Goal: Transaction & Acquisition: Purchase product/service

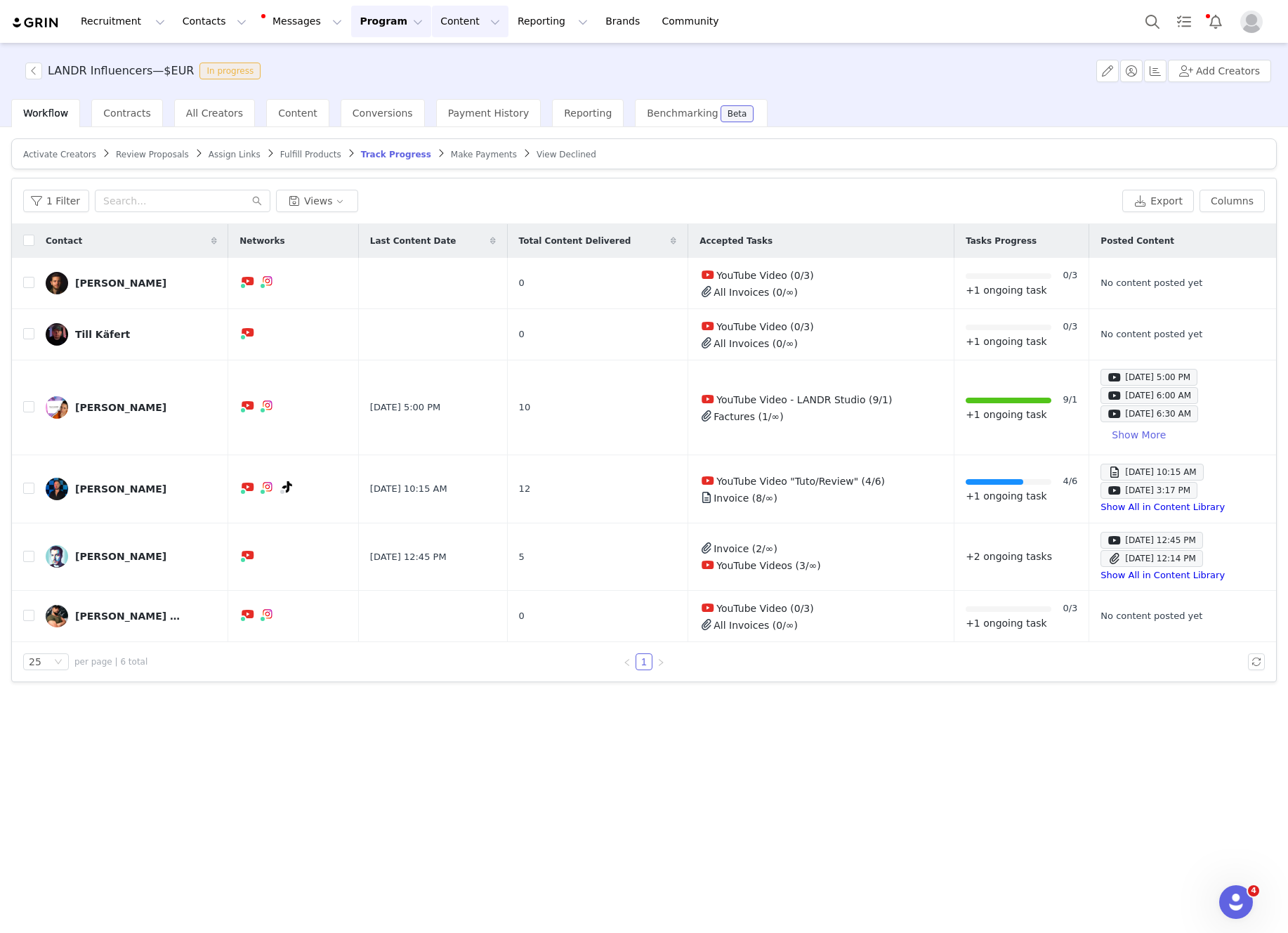
click at [432, 22] on button "Content Content" at bounding box center [470, 21] width 76 height 32
click at [372, 17] on button "Program Program" at bounding box center [391, 21] width 80 height 32
click at [377, 113] on p "Payments" at bounding box center [365, 114] width 48 height 14
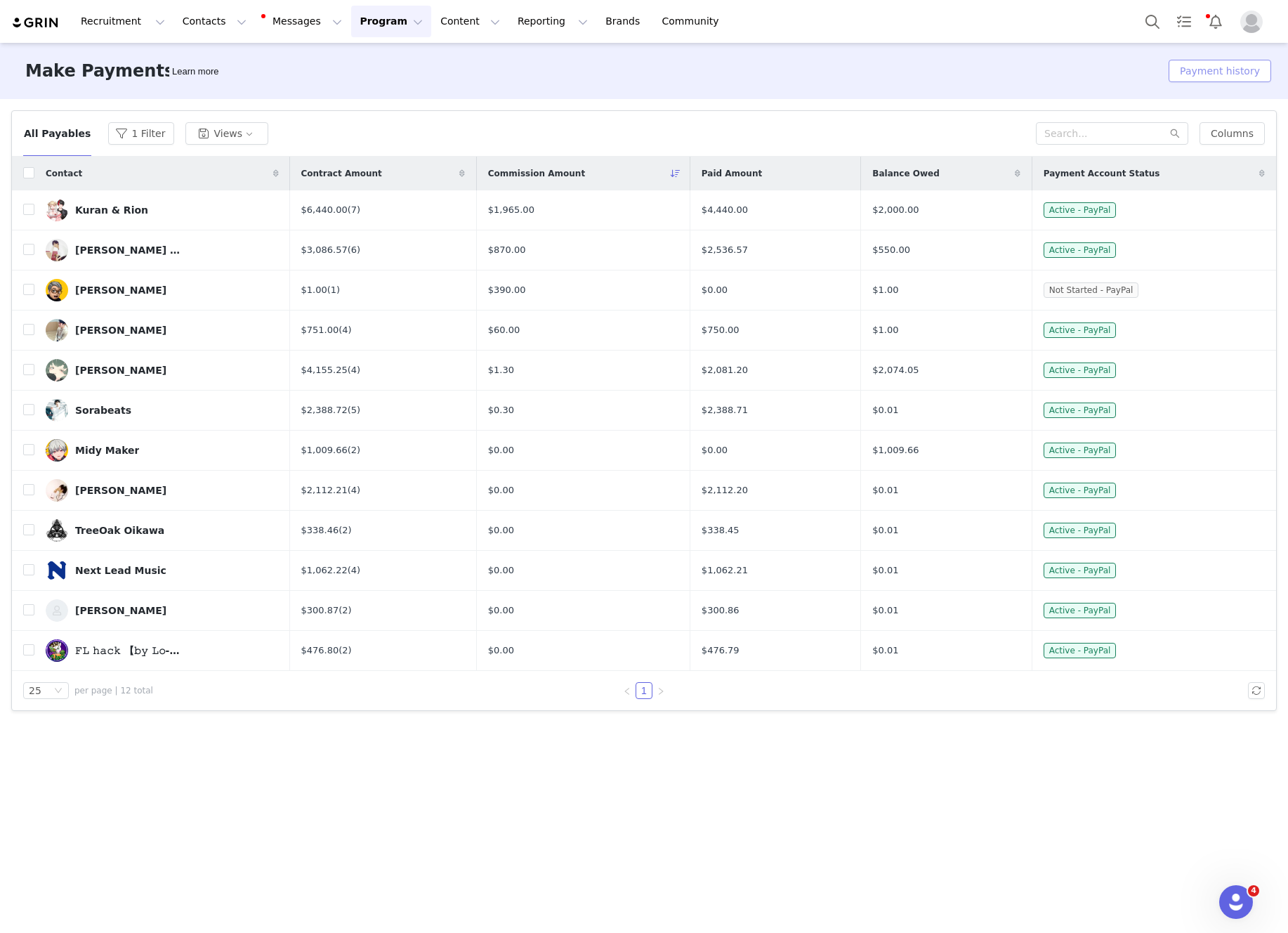
click at [1200, 65] on button "Payment history" at bounding box center [1220, 71] width 103 height 23
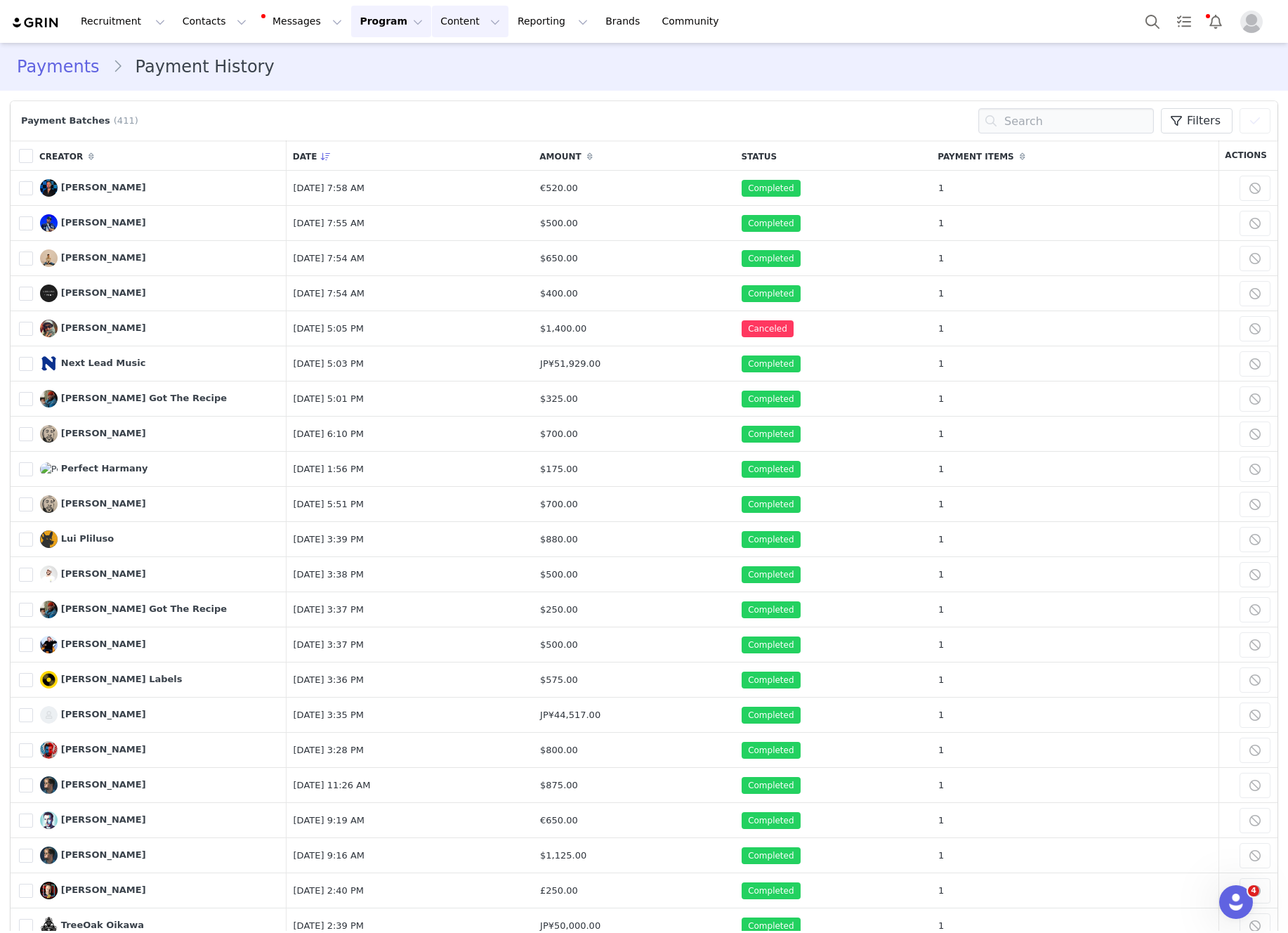
click at [441, 21] on button "Content Content" at bounding box center [470, 21] width 76 height 32
click at [473, 62] on p "Creator Content" at bounding box center [454, 61] width 79 height 14
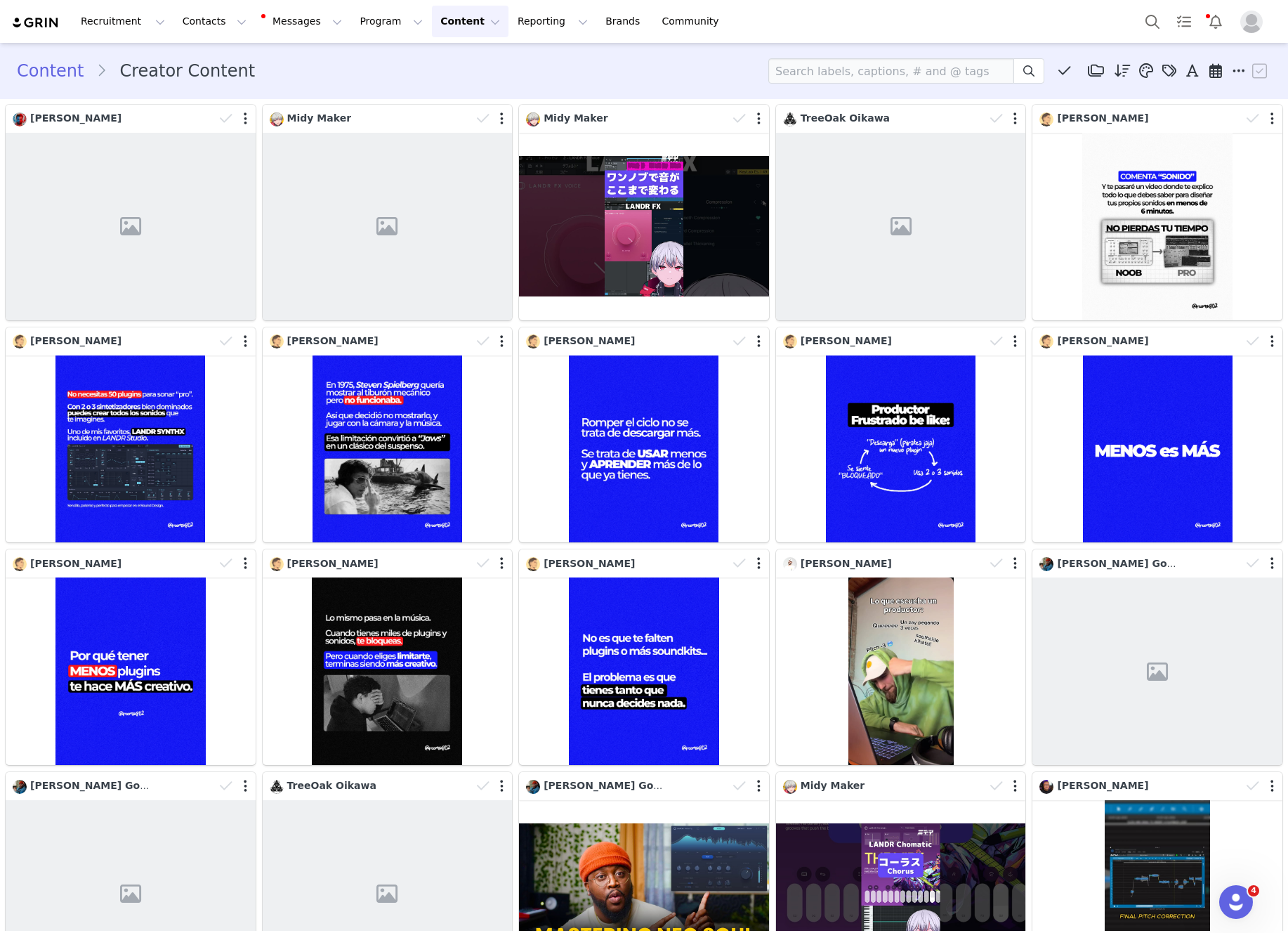
click at [1252, 26] on img "Profile" at bounding box center [1252, 22] width 23 height 23
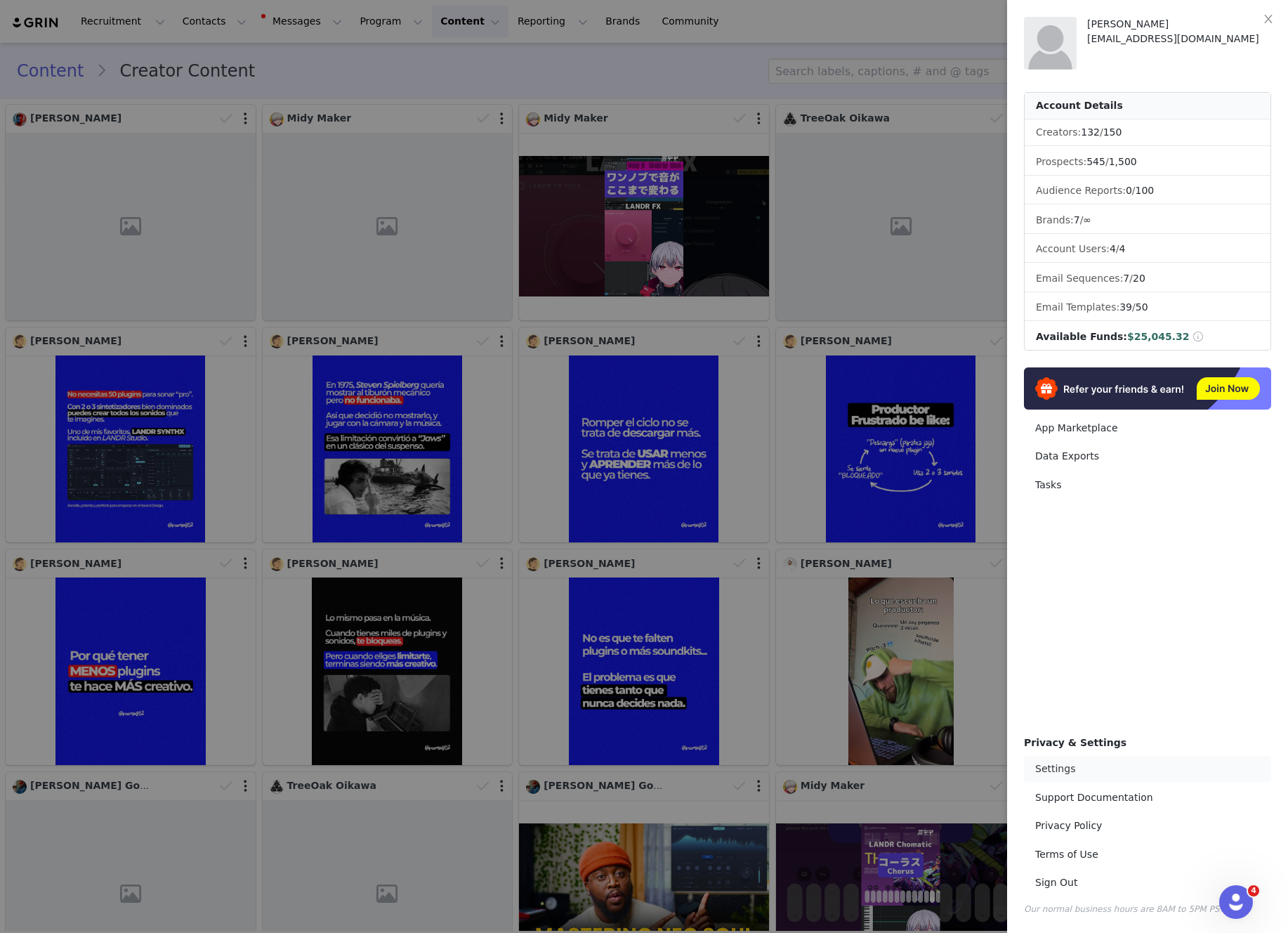
click at [1067, 773] on link "Settings" at bounding box center [1147, 769] width 247 height 26
select select "UTC"
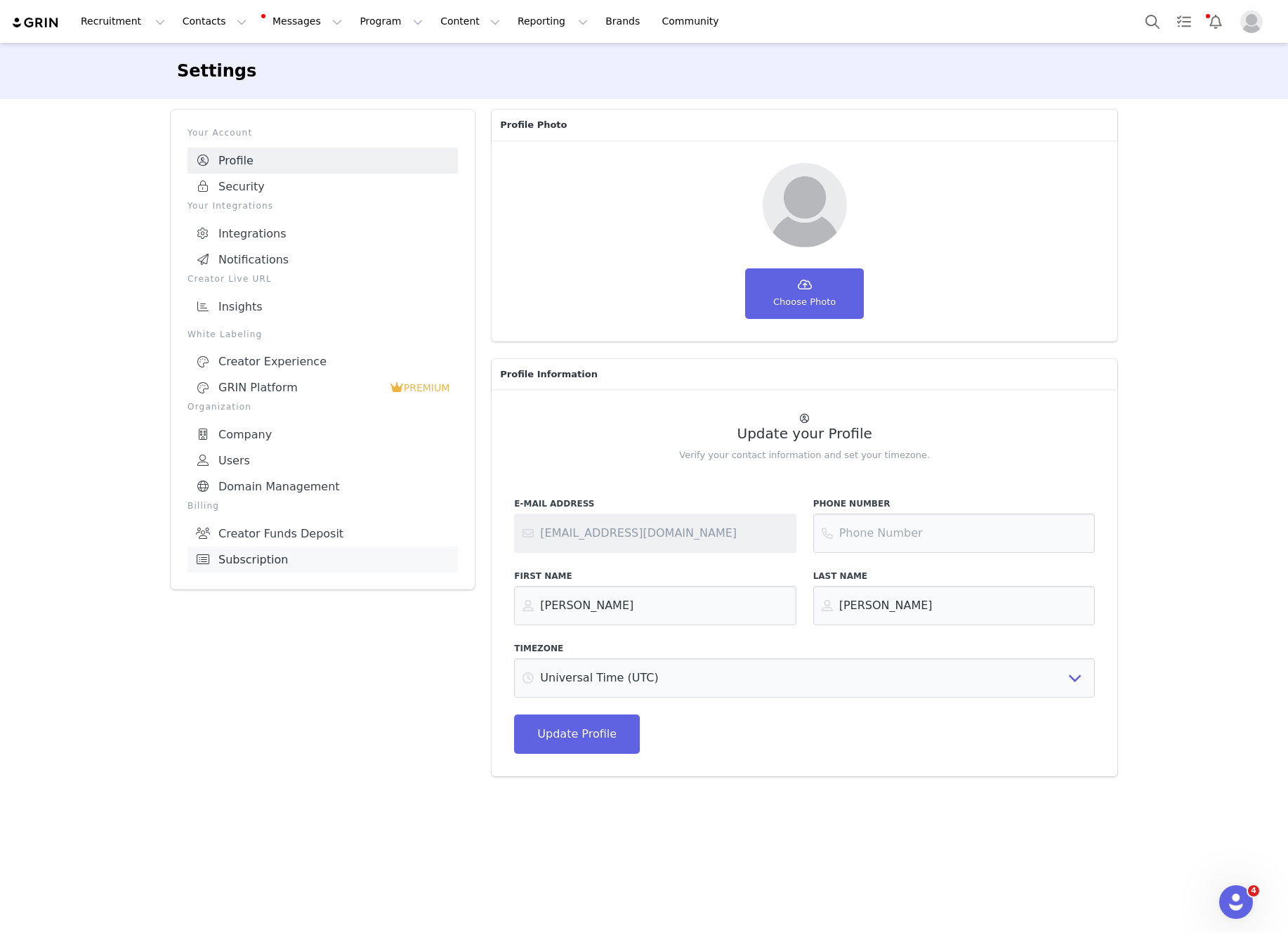
click at [287, 558] on link "Subscription" at bounding box center [322, 559] width 270 height 26
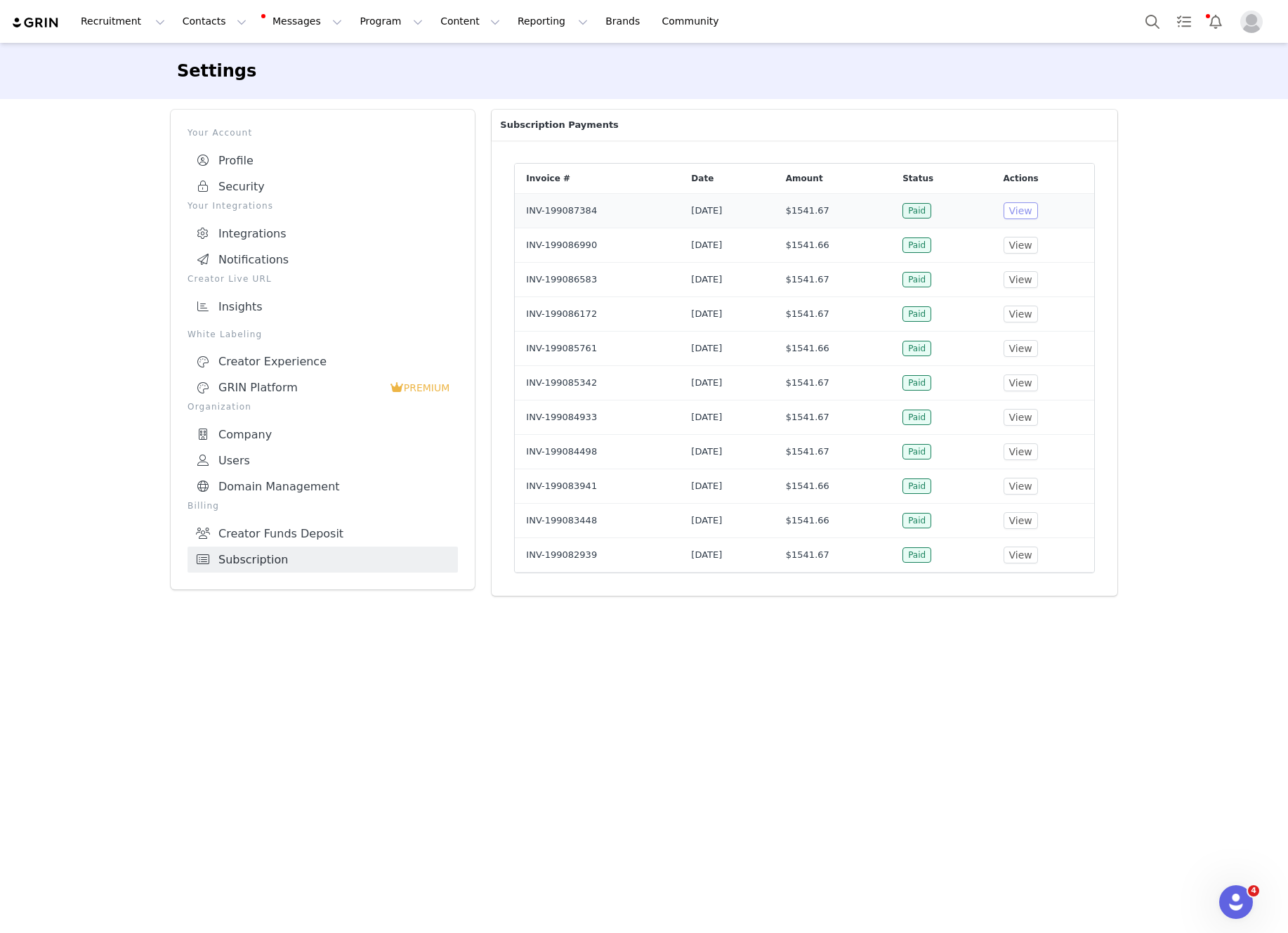
click at [1038, 204] on button "View" at bounding box center [1020, 210] width 34 height 17
click at [435, 23] on button "Content Content" at bounding box center [470, 21] width 76 height 32
click at [442, 54] on p "Creator Content" at bounding box center [454, 61] width 79 height 14
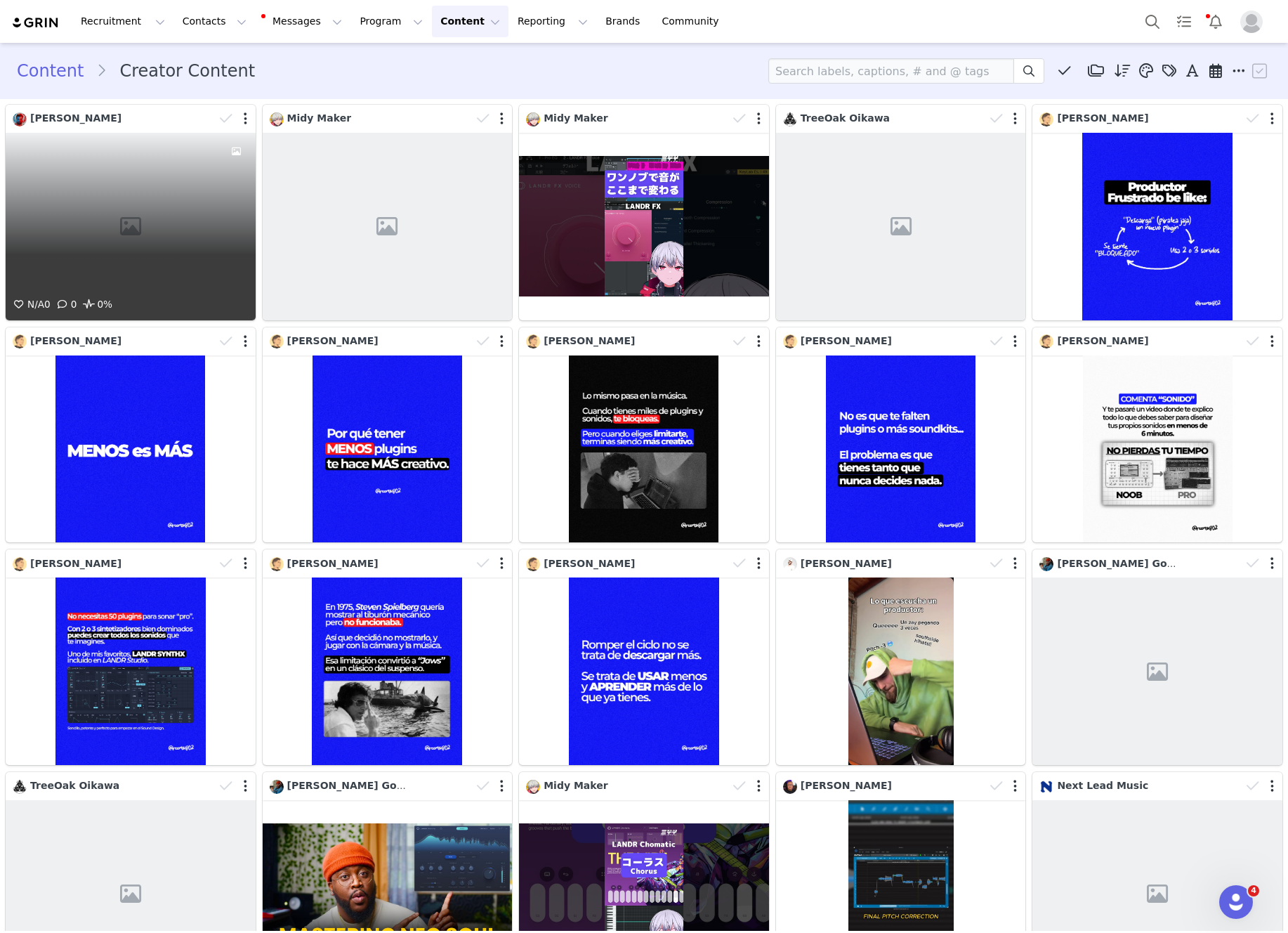
click at [203, 182] on div "N/A 0 0 0%" at bounding box center [130, 226] width 250 height 188
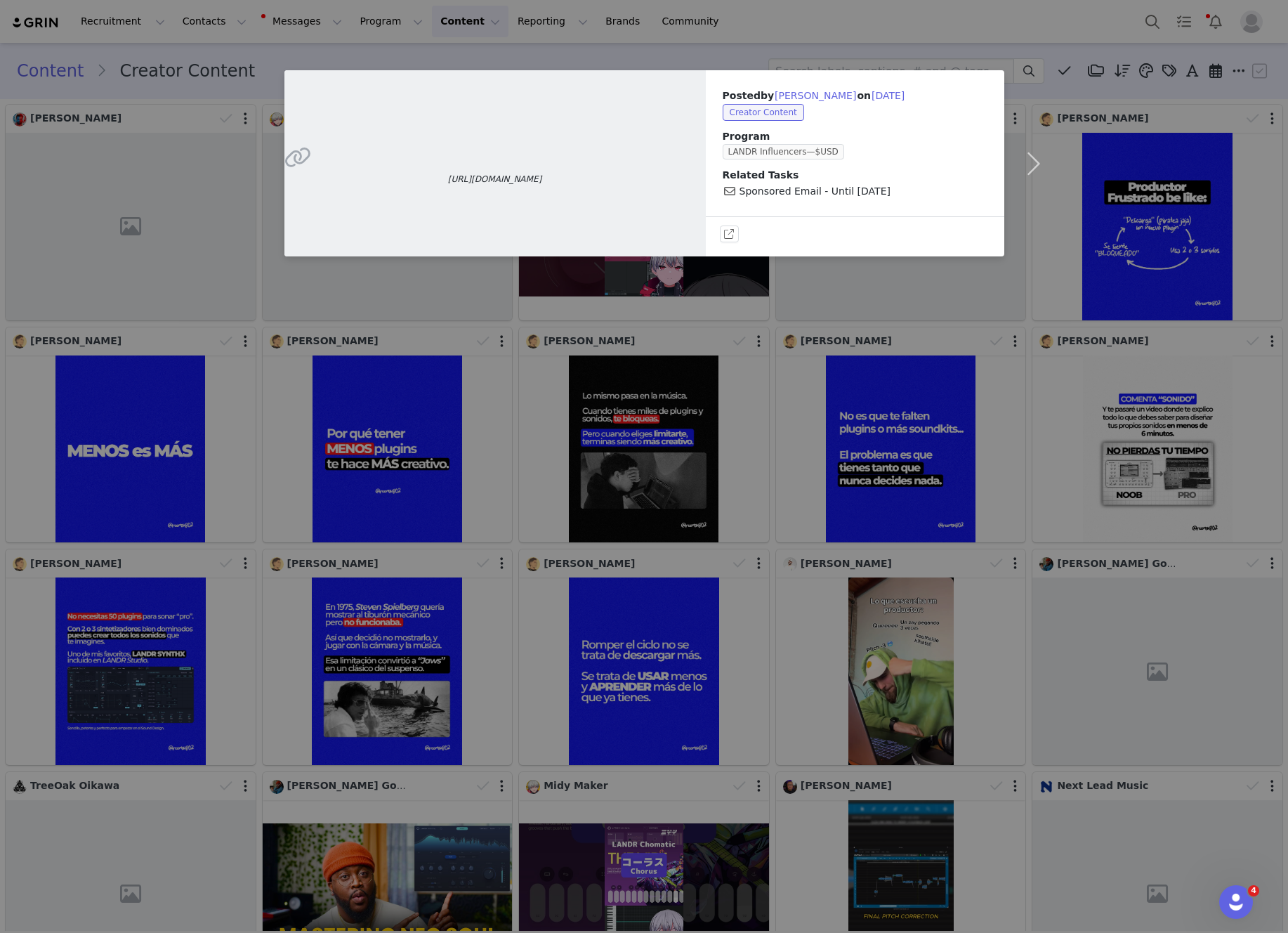
click at [801, 10] on div "https://app.kajabi.com/admin/email_broadcasts/2156359859/preview Posted by Reag…" at bounding box center [644, 466] width 1288 height 933
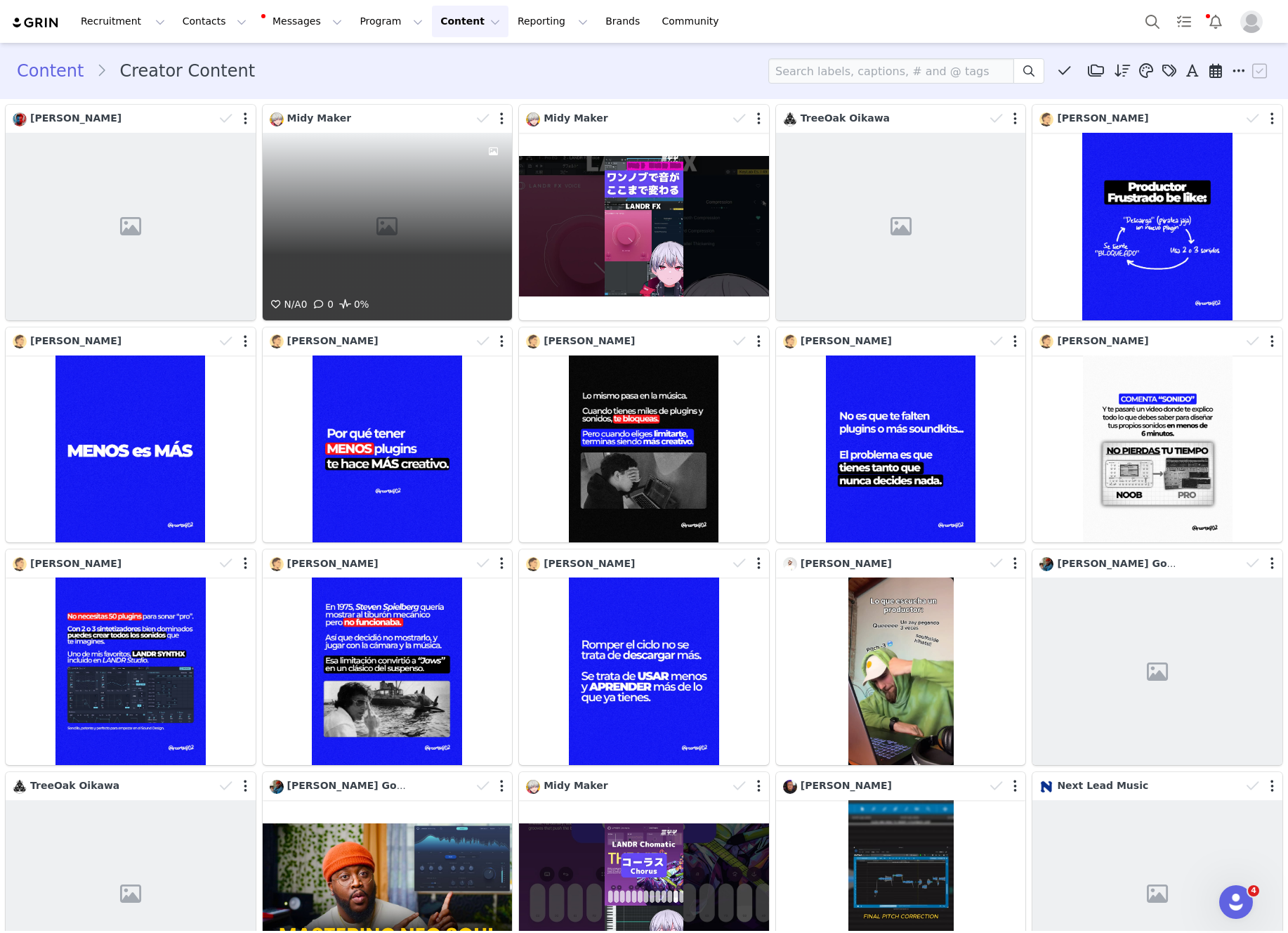
click at [428, 169] on div "N/A 0 0 0%" at bounding box center [387, 226] width 250 height 188
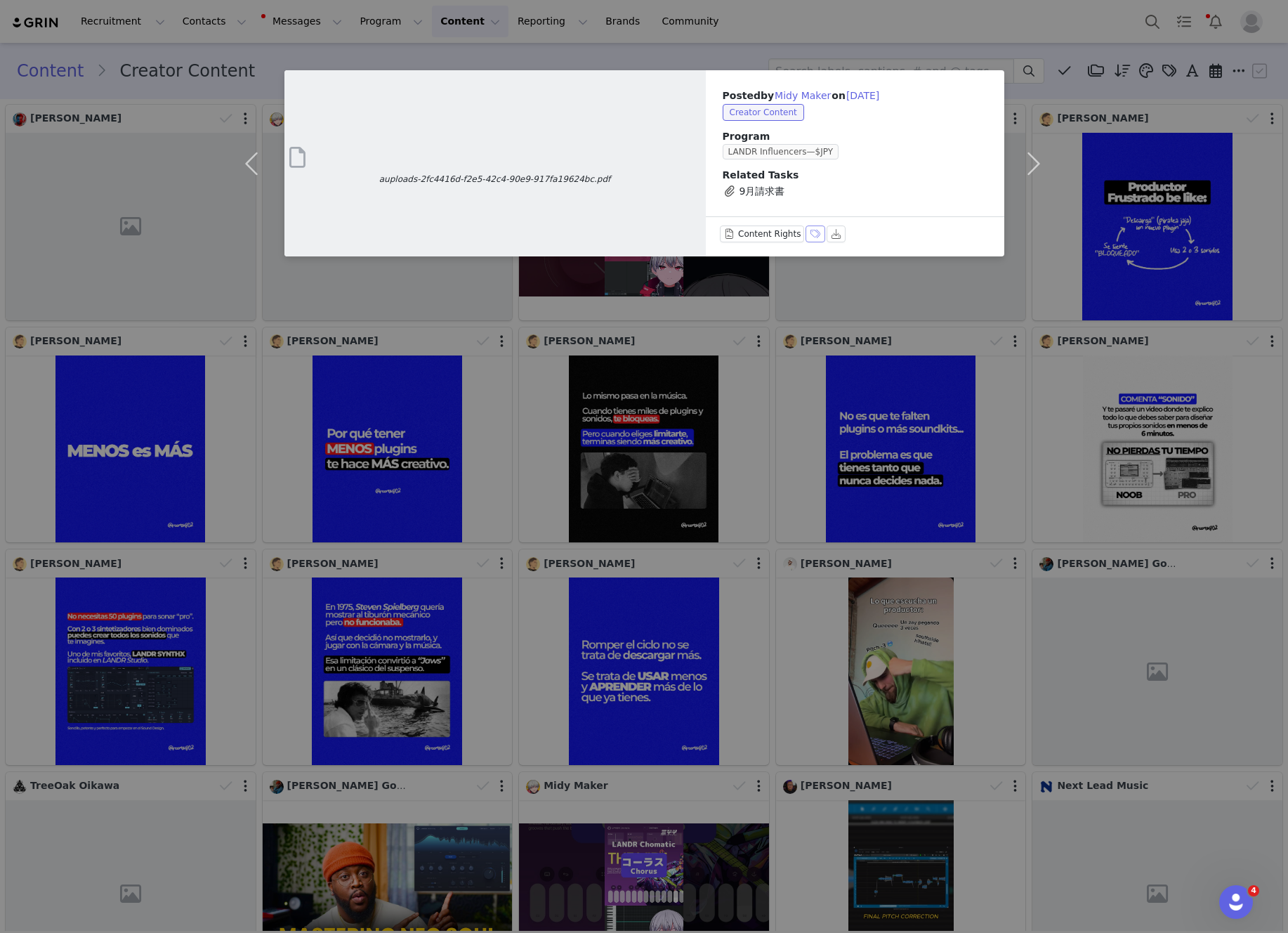
click at [811, 232] on button "Labels & Tags" at bounding box center [815, 234] width 20 height 17
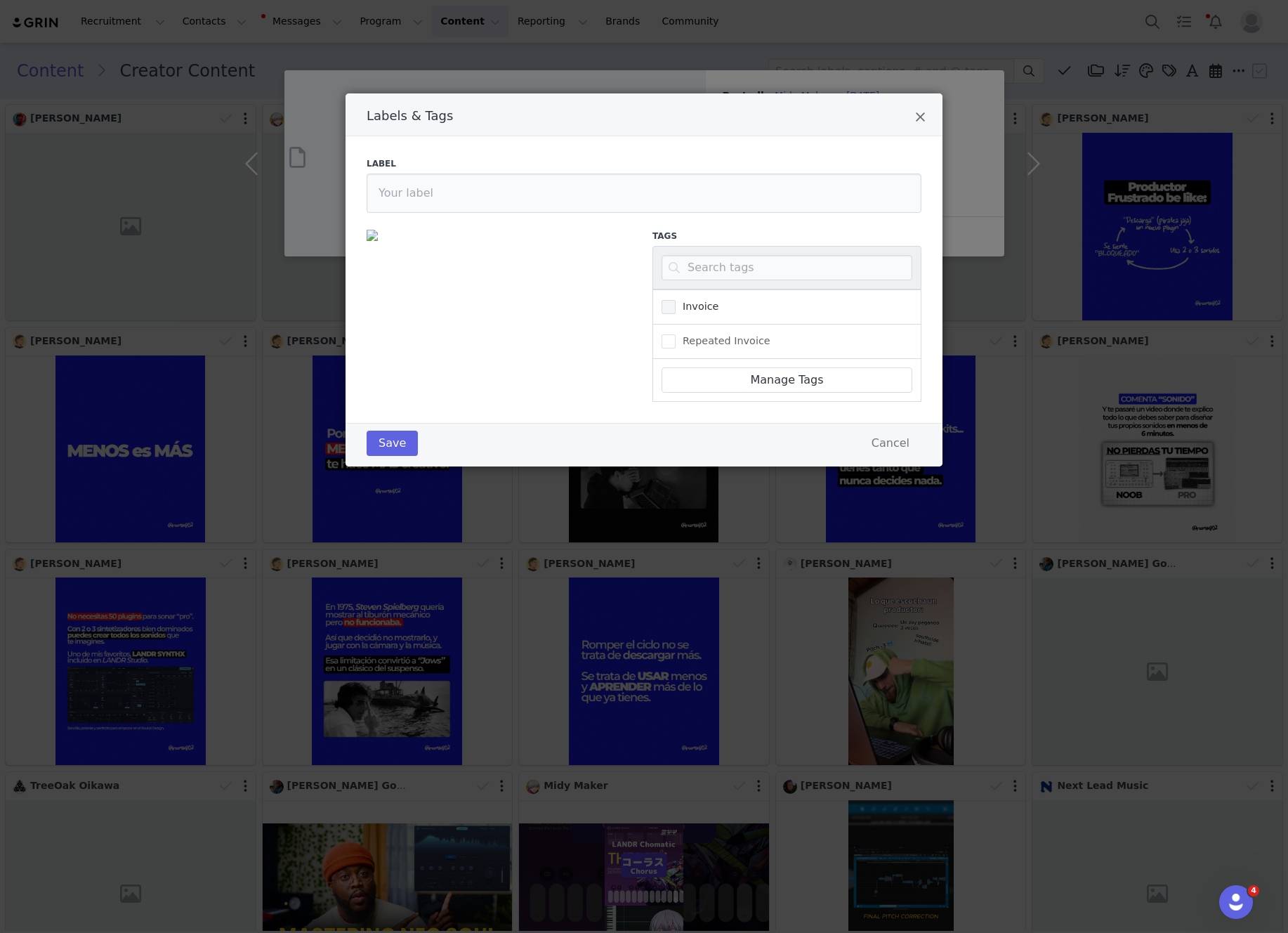
click at [666, 305] on span "Labels & Tags" at bounding box center [669, 306] width 14 height 14
click at [675, 300] on input "Invoice" at bounding box center [675, 300] width 0 height 0
click at [395, 443] on button "Save" at bounding box center [393, 443] width 51 height 25
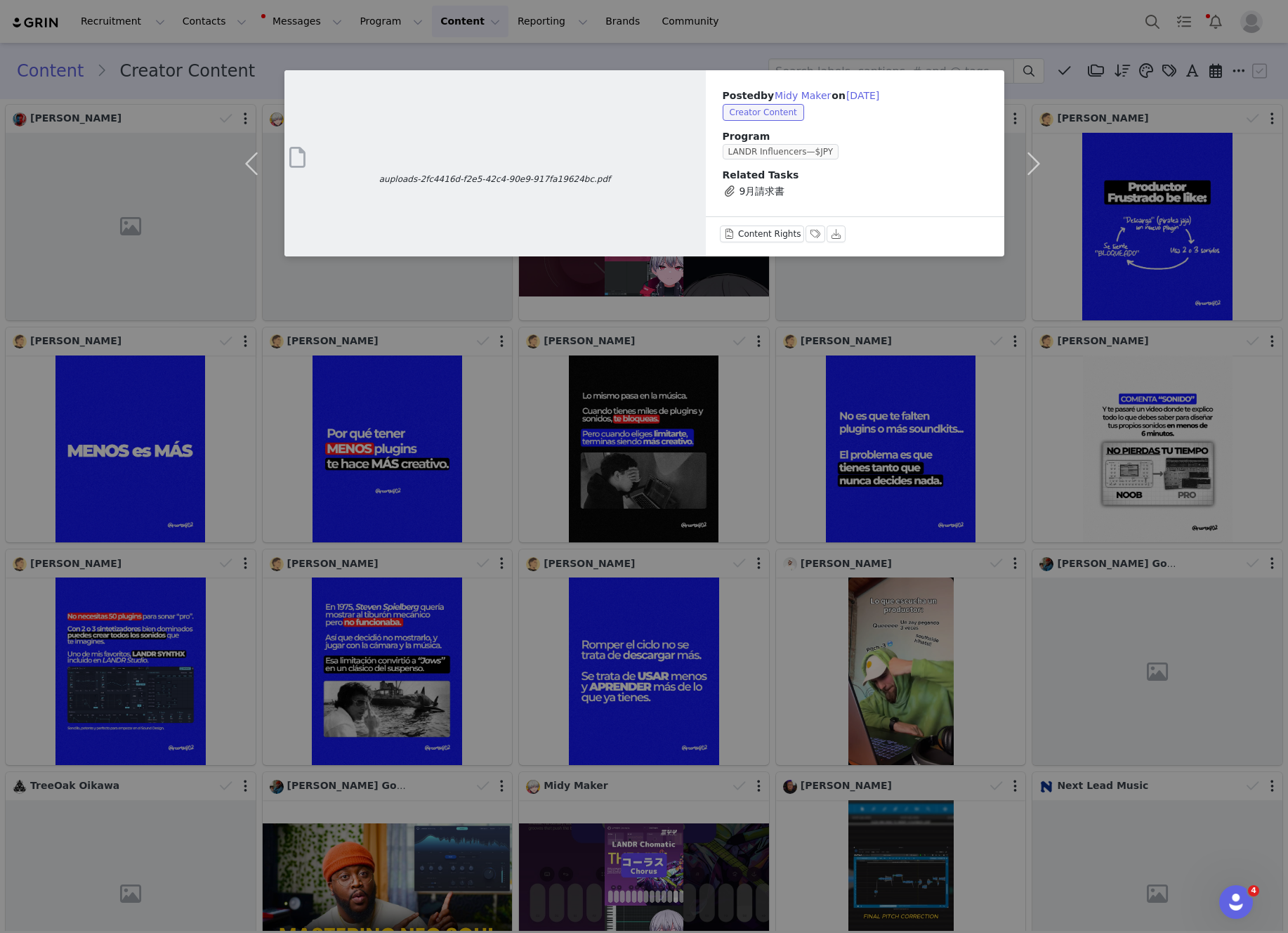
click at [821, 28] on div "auploads-2fc4416d-f2e5-42c4-90e9-917fa19624bc.pdf Posted by Midy Maker on Sep 3…" at bounding box center [644, 466] width 1288 height 933
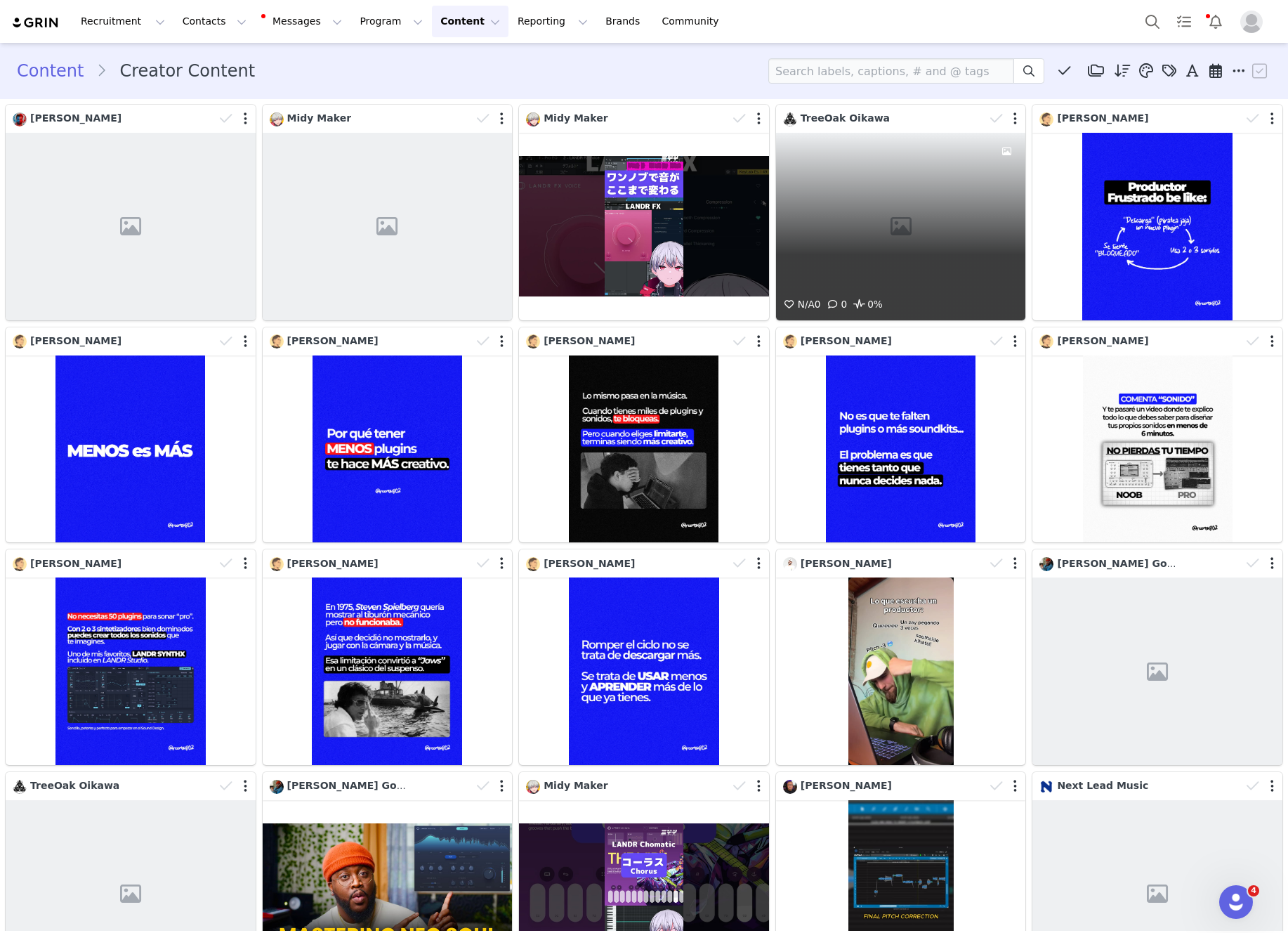
click at [890, 155] on div "N/A 0 0 0%" at bounding box center [901, 226] width 250 height 188
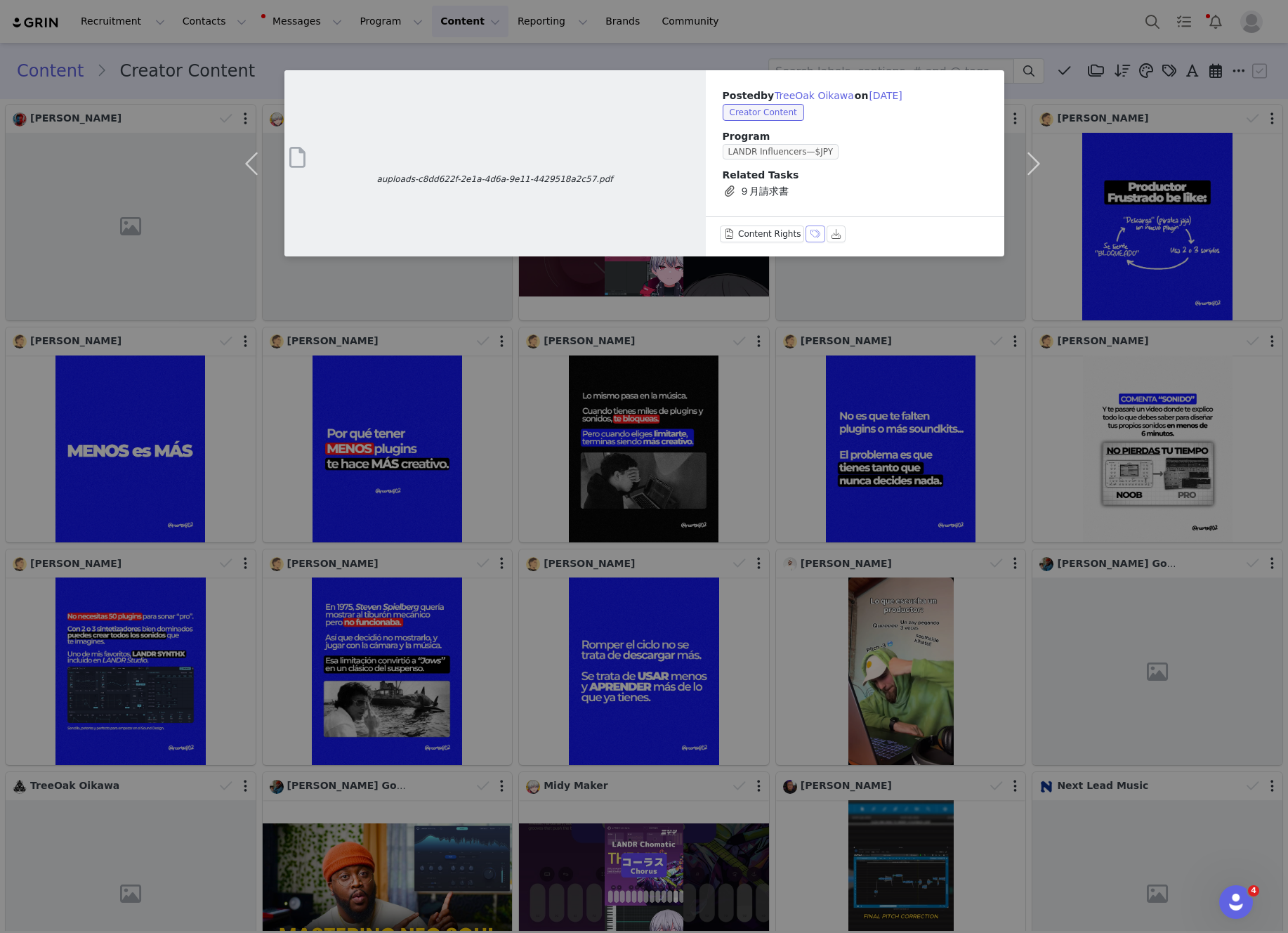
click at [812, 234] on button "Labels & Tags" at bounding box center [815, 234] width 20 height 17
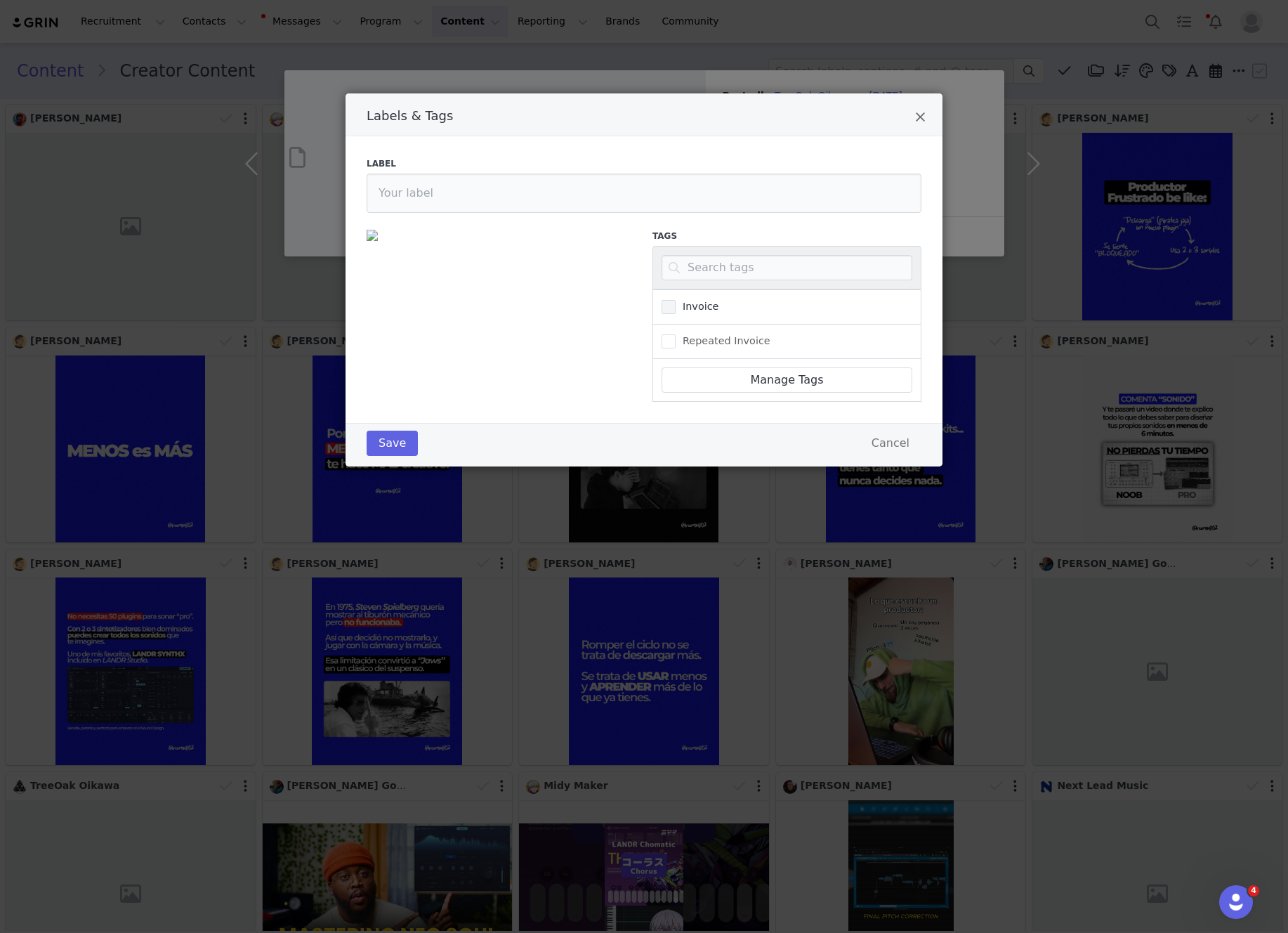
click at [672, 303] on span "Labels & Tags" at bounding box center [669, 306] width 14 height 14
click at [675, 300] on input "Invoice" at bounding box center [675, 300] width 0 height 0
click at [377, 447] on button "Save" at bounding box center [393, 443] width 51 height 25
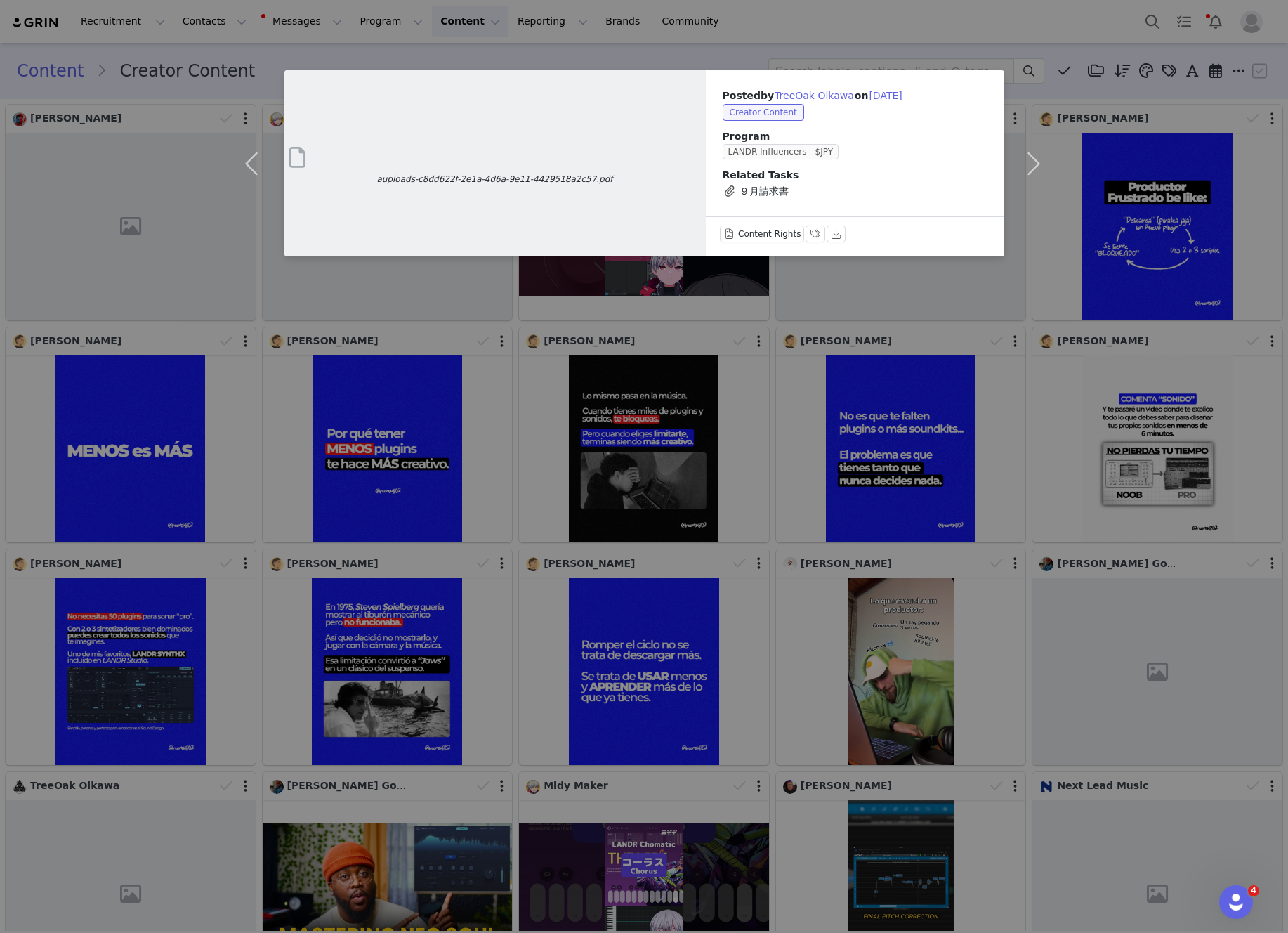
click at [867, 5] on div "auploads-c8dd622f-2e1a-4d6a-9e11-4429518a2c57.pdf Posted by TreeOak Oikawa on S…" at bounding box center [644, 466] width 1288 height 933
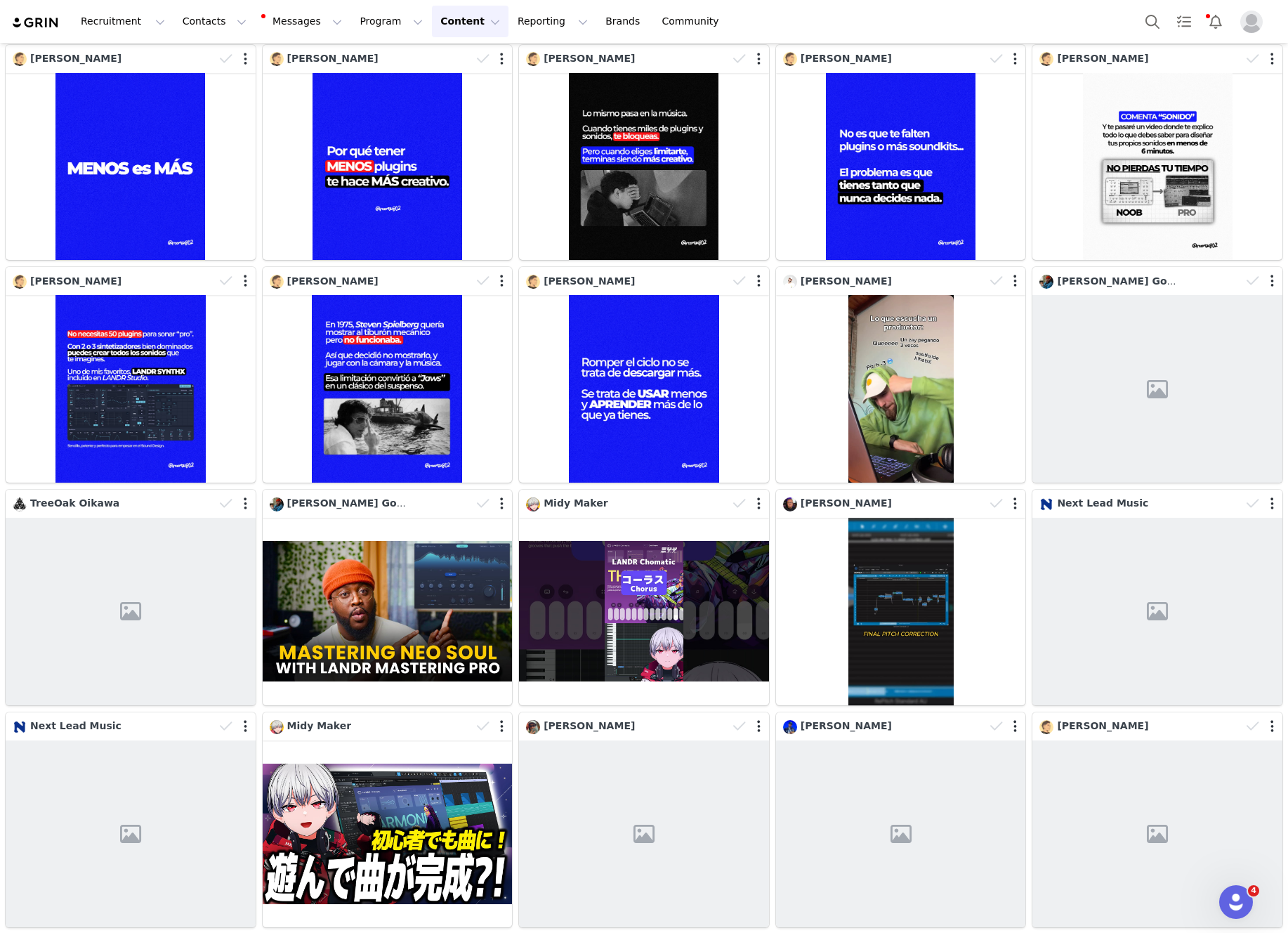
scroll to position [288, 0]
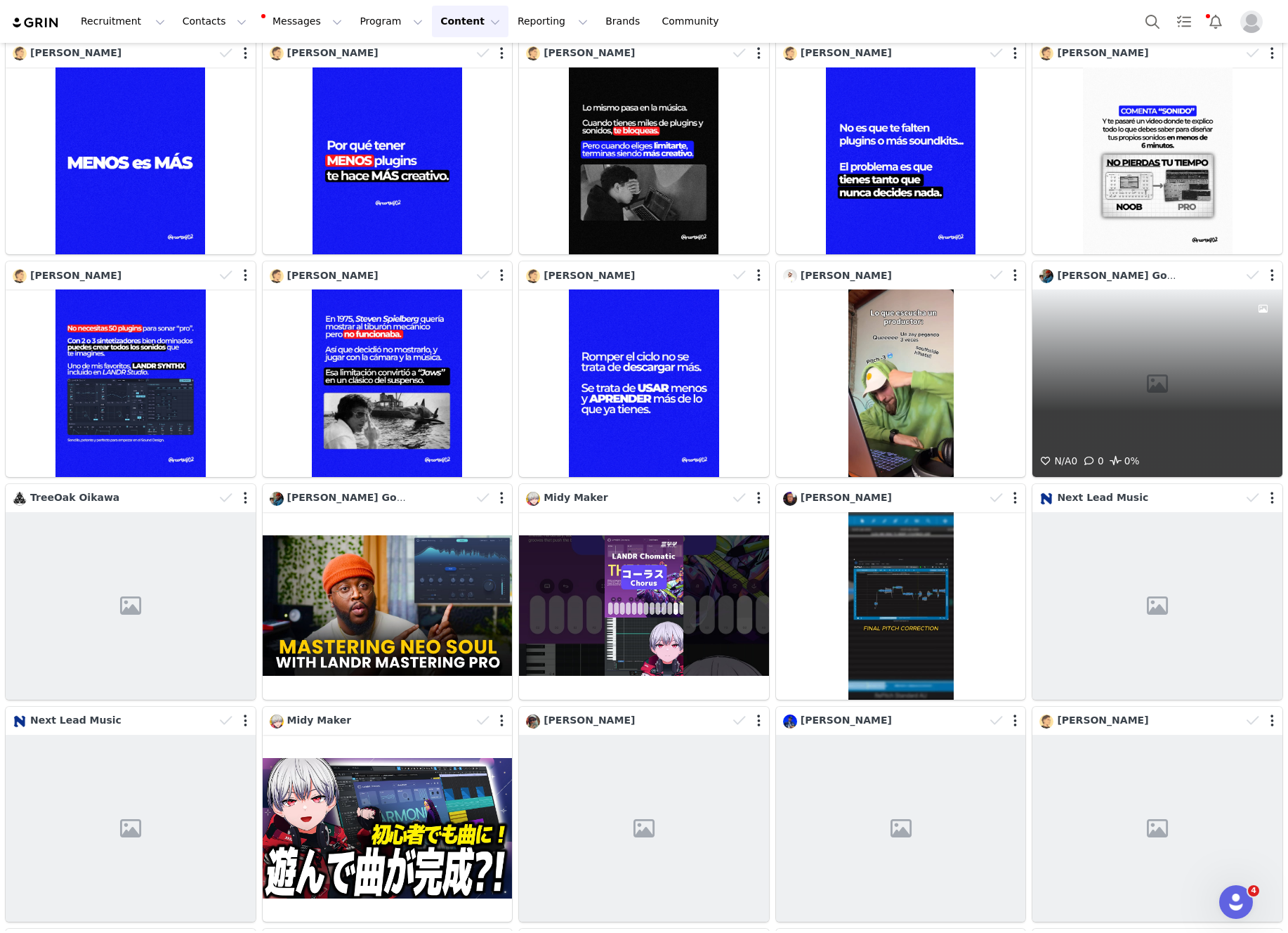
click at [1196, 319] on div "N/A 0 0 0%" at bounding box center [1157, 384] width 250 height 188
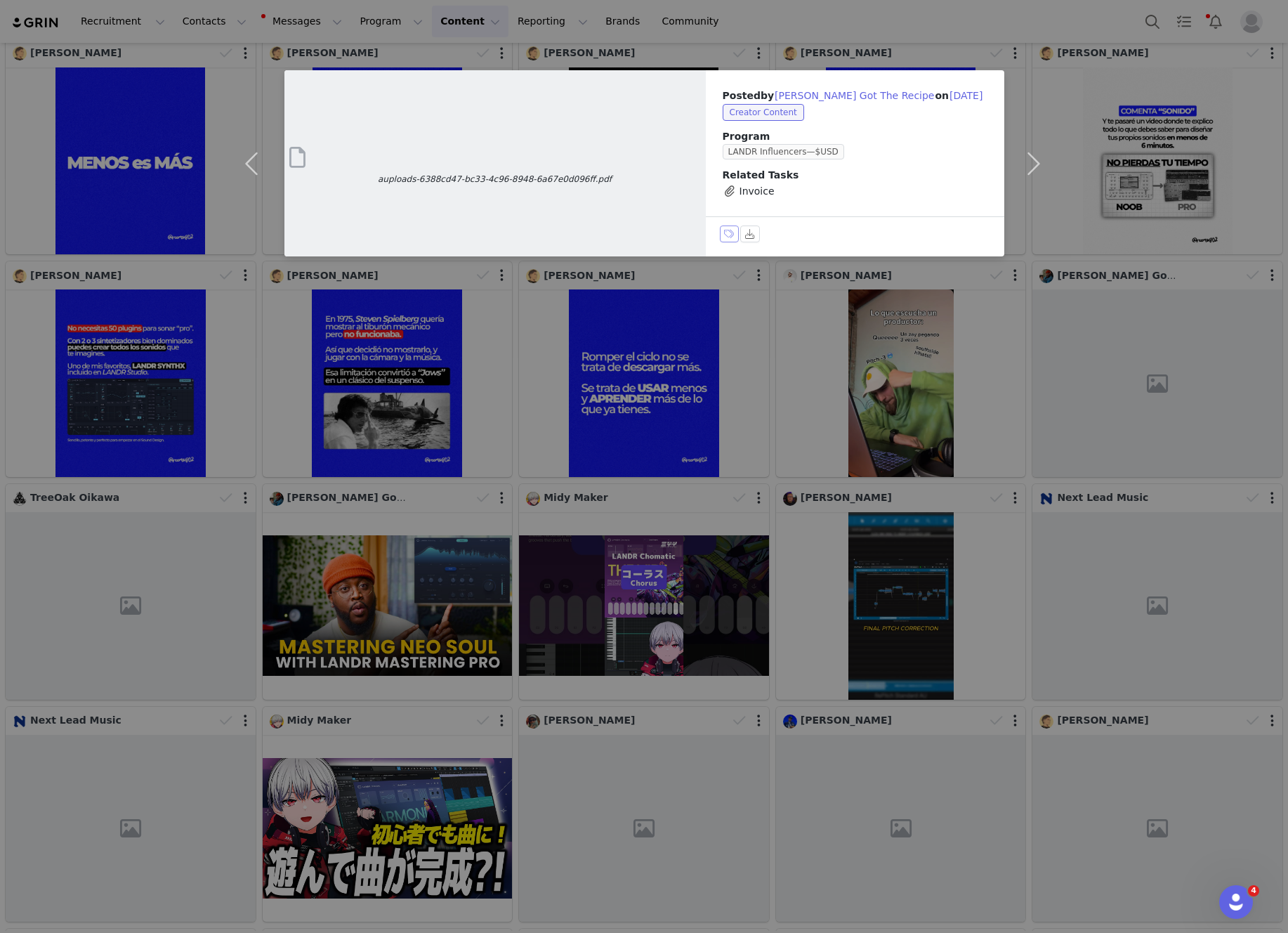
click at [723, 235] on button "Labels & Tags" at bounding box center [730, 234] width 20 height 17
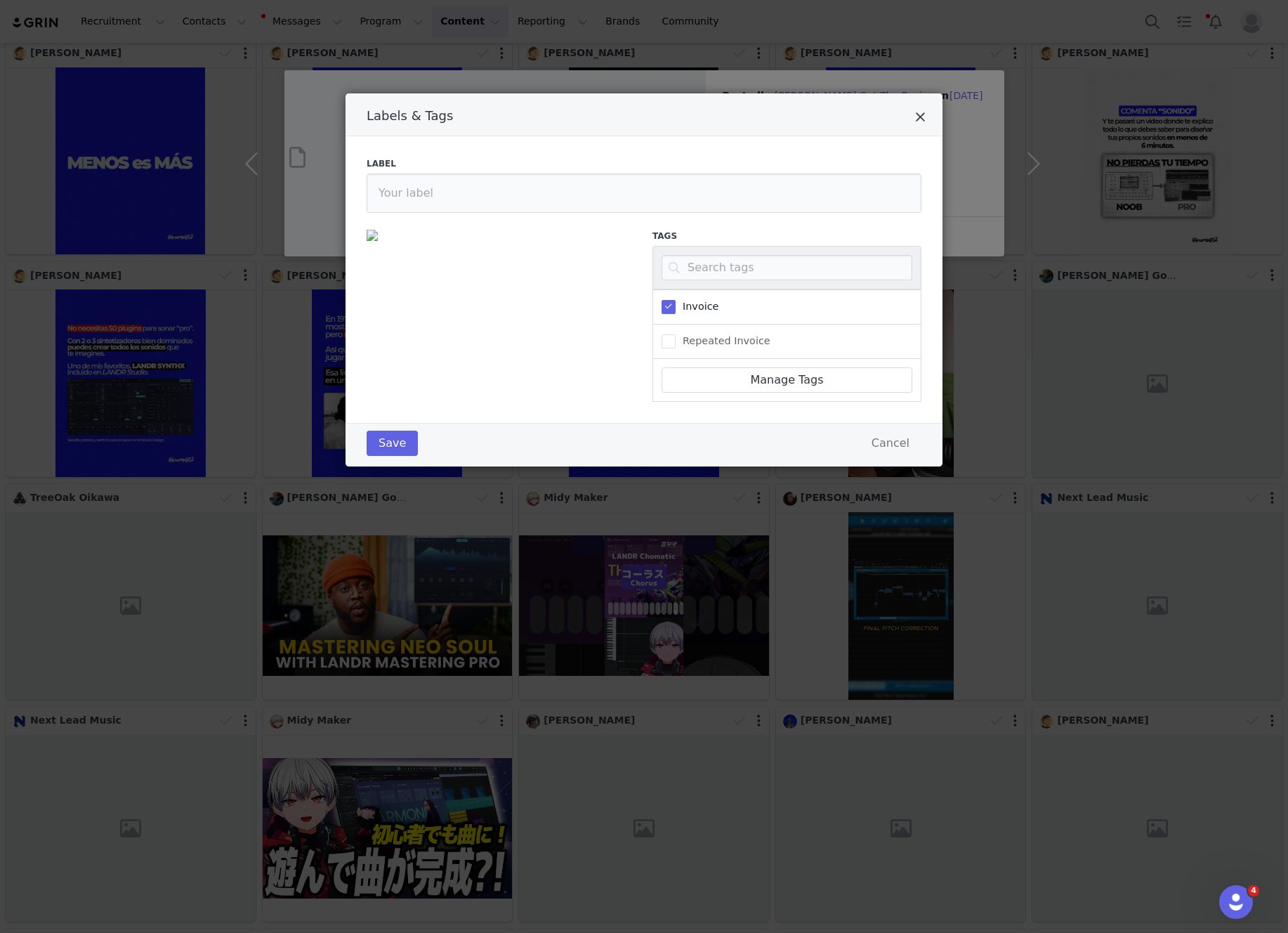
click at [923, 114] on icon "Close" at bounding box center [920, 117] width 11 height 14
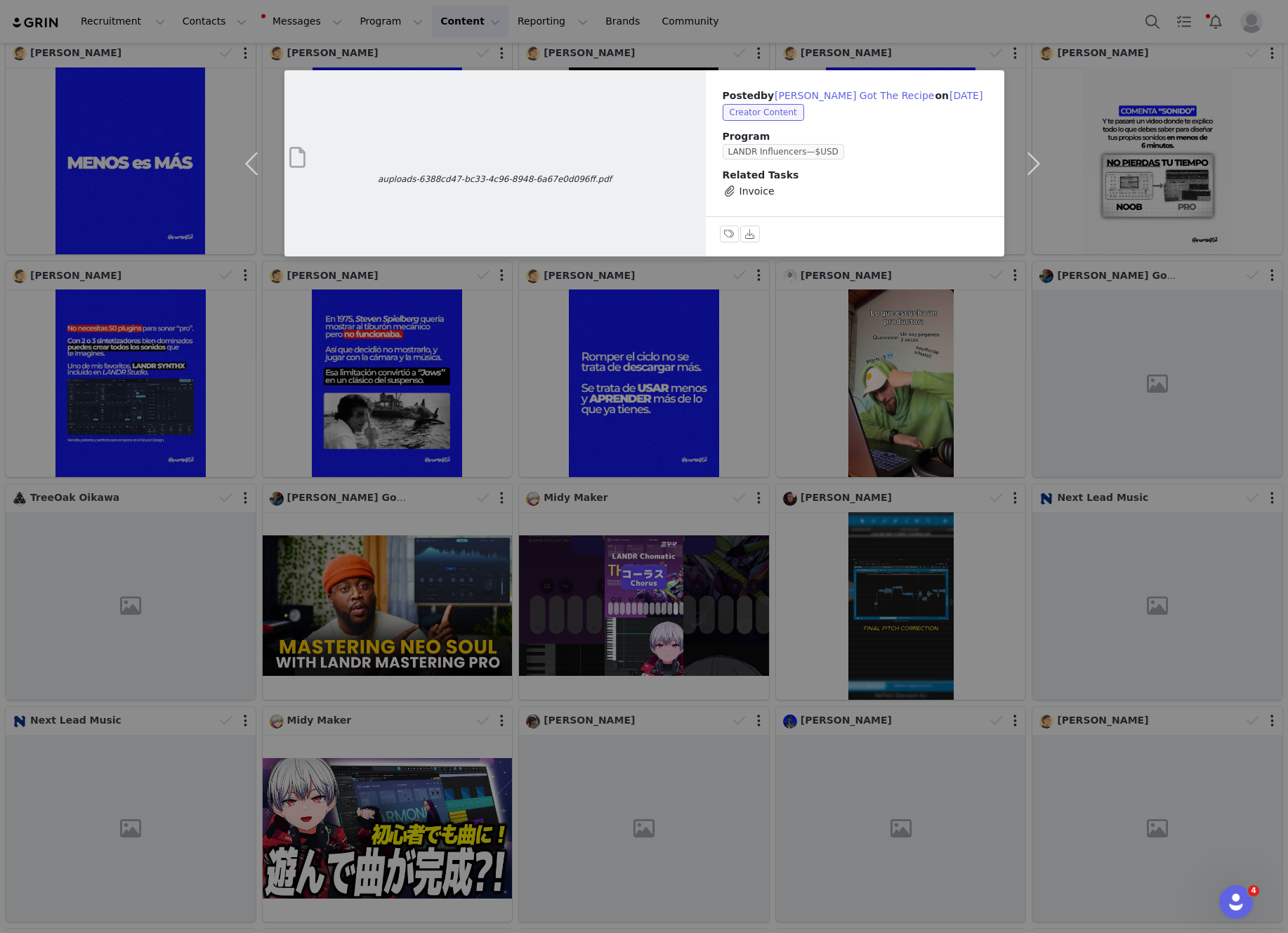
click at [967, 32] on div "auploads-6388cd47-bc33-4c96-8948-6a67e0d096ff.pdf Posted by Ron Got The Recipe …" at bounding box center [644, 466] width 1288 height 933
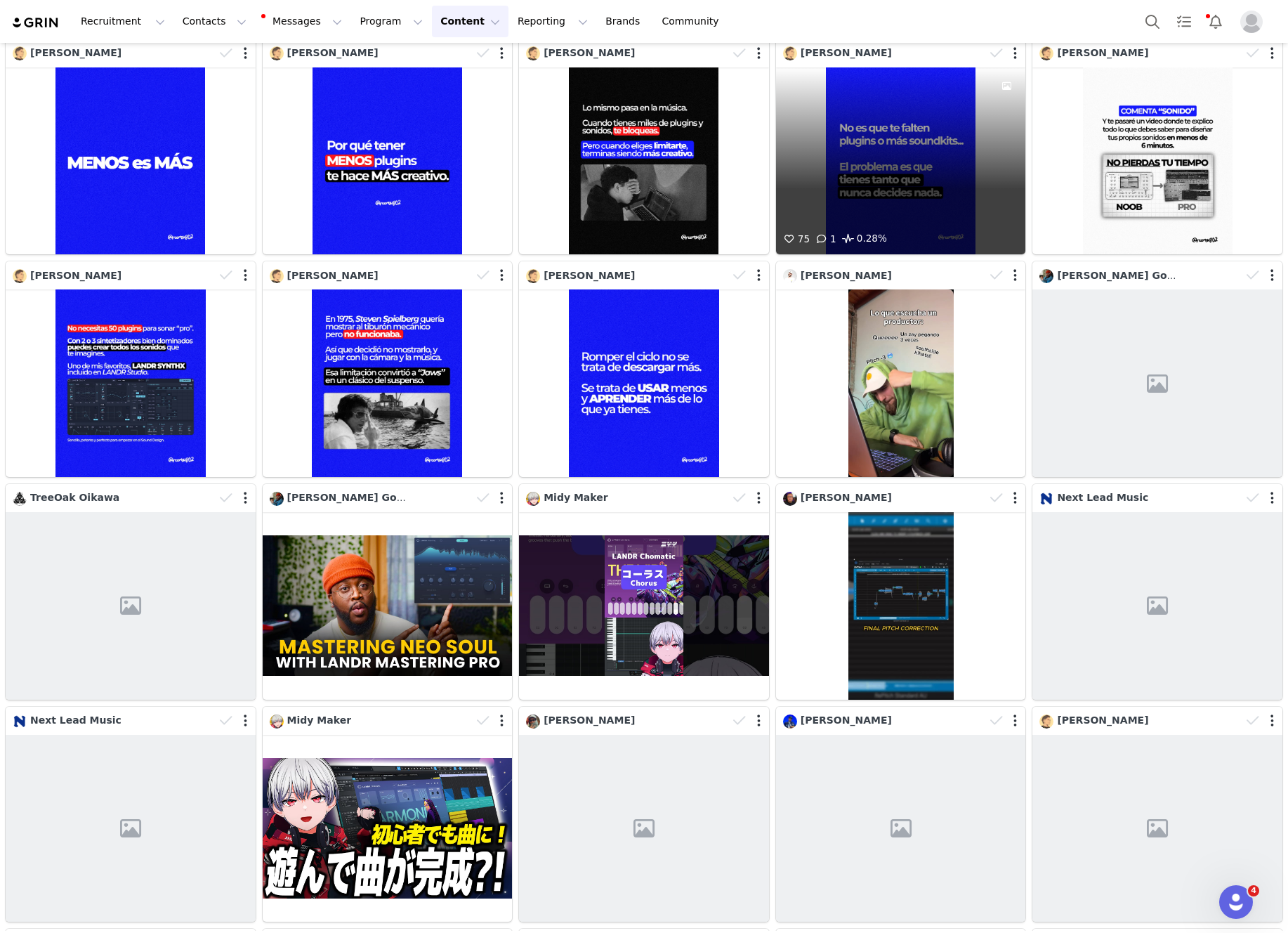
scroll to position [0, 0]
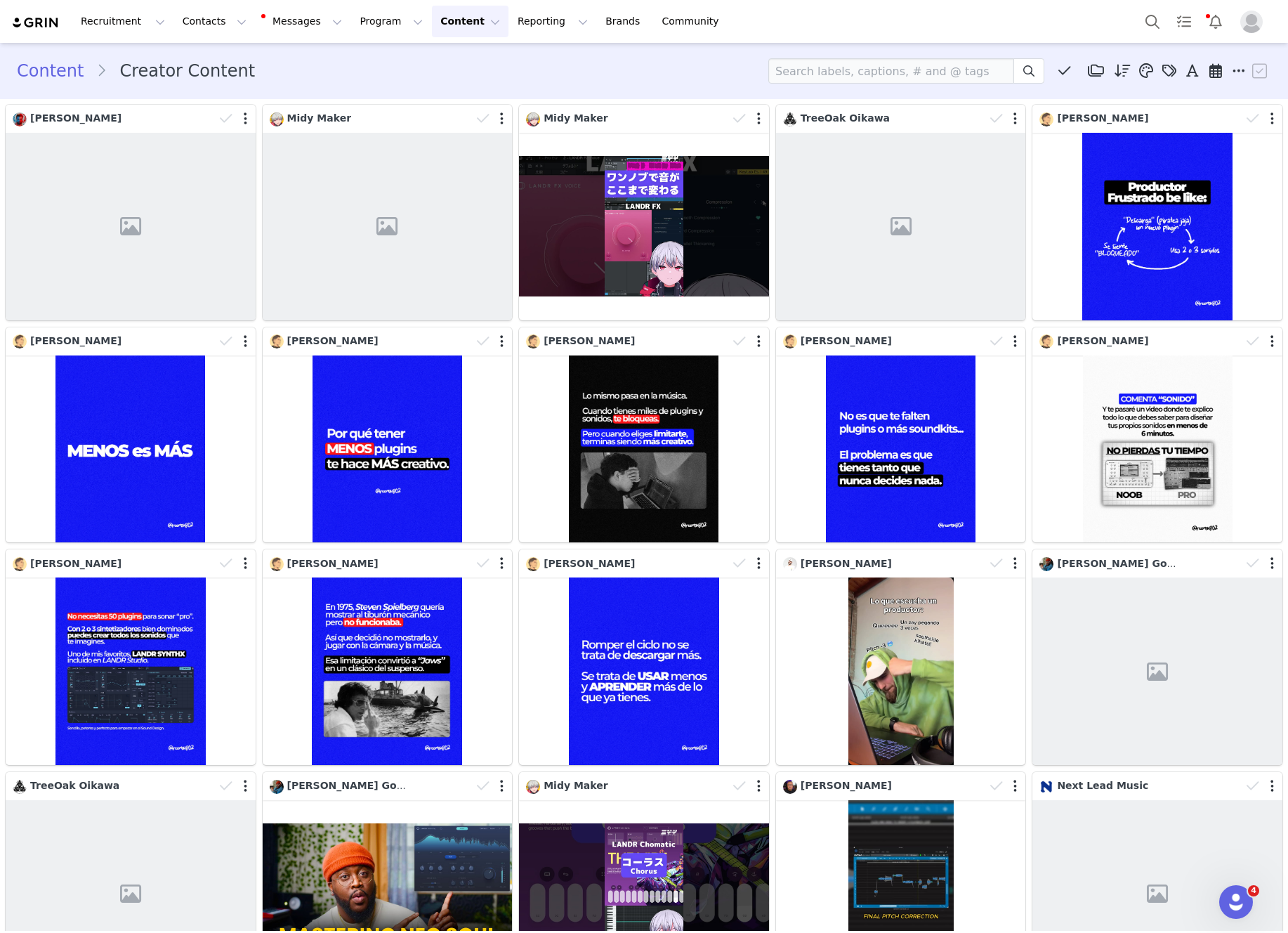
click at [432, 21] on button "Content Content" at bounding box center [470, 21] width 76 height 32
click at [386, 15] on button "Program Program" at bounding box center [391, 21] width 80 height 32
click at [391, 131] on link "Affiliates" at bounding box center [384, 140] width 111 height 26
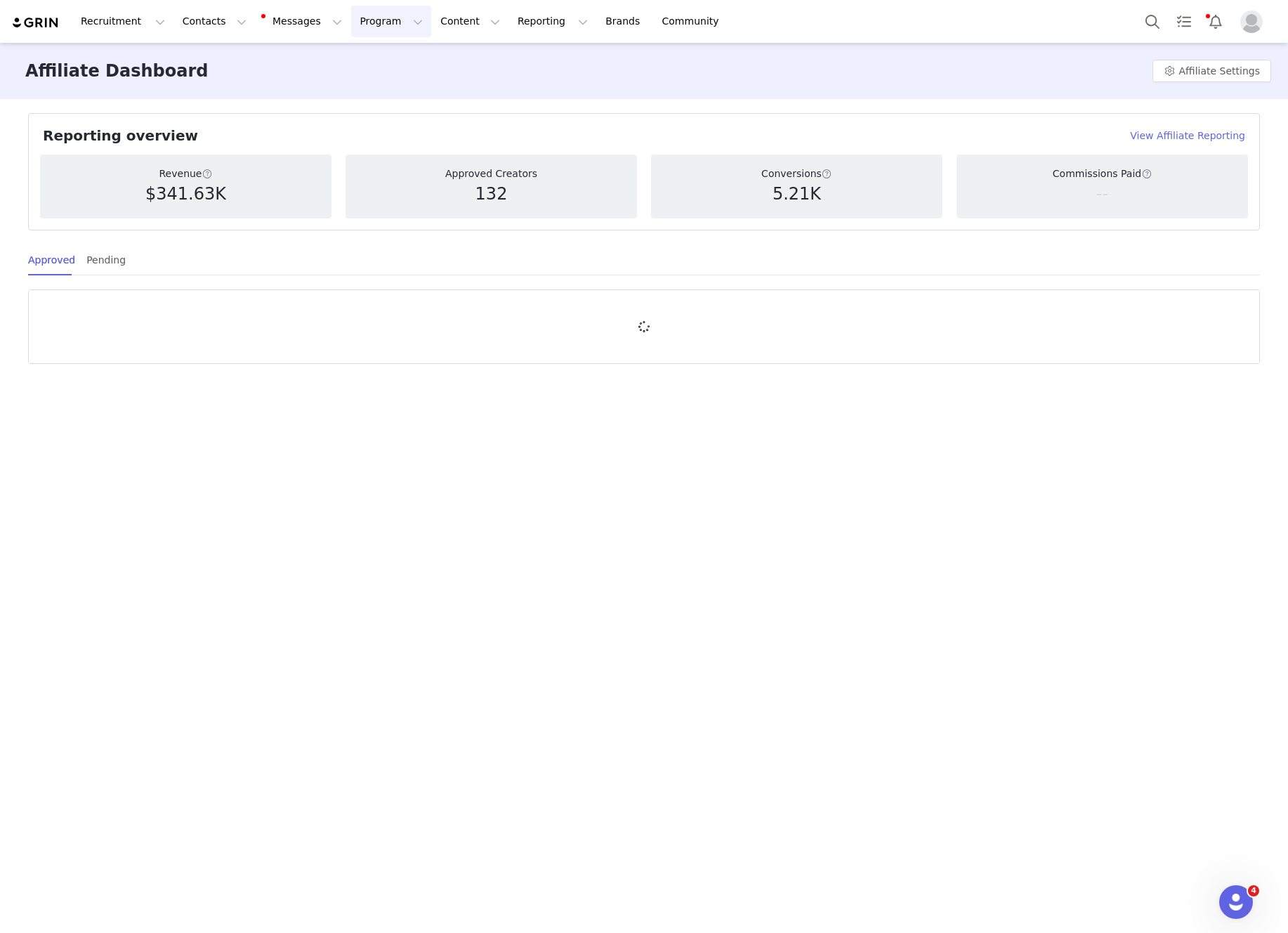
click at [382, 21] on button "Program Program" at bounding box center [391, 21] width 80 height 32
click at [391, 113] on div "Payments" at bounding box center [385, 114] width 94 height 14
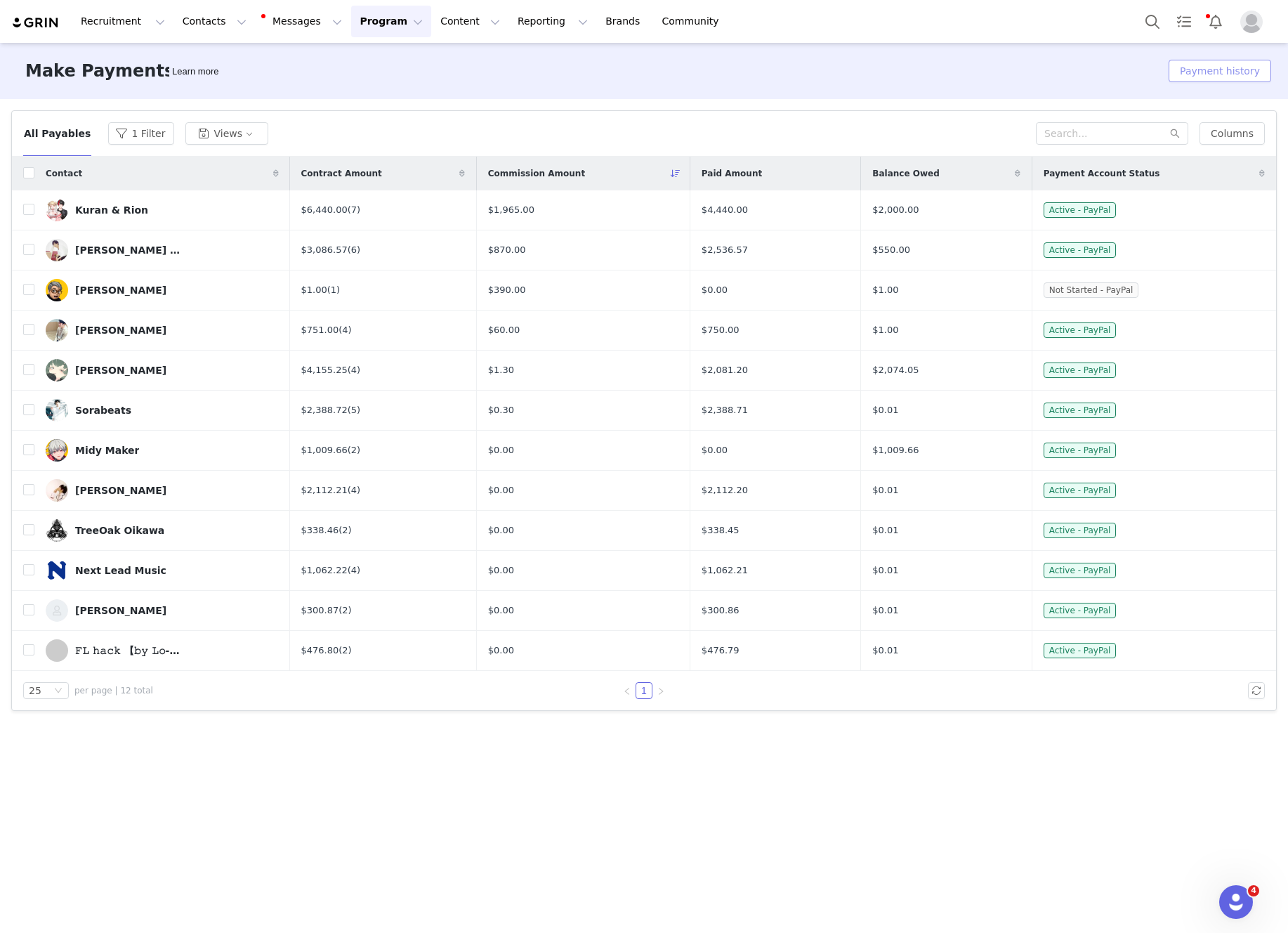
click at [1207, 72] on button "Payment history" at bounding box center [1220, 71] width 103 height 23
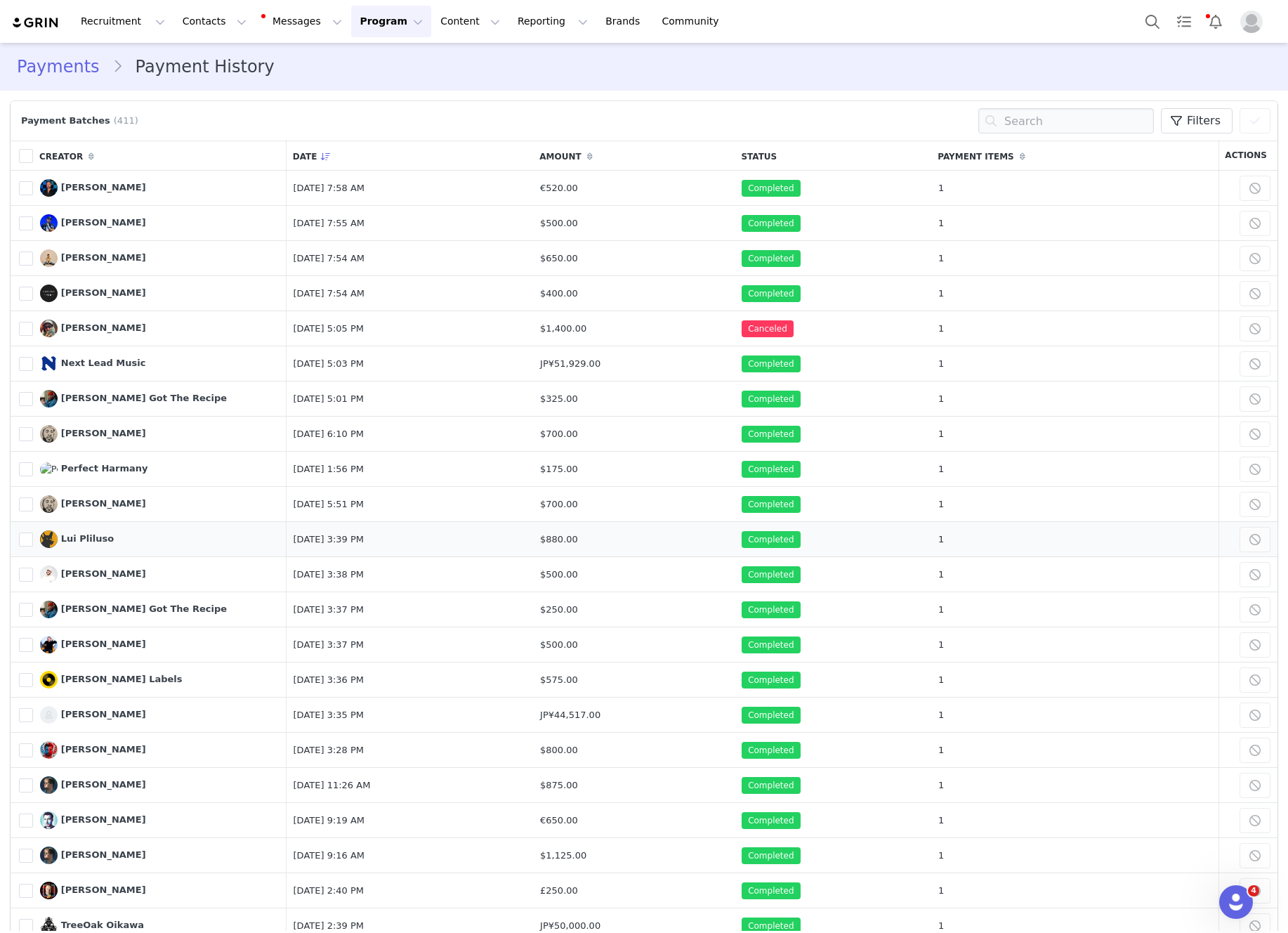
scroll to position [173, 0]
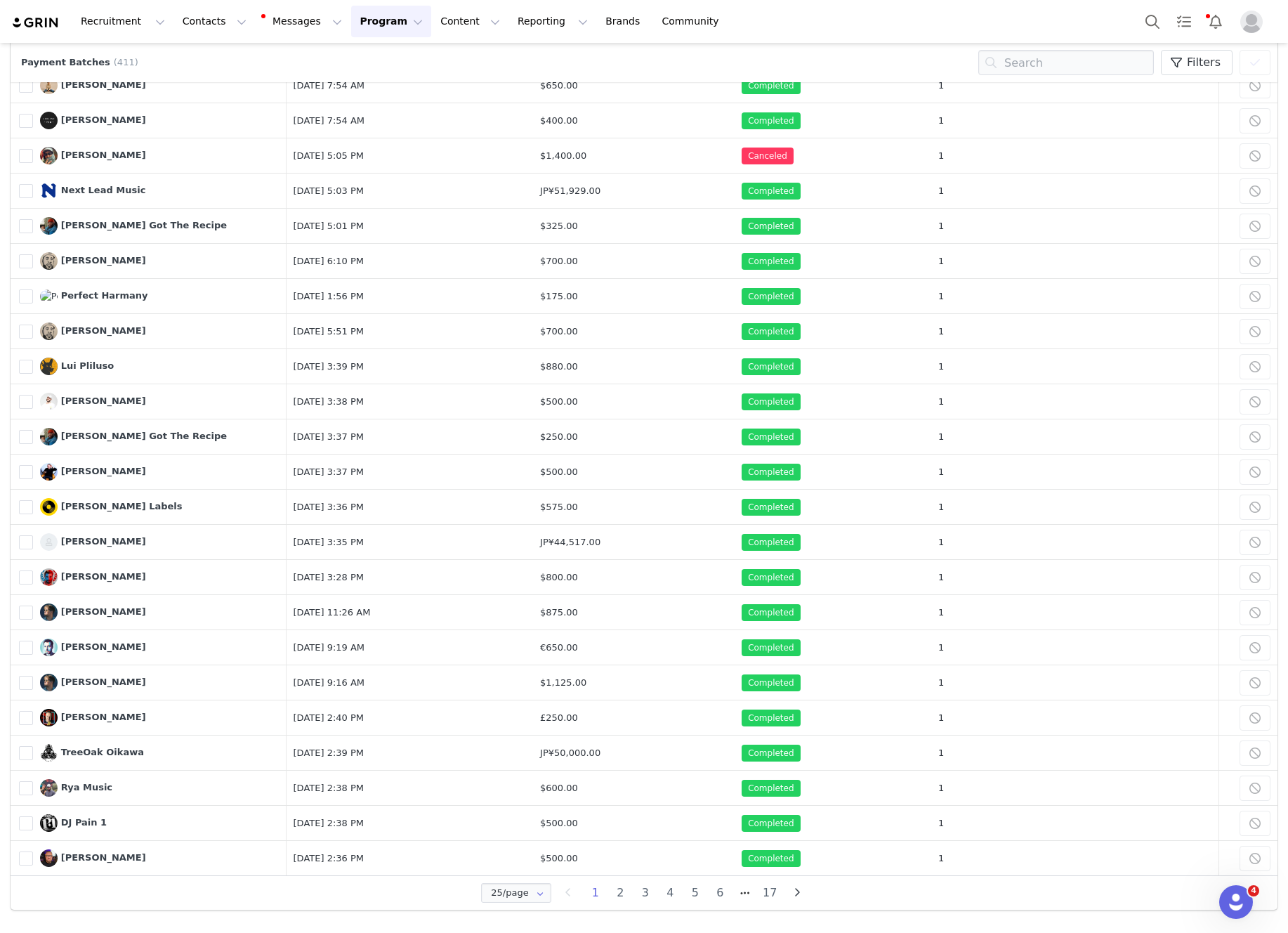
click at [624, 894] on li "2" at bounding box center [620, 893] width 25 height 20
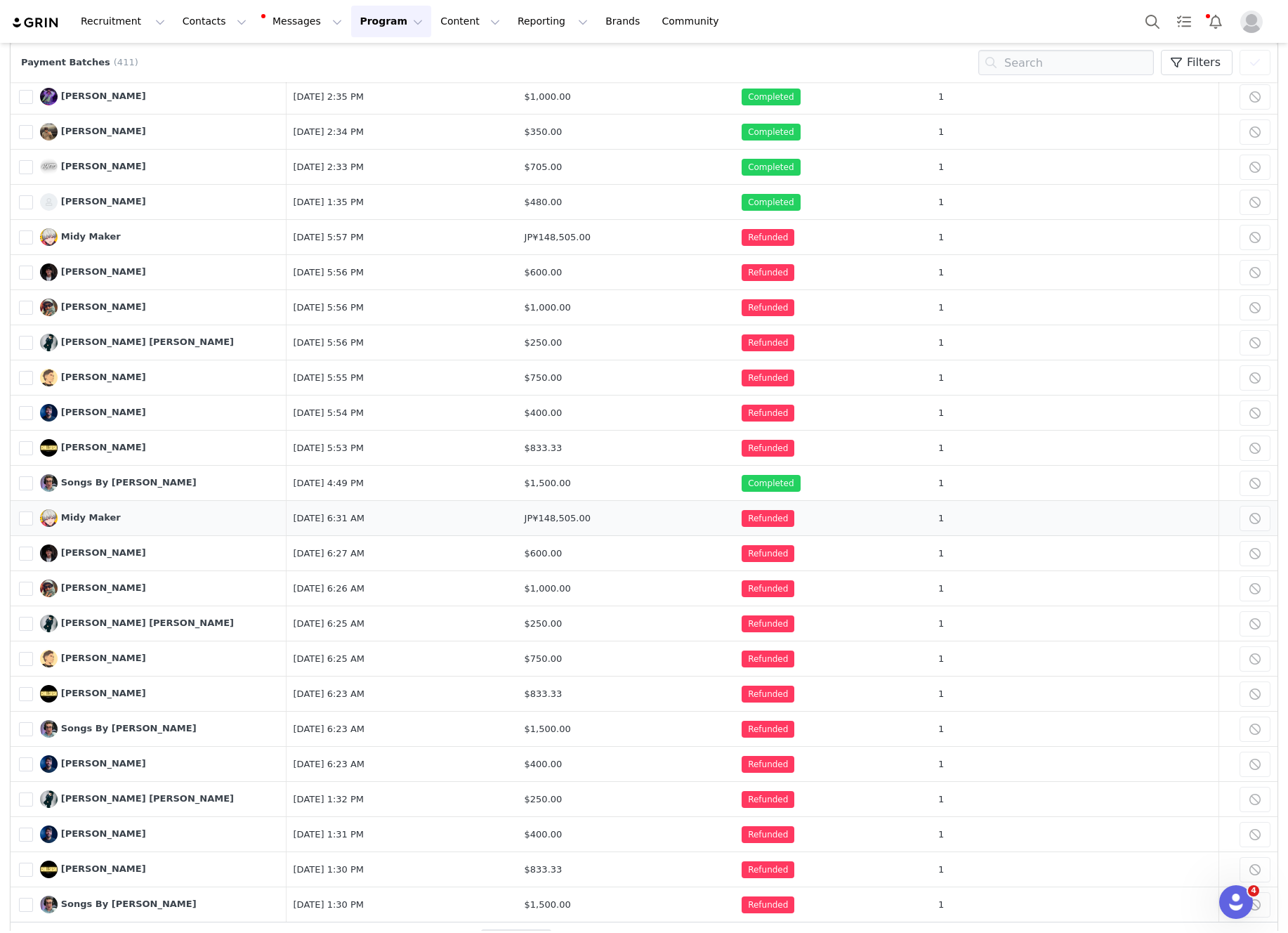
scroll to position [130, 0]
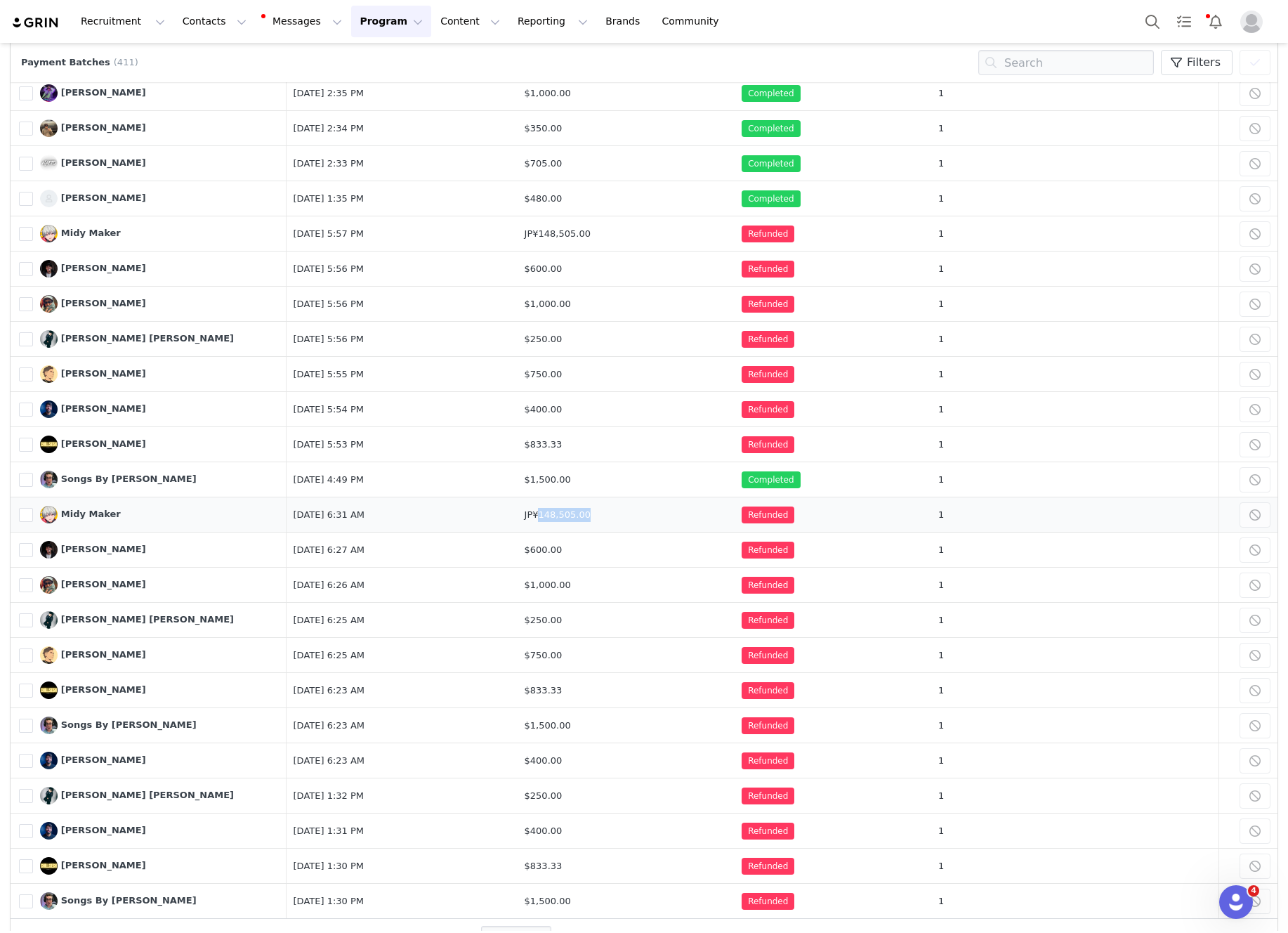
drag, startPoint x: 664, startPoint y: 513, endPoint x: 602, endPoint y: 521, distance: 62.5
click at [602, 521] on td "JP¥148,505.00" at bounding box center [626, 515] width 218 height 35
copy span "148,505.00"
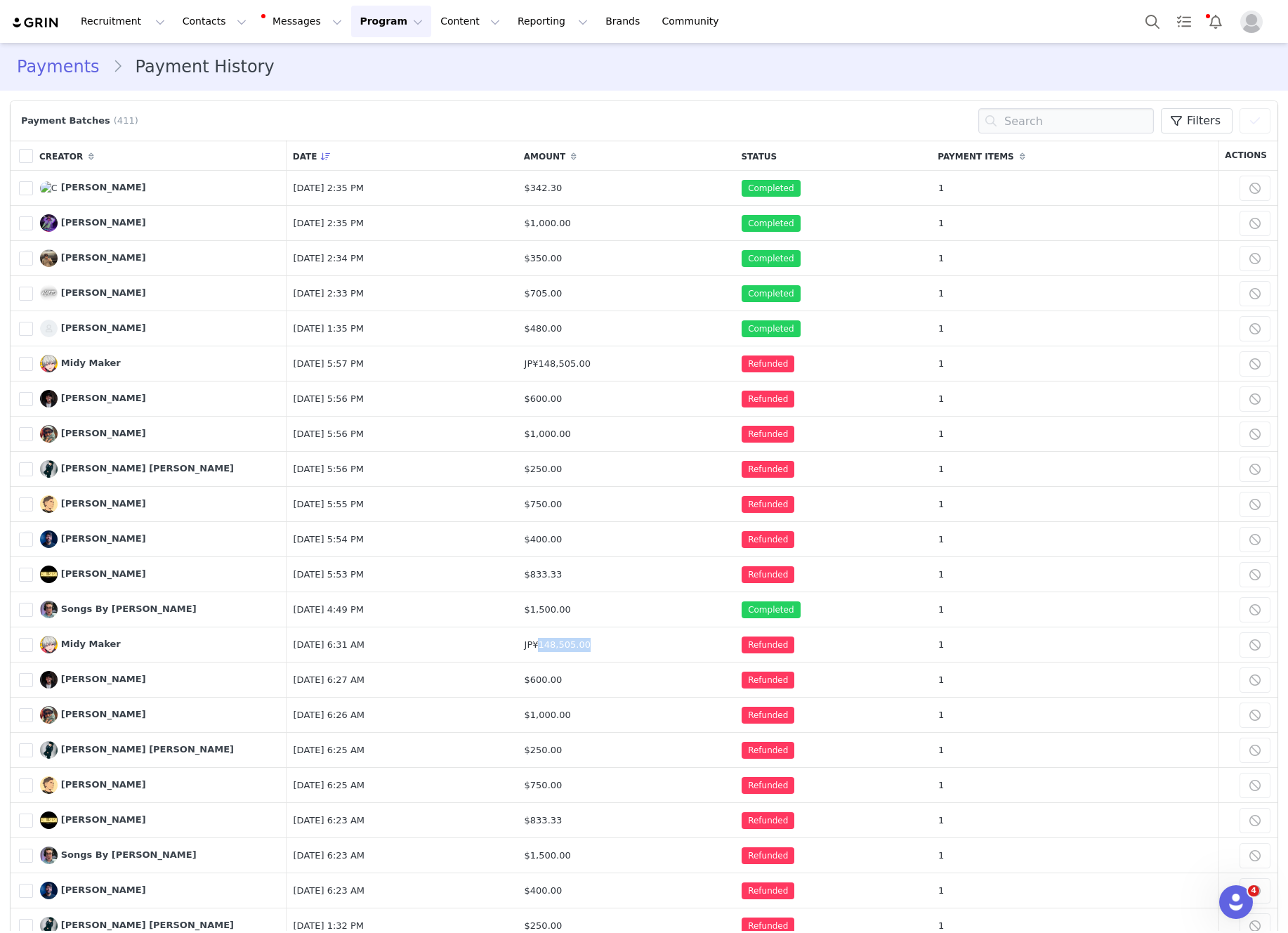
click at [379, 20] on button "Program Program" at bounding box center [391, 21] width 80 height 32
click at [458, 20] on button "Content Content" at bounding box center [470, 21] width 76 height 32
click at [458, 63] on p "Creator Content" at bounding box center [454, 61] width 79 height 14
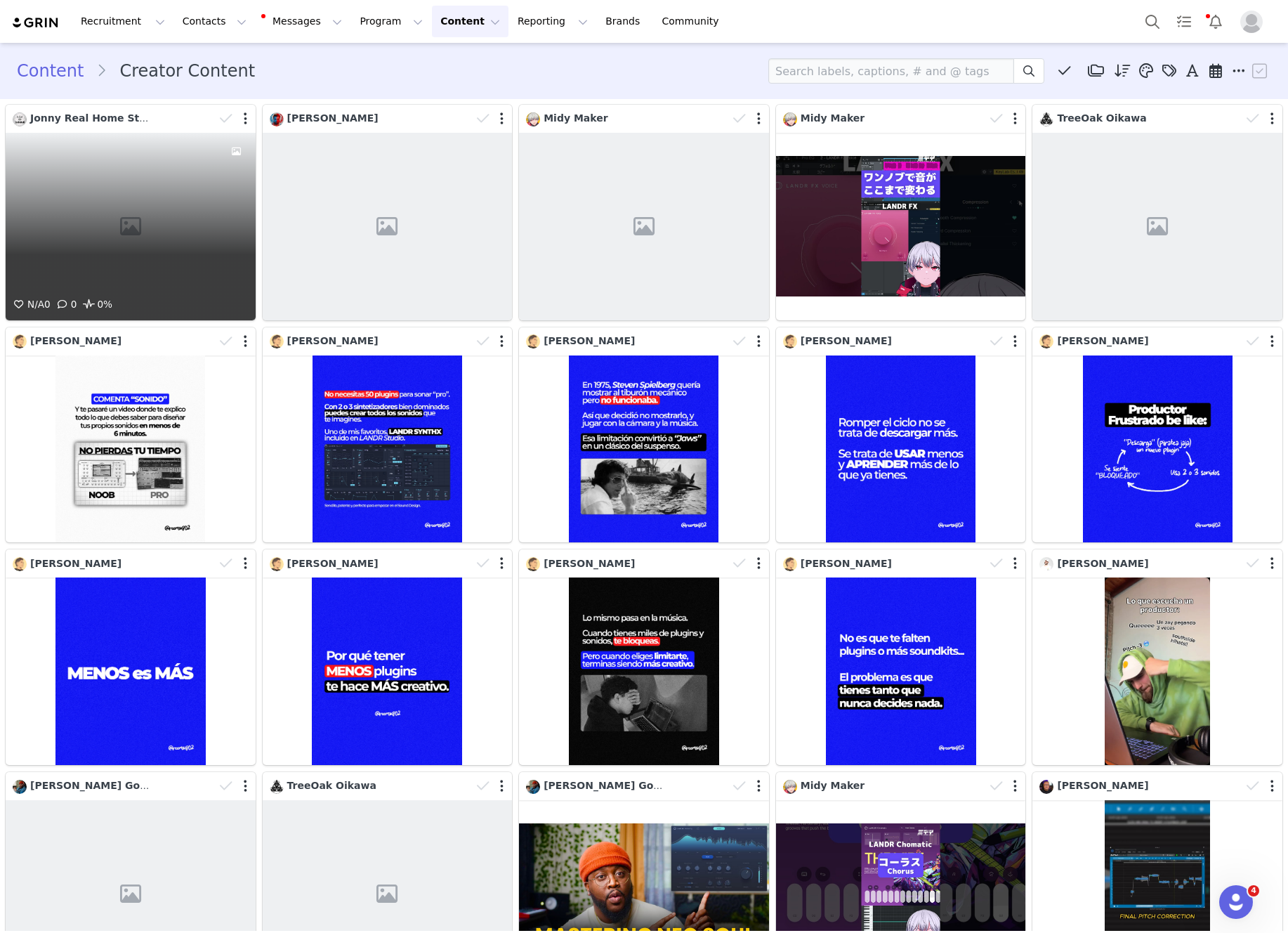
click at [175, 172] on div "N/A 0 0 0%" at bounding box center [130, 226] width 250 height 188
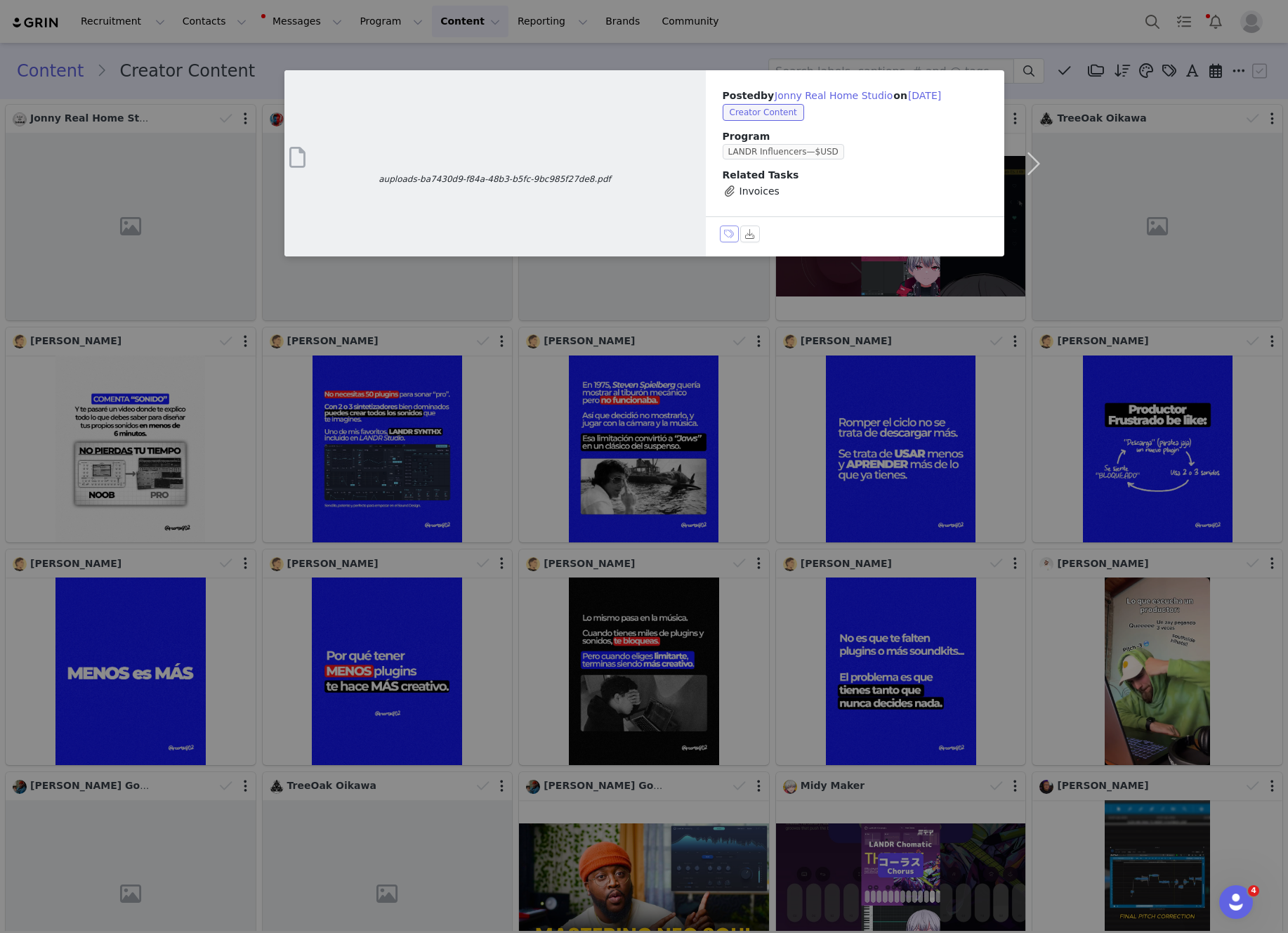
click at [728, 235] on button "Labels & Tags" at bounding box center [730, 234] width 20 height 17
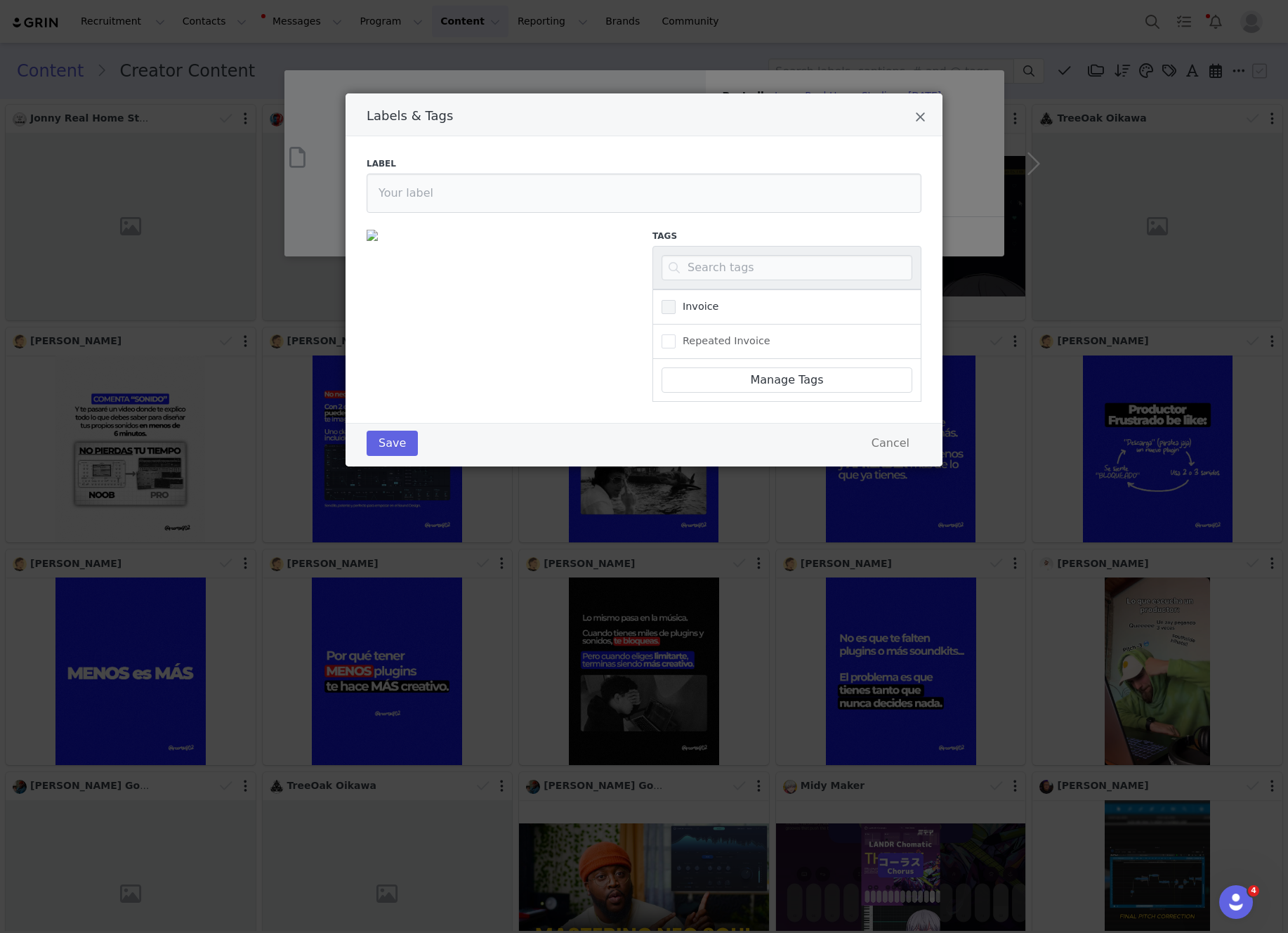
click at [674, 302] on span "Labels & Tags" at bounding box center [669, 306] width 14 height 14
click at [675, 300] on input "Invoice" at bounding box center [675, 300] width 0 height 0
click at [390, 443] on button "Save" at bounding box center [393, 443] width 51 height 25
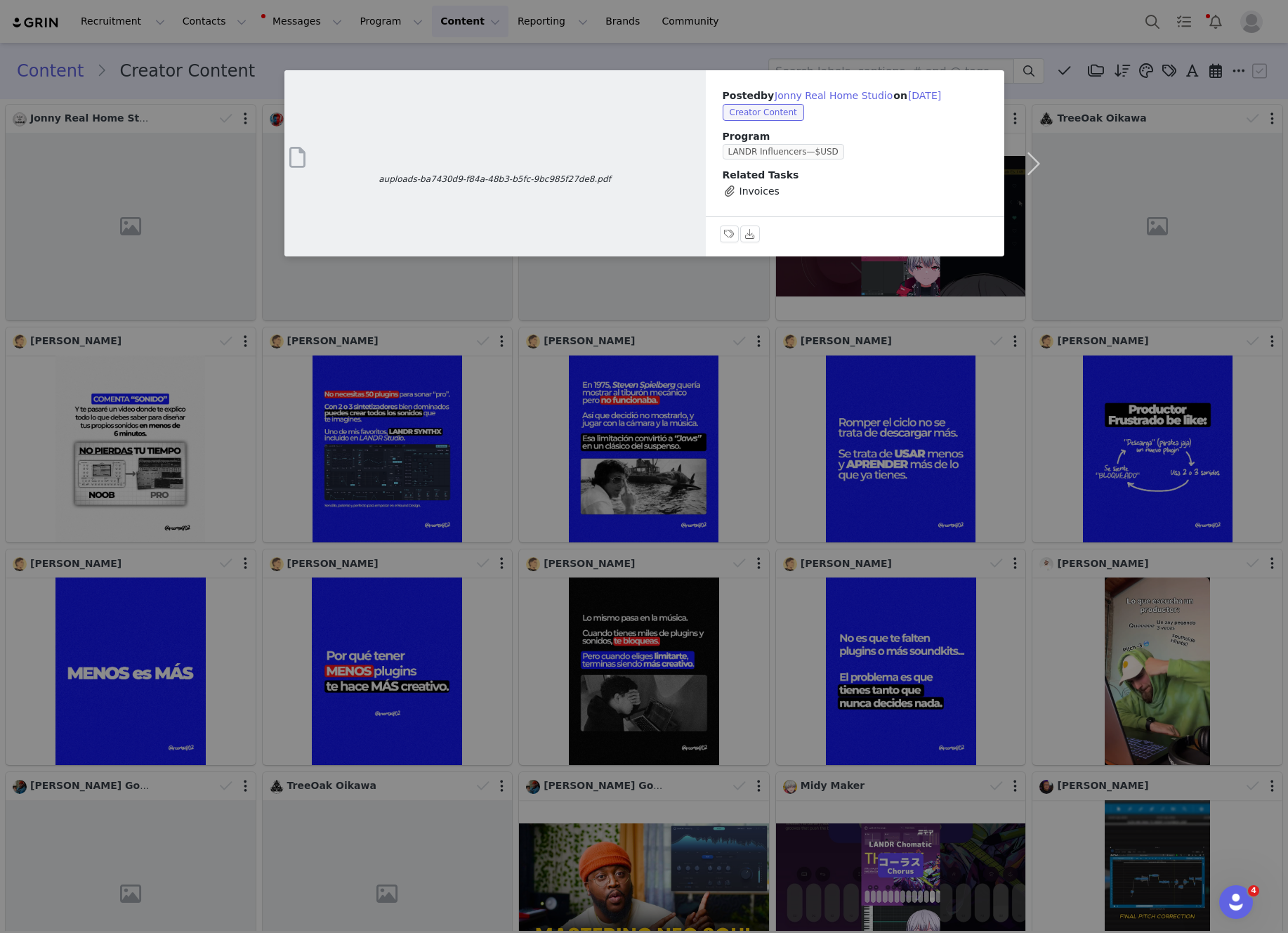
click at [877, 22] on div "auploads-ba7430d9-f84a-48b3-b5fc-9bc985f27de8.pdf Posted by Jonny Real Home Stu…" at bounding box center [644, 466] width 1288 height 933
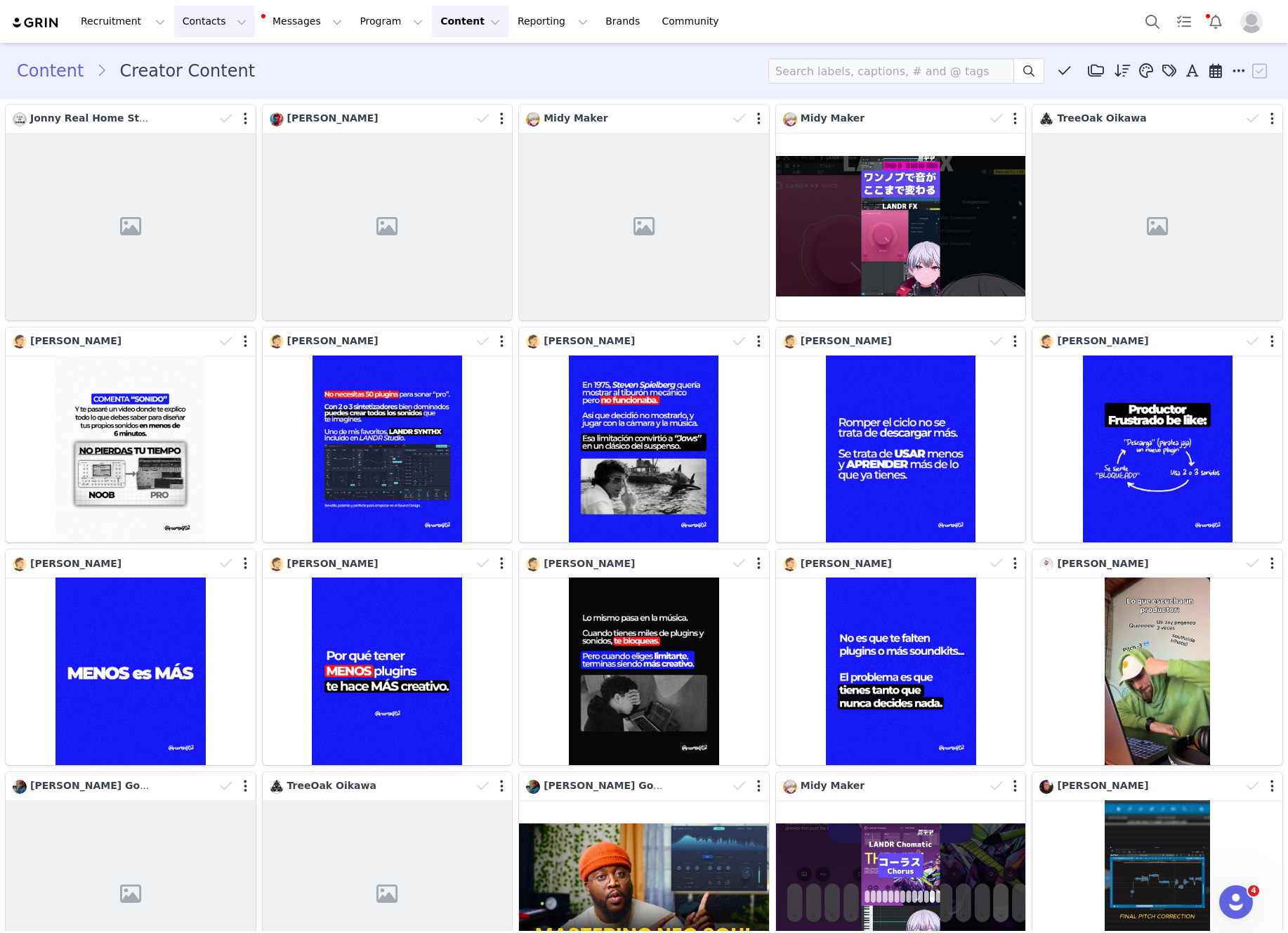
click at [211, 23] on button "Contacts Contacts" at bounding box center [214, 21] width 81 height 32
click at [239, 58] on div "Creators" at bounding box center [219, 61] width 94 height 14
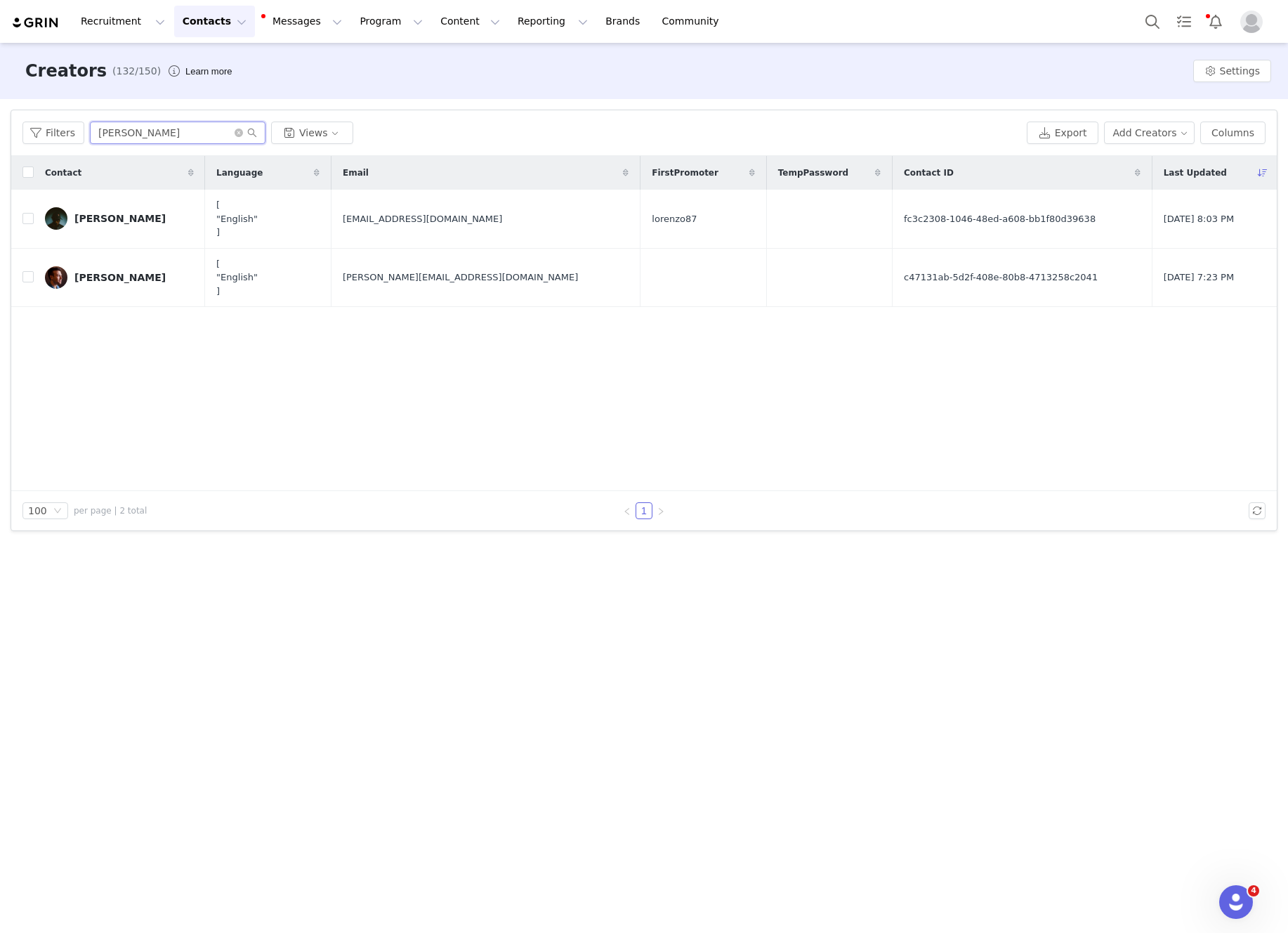
drag, startPoint x: 147, startPoint y: 133, endPoint x: 90, endPoint y: 132, distance: 57.0
click at [90, 132] on input "Lorenzo" at bounding box center [178, 133] width 175 height 23
type input "damon"
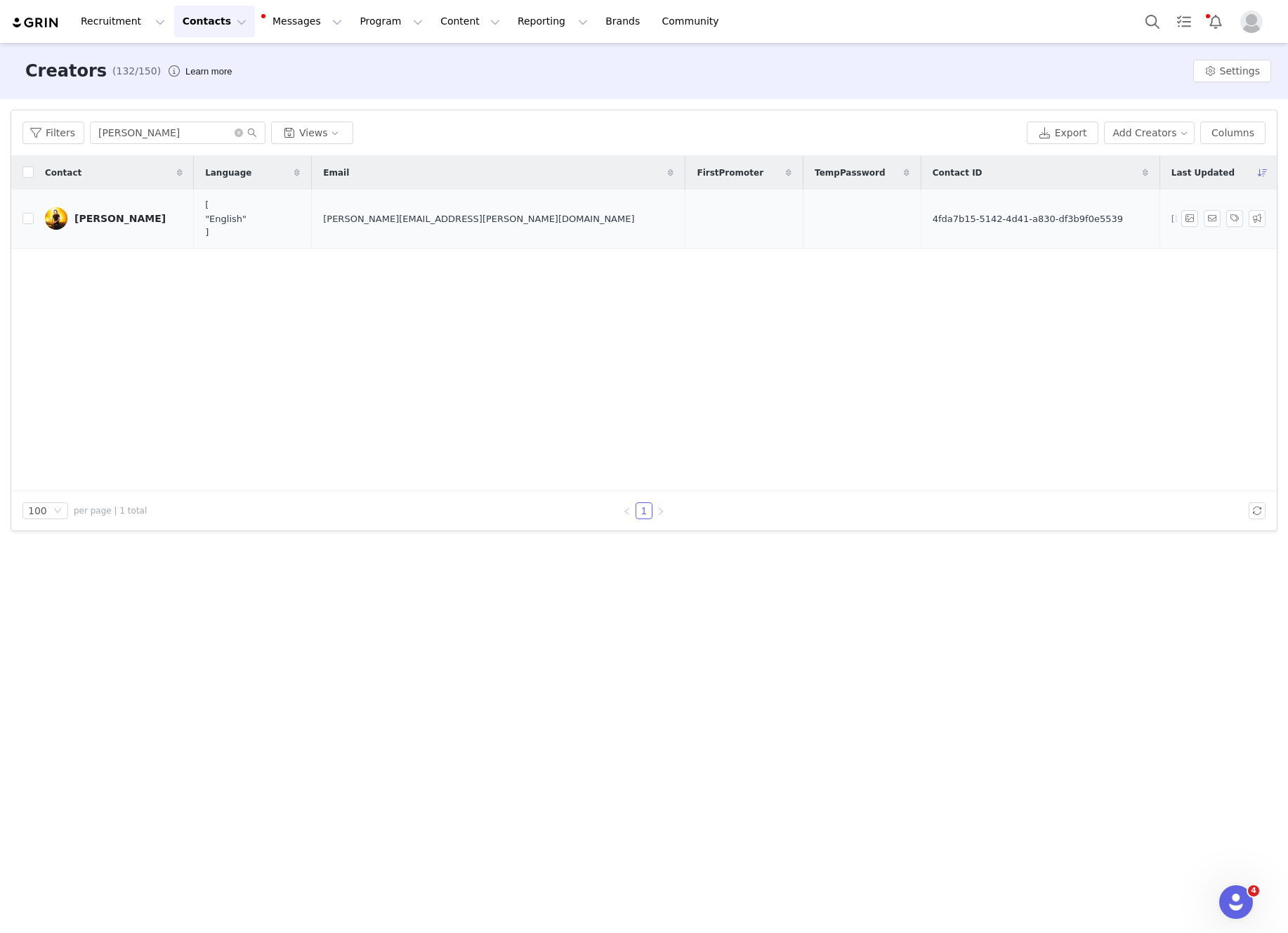
click at [125, 224] on div "[PERSON_NAME]" at bounding box center [119, 218] width 92 height 11
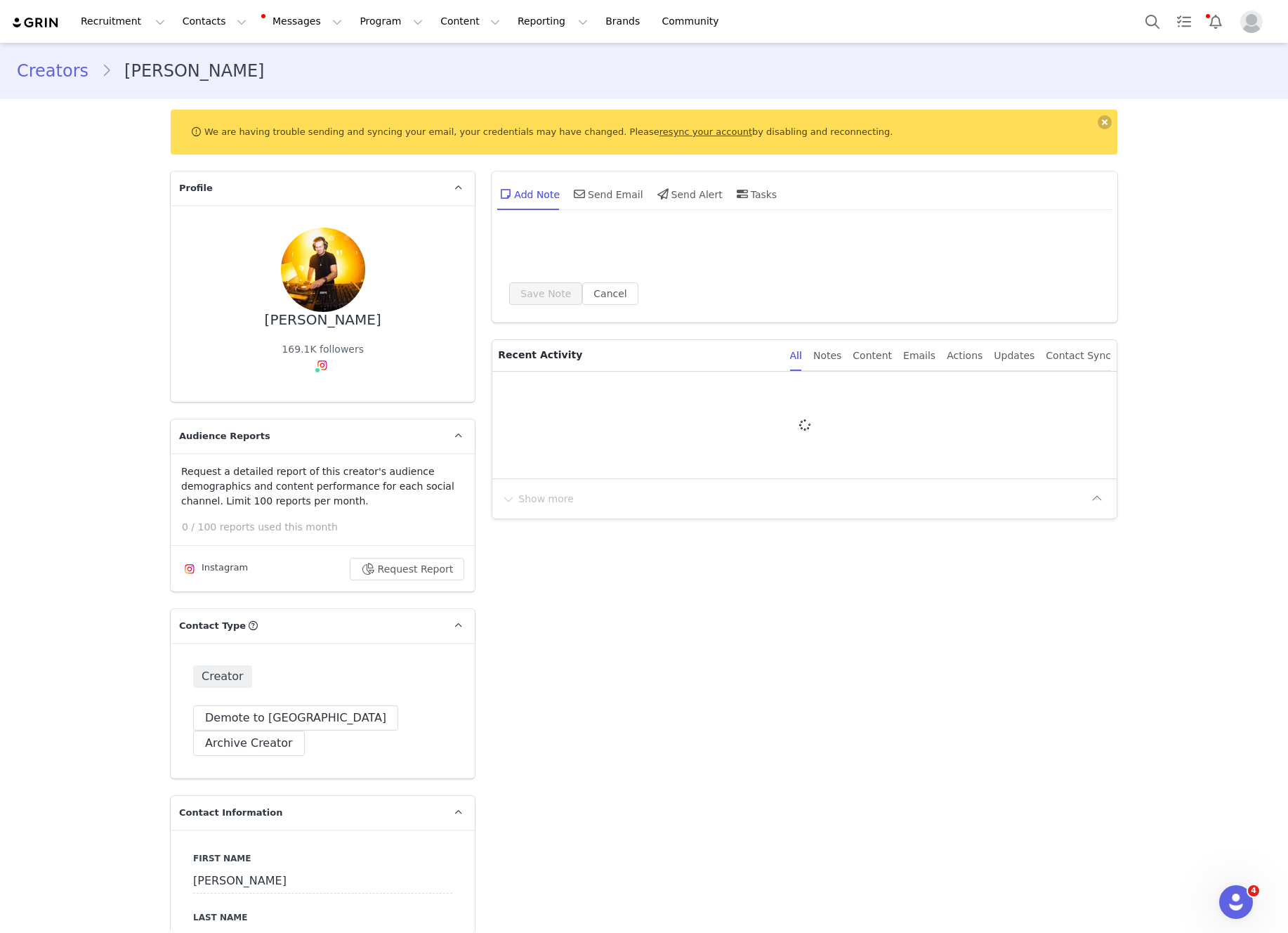
type input "+1 (United States)"
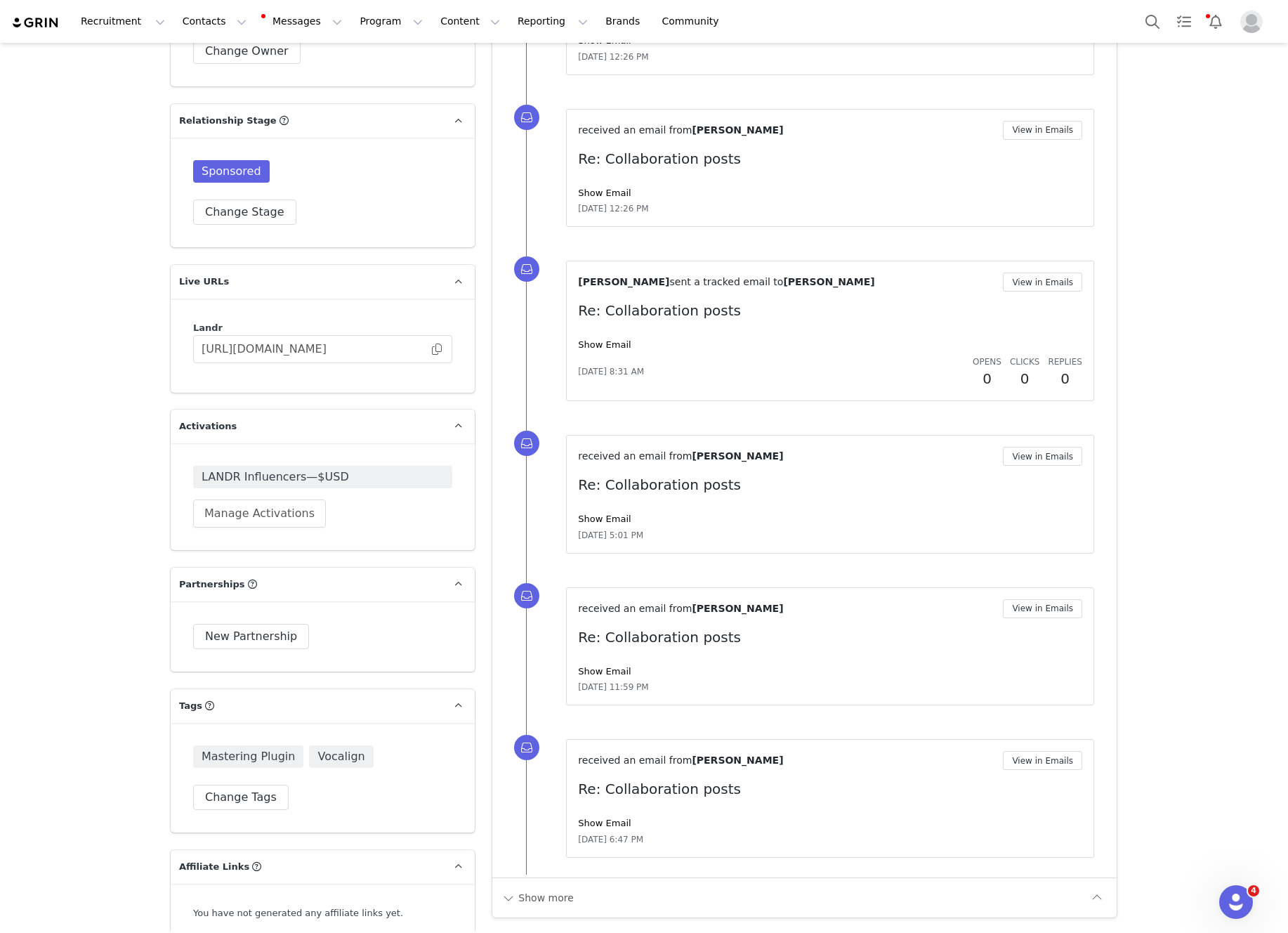
scroll to position [2873, 0]
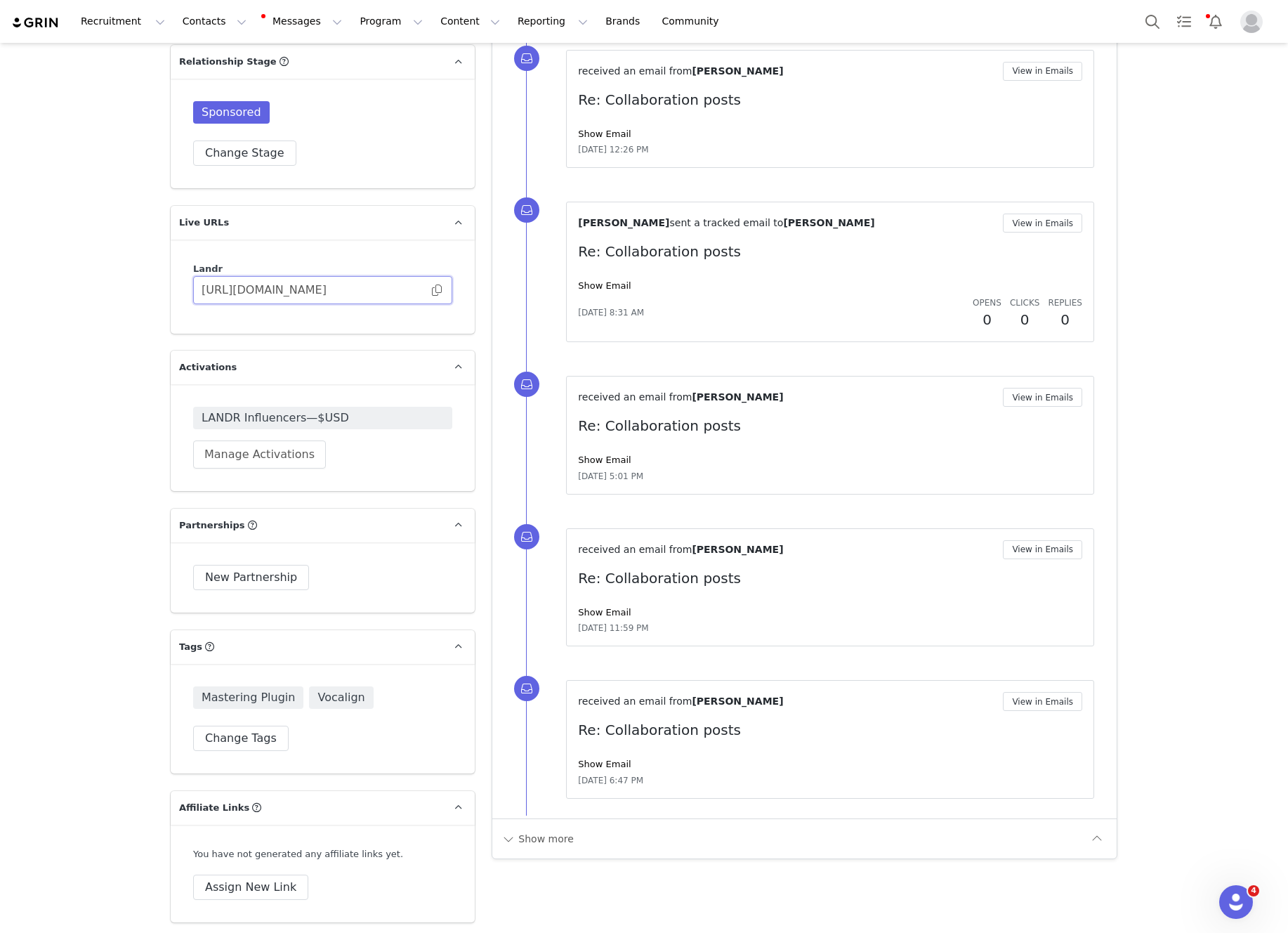
click at [443, 276] on input "https://landr.grin.live/26ad3f77-2a19-4757-91a4-bc5681ea7127" at bounding box center [322, 290] width 259 height 28
click at [437, 290] on span at bounding box center [436, 290] width 14 height 0
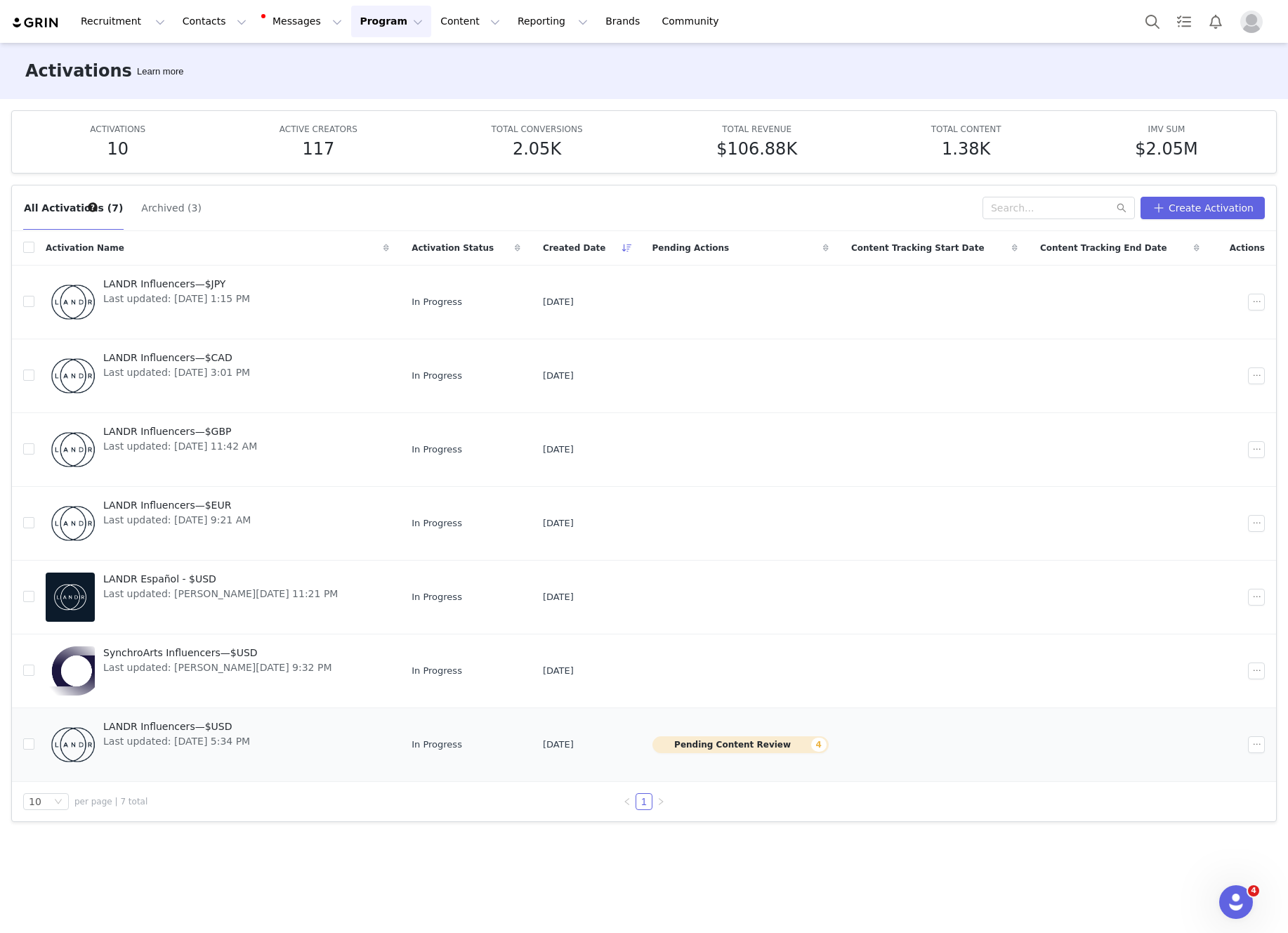
click at [259, 742] on div "LANDR Influencers—$USD Last updated: Mar 27, 2025 5:34 PM" at bounding box center [176, 745] width 163 height 56
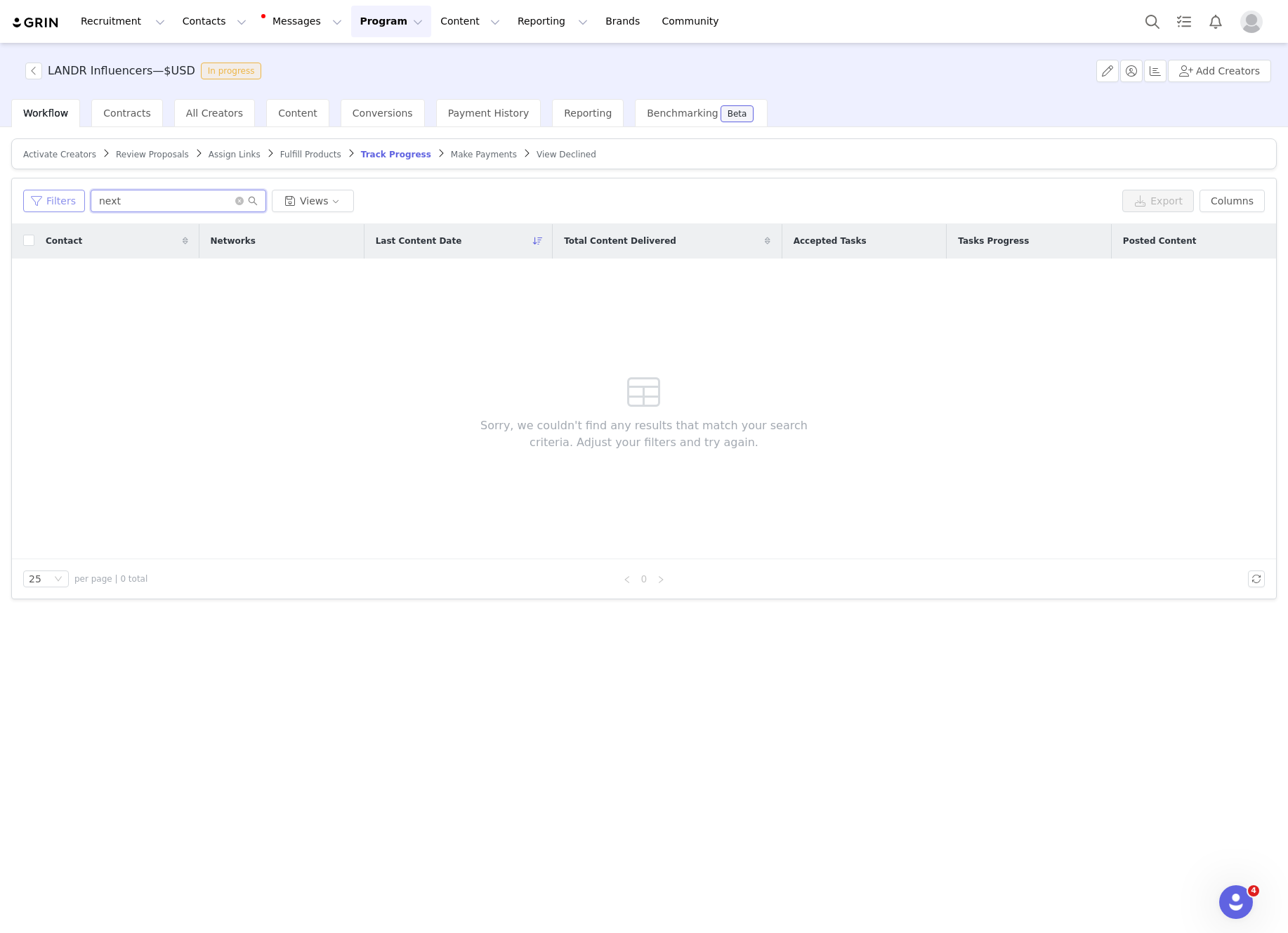
drag, startPoint x: 163, startPoint y: 198, endPoint x: 77, endPoint y: 191, distance: 86.3
click at [77, 191] on div "Filters next Views" at bounding box center [570, 201] width 1094 height 23
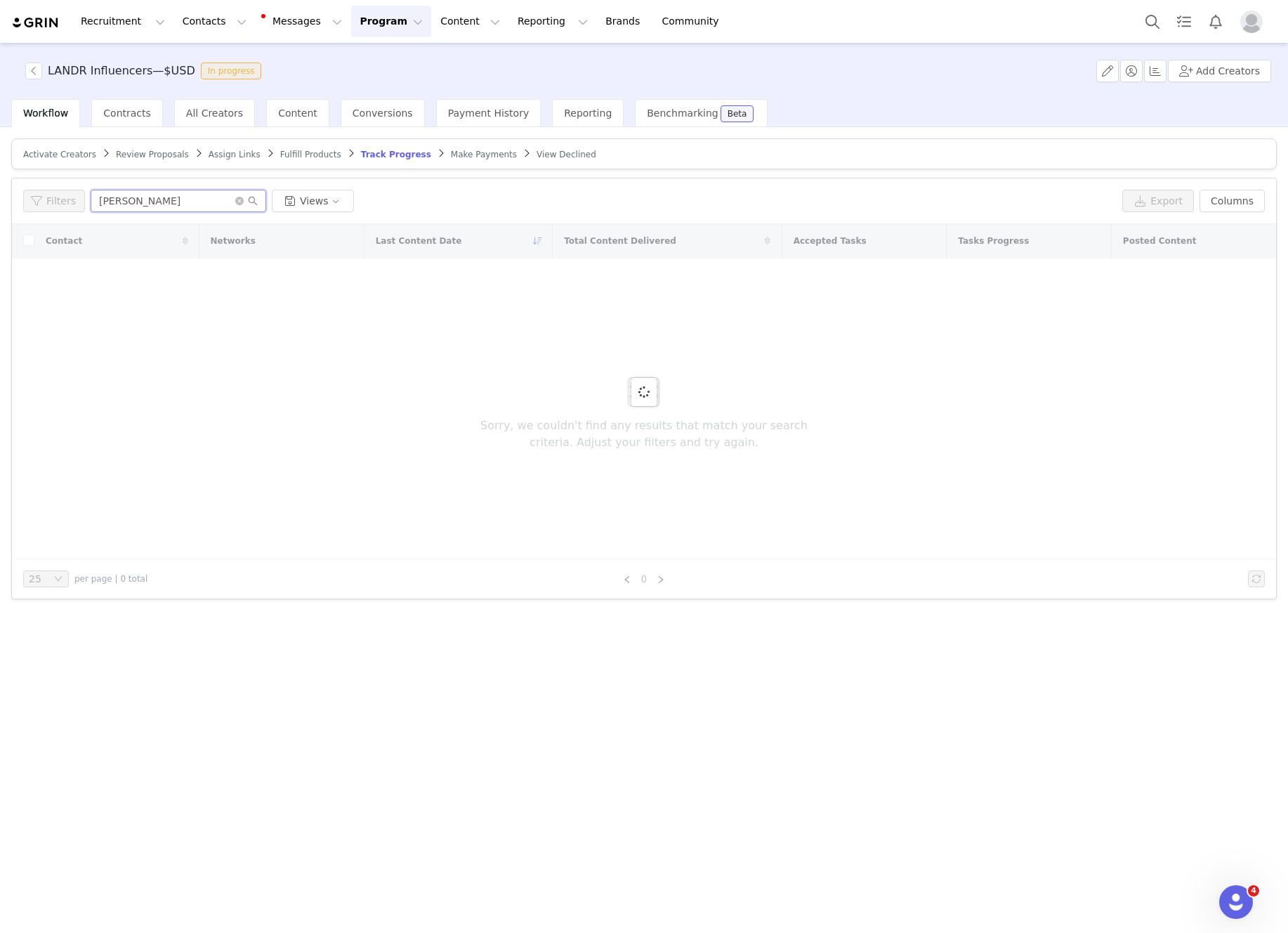
type input "damon"
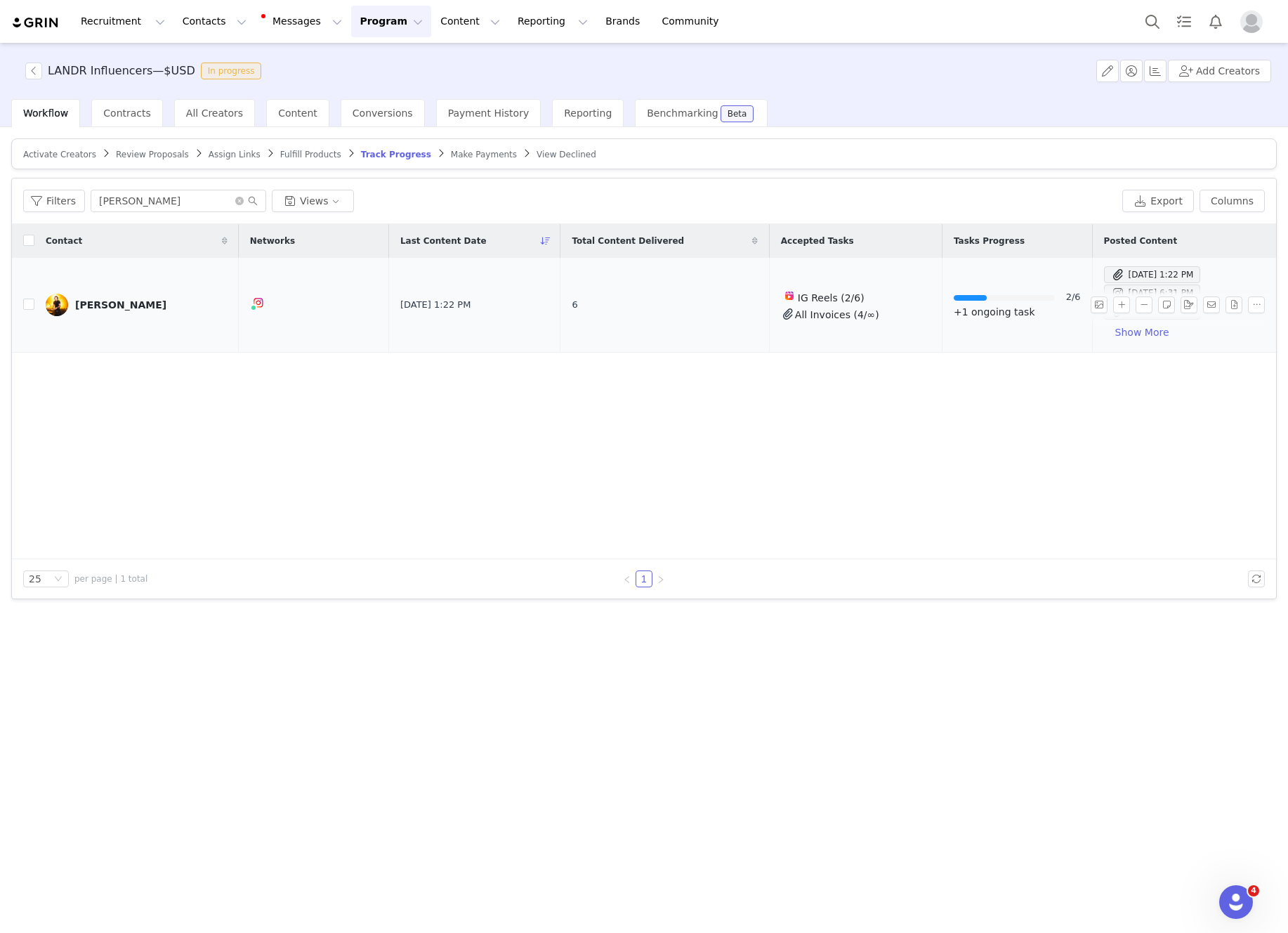
click at [108, 297] on link "[PERSON_NAME]" at bounding box center [136, 305] width 182 height 23
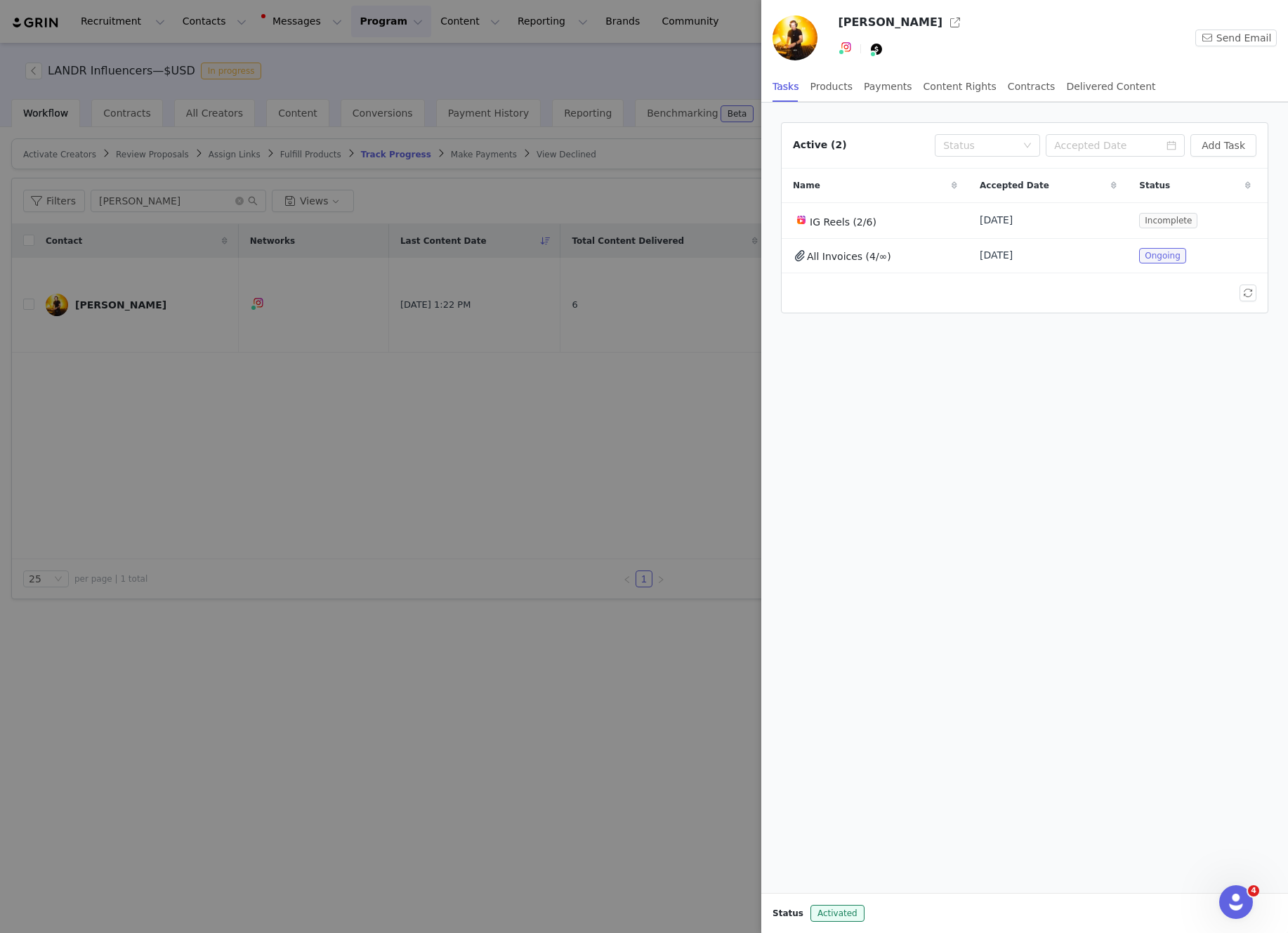
click at [684, 196] on div at bounding box center [644, 466] width 1288 height 933
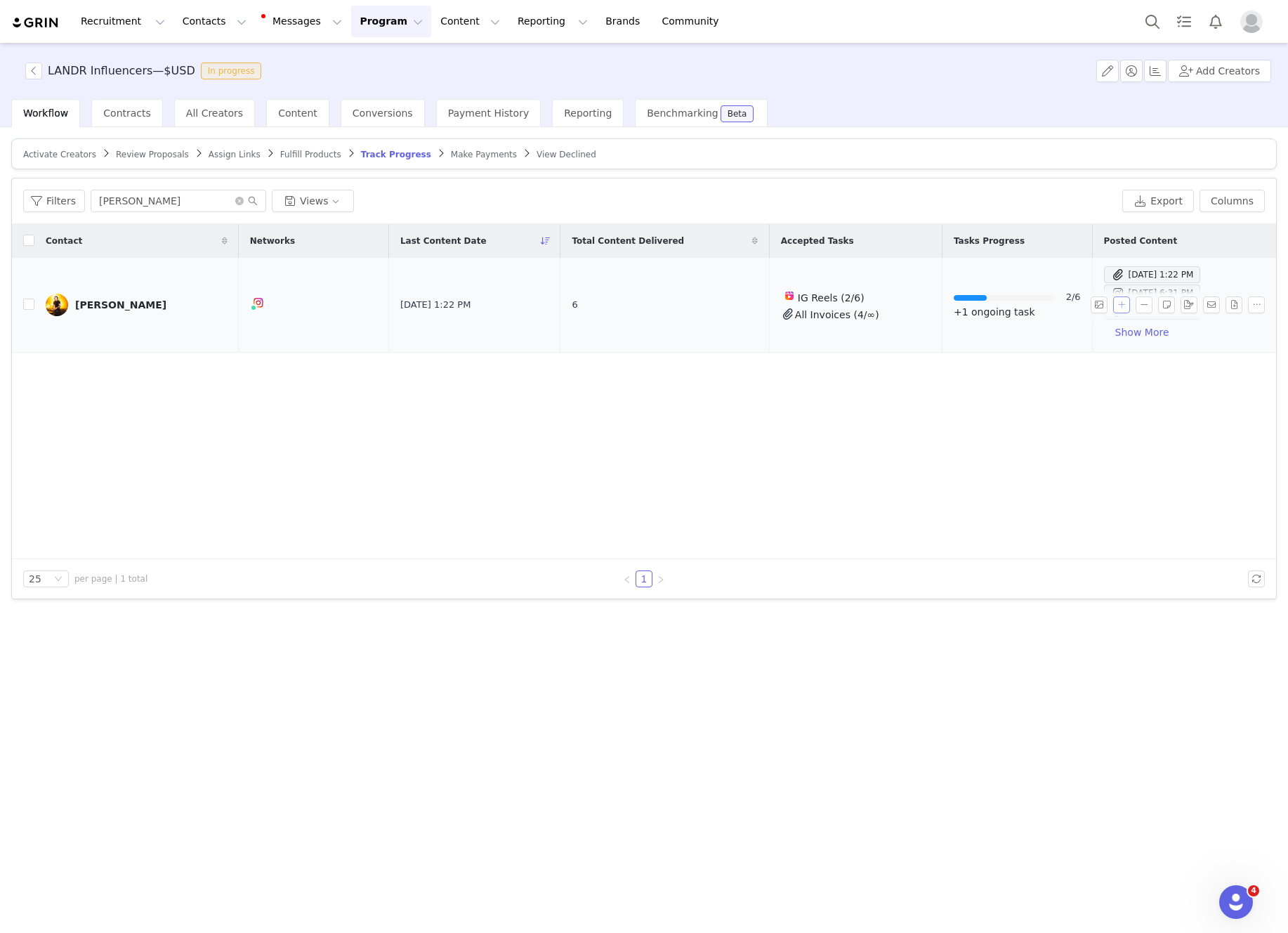
click at [1121, 306] on button "button" at bounding box center [1122, 305] width 17 height 17
click at [1033, 310] on div "Select Task" at bounding box center [1000, 303] width 172 height 21
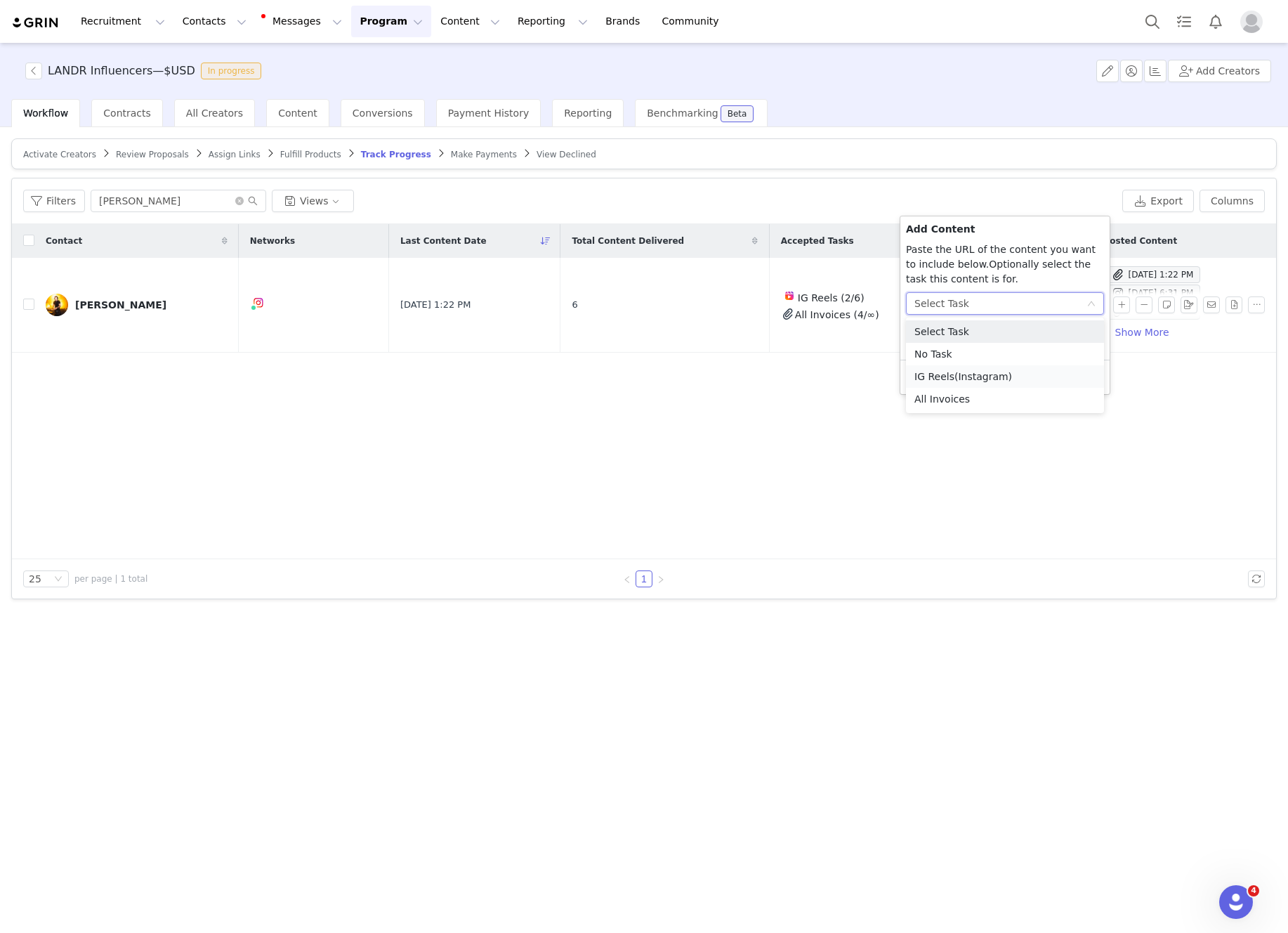
click at [1029, 373] on li "IG Reels (Instagram)" at bounding box center [1005, 377] width 198 height 23
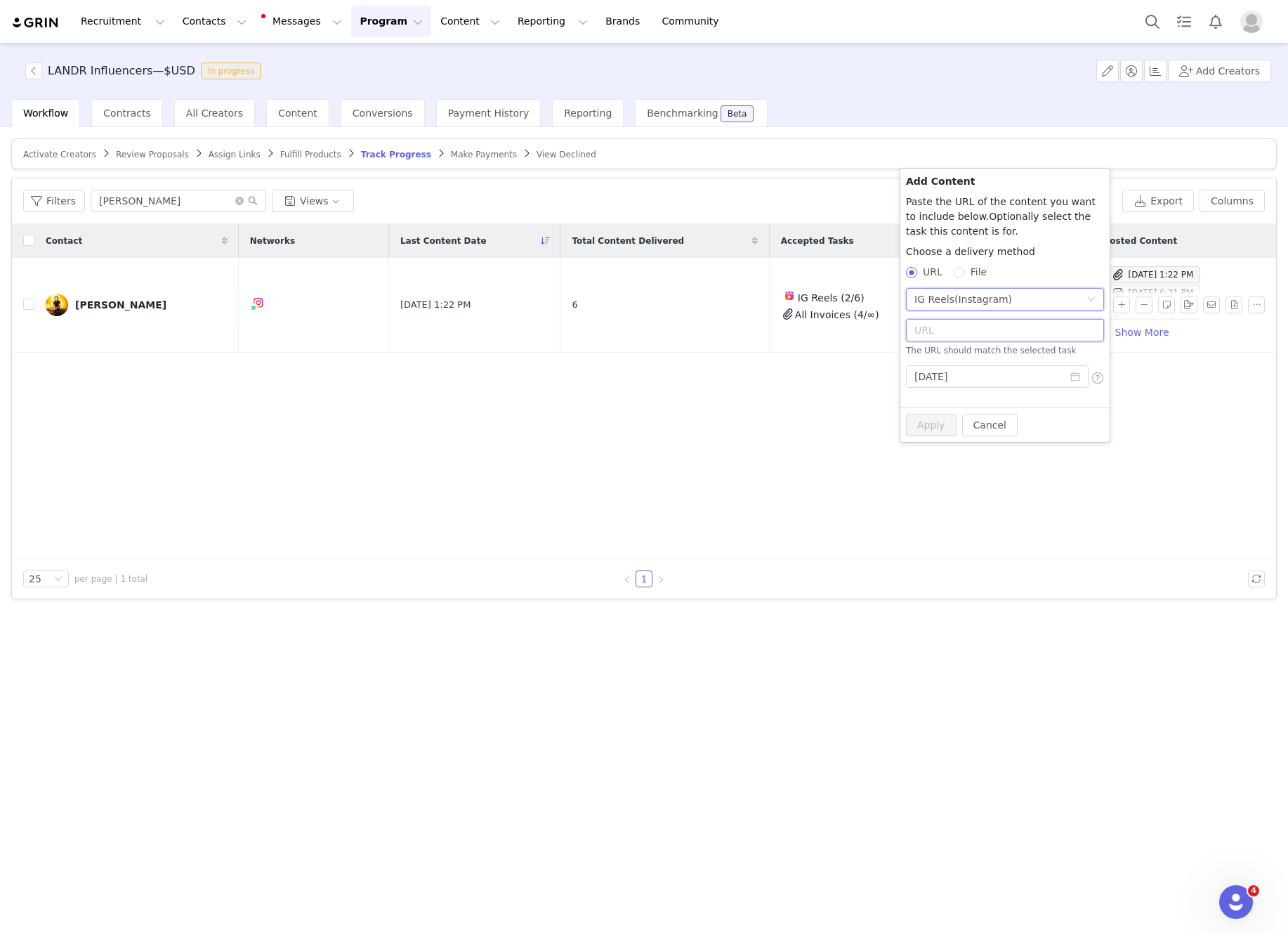
click at [954, 328] on input "text" at bounding box center [1005, 331] width 198 height 23
click at [985, 328] on input "text" at bounding box center [1005, 331] width 198 height 23
paste input "https://www.instagram.com/reel/DOogyaFAejF/?utm_source=ig_web_copy_link&igsh=Mz…"
click at [1035, 335] on input "https://www.instagram.com/reel/DOogyaFAejF/?utm_source=ig_web_copy_link&igsh=Mz…" at bounding box center [1005, 338] width 198 height 23
paste input "button_share_sheet"
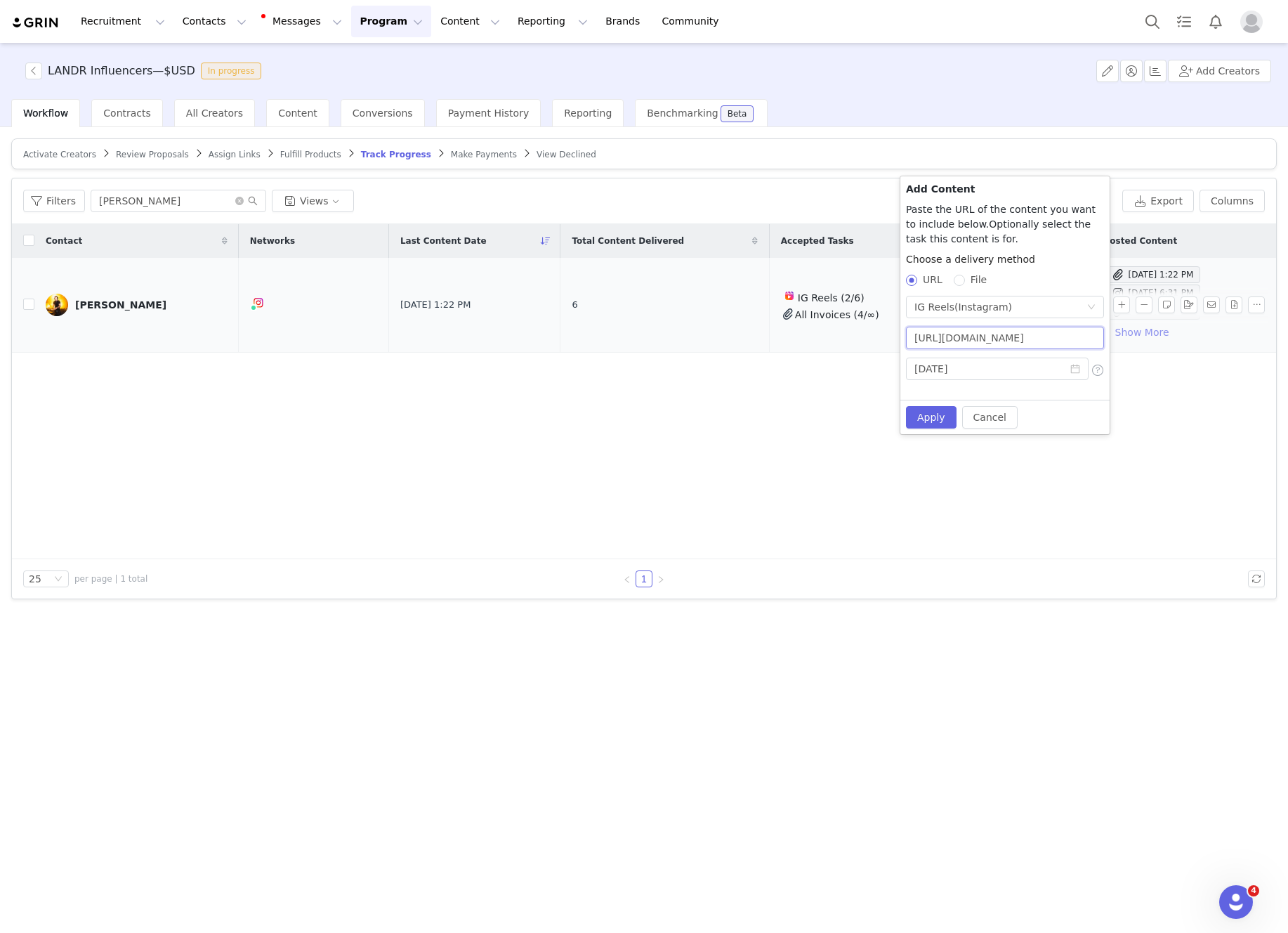
scroll to position [0, 349]
drag, startPoint x: 1036, startPoint y: 339, endPoint x: 1154, endPoint y: 342, distance: 118.0
click at [1154, 342] on body "Recruitment Recruitment Creator Search Curated Lists Landing Pages Web Extensio…" at bounding box center [644, 466] width 1288 height 933
type input "https://www.instagram.com/reel/DOogyaFAejF/"
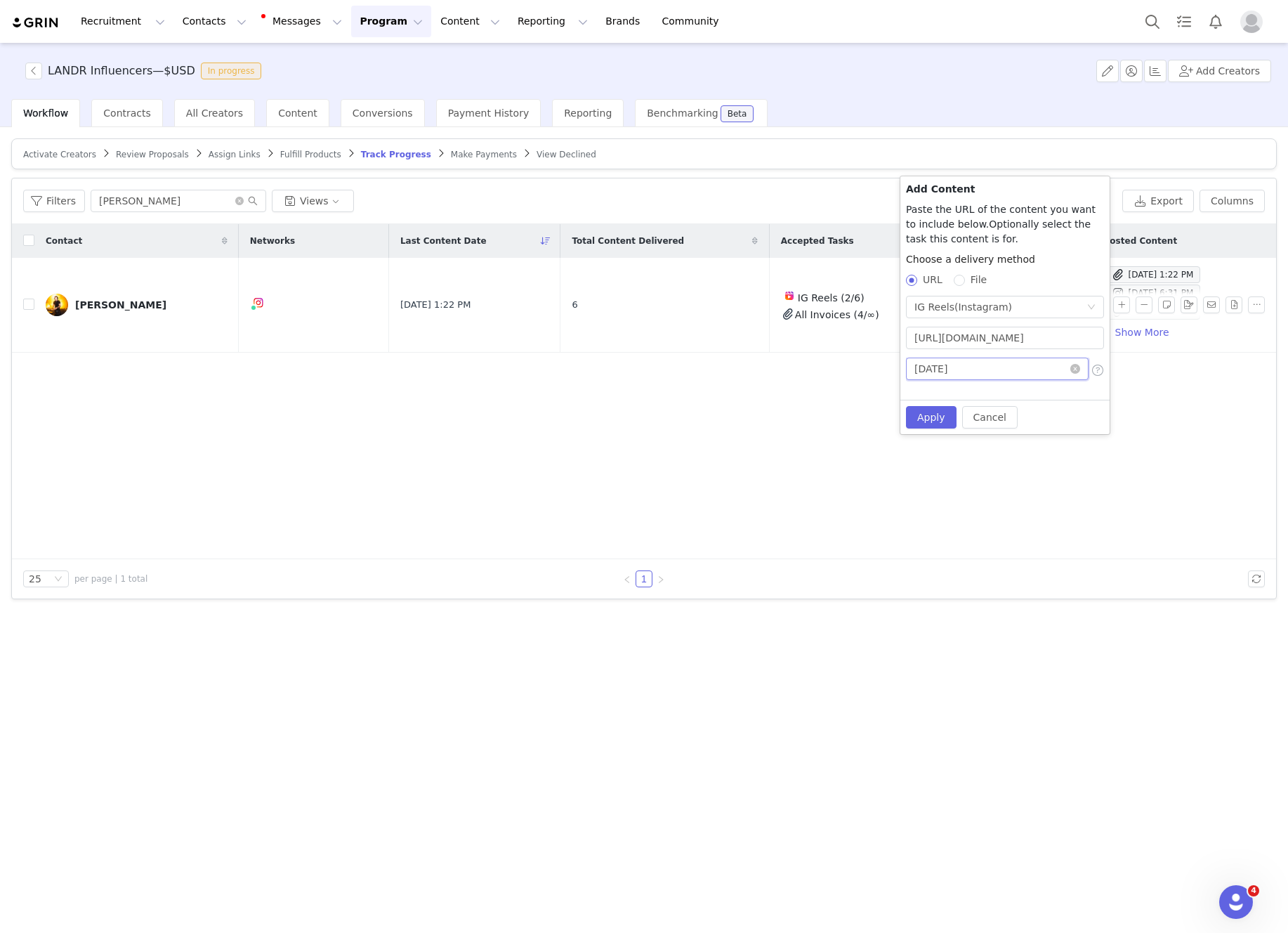
click at [1032, 367] on input "2025-09-30" at bounding box center [997, 369] width 182 height 23
click at [977, 488] on div "16" at bounding box center [979, 487] width 17 height 17
type input "2025-09-16"
click at [989, 417] on button "Cancel" at bounding box center [989, 418] width 55 height 23
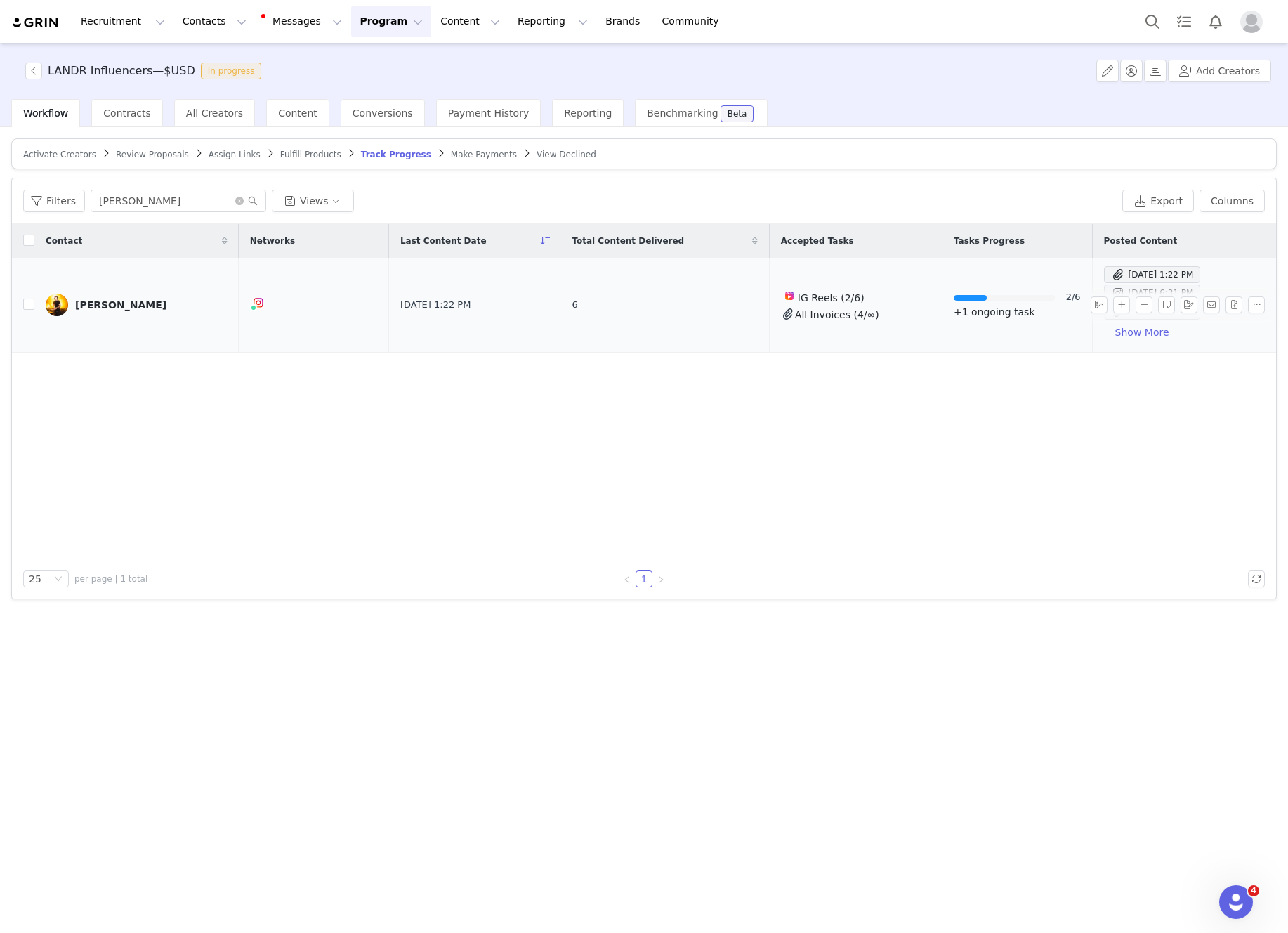
click at [1111, 289] on span at bounding box center [1118, 293] width 14 height 17
click at [1104, 330] on button "Show More" at bounding box center [1142, 332] width 76 height 23
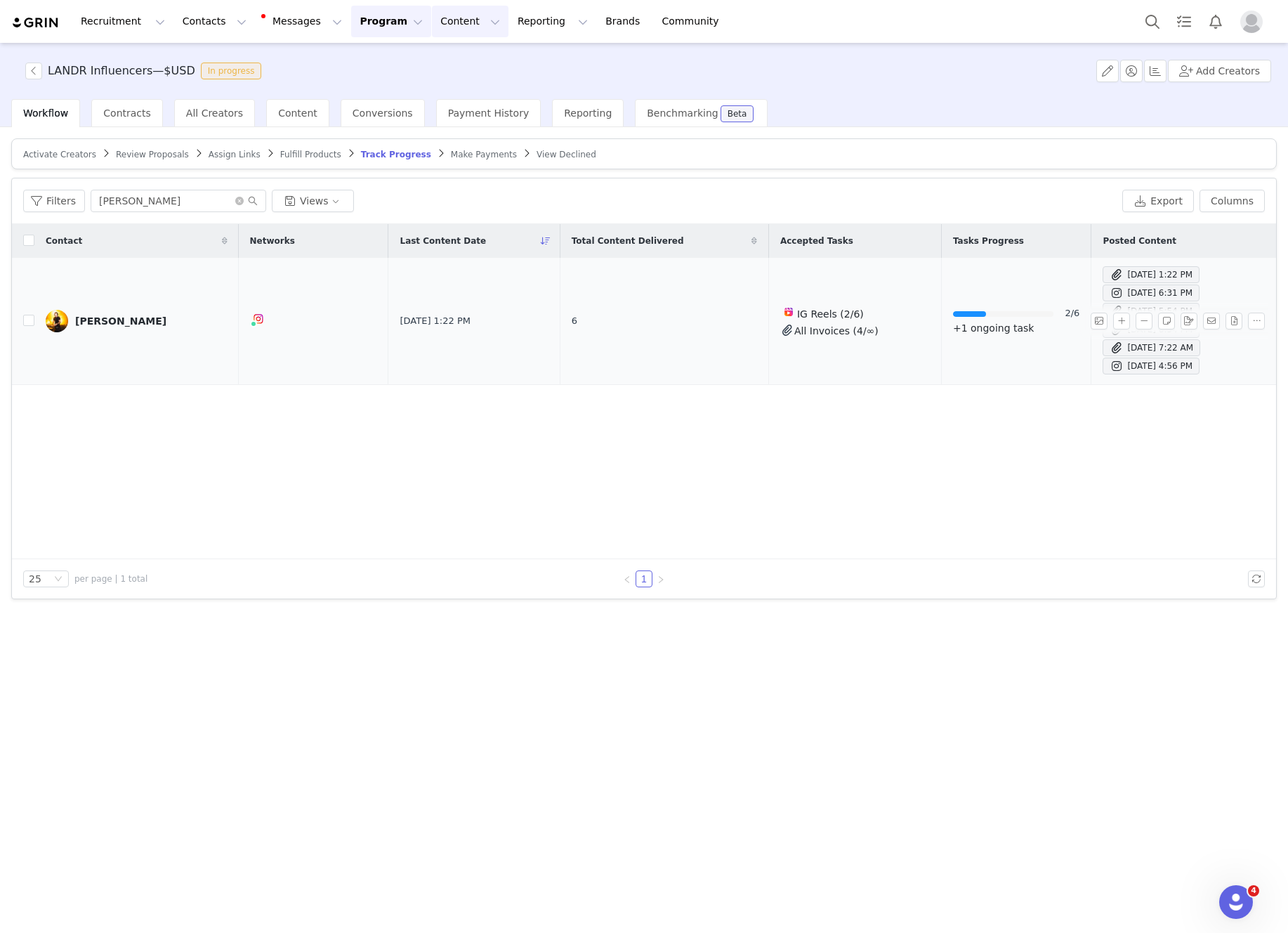
click at [434, 15] on button "Content Content" at bounding box center [470, 21] width 76 height 32
click at [123, 319] on div "[PERSON_NAME]" at bounding box center [120, 321] width 92 height 11
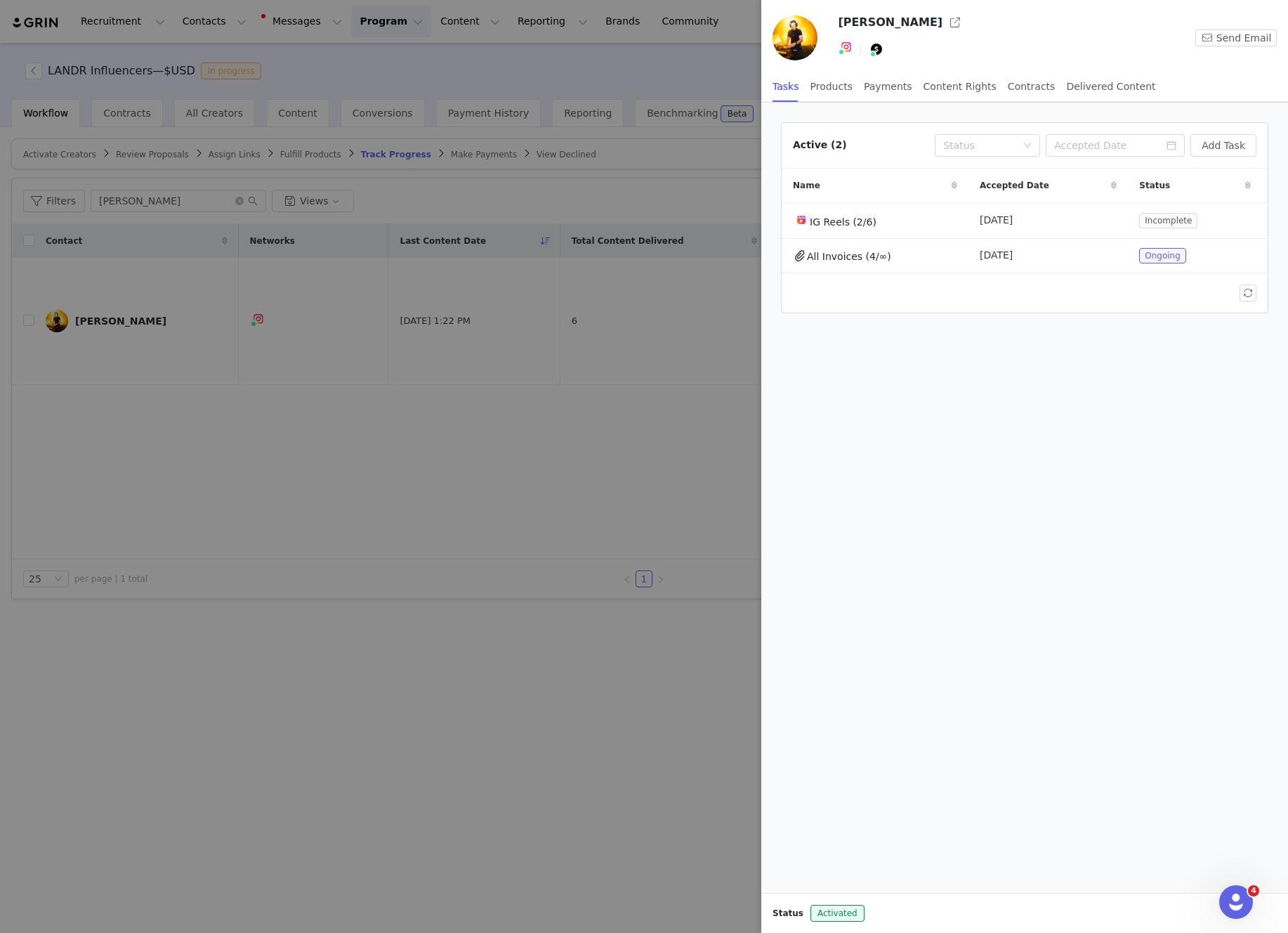
click at [730, 39] on div at bounding box center [644, 466] width 1288 height 933
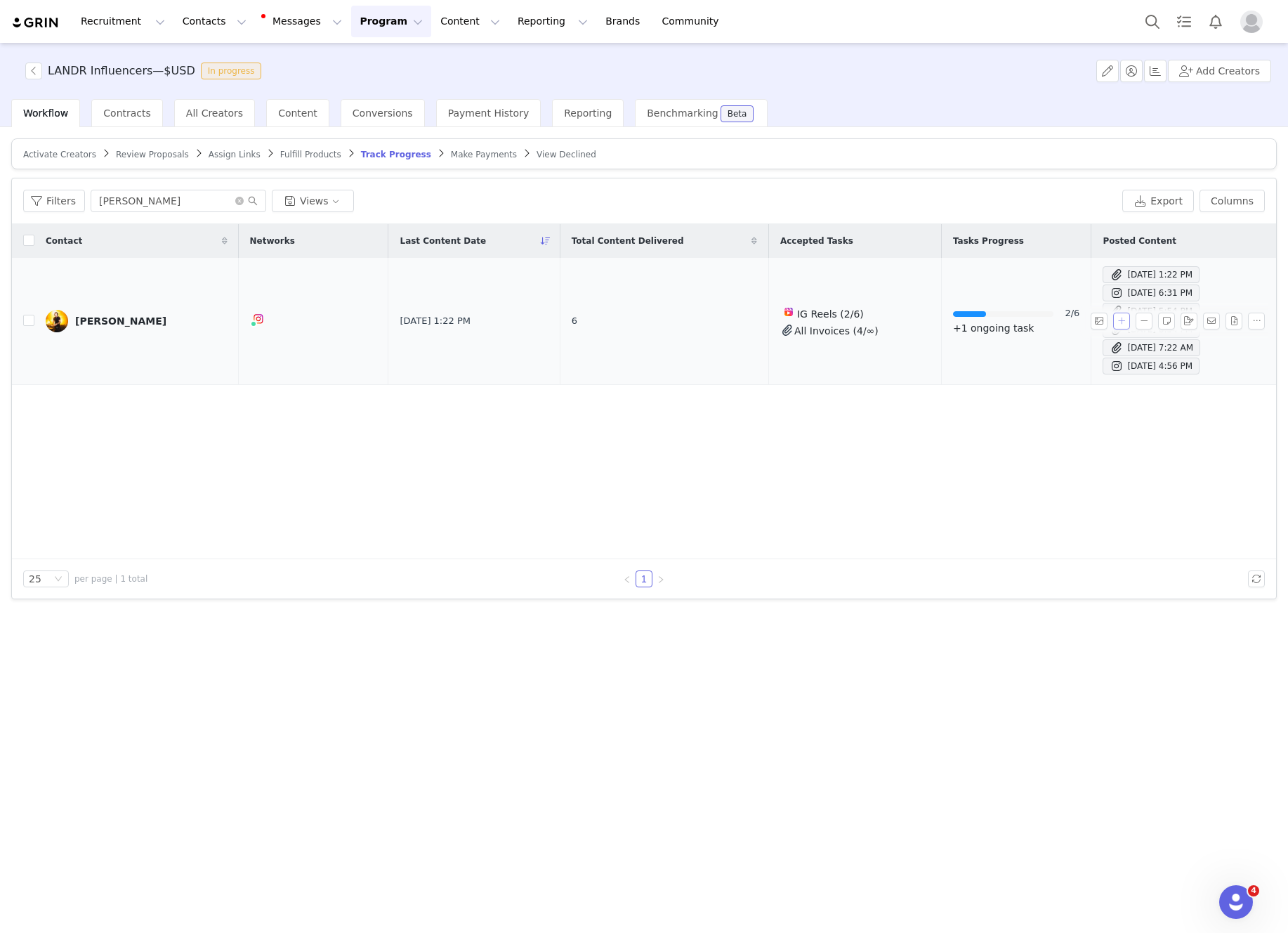
click at [1125, 316] on button "button" at bounding box center [1122, 321] width 17 height 17
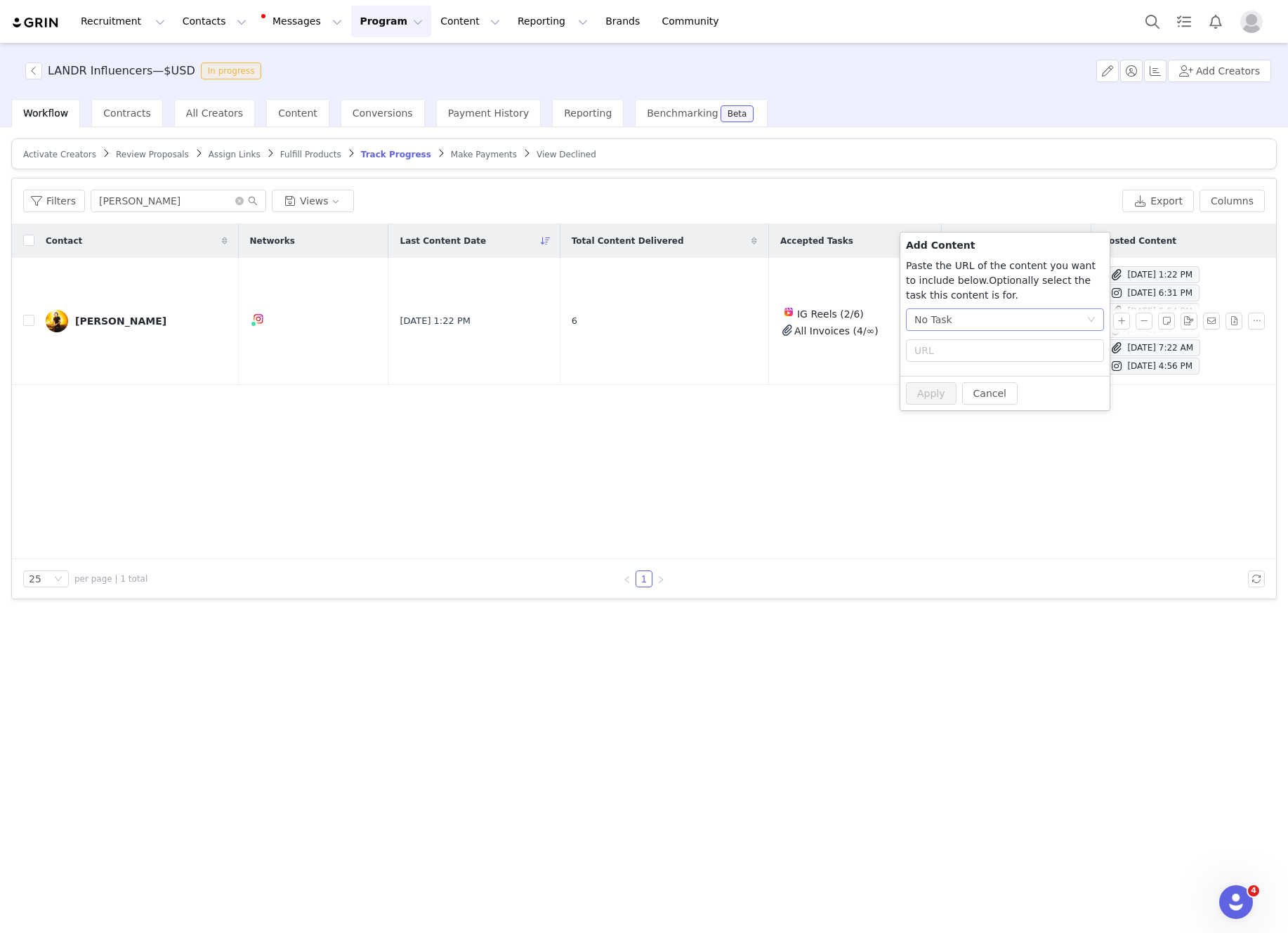
click at [983, 319] on div "No Task" at bounding box center [1000, 320] width 172 height 21
click at [957, 393] on span "(Instagram)" at bounding box center [983, 393] width 57 height 11
radio input "true"
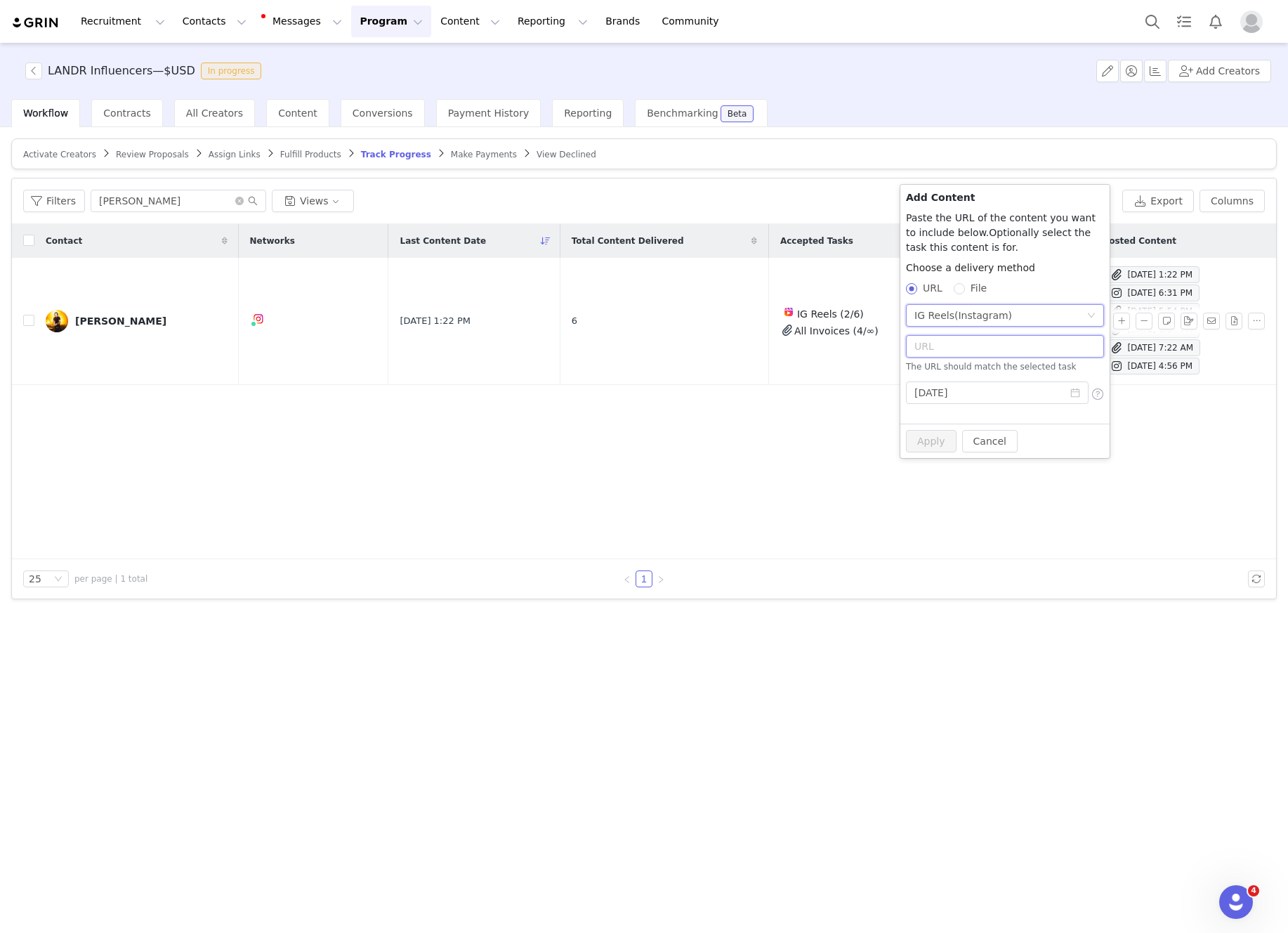
click at [939, 347] on input "text" at bounding box center [1005, 347] width 198 height 23
paste input "https://www.instagram.com/reel/DNldoTnpsYK/?utm_source=ig_web_button_share_shee…"
type input "https://www.instagram.com/reel/DNldoTnpsYK/"
click at [987, 389] on input "2025-09-16" at bounding box center [997, 385] width 182 height 23
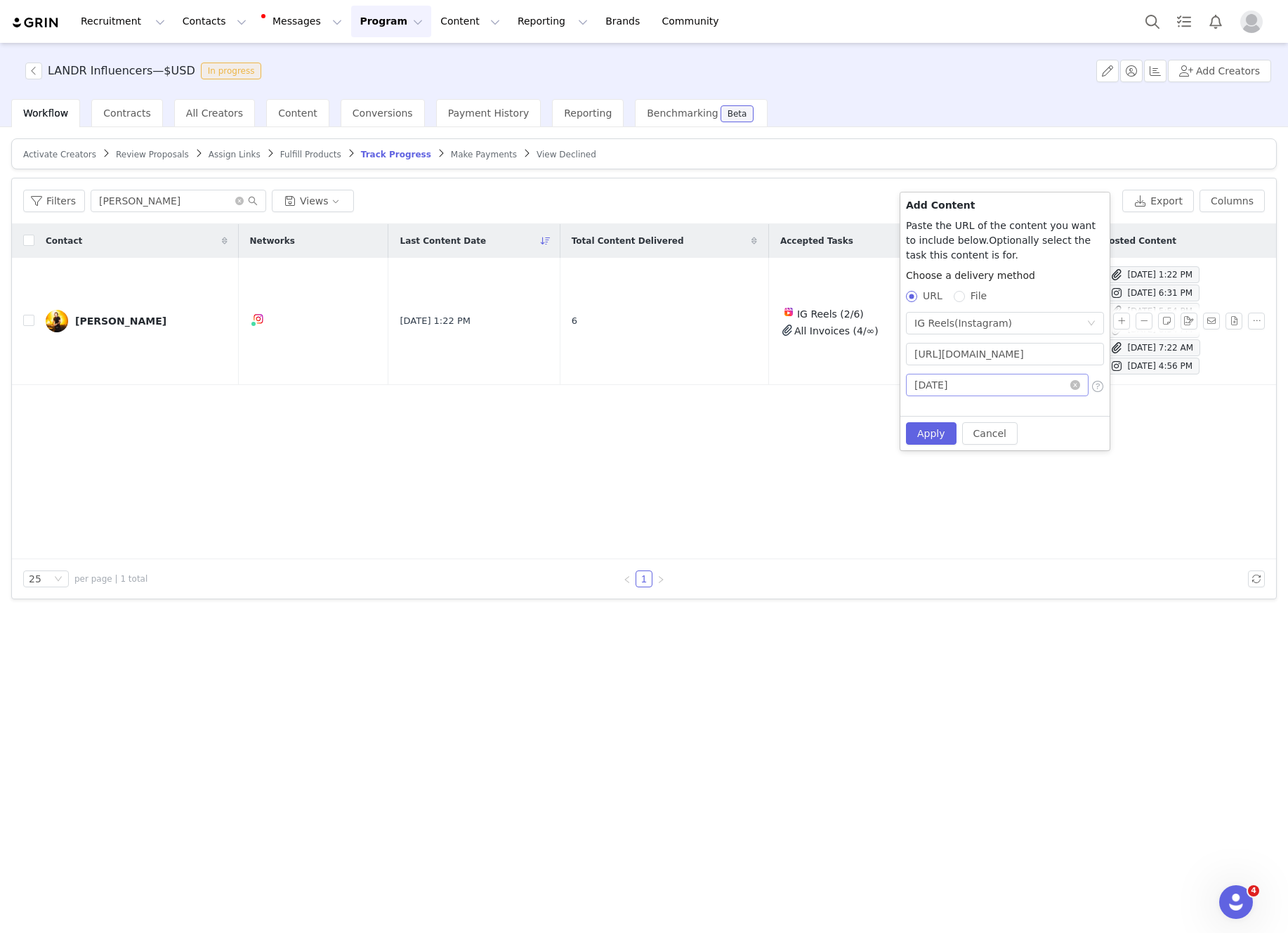
scroll to position [0, 0]
click at [934, 412] on link at bounding box center [933, 410] width 13 height 28
click at [924, 568] on div "31" at bounding box center [927, 567] width 17 height 17
type input "2025-08-31"
click at [926, 432] on button "Apply" at bounding box center [931, 434] width 51 height 23
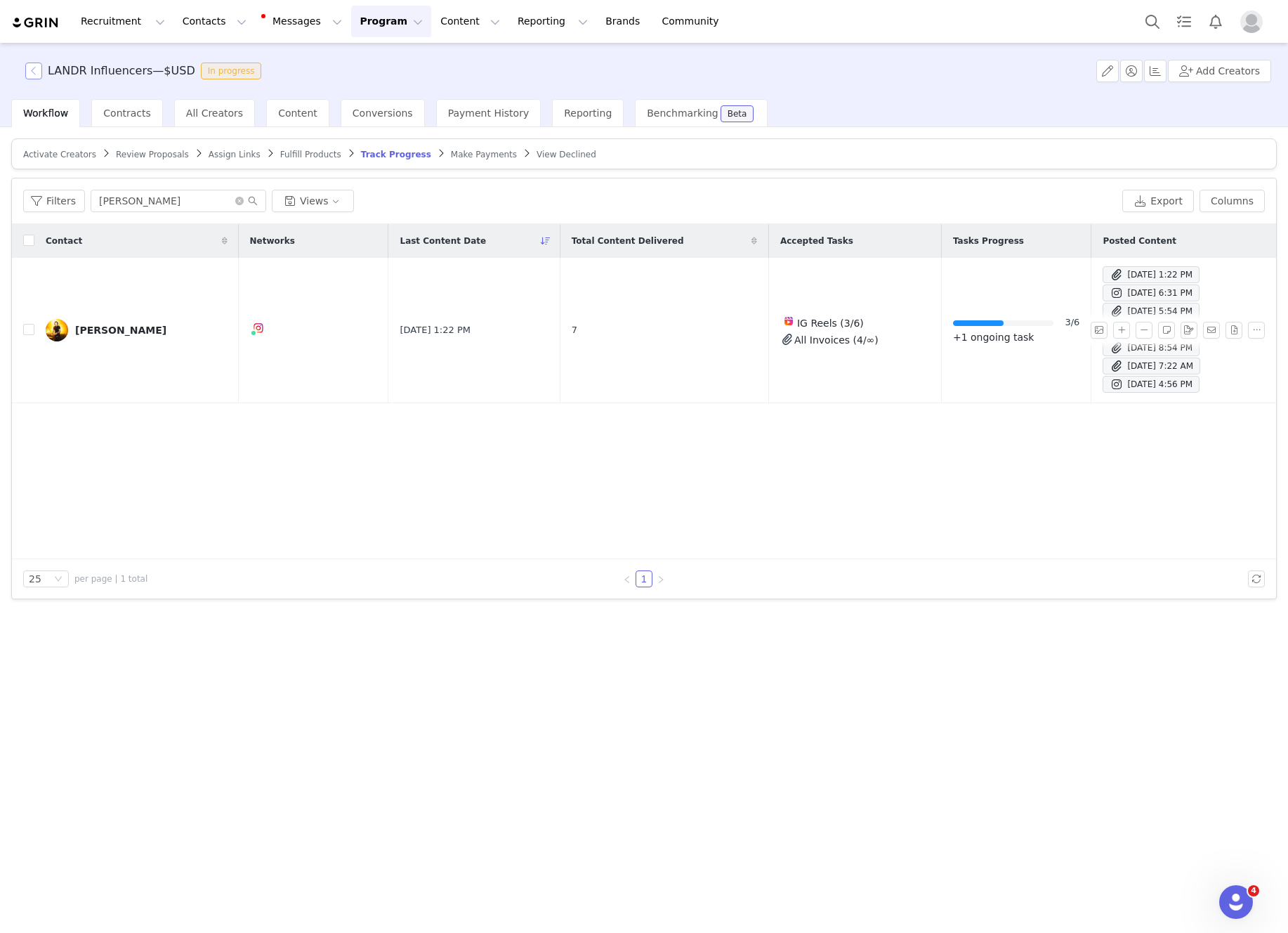
click at [37, 72] on button "button" at bounding box center [33, 71] width 17 height 17
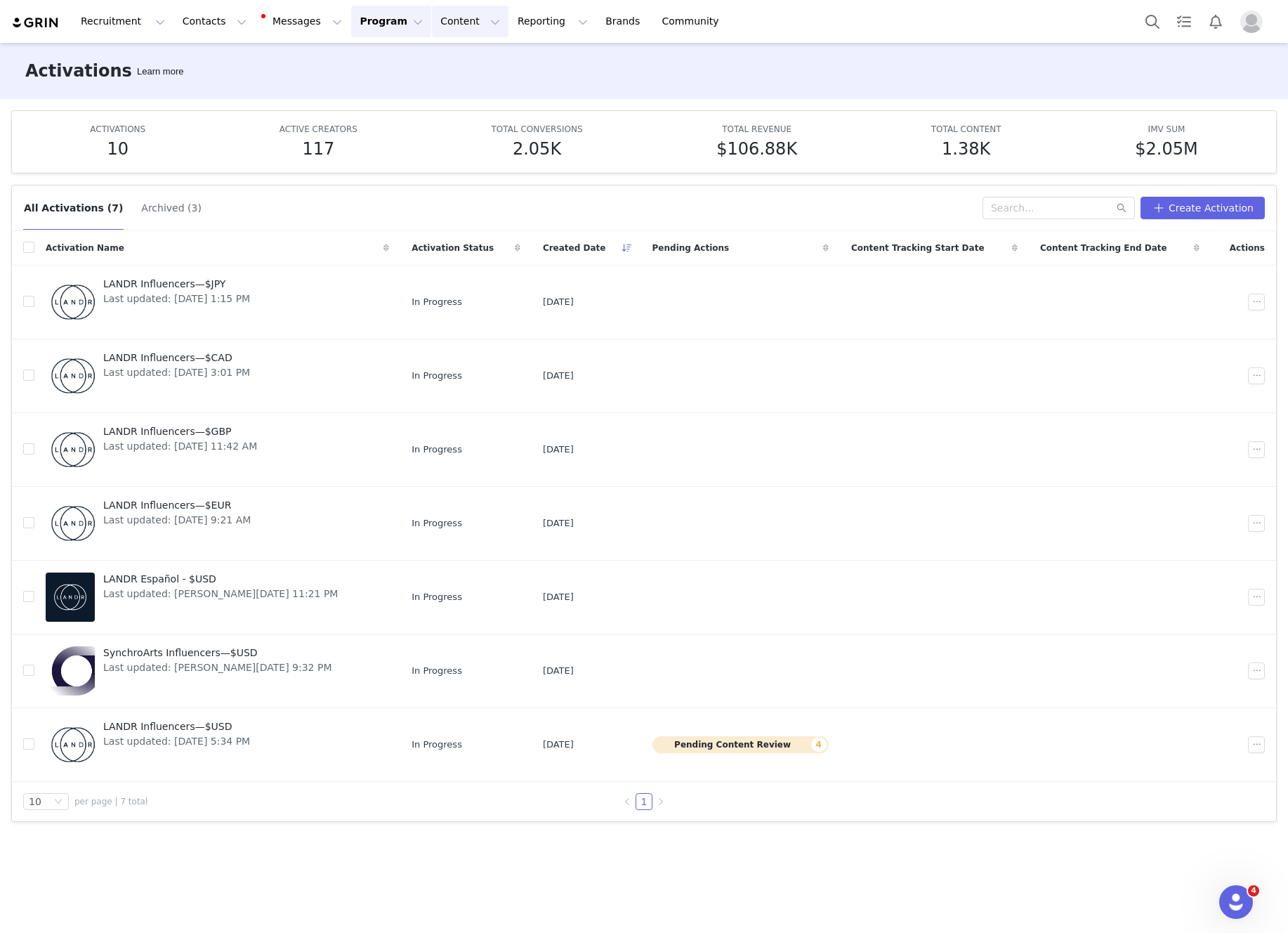
click at [439, 17] on button "Content Content" at bounding box center [470, 21] width 76 height 32
click at [461, 54] on p "Creator Content" at bounding box center [454, 61] width 79 height 14
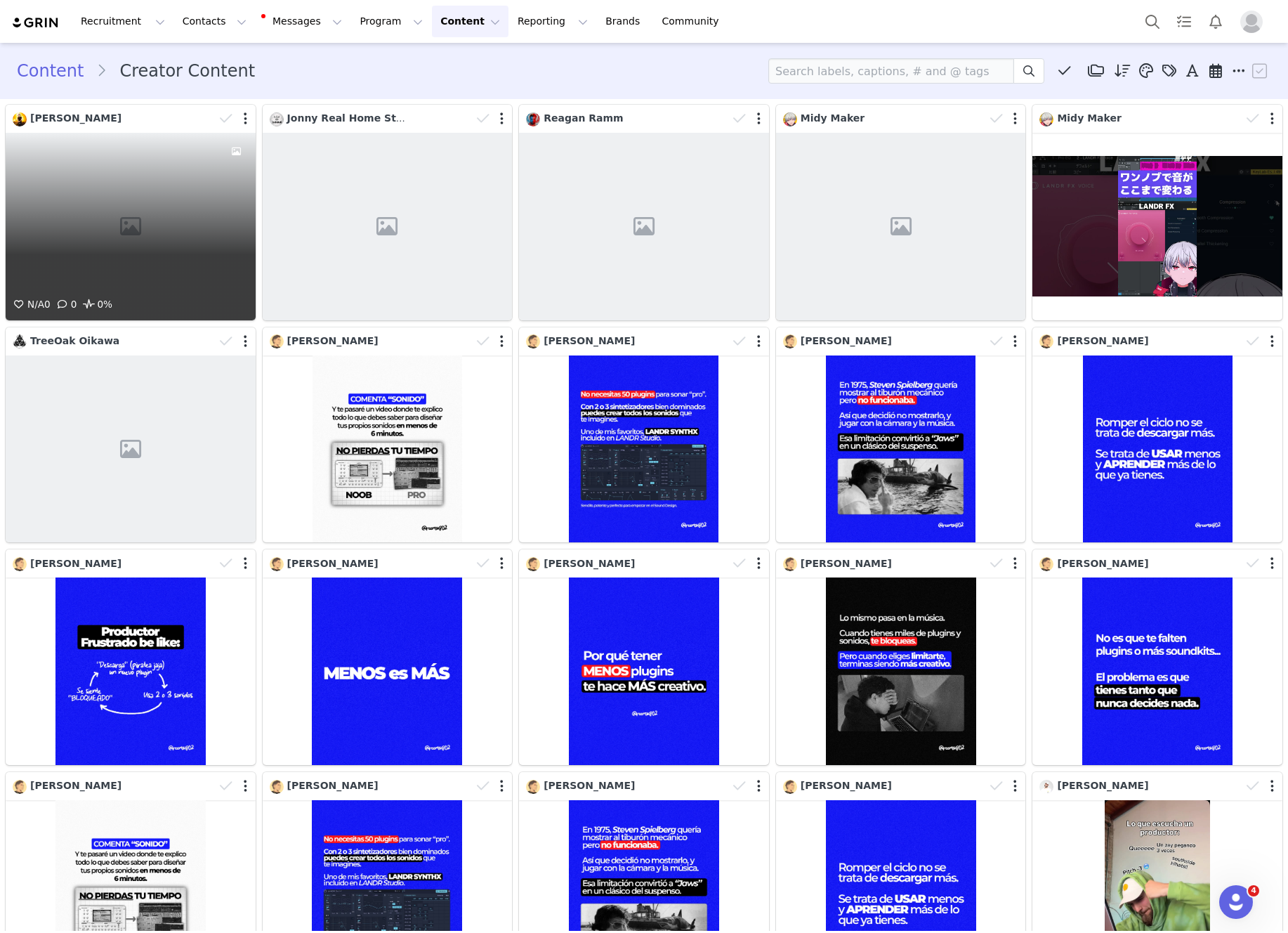
click at [147, 211] on div "N/A 0 0 0%" at bounding box center [130, 226] width 250 height 188
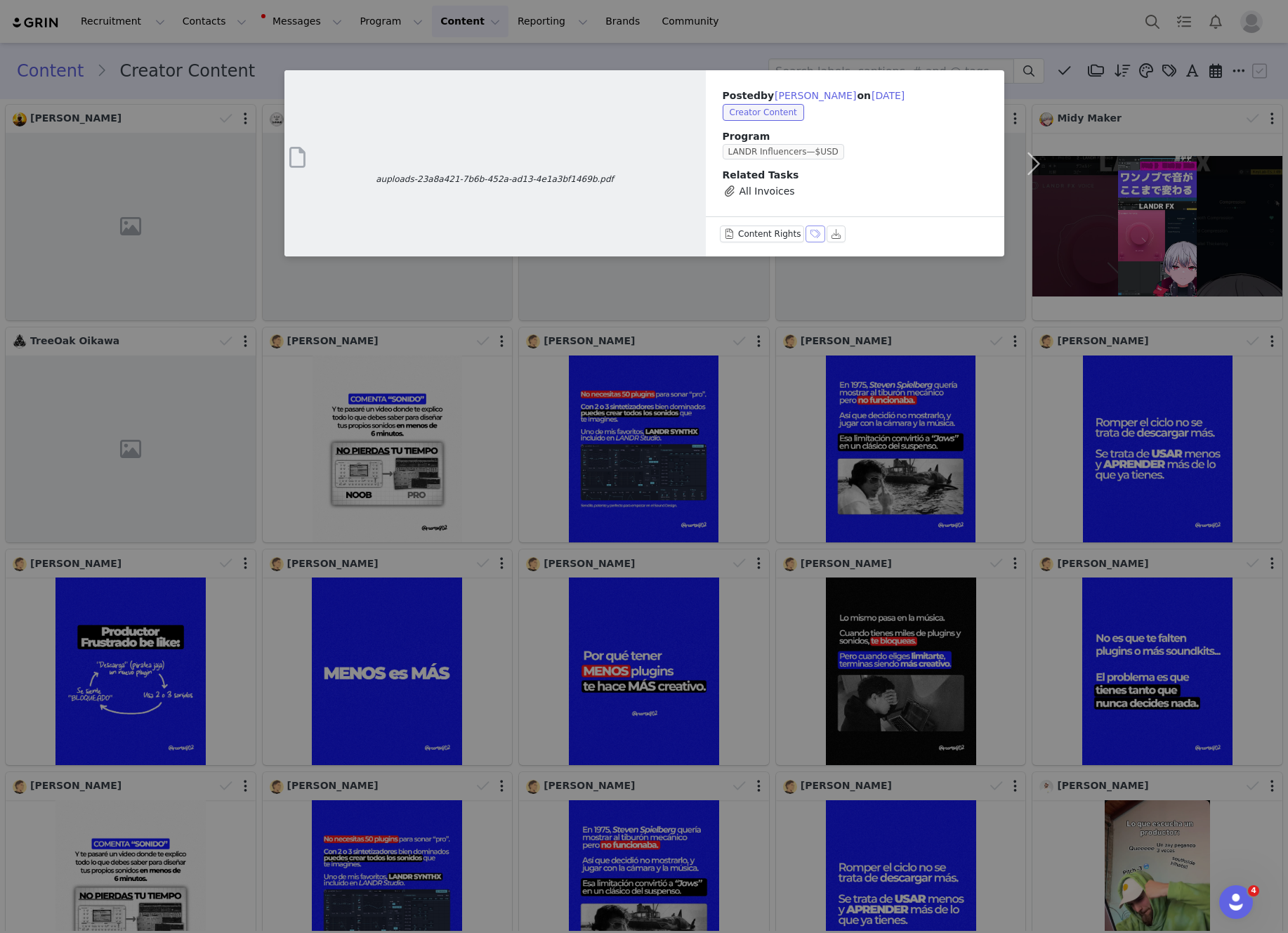
click at [811, 228] on button "Labels & Tags" at bounding box center [815, 234] width 20 height 17
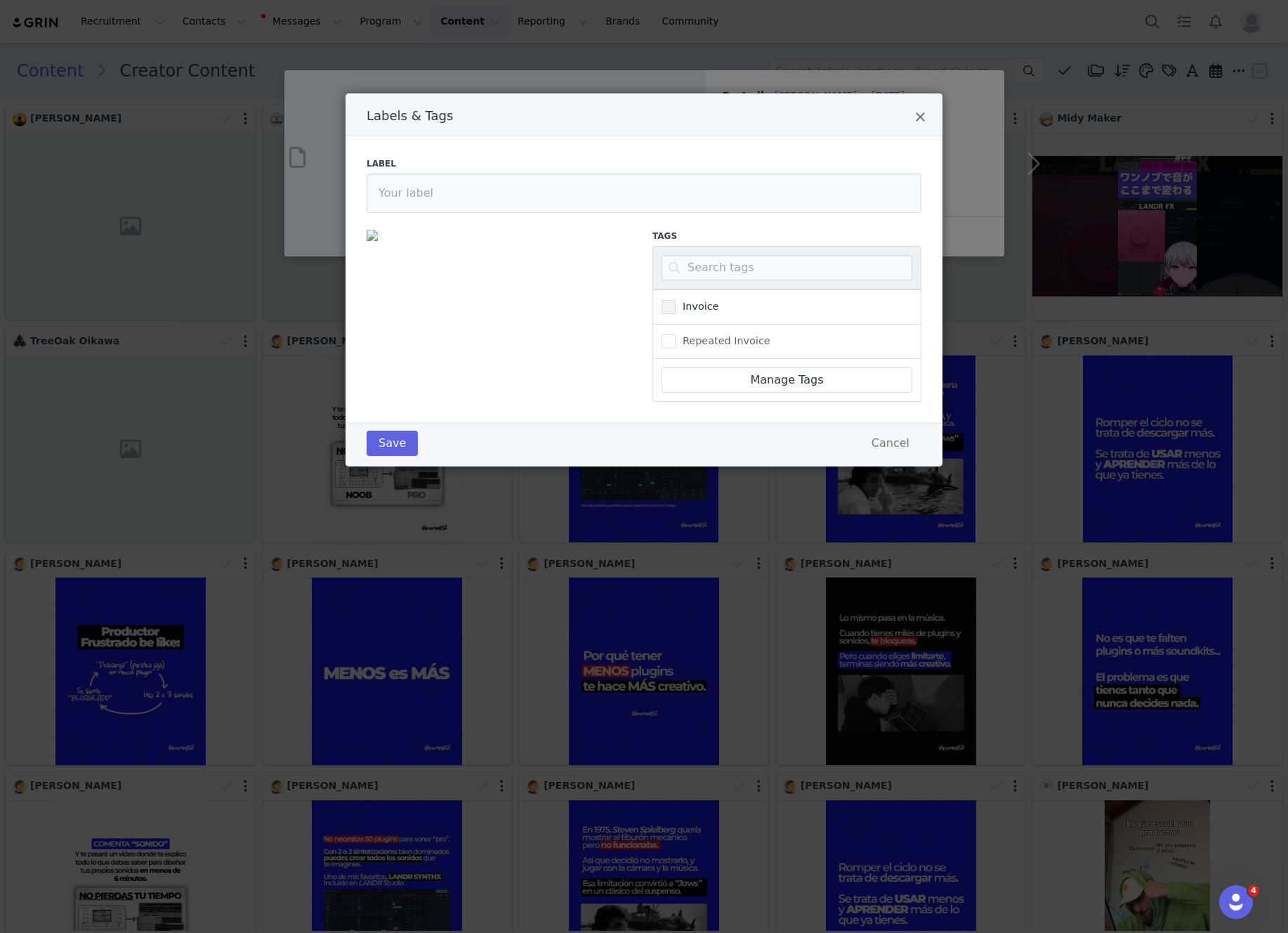
click at [669, 310] on span "Labels & Tags" at bounding box center [669, 306] width 14 height 14
click at [675, 300] on input "Invoice" at bounding box center [675, 300] width 0 height 0
click at [398, 439] on button "Save" at bounding box center [393, 443] width 51 height 25
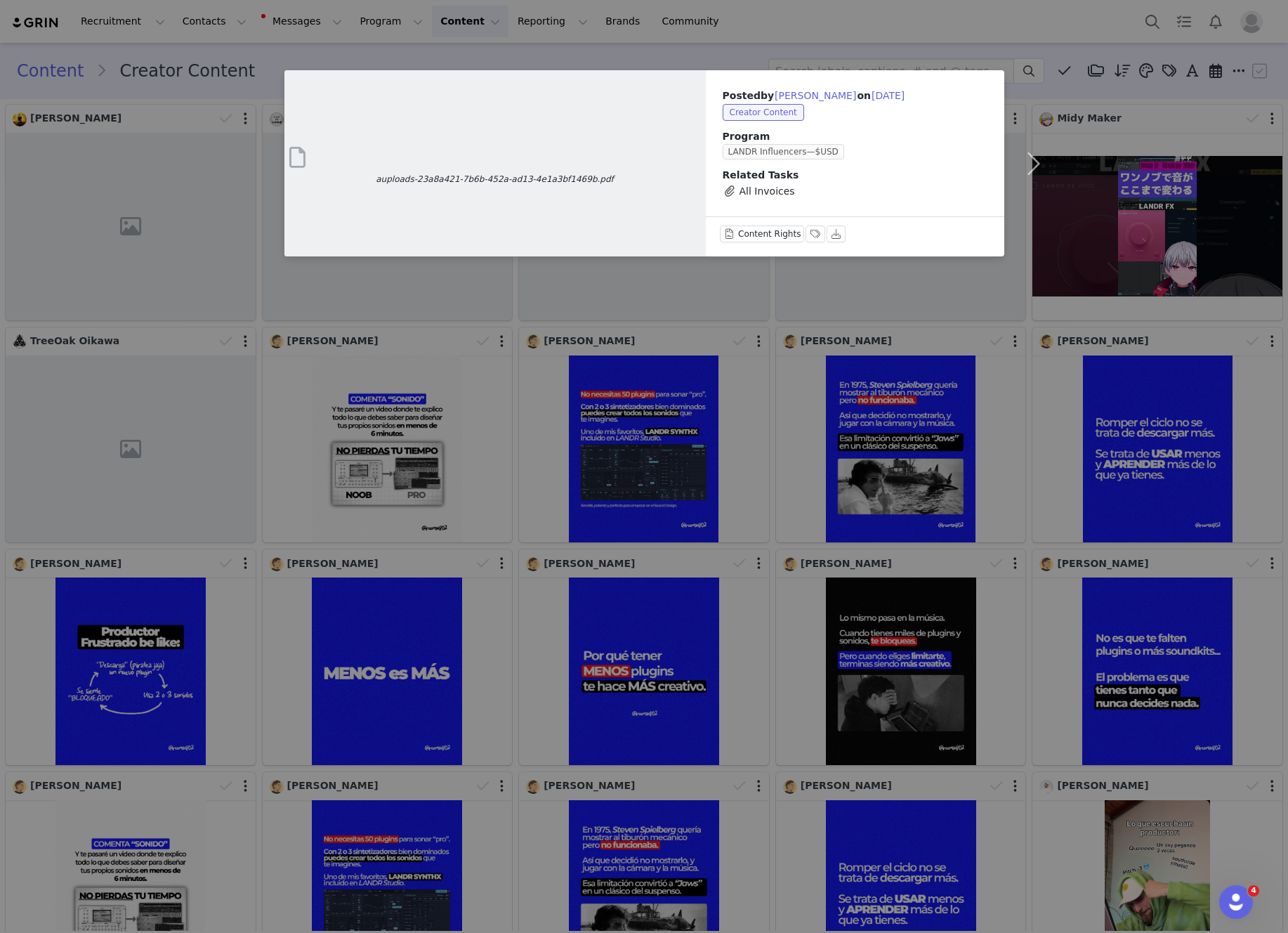
click at [781, 21] on div "auploads-23a8a421-7b6b-452a-ad13-4e1a3bf1469b.pdf Posted by Damon Sharpe on Sep…" at bounding box center [644, 466] width 1288 height 933
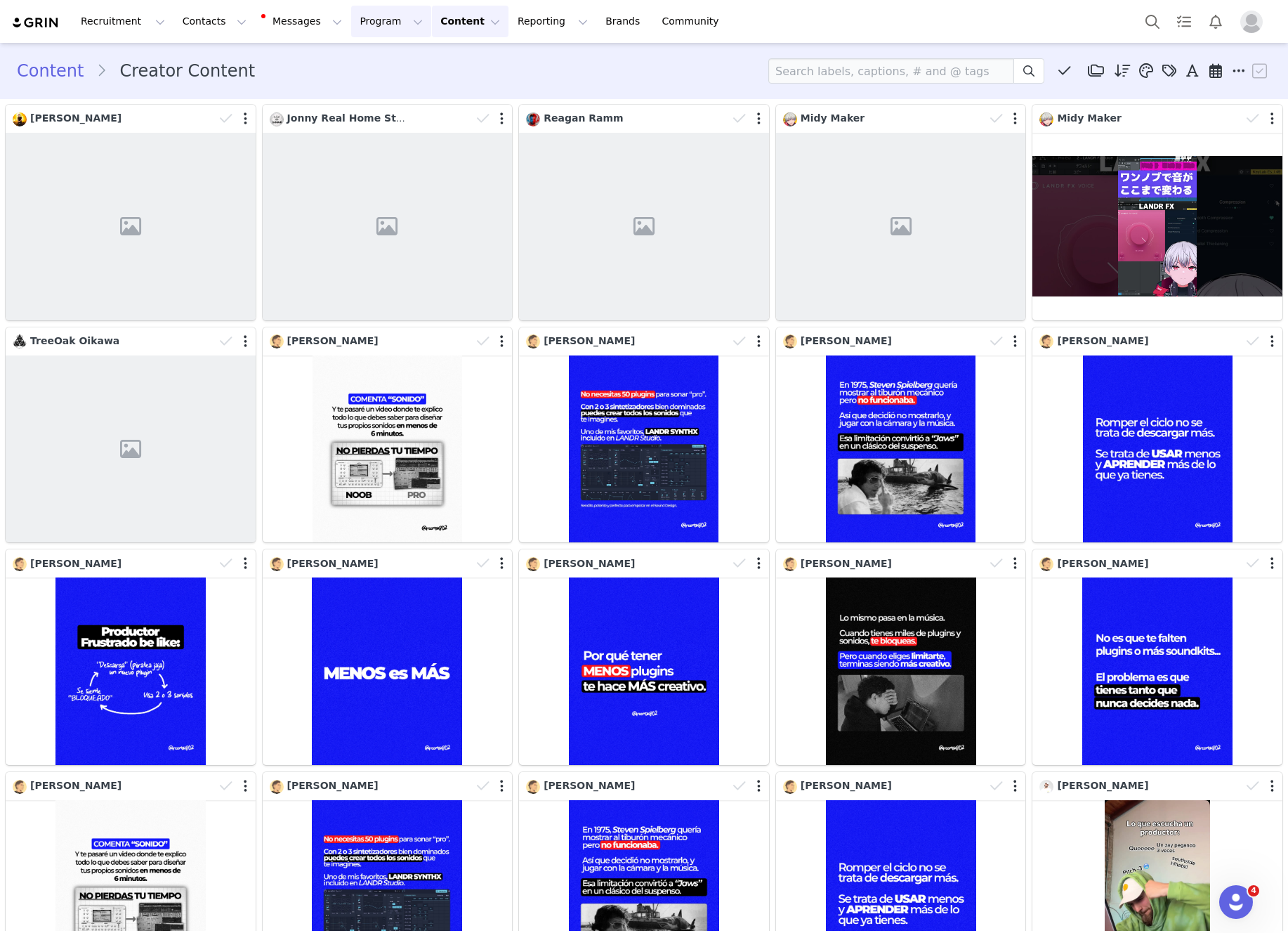
click at [358, 28] on button "Program Program" at bounding box center [391, 21] width 80 height 32
click at [389, 67] on p "Activations" at bounding box center [367, 61] width 54 height 14
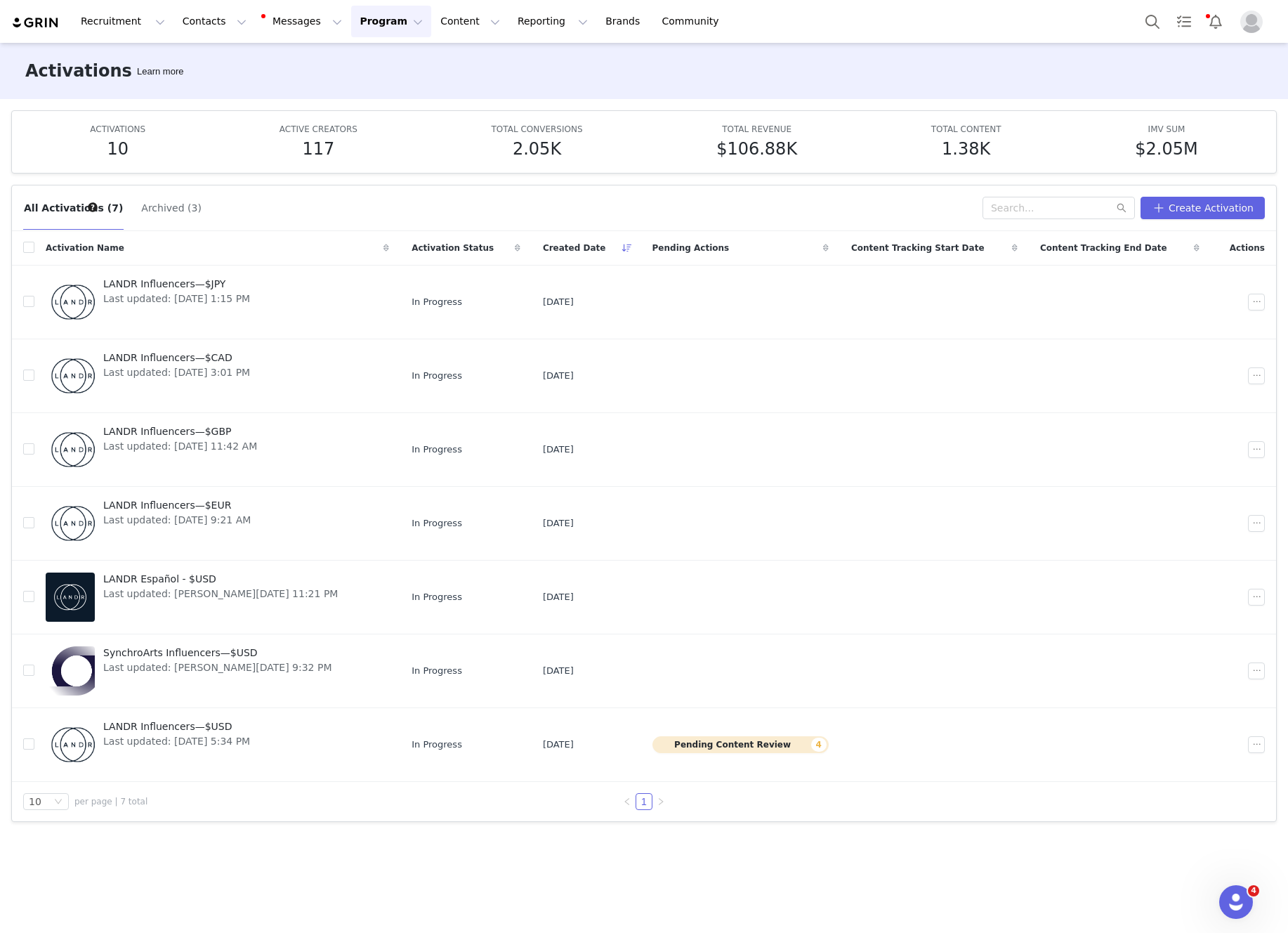
click at [389, 17] on button "Program Program" at bounding box center [391, 21] width 80 height 32
click at [374, 121] on p "Payments" at bounding box center [365, 114] width 48 height 14
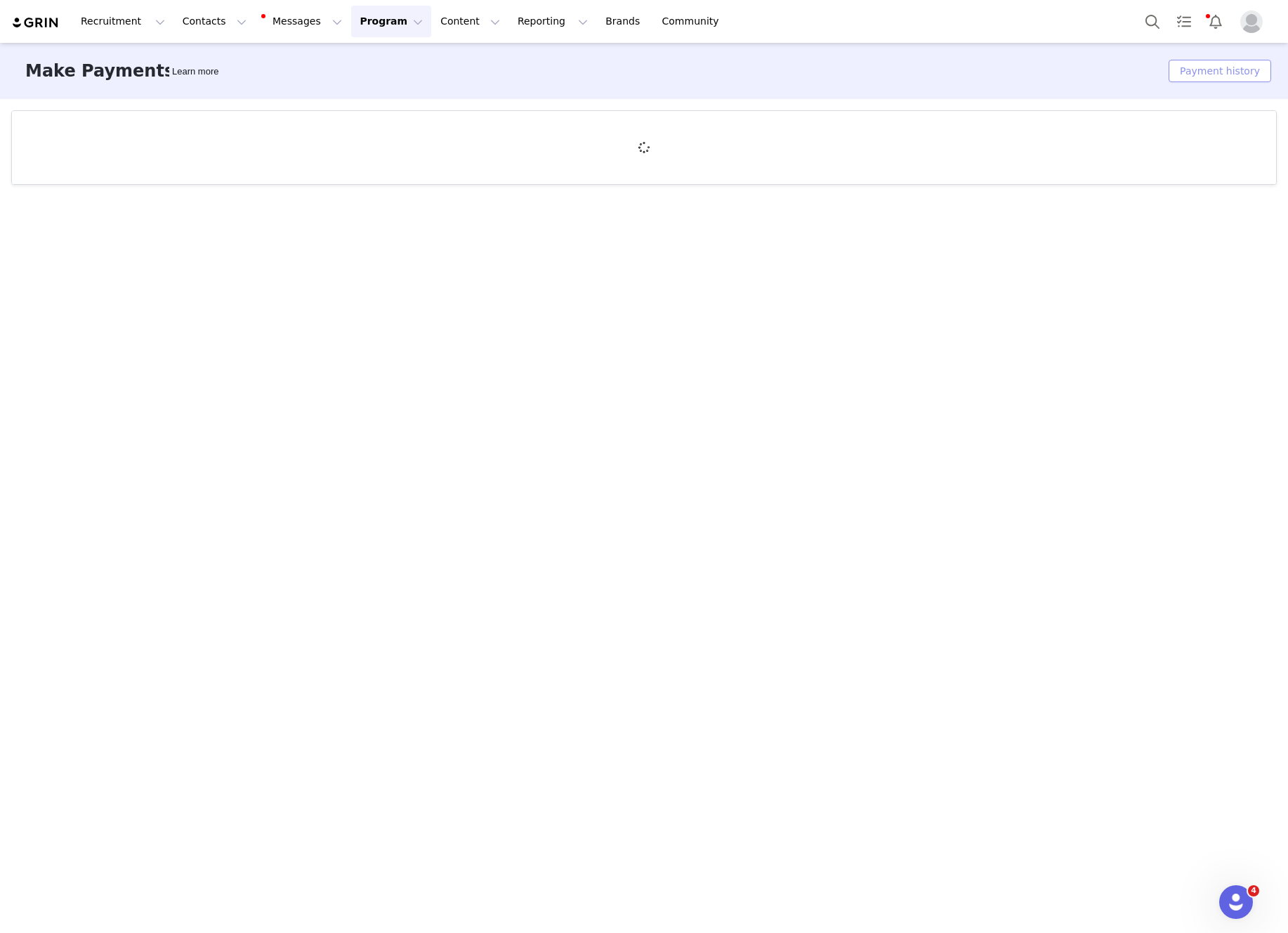
click at [1219, 77] on button "Payment history" at bounding box center [1220, 71] width 103 height 23
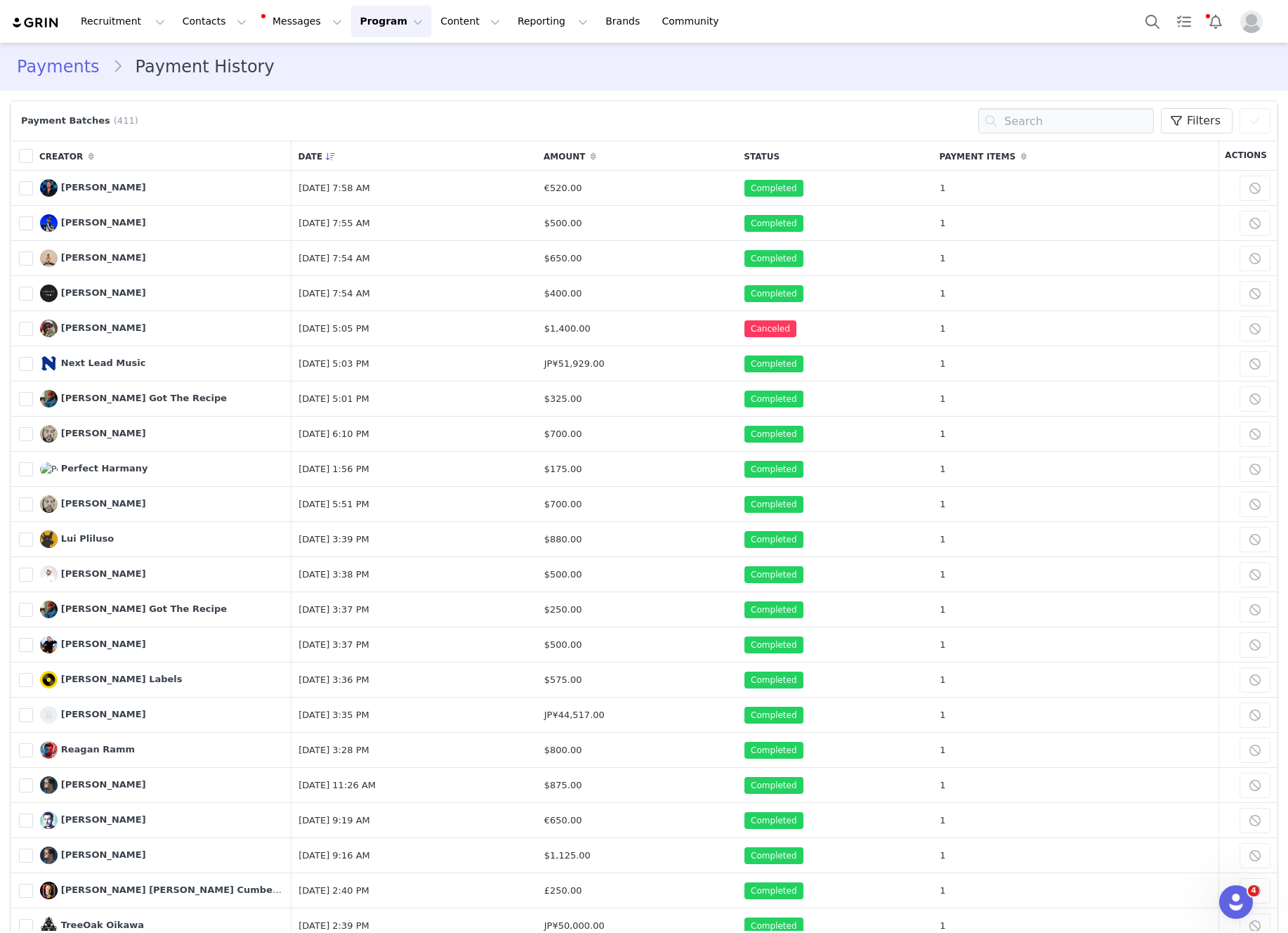
click at [362, 17] on button "Program Program" at bounding box center [391, 21] width 80 height 32
click at [378, 67] on p "Activations" at bounding box center [367, 61] width 54 height 14
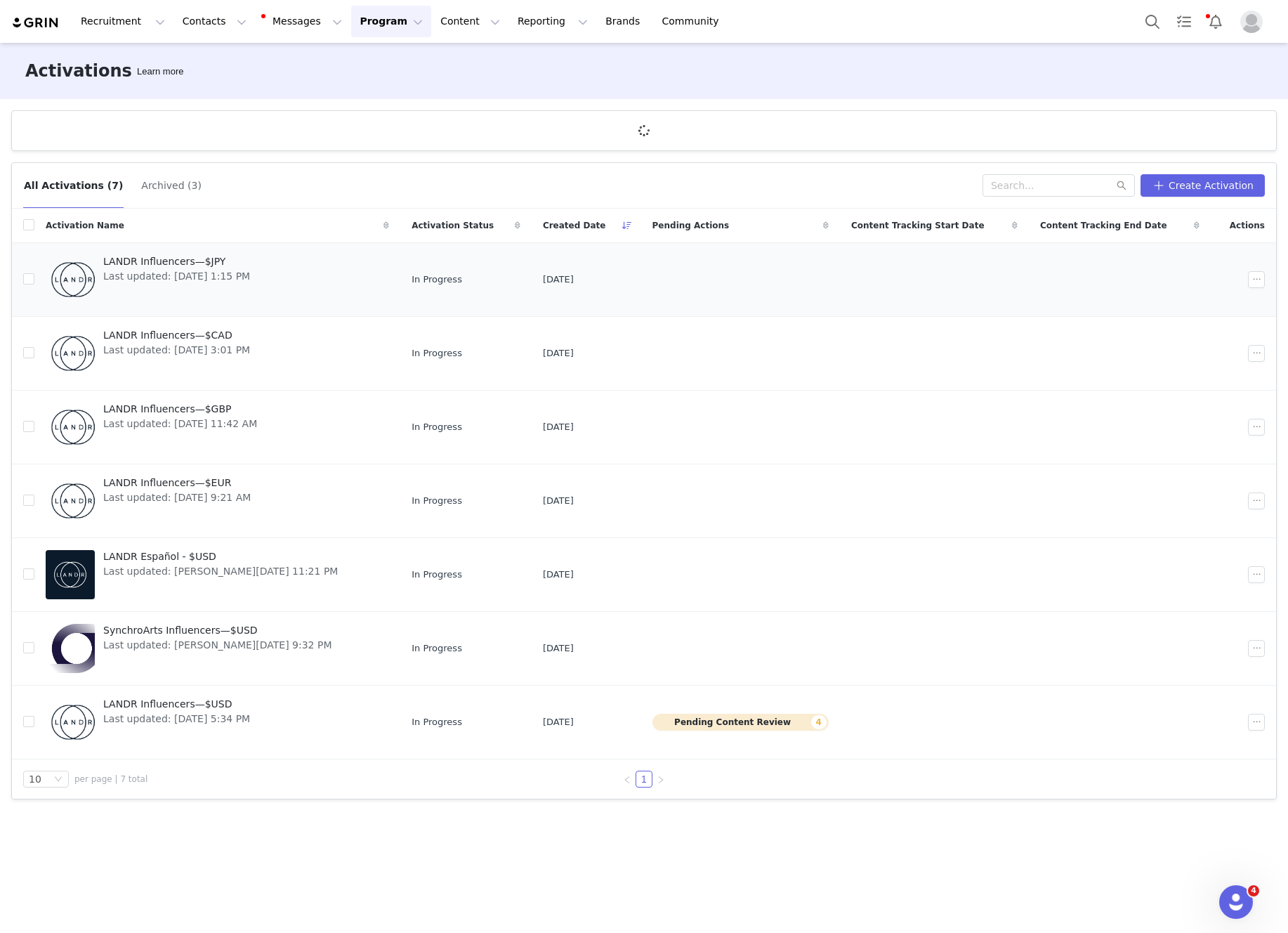
click at [160, 281] on span "Last updated: Aug 31, 2025 1:15 PM" at bounding box center [176, 276] width 147 height 14
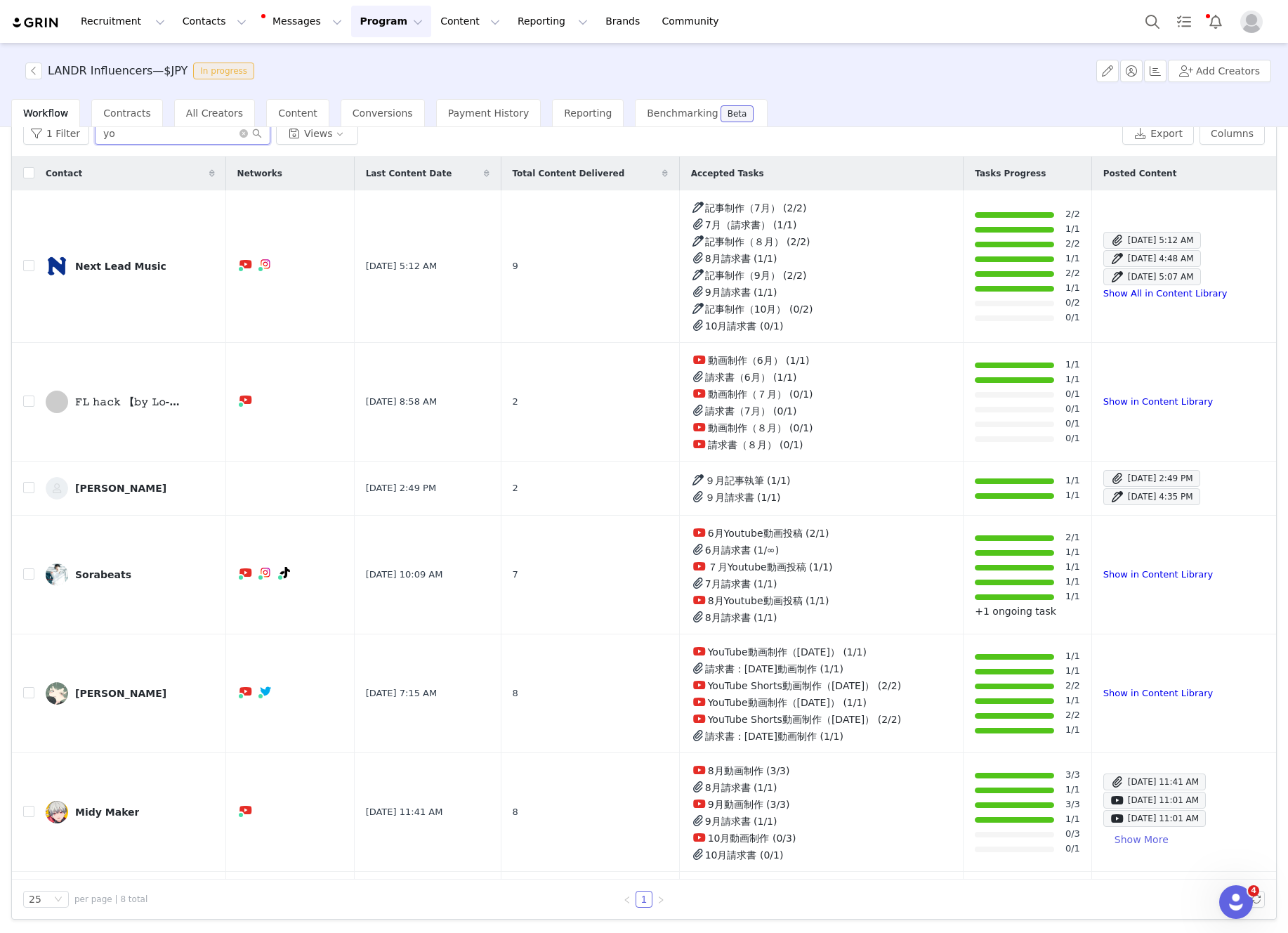
click at [132, 140] on input "yo" at bounding box center [182, 134] width 175 height 23
type input "y"
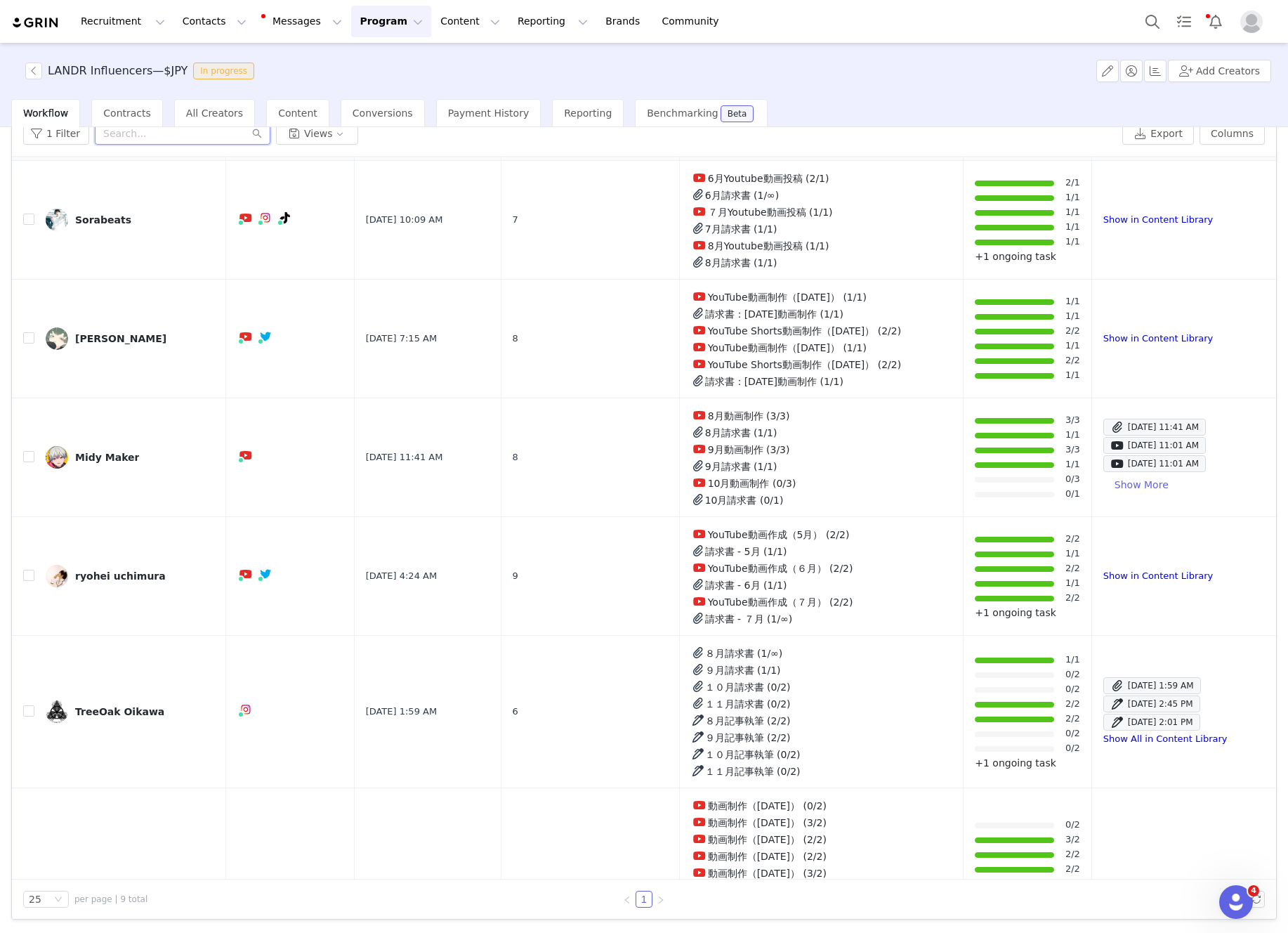
scroll to position [359, 0]
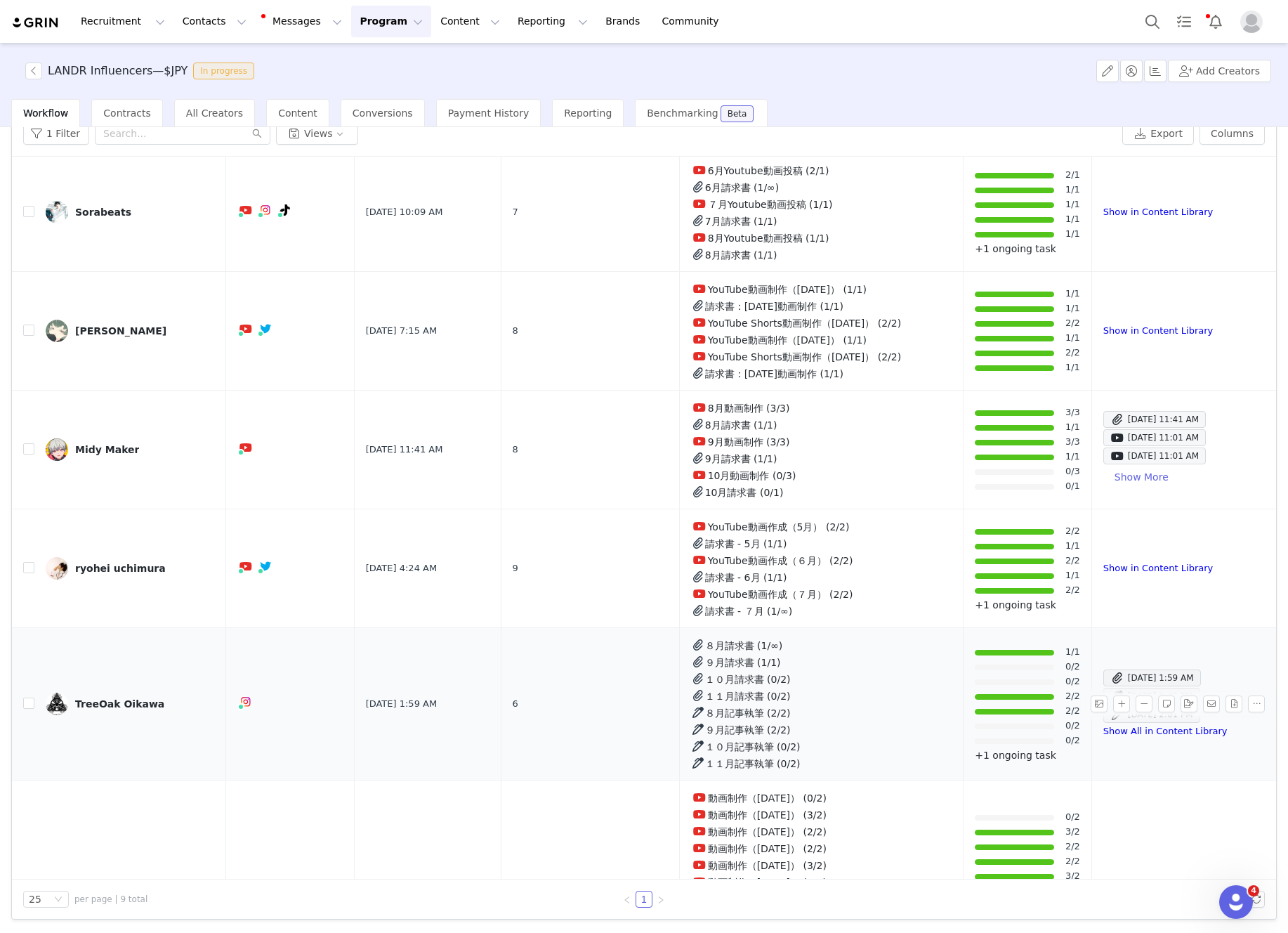
click at [115, 707] on div "TreeOak Oikawa" at bounding box center [119, 704] width 89 height 11
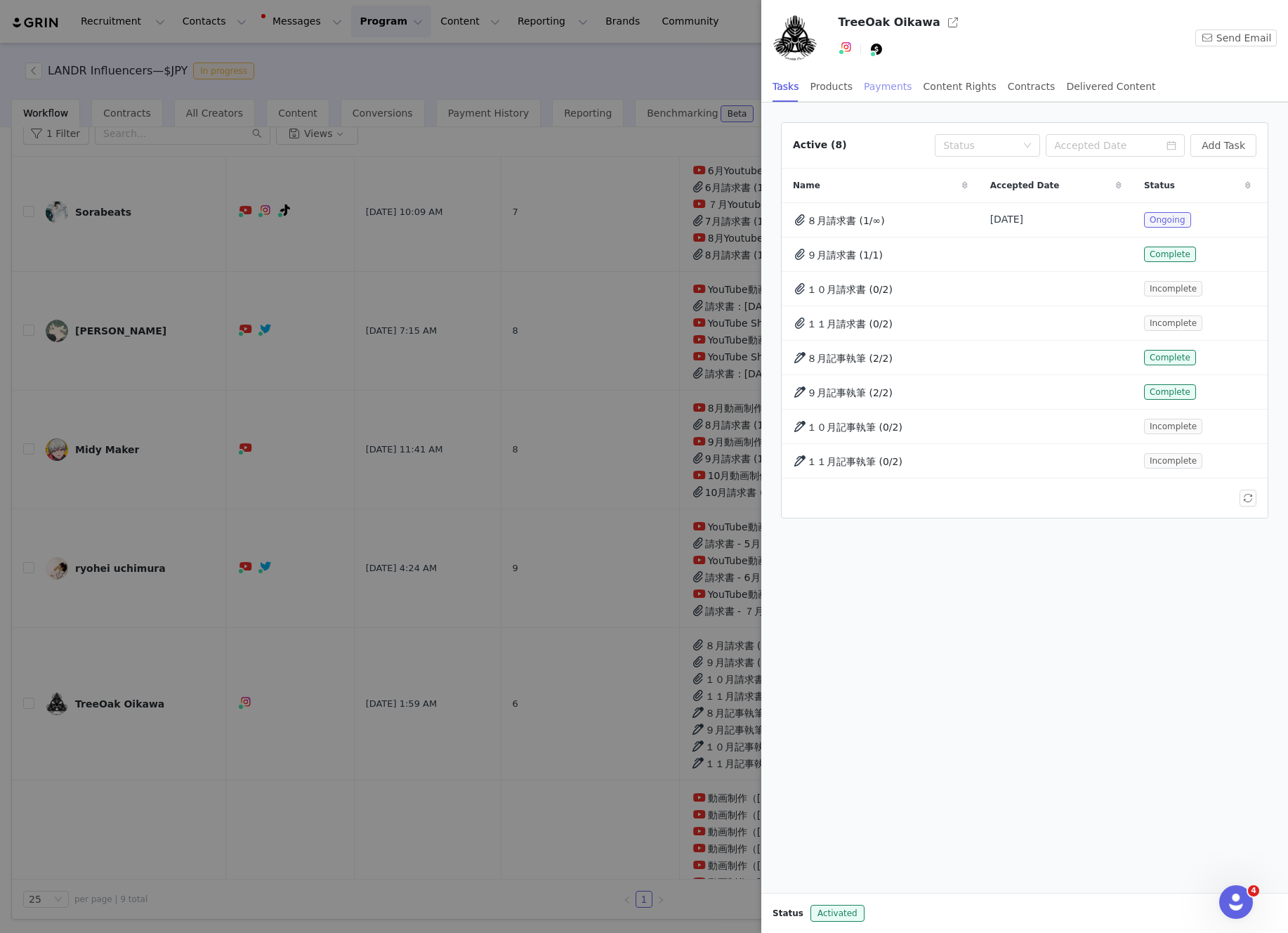
click at [878, 89] on div "Payments" at bounding box center [888, 87] width 48 height 32
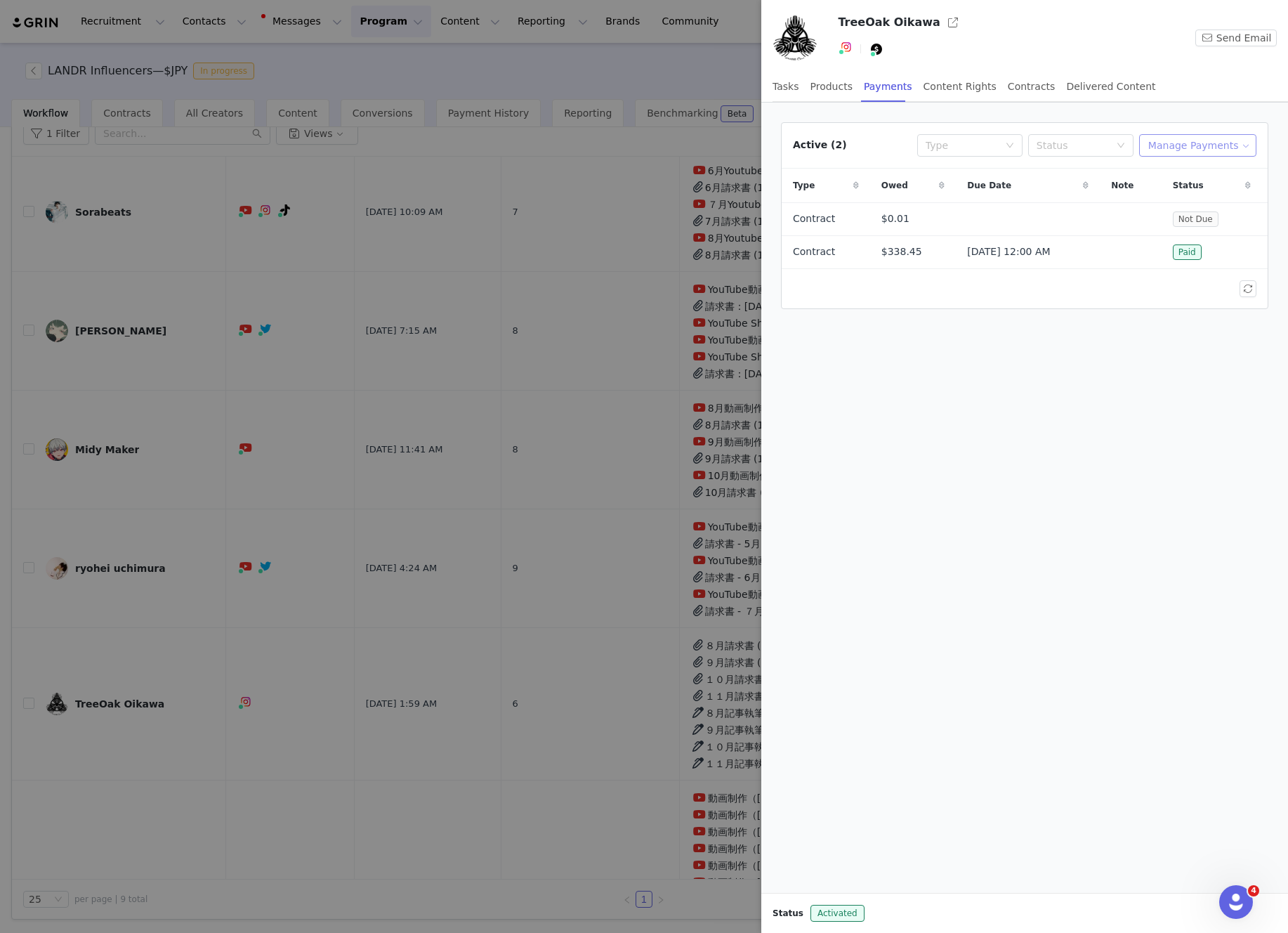
click at [1218, 152] on button "Manage Payments" at bounding box center [1197, 145] width 117 height 23
click at [1209, 190] on span "Add Payable" at bounding box center [1202, 196] width 61 height 15
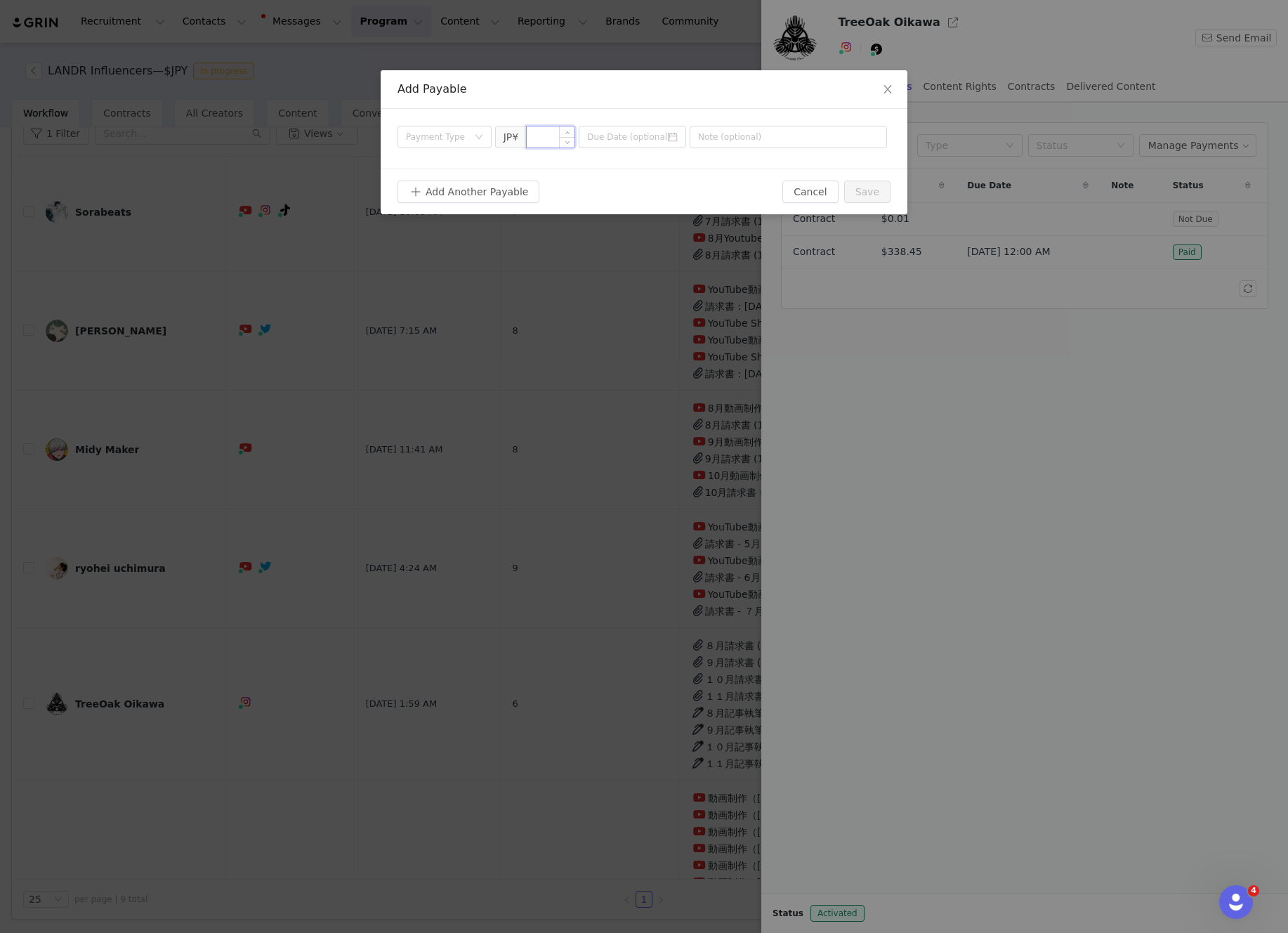
click at [547, 138] on input at bounding box center [550, 137] width 48 height 21
click at [455, 130] on div "Payment Type" at bounding box center [437, 137] width 62 height 14
type input "54,000"
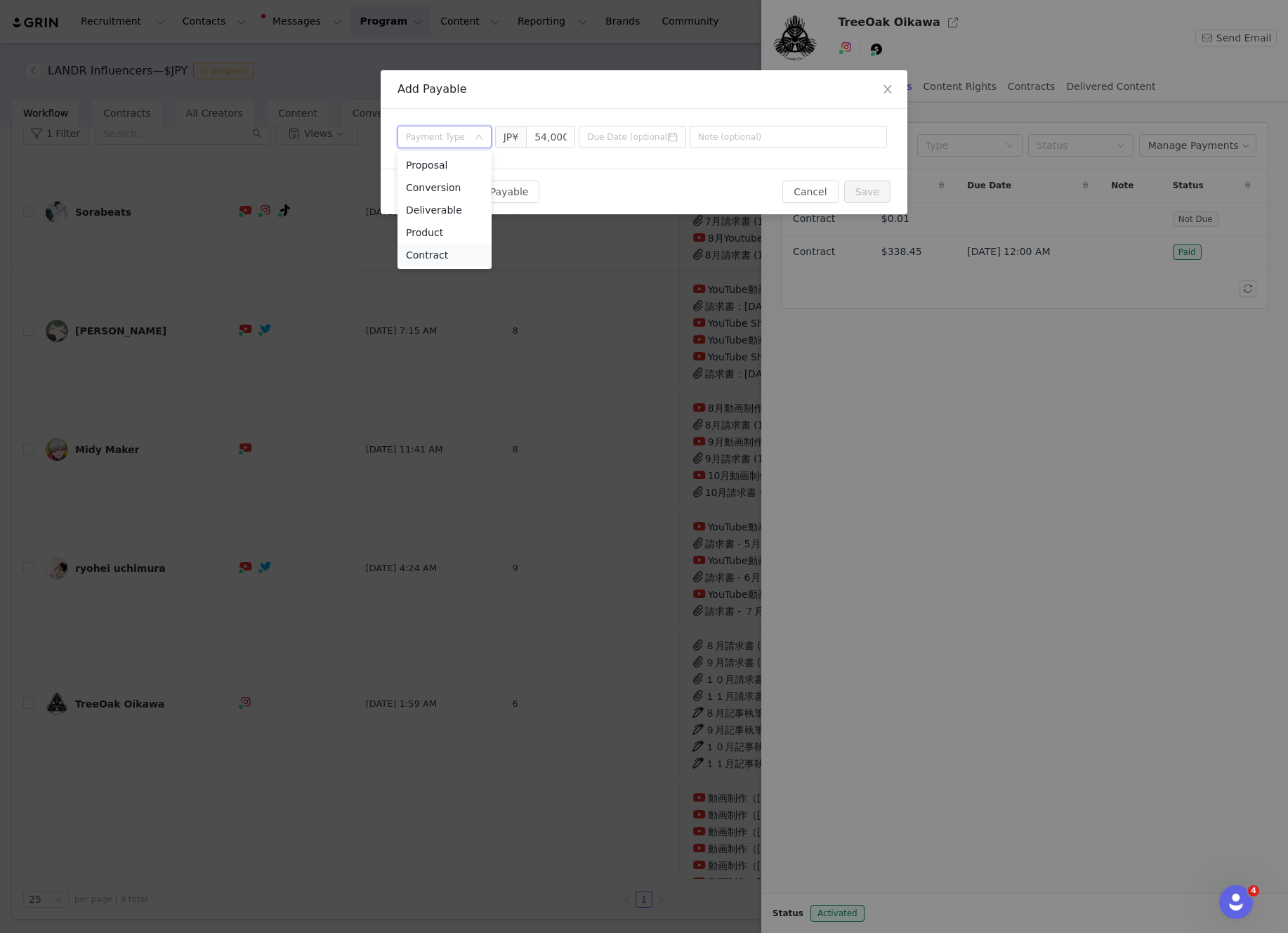
click at [436, 250] on li "Contract" at bounding box center [445, 255] width 94 height 23
click at [653, 142] on input at bounding box center [632, 137] width 107 height 23
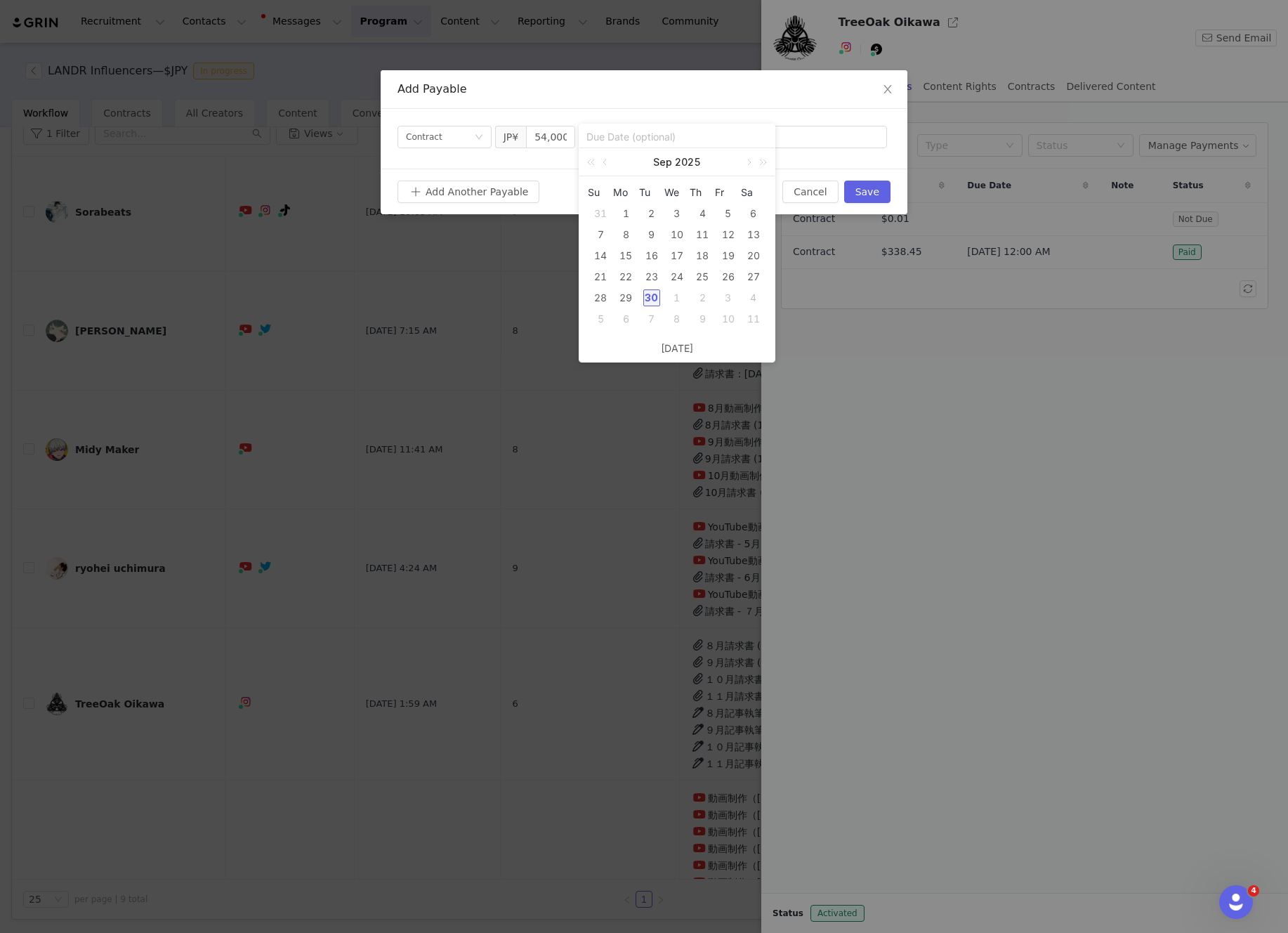
click at [651, 292] on div "30" at bounding box center [652, 298] width 17 height 17
type input "2025-09-30"
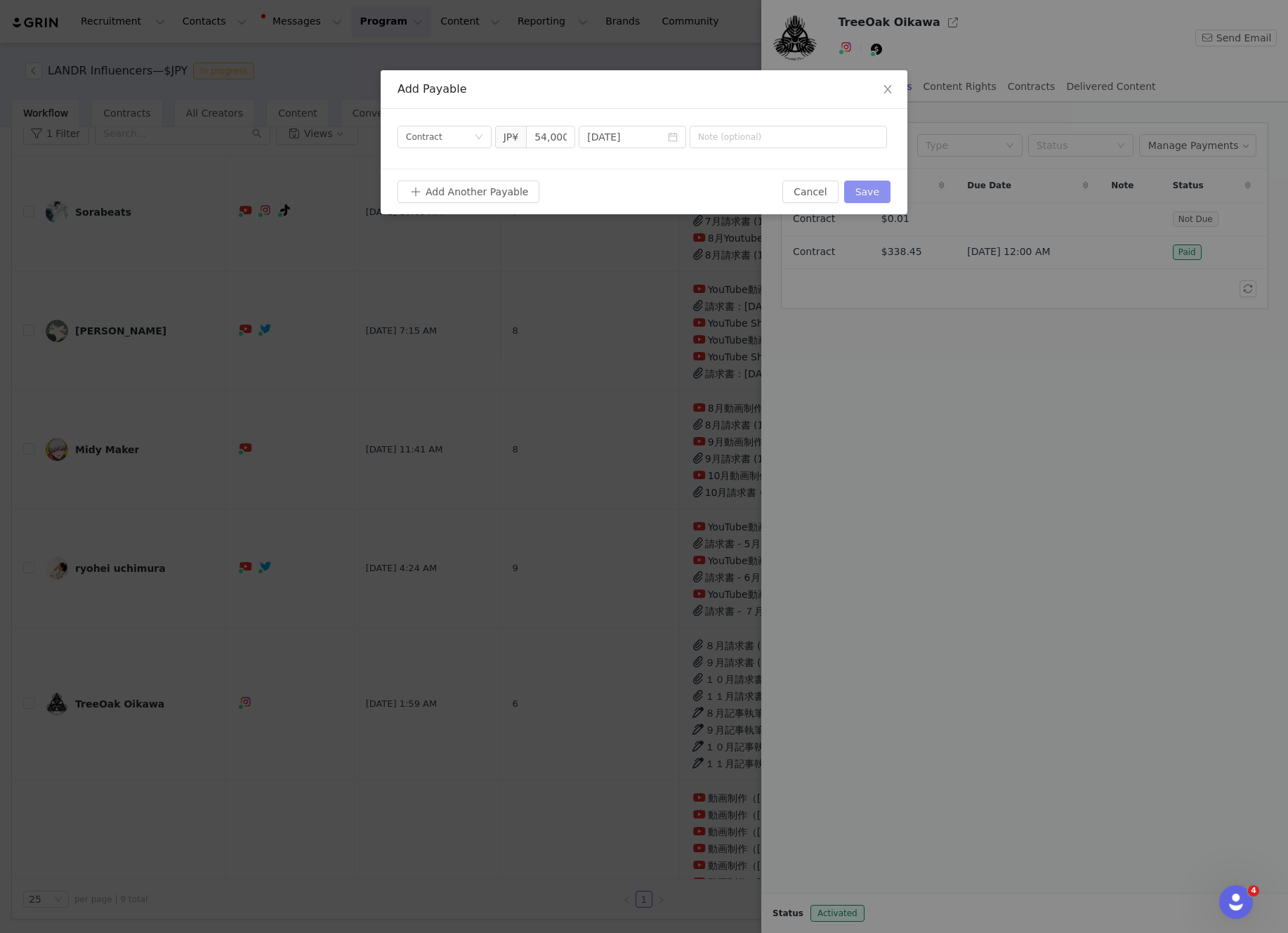
click at [877, 191] on button "Save" at bounding box center [867, 192] width 46 height 23
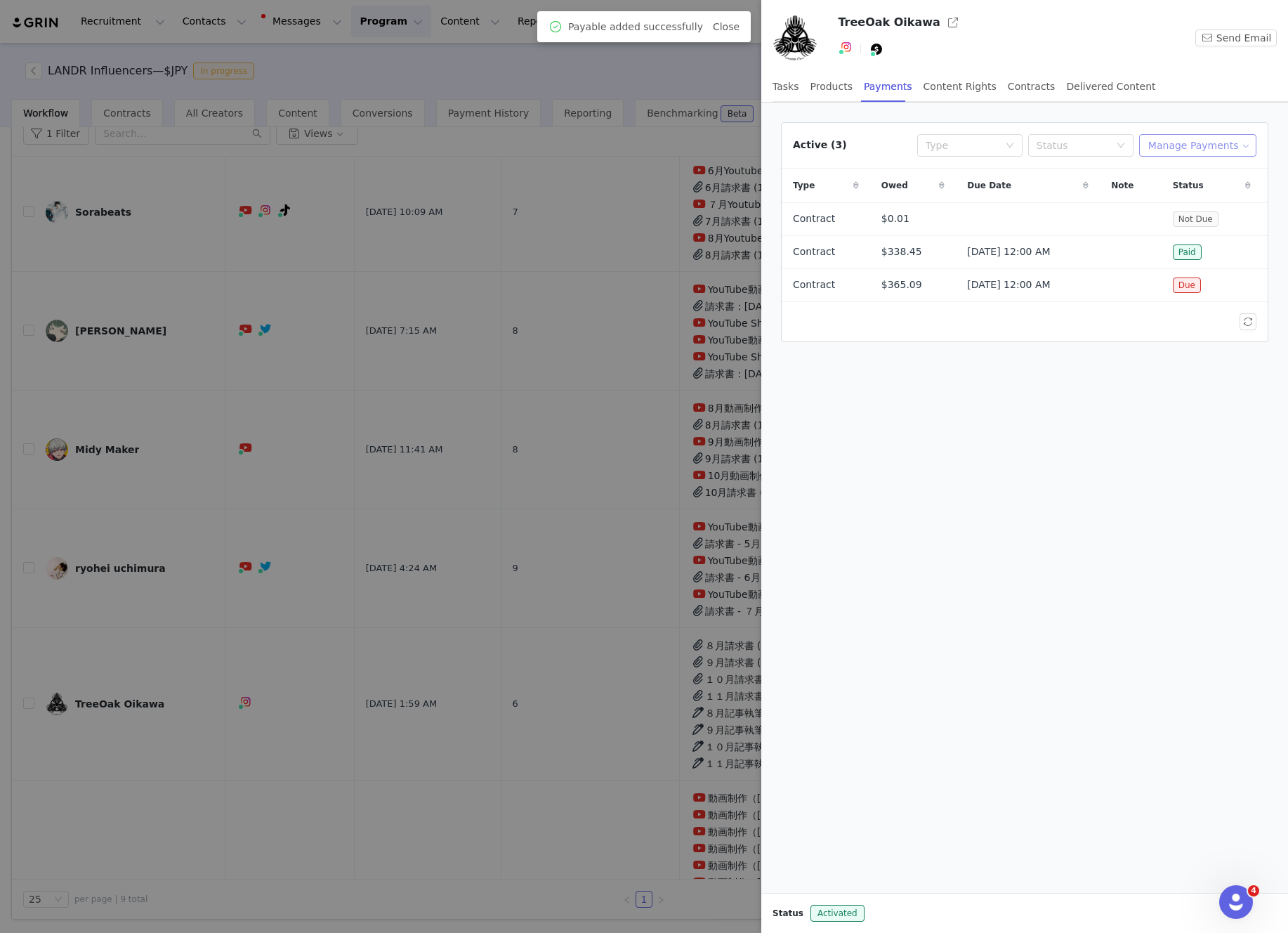
click at [1223, 145] on button "Manage Payments" at bounding box center [1197, 145] width 117 height 23
click at [1221, 175] on span "Make Payments" at bounding box center [1210, 173] width 77 height 15
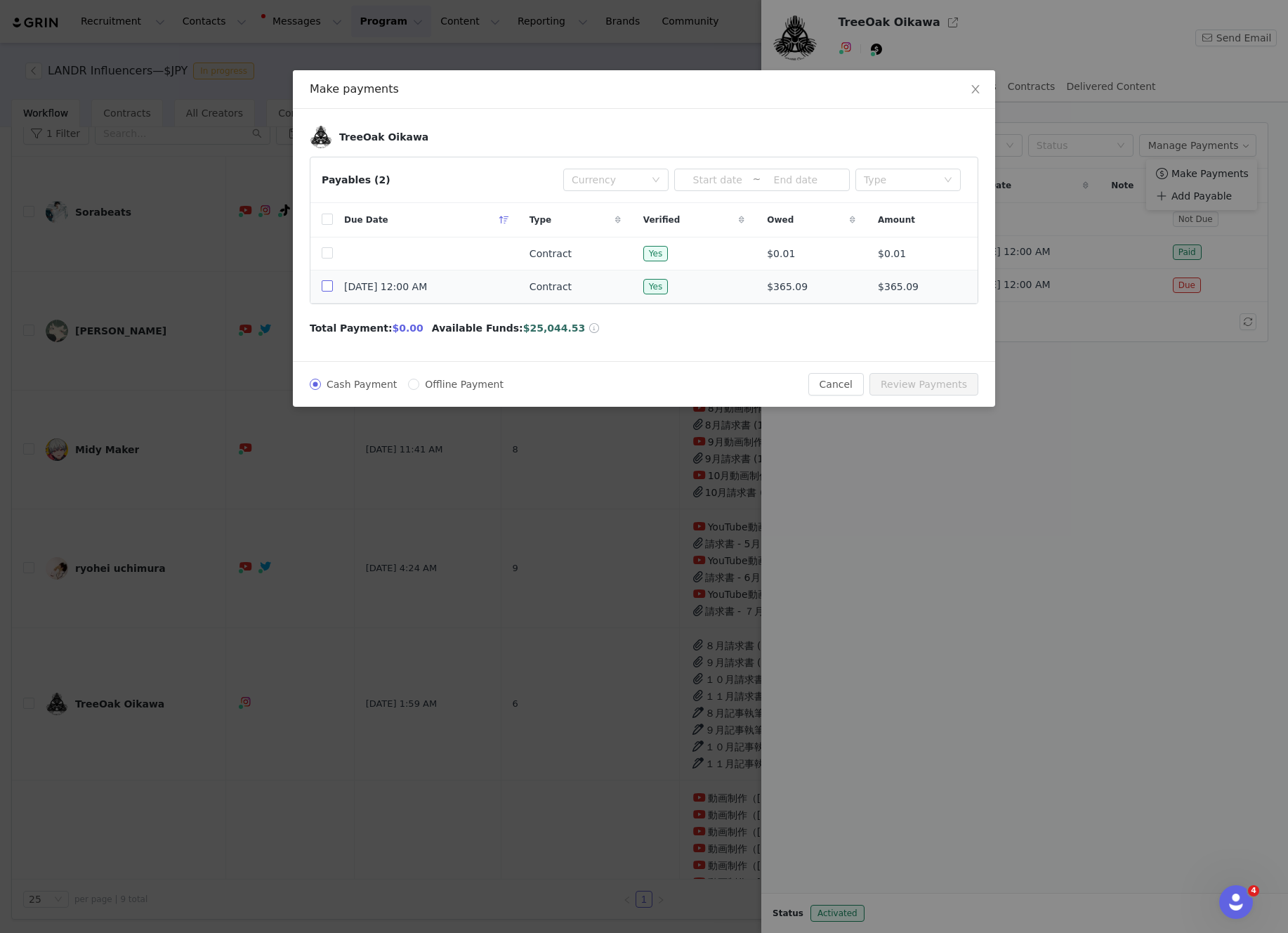
click at [330, 288] on input "checkbox" at bounding box center [327, 285] width 11 height 11
checkbox input "true"
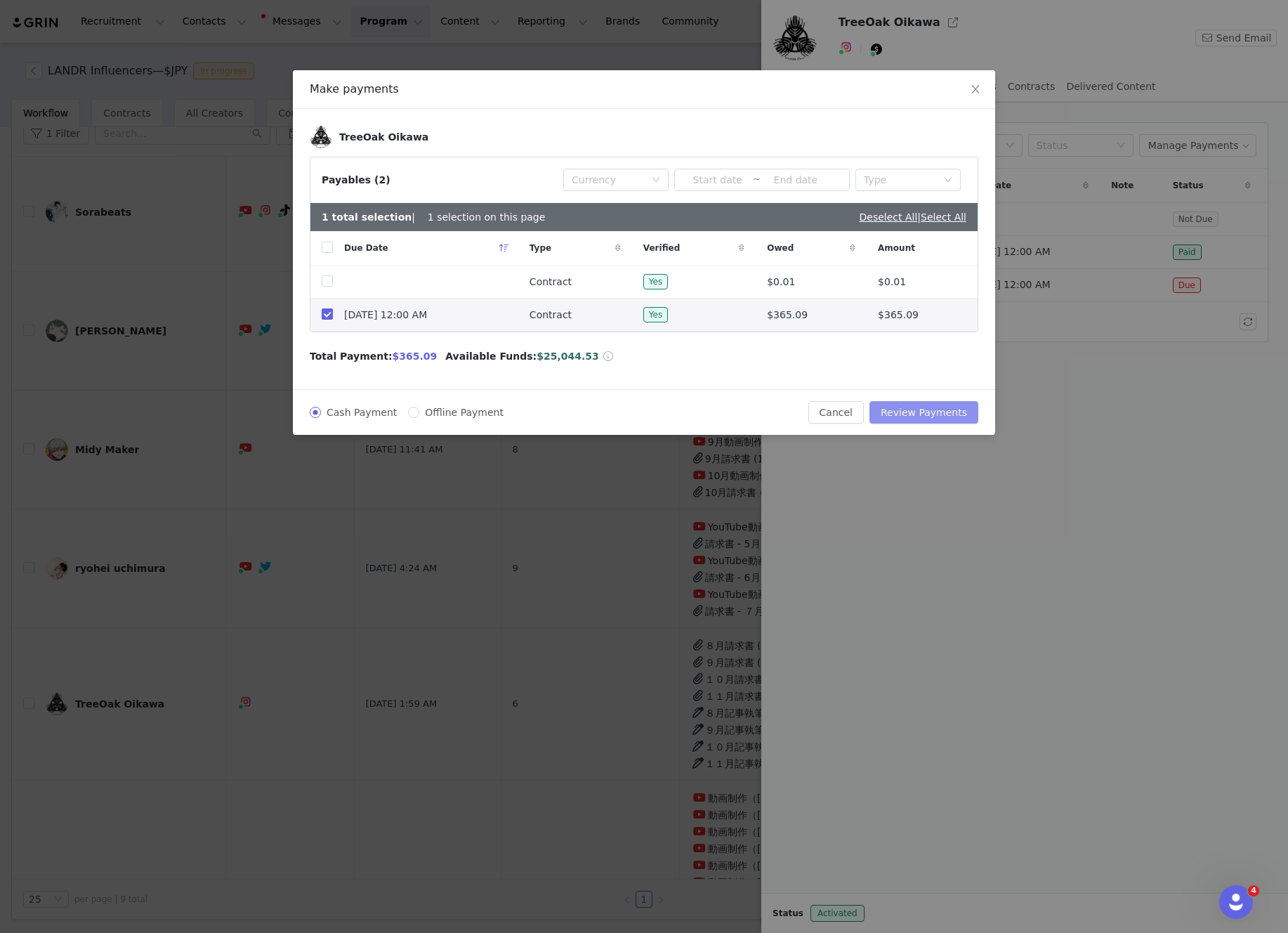
click at [943, 416] on button "Review Payments" at bounding box center [924, 412] width 109 height 23
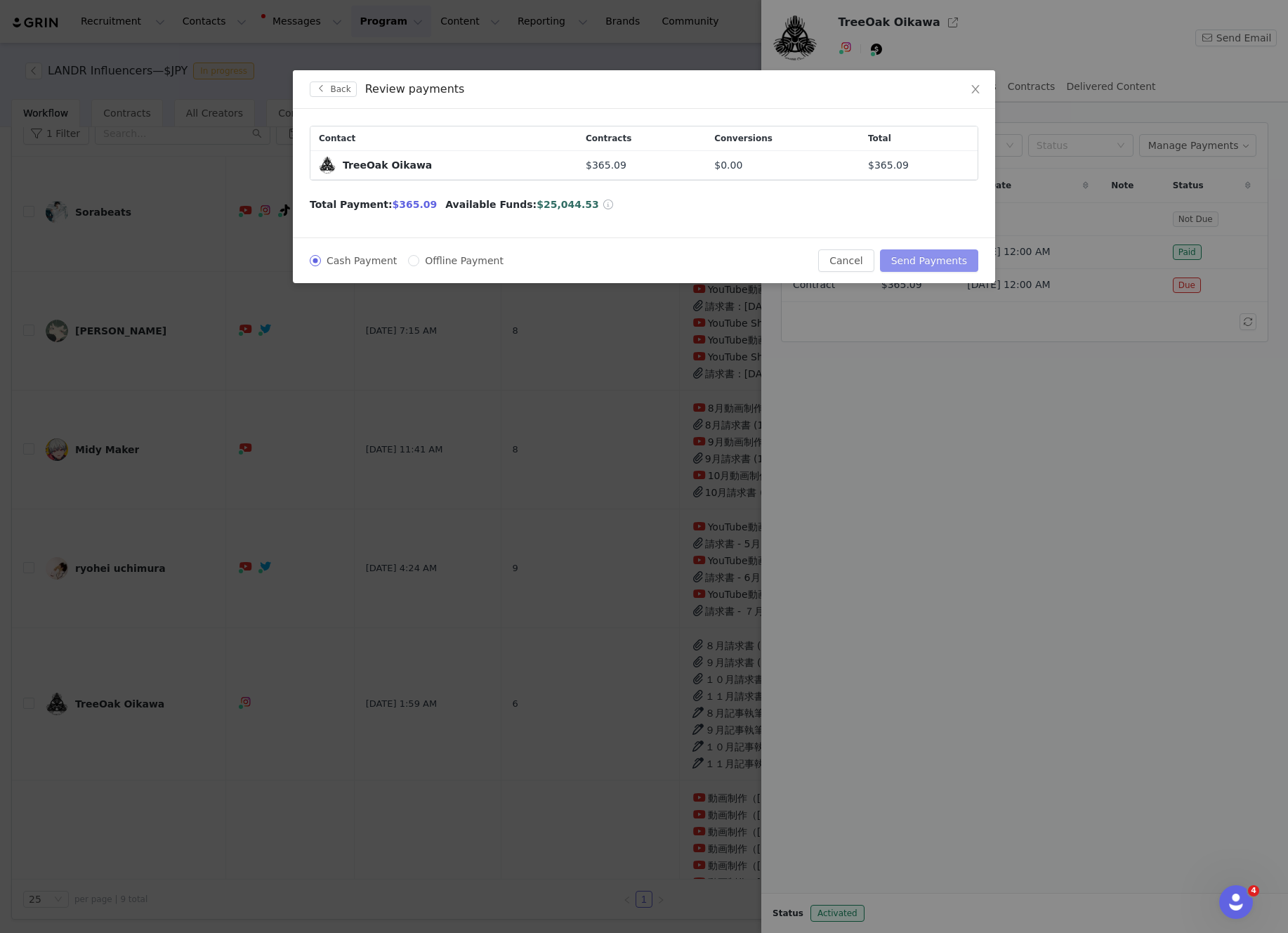
click at [933, 260] on button "Send Payments" at bounding box center [929, 261] width 98 height 23
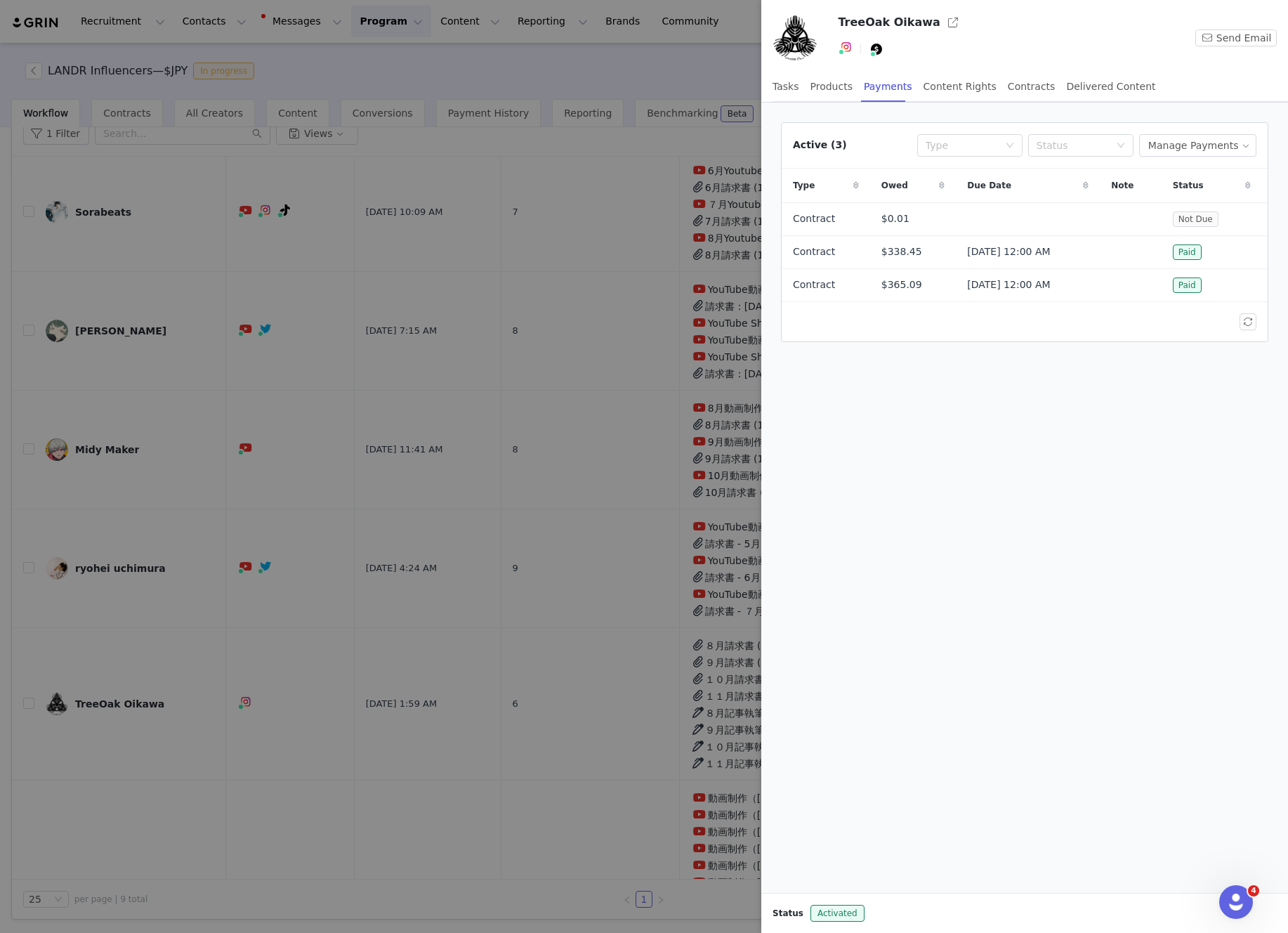
click at [540, 52] on div at bounding box center [644, 466] width 1288 height 933
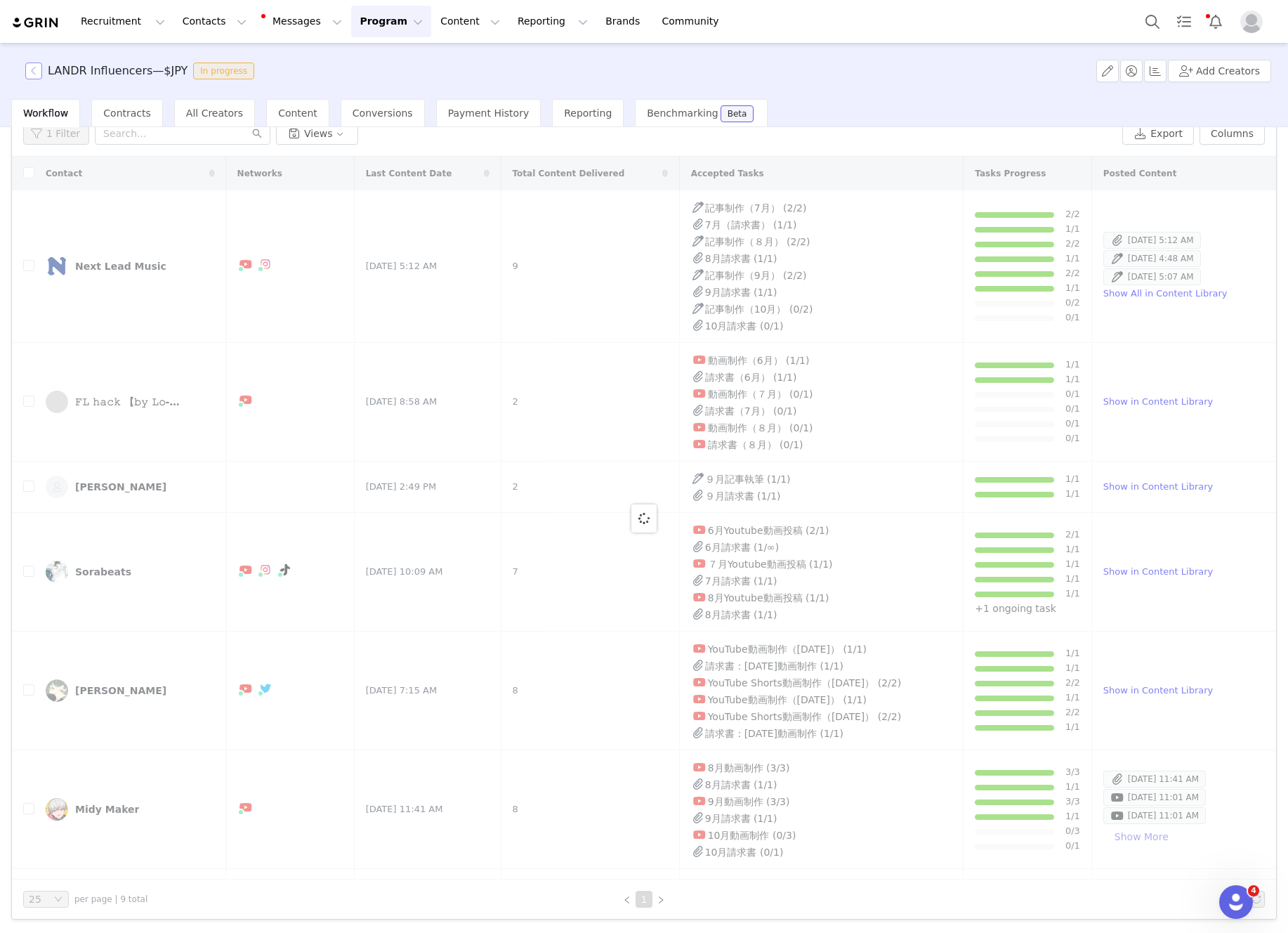
click at [33, 70] on button "button" at bounding box center [33, 71] width 17 height 17
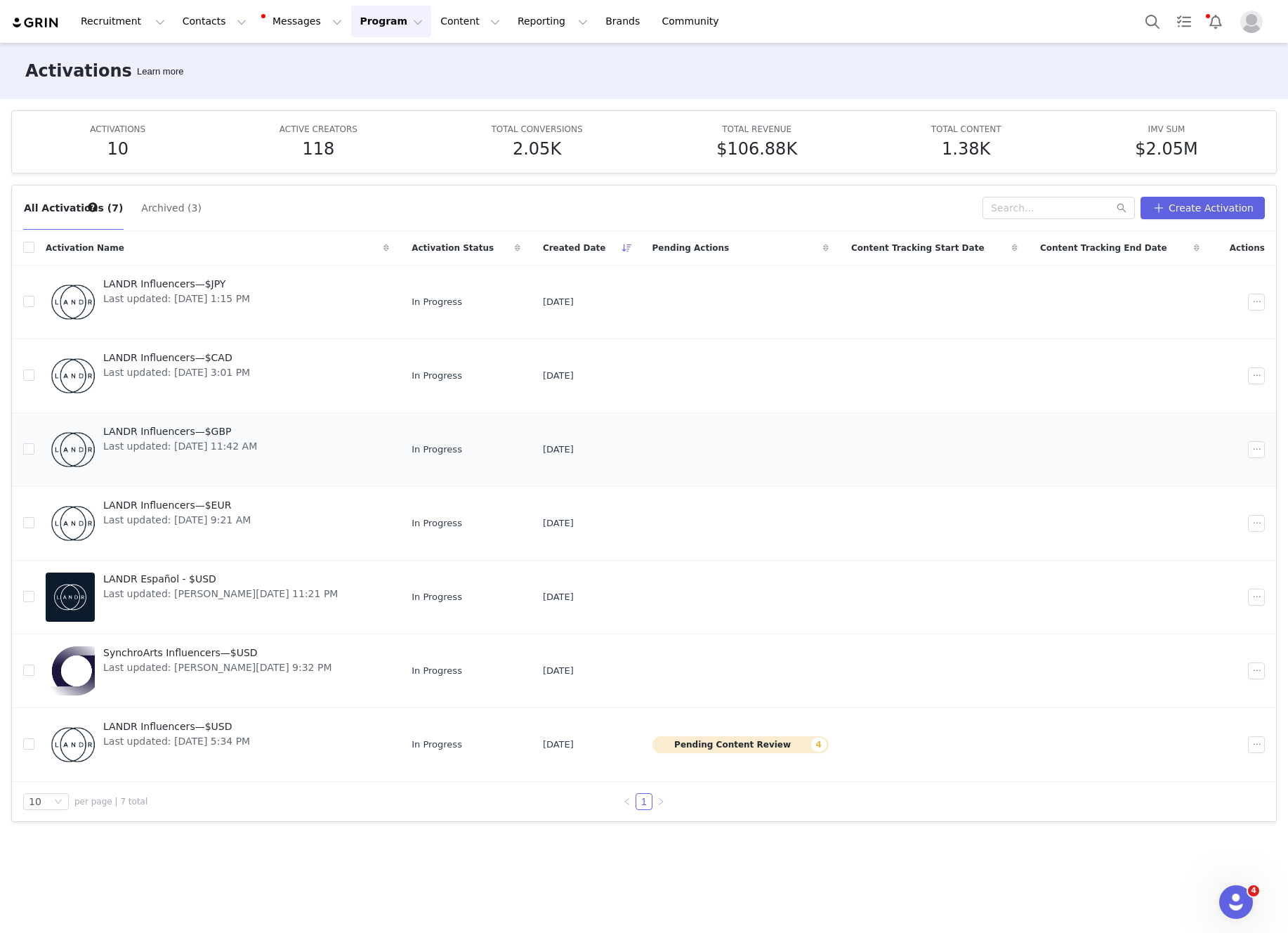
click at [258, 457] on div "LANDR Influencers—$GBP Last updated: May 21, 2025 11:42 AM" at bounding box center [180, 449] width 171 height 56
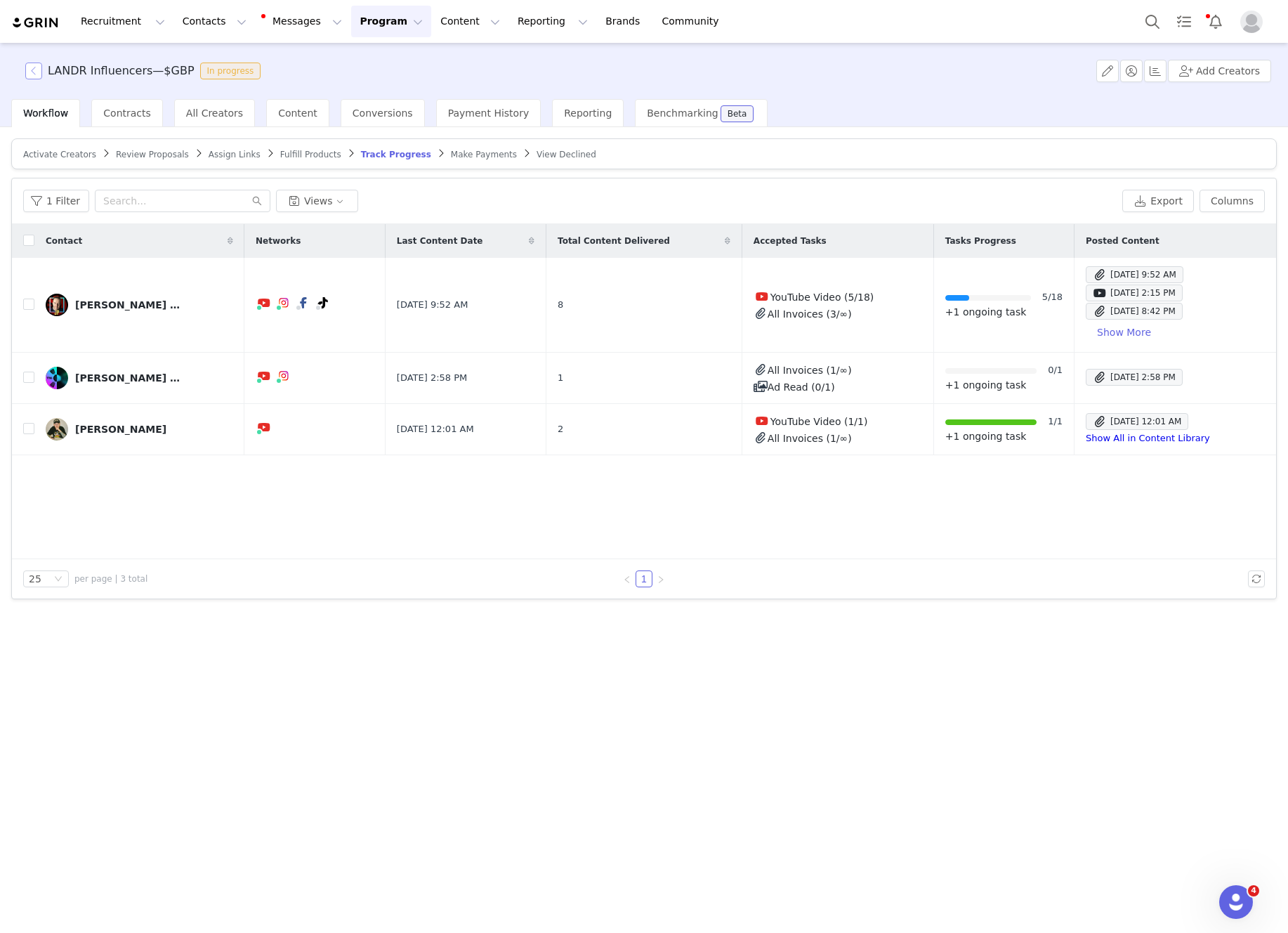
click at [37, 66] on button "button" at bounding box center [33, 71] width 17 height 17
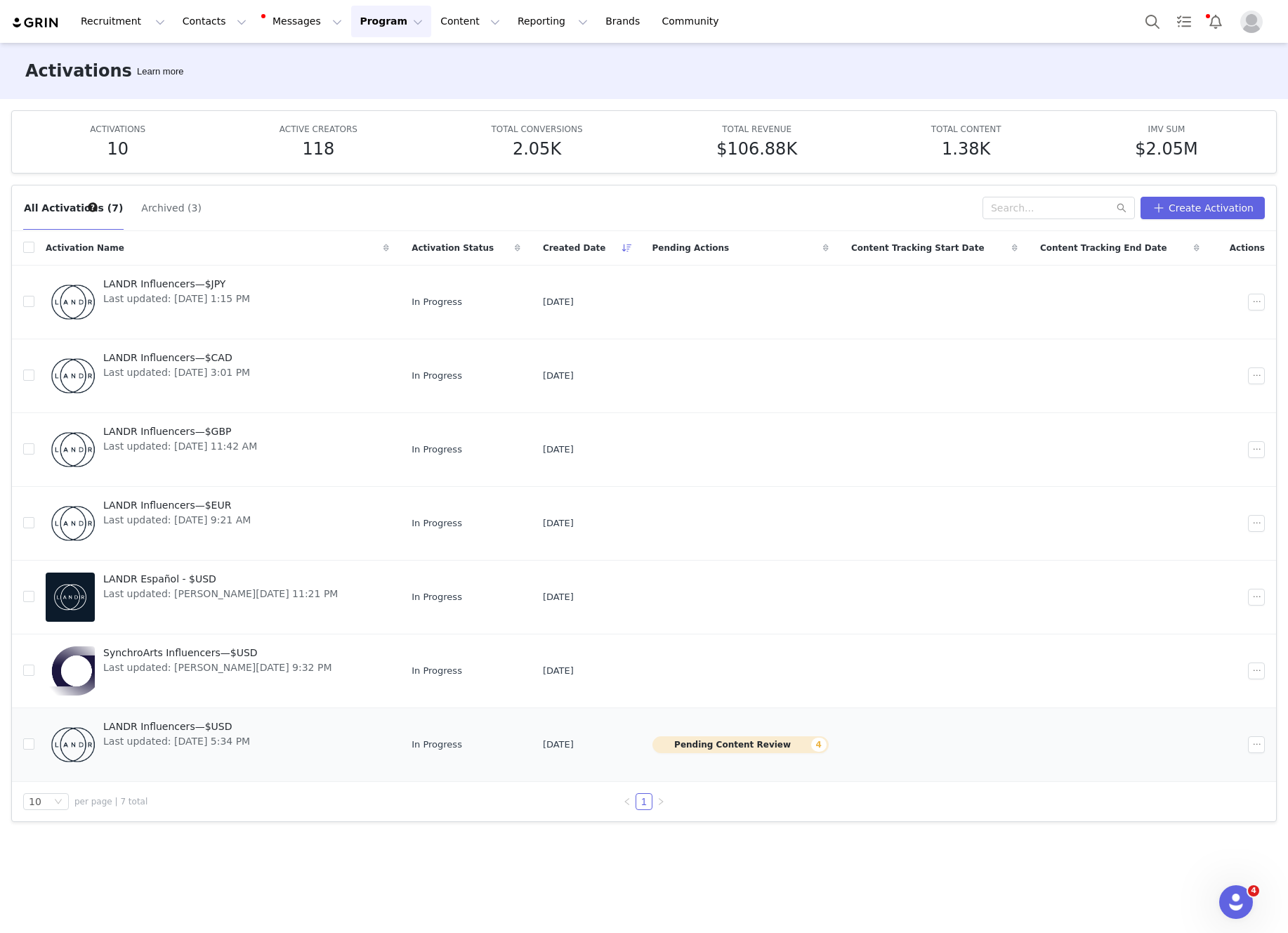
click at [239, 722] on span "LANDR Influencers—$USD" at bounding box center [176, 726] width 147 height 14
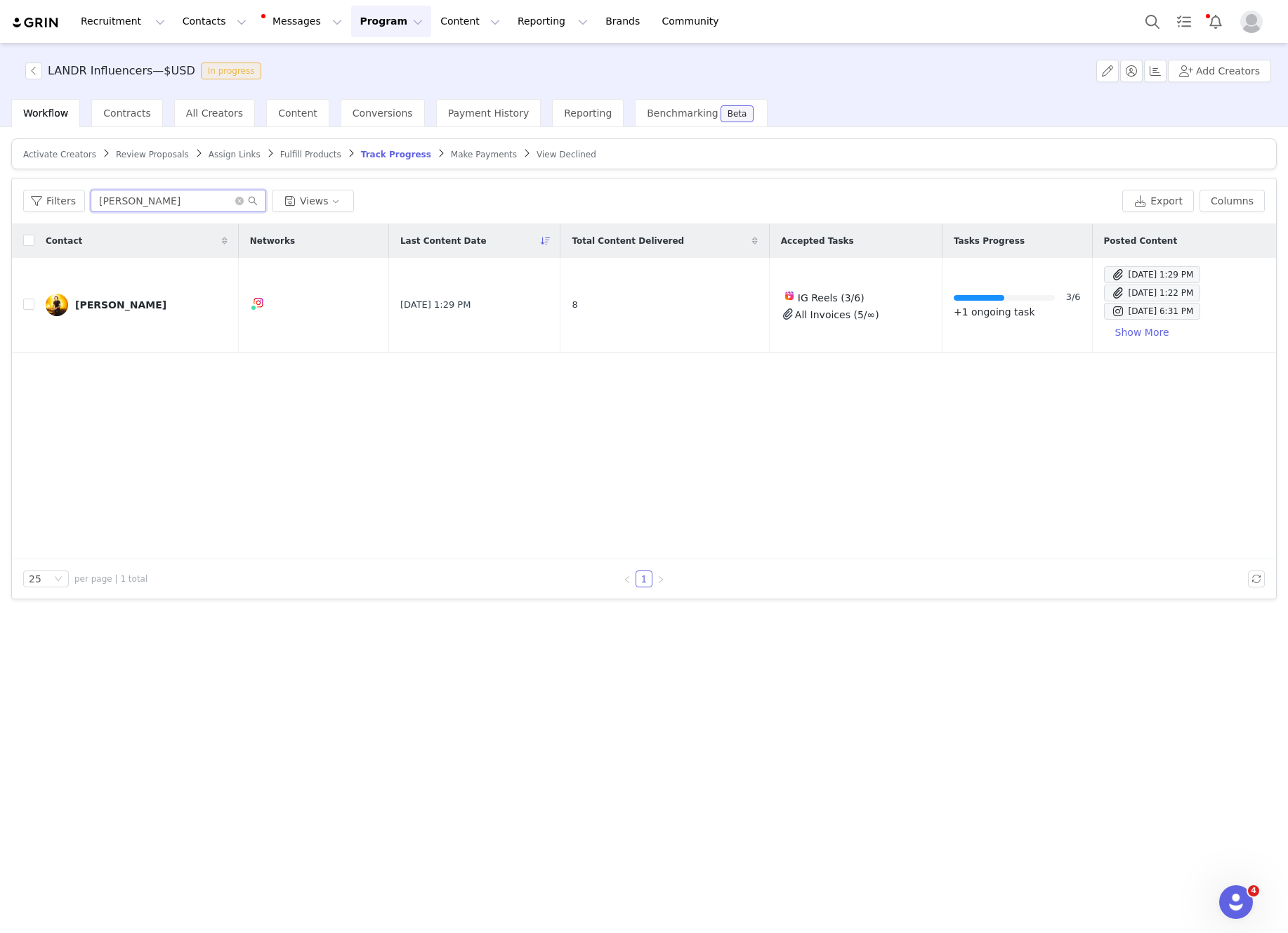
drag, startPoint x: 135, startPoint y: 201, endPoint x: 98, endPoint y: 197, distance: 37.2
click at [98, 197] on input "damon" at bounding box center [178, 201] width 175 height 23
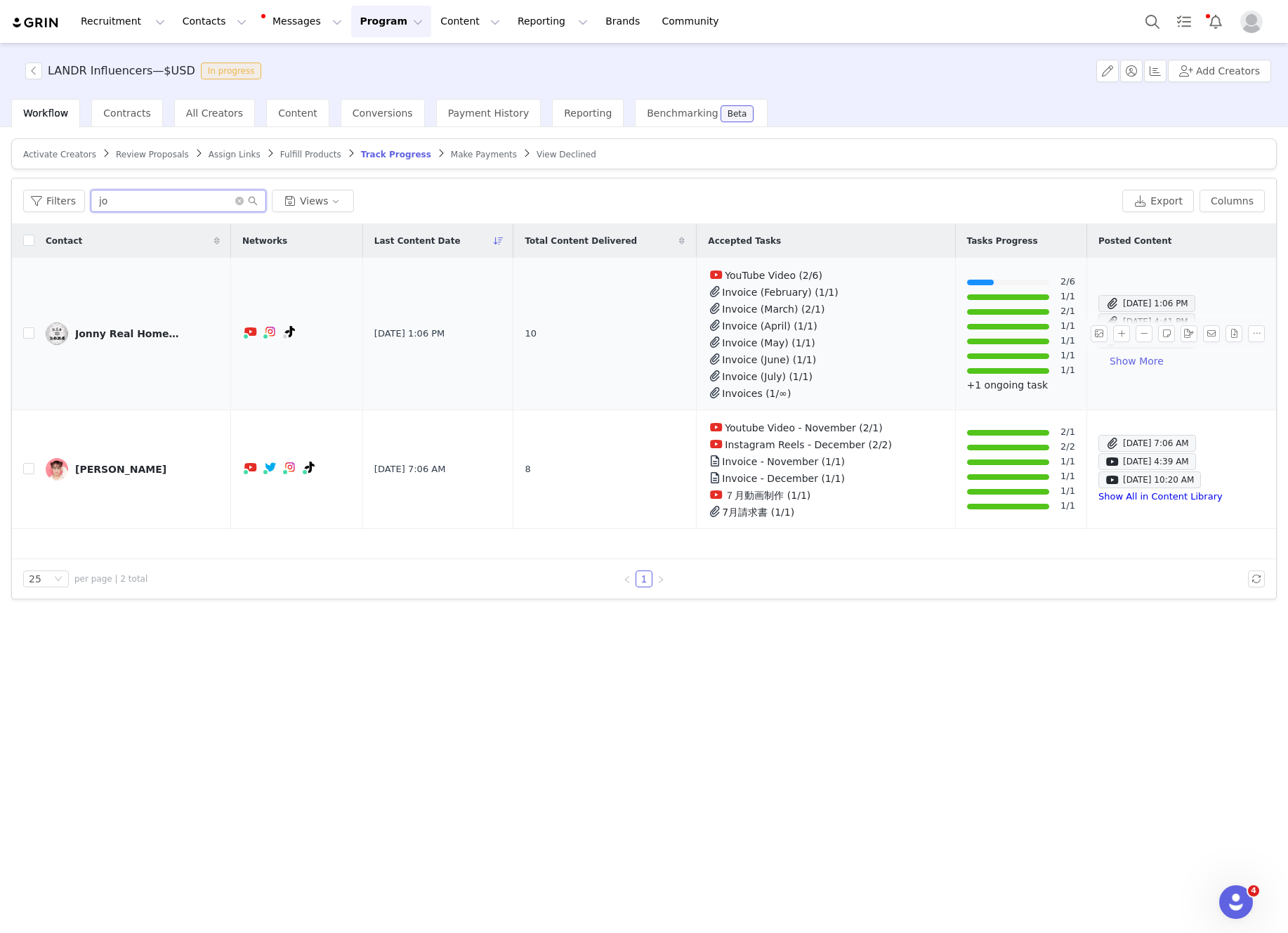
type input "jo"
click at [145, 333] on div "Jonny Real Home Studio" at bounding box center [127, 334] width 105 height 11
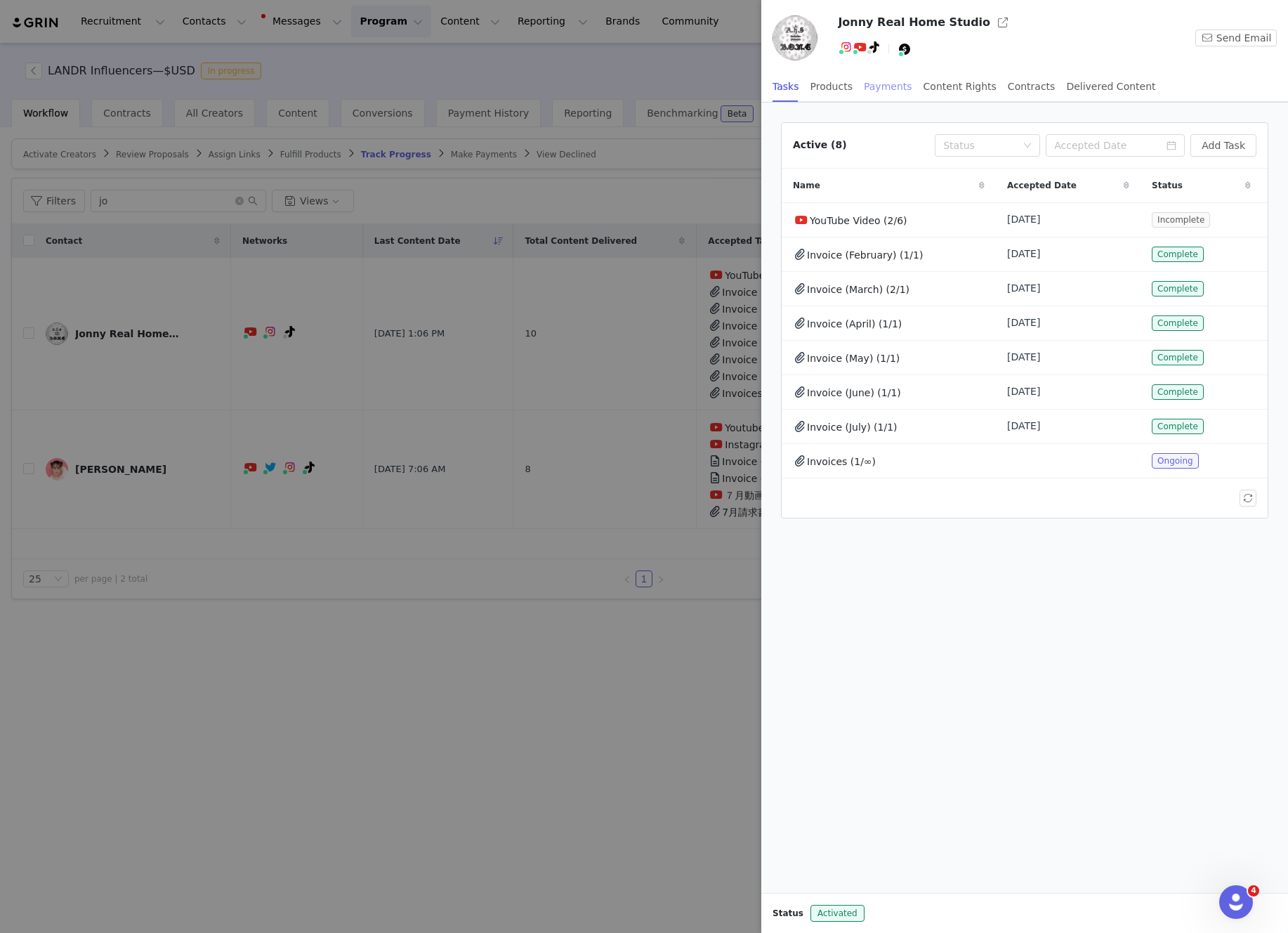
click at [896, 91] on div "Payments" at bounding box center [888, 87] width 48 height 32
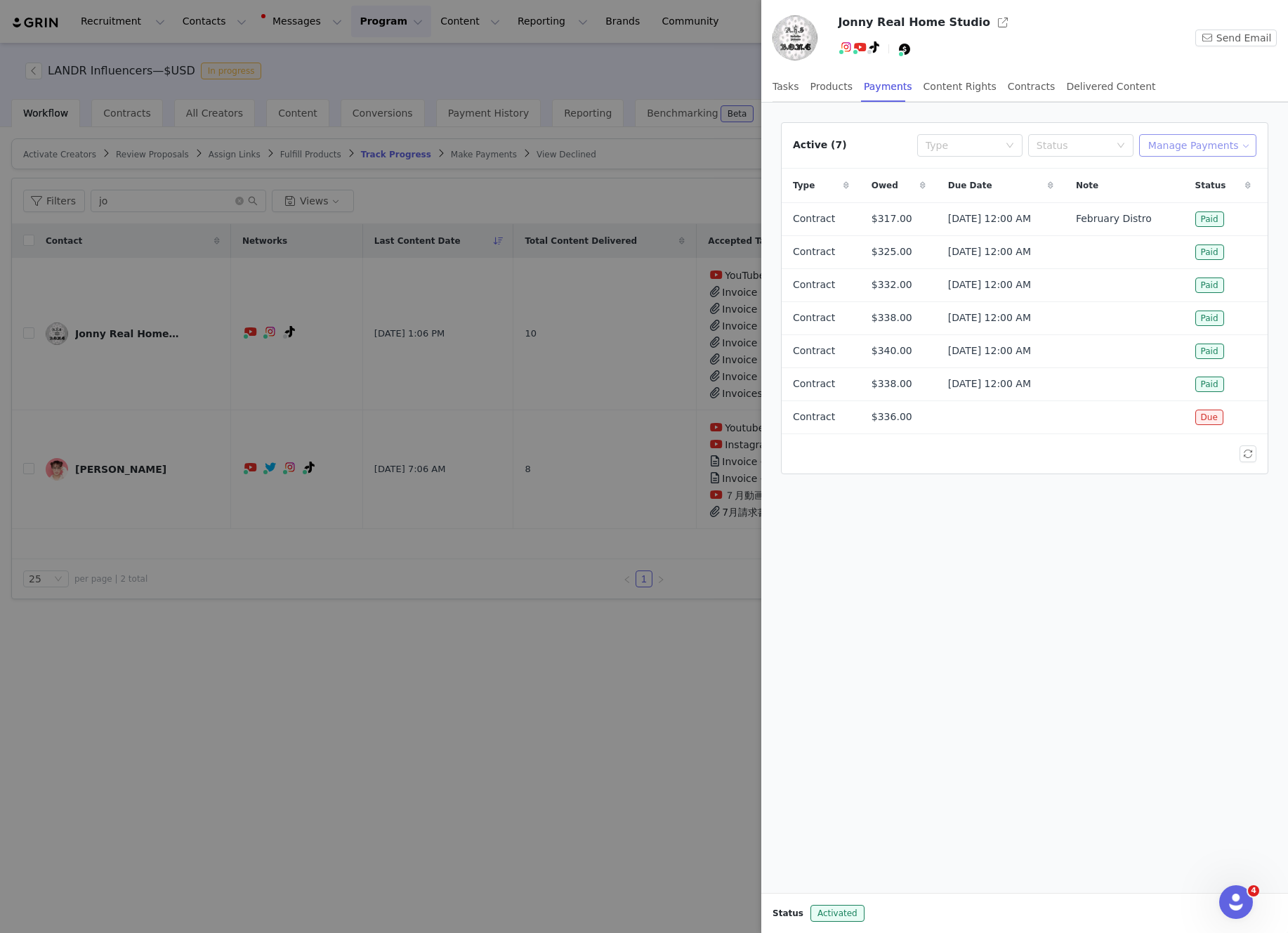
click at [1228, 145] on button "Manage Payments" at bounding box center [1197, 145] width 117 height 23
click at [1190, 176] on span "Make Payments" at bounding box center [1210, 173] width 77 height 15
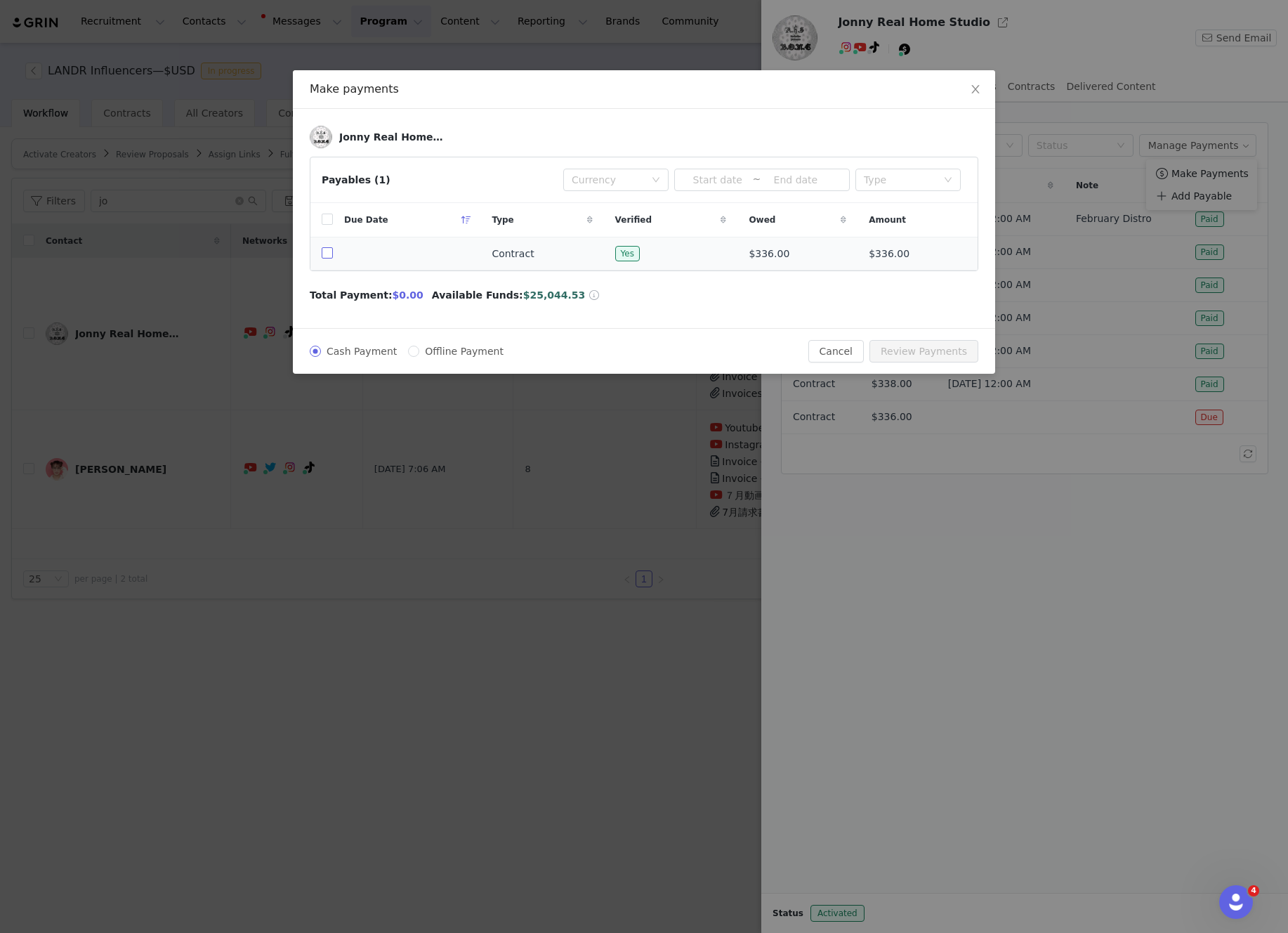
click at [325, 256] on input "checkbox" at bounding box center [327, 253] width 11 height 11
checkbox input "true"
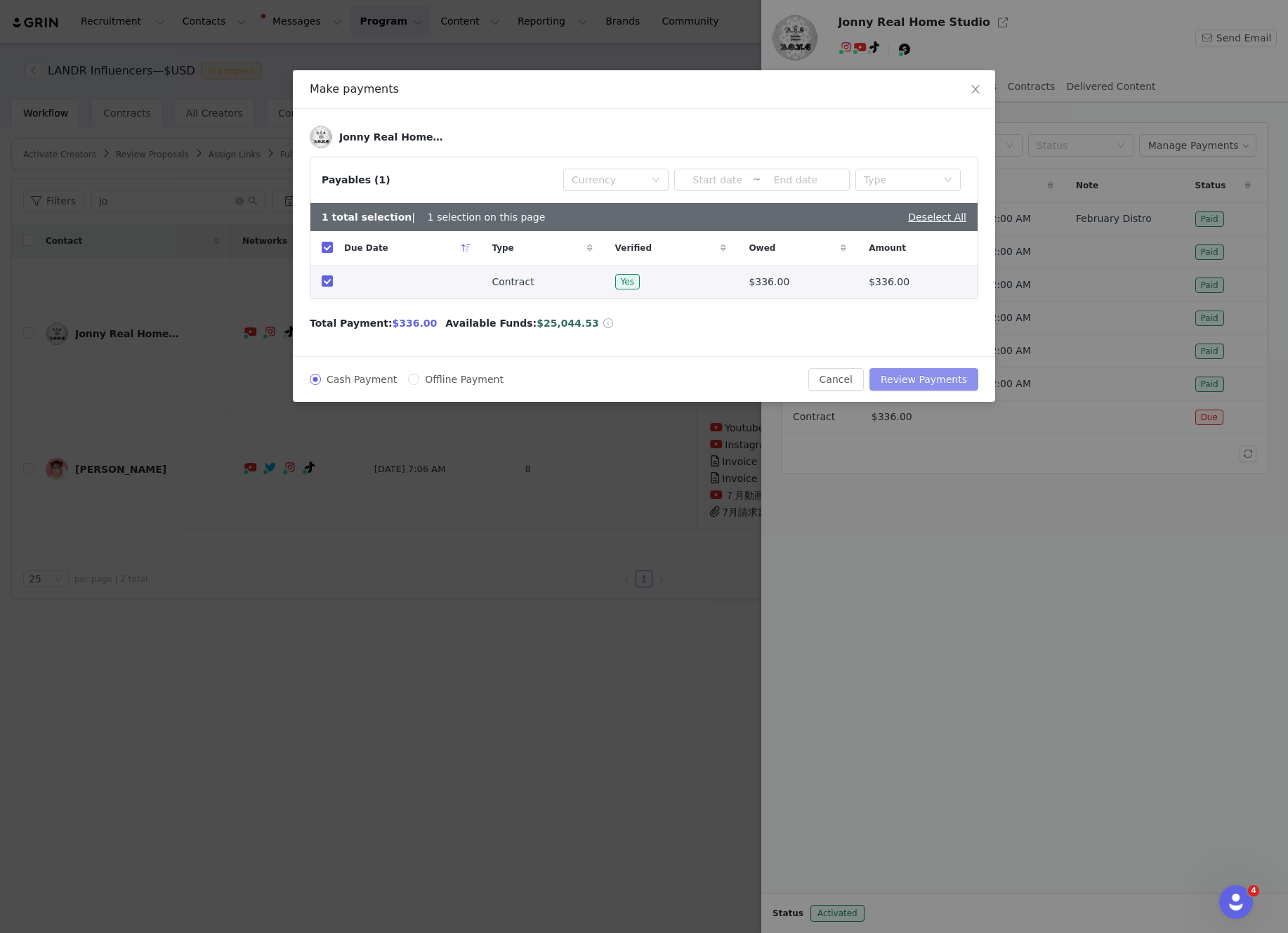
click at [930, 373] on button "Review Payments" at bounding box center [924, 380] width 109 height 23
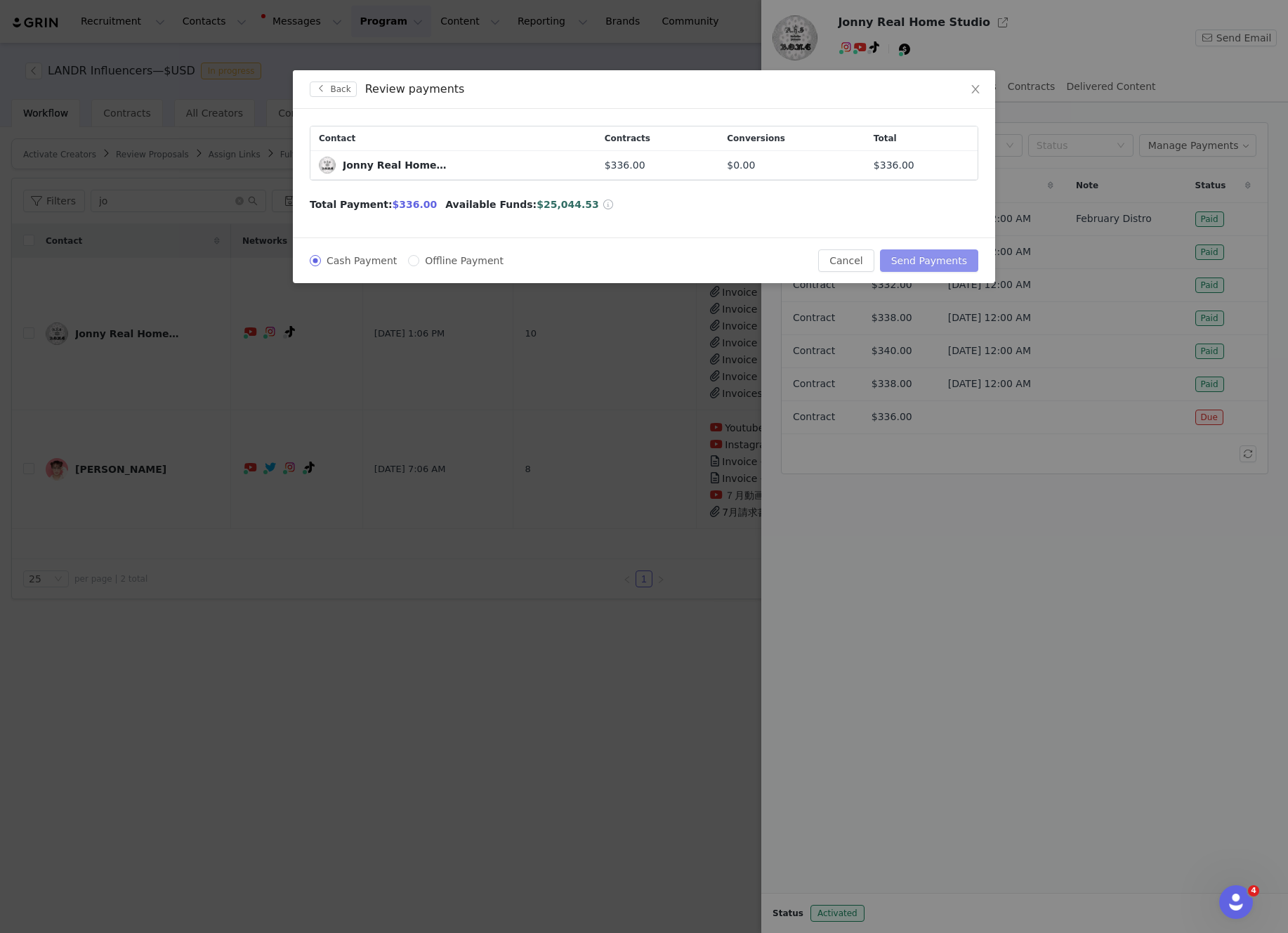
click at [921, 250] on button "Send Payments" at bounding box center [929, 261] width 98 height 23
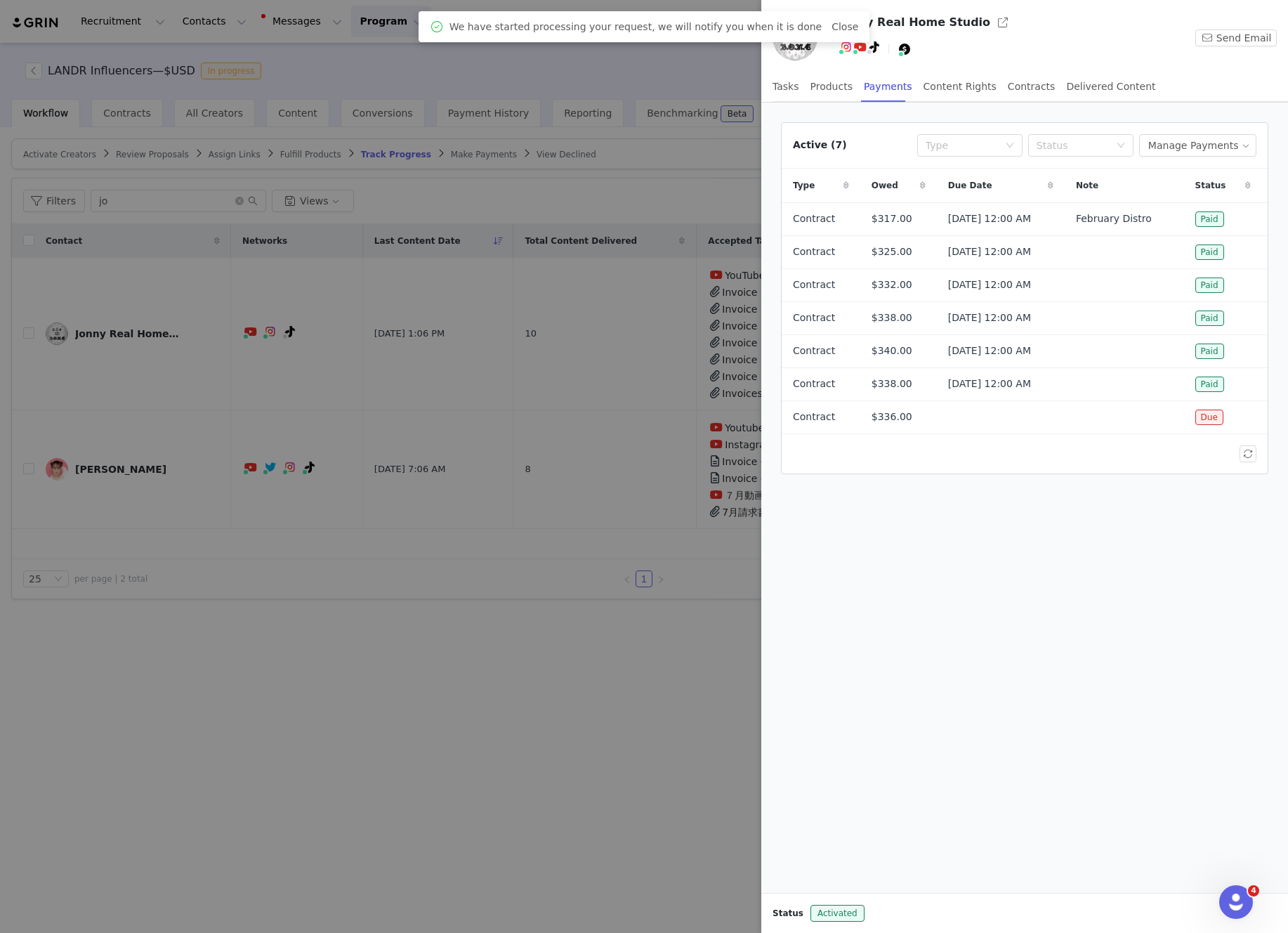
click at [644, 69] on div at bounding box center [644, 466] width 1288 height 933
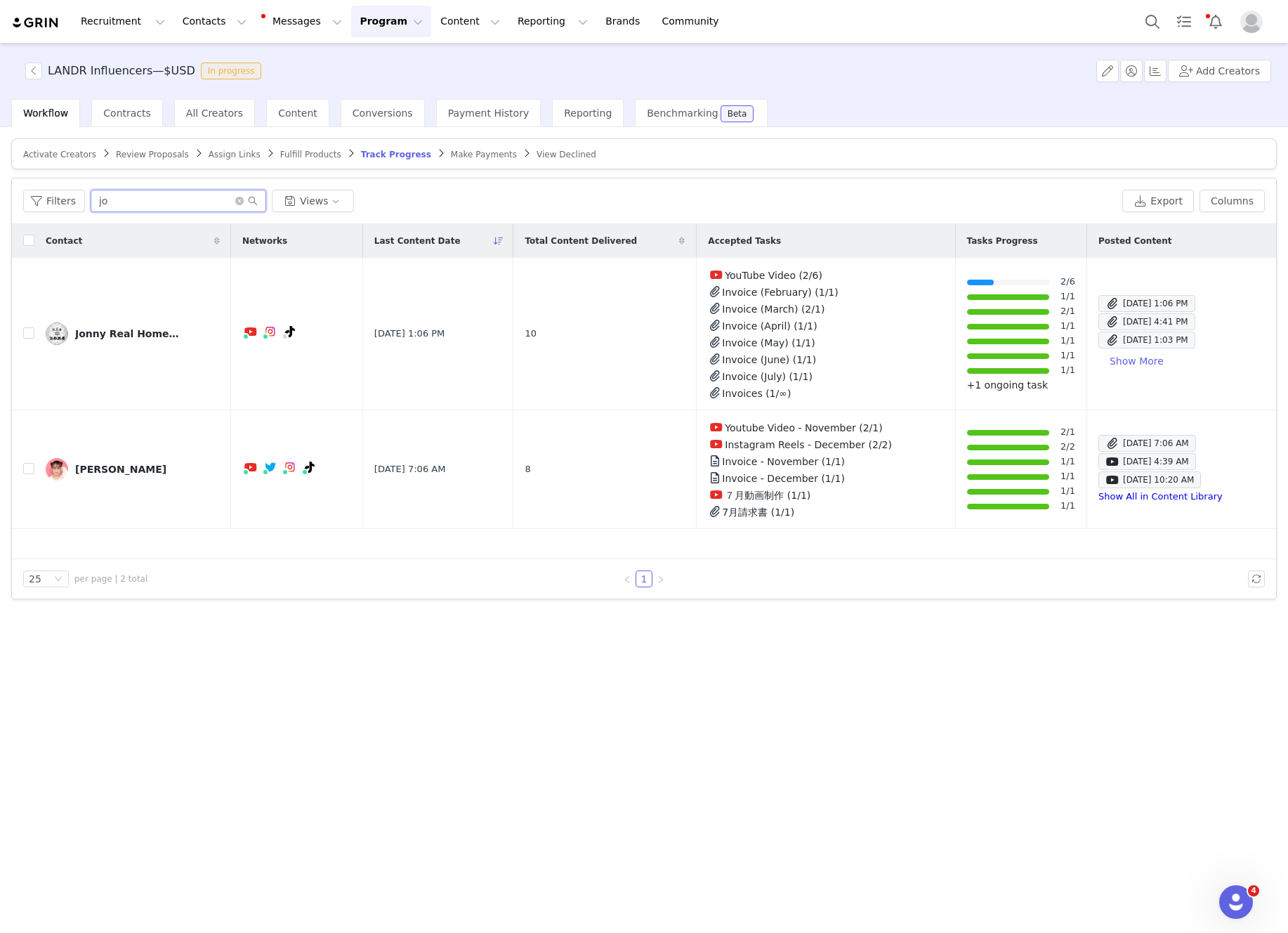
click at [132, 199] on input "jo" at bounding box center [178, 201] width 175 height 23
type input "j"
type input "damon"
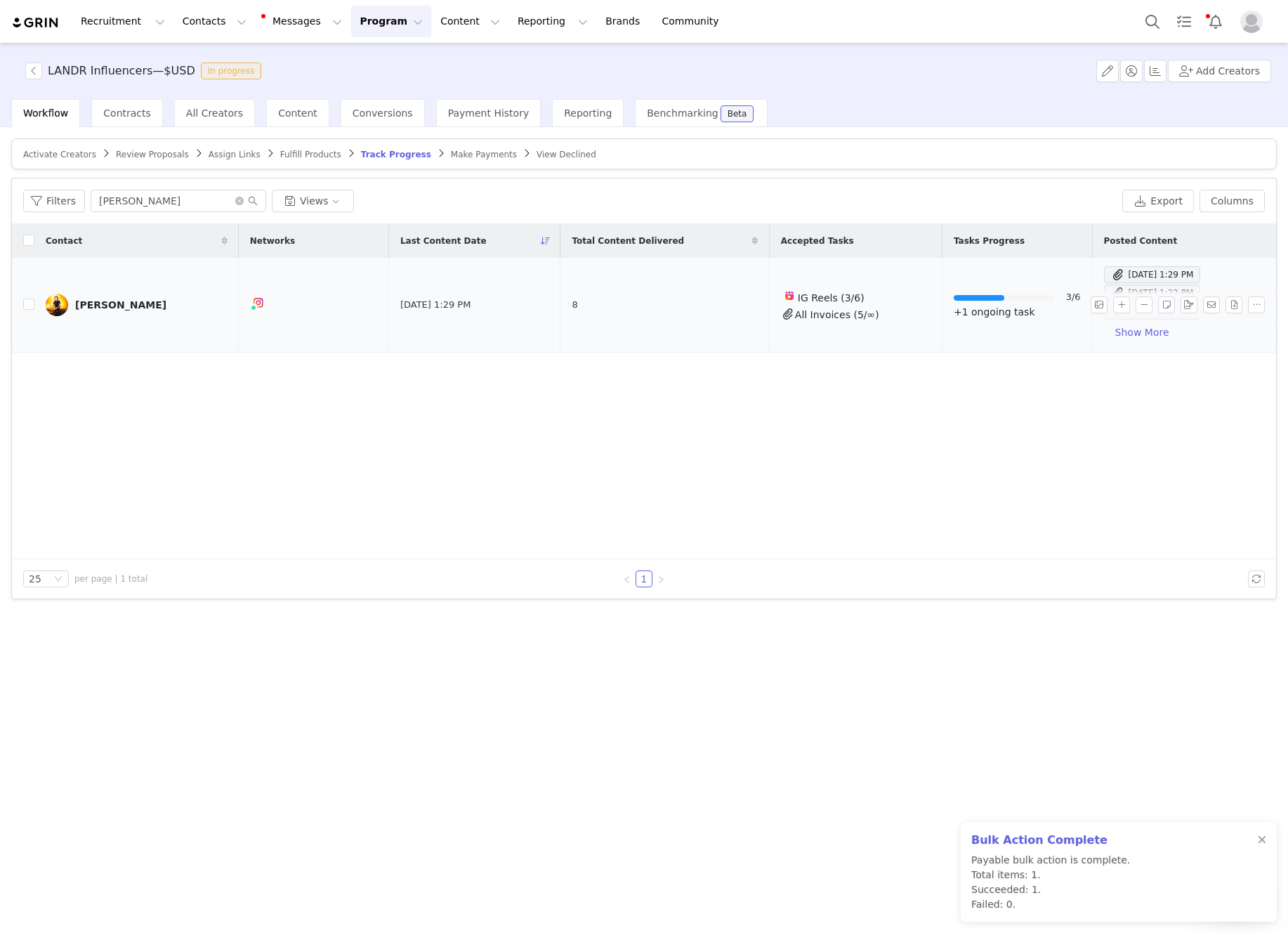
click at [113, 308] on div "[PERSON_NAME]" at bounding box center [120, 305] width 92 height 11
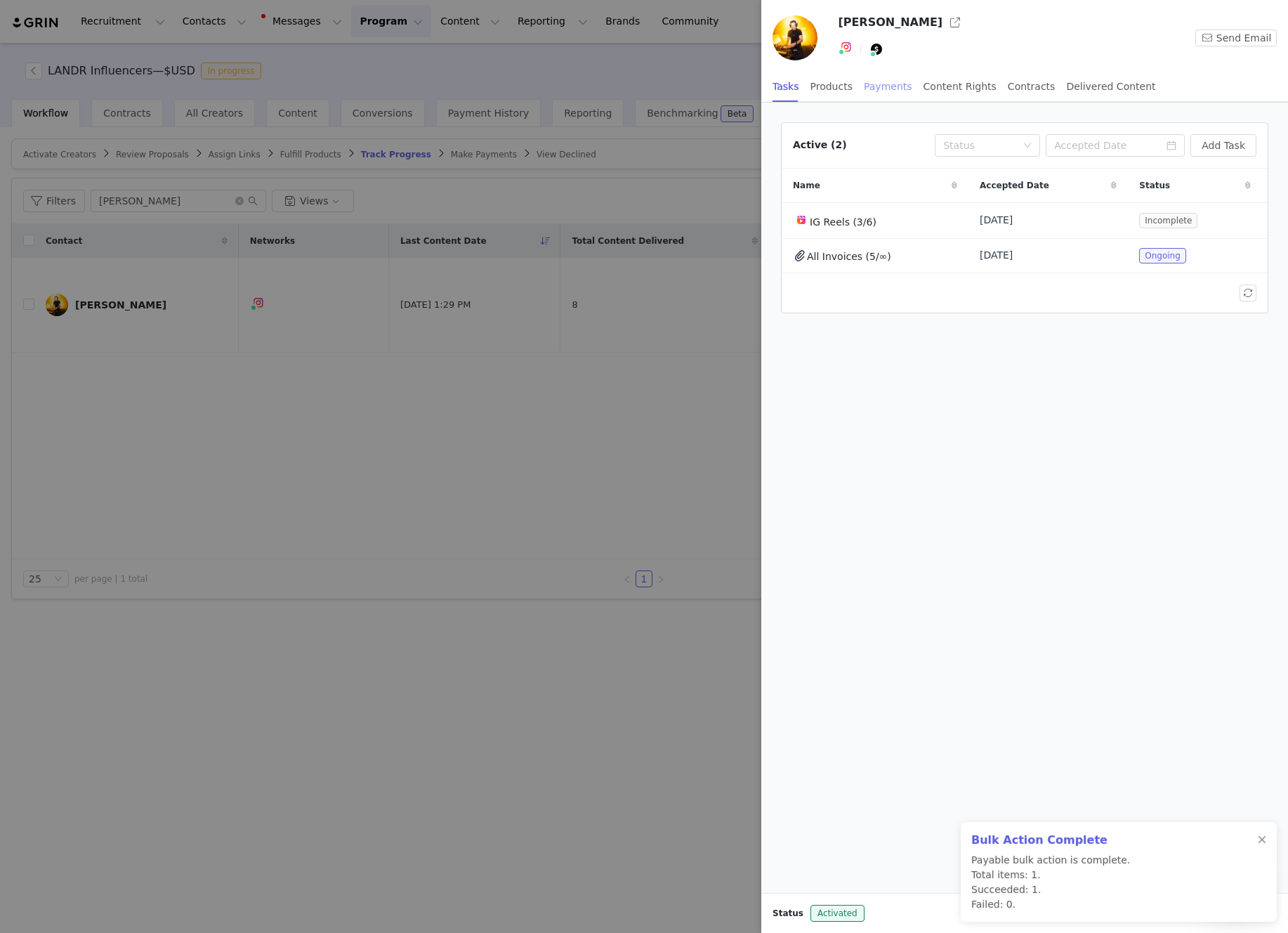
click at [880, 85] on div "Payments" at bounding box center [888, 87] width 48 height 32
click at [1178, 146] on button "Manage Payments" at bounding box center [1197, 145] width 117 height 23
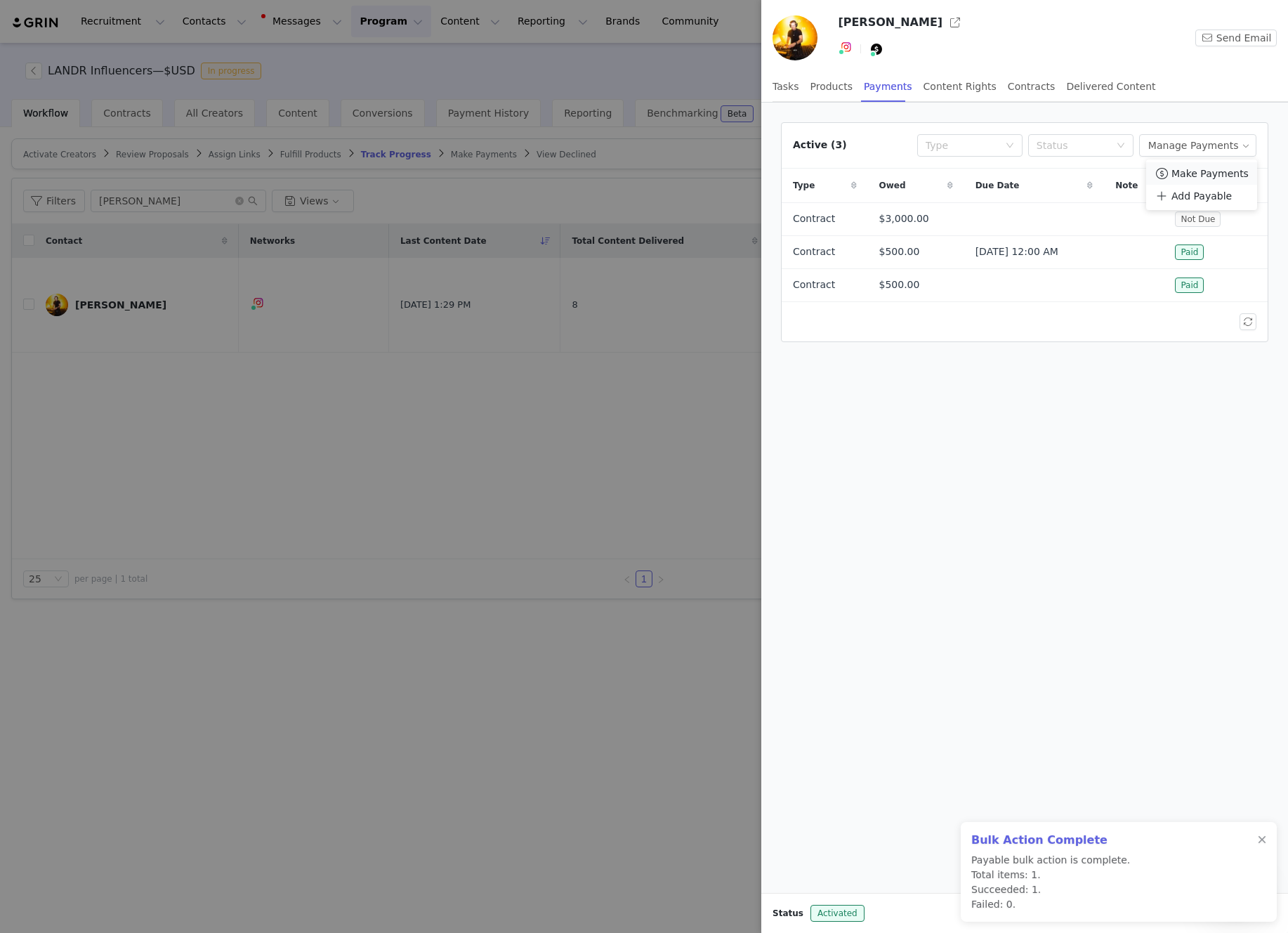
click at [1203, 176] on span "Make Payments" at bounding box center [1210, 173] width 77 height 15
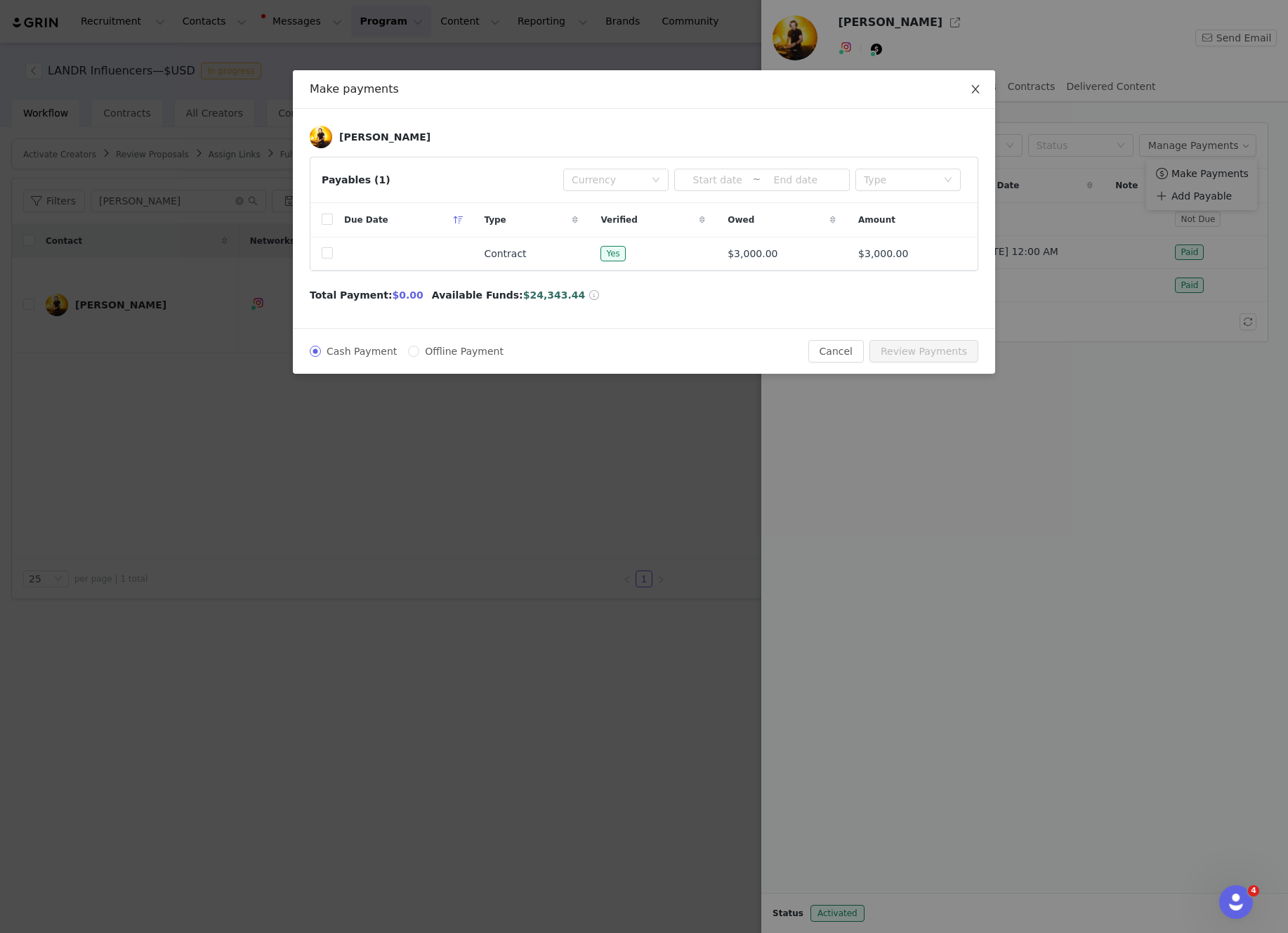
click at [975, 89] on icon "icon: close" at bounding box center [975, 89] width 8 height 8
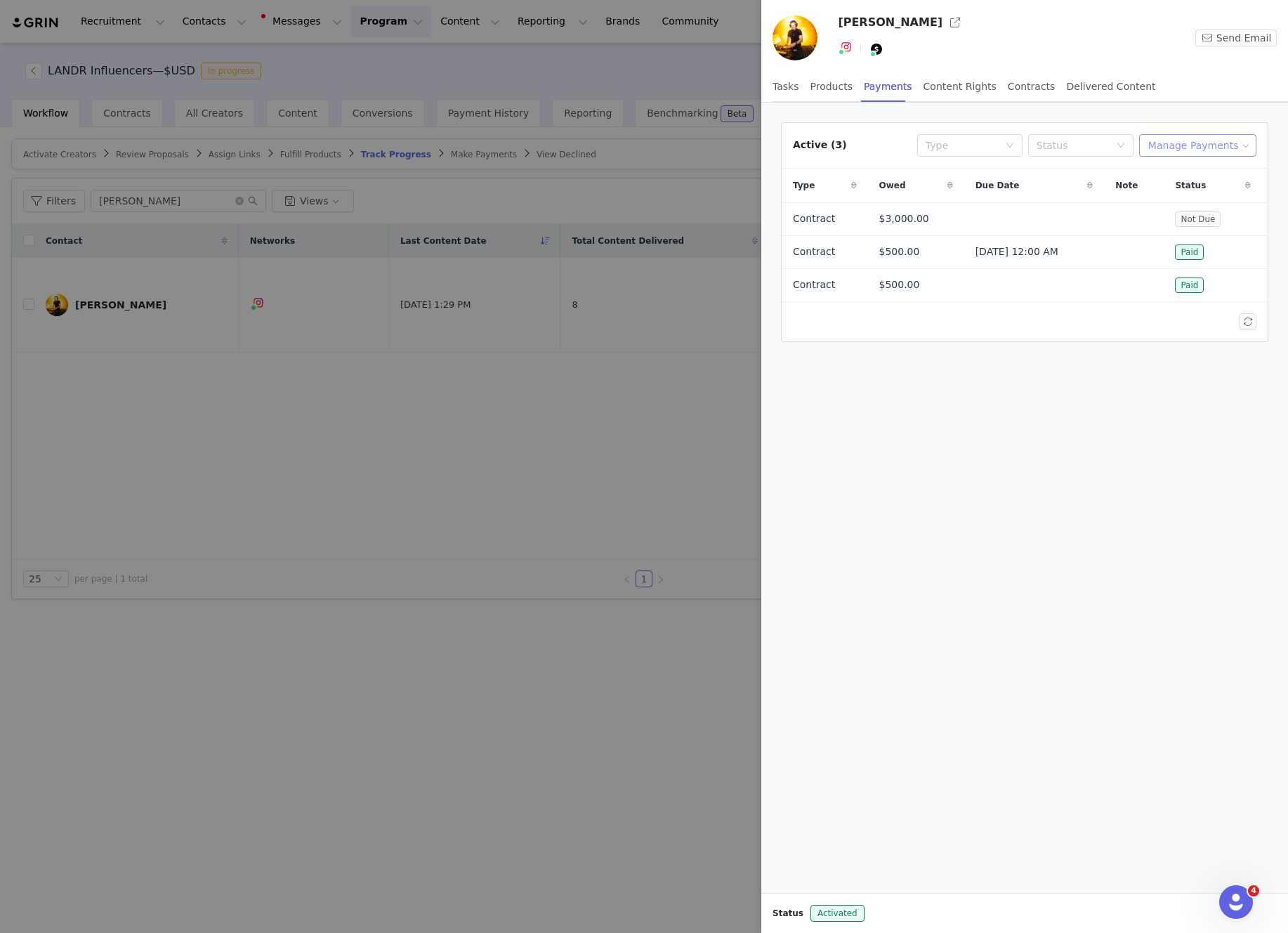
click at [1197, 141] on button "Manage Payments" at bounding box center [1197, 145] width 117 height 23
click at [1199, 196] on span "Add Payable" at bounding box center [1202, 196] width 61 height 15
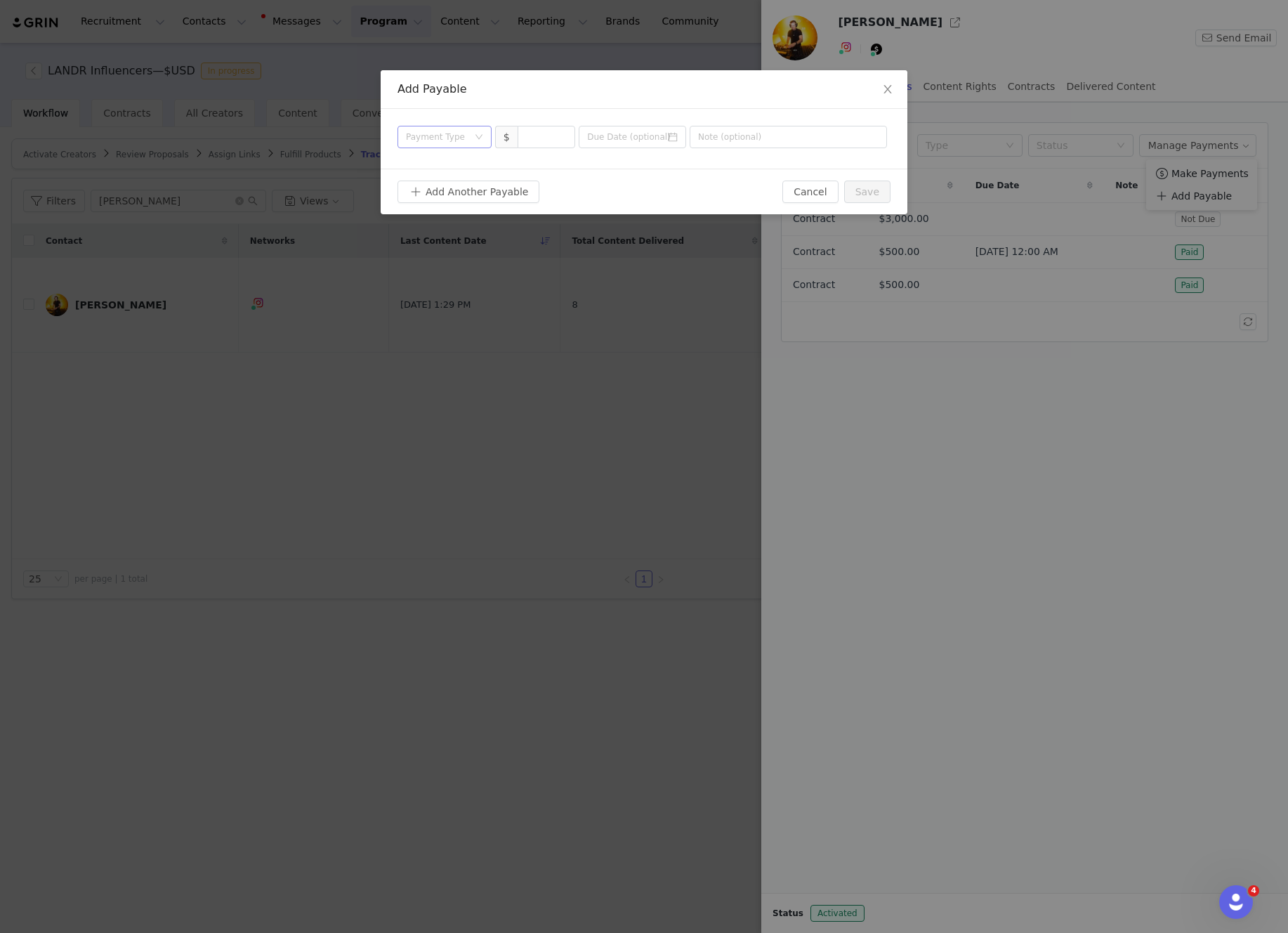
click at [456, 130] on div "Payment Type" at bounding box center [437, 137] width 62 height 14
click at [437, 257] on li "Contract" at bounding box center [445, 255] width 94 height 23
click at [533, 142] on input at bounding box center [546, 137] width 57 height 21
type input "500"
click at [633, 138] on input at bounding box center [632, 137] width 107 height 23
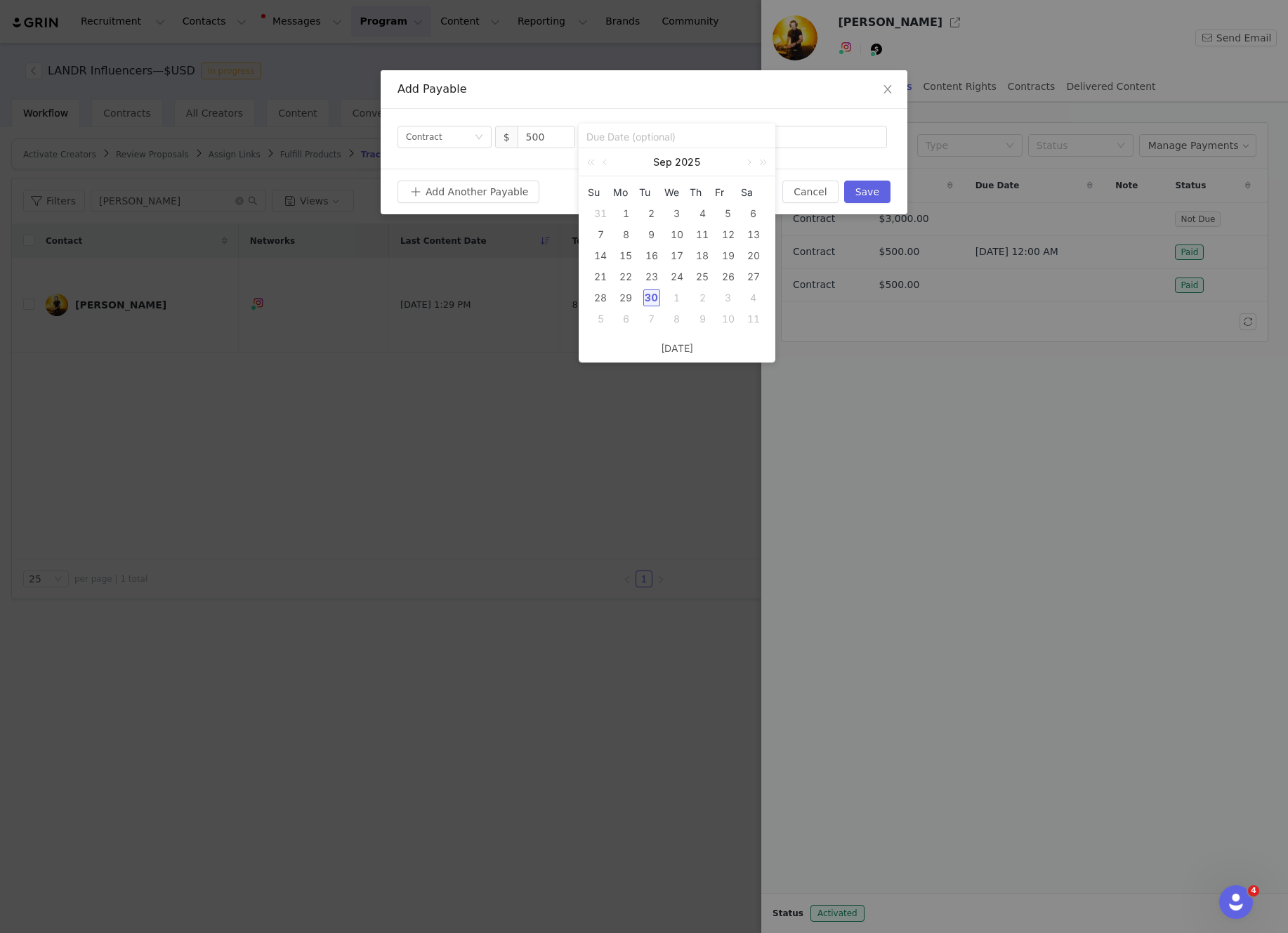
click at [656, 295] on div "30" at bounding box center [652, 298] width 17 height 17
type input "2025-09-30"
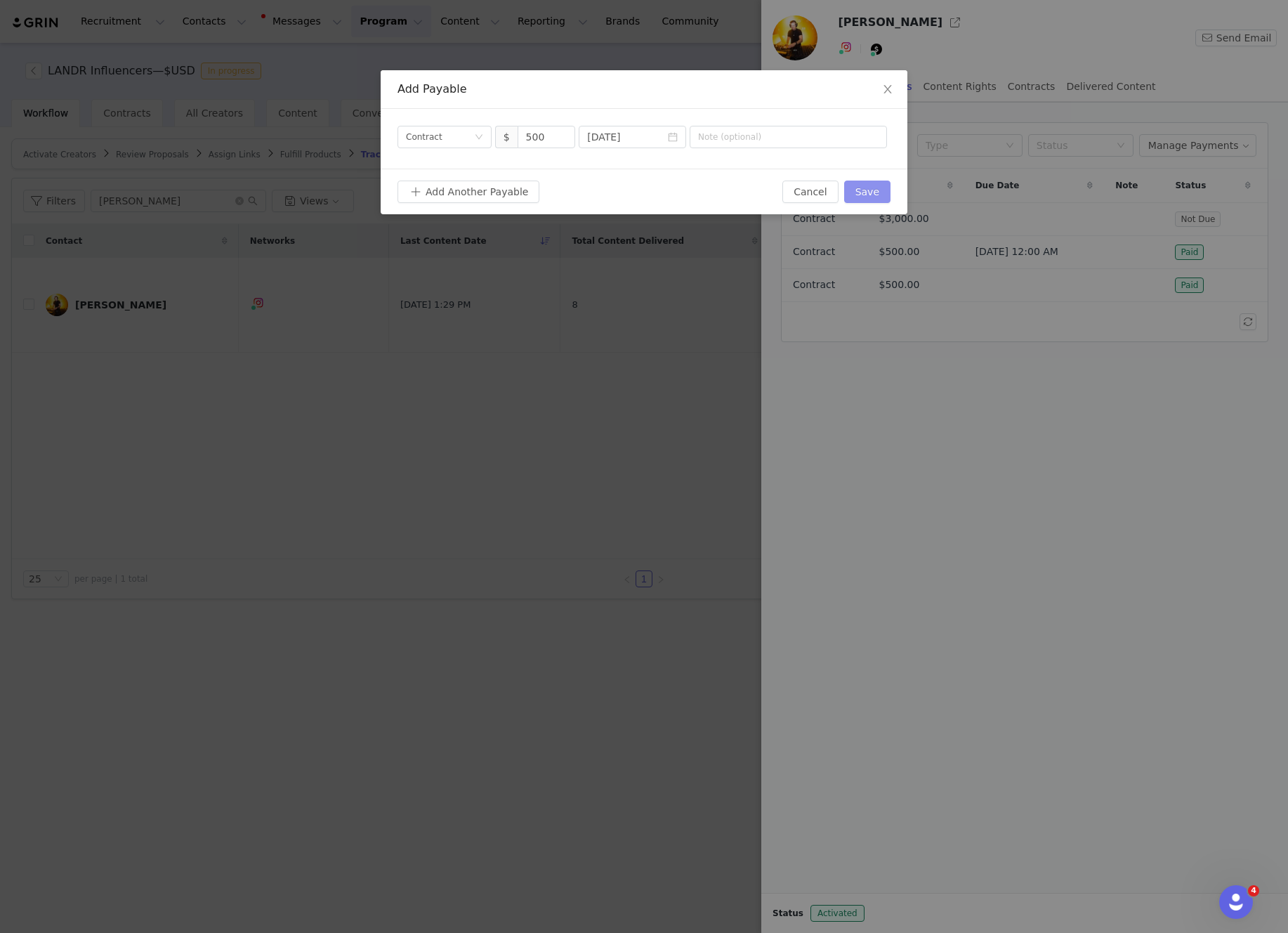
click at [862, 187] on button "Save" at bounding box center [867, 192] width 46 height 23
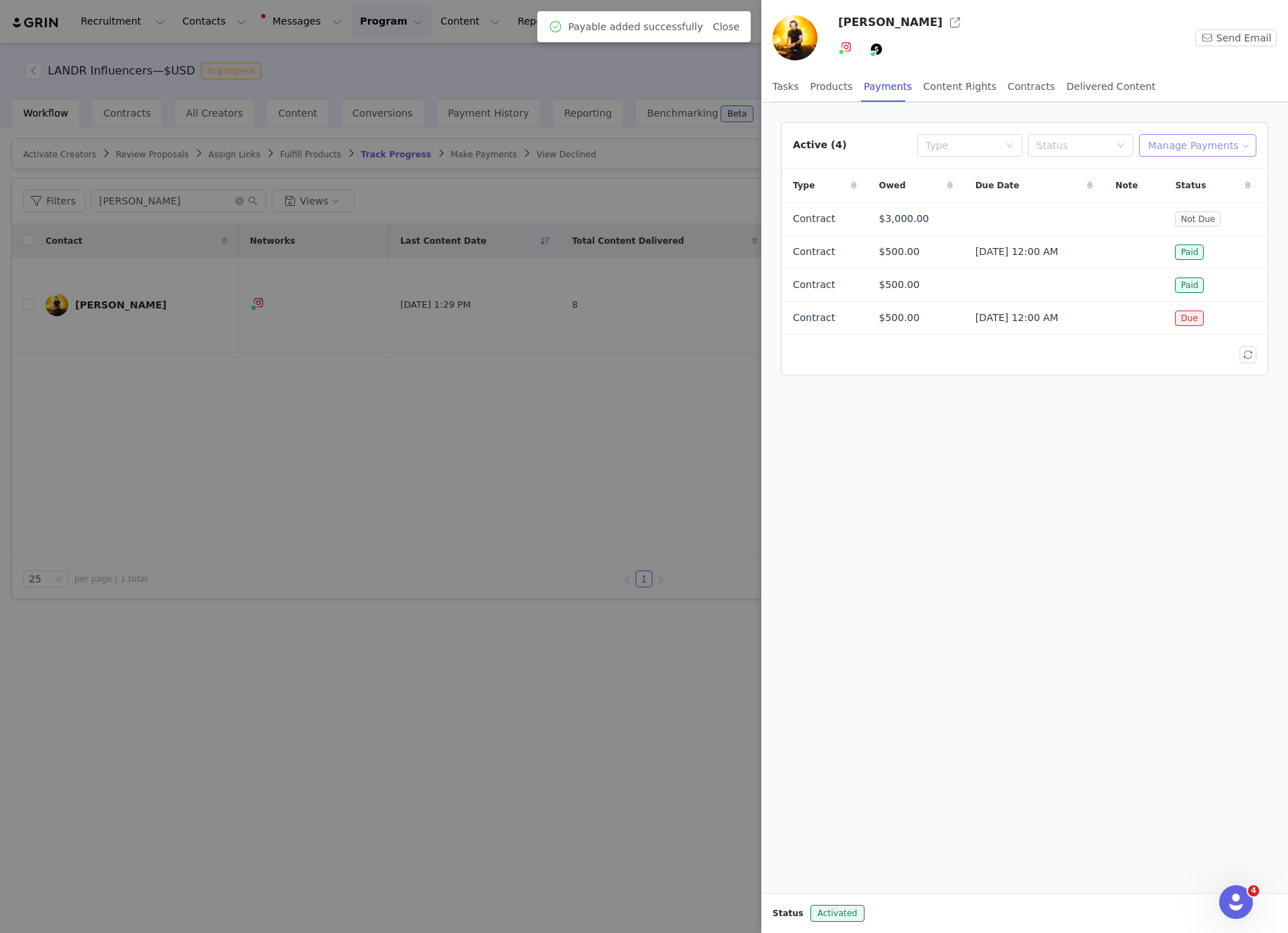
click at [1193, 142] on button "Manage Payments" at bounding box center [1197, 145] width 117 height 23
click at [1200, 160] on div "Make Payments Add Payable" at bounding box center [1201, 185] width 111 height 51
click at [1200, 166] on span "Make Payments" at bounding box center [1210, 173] width 77 height 15
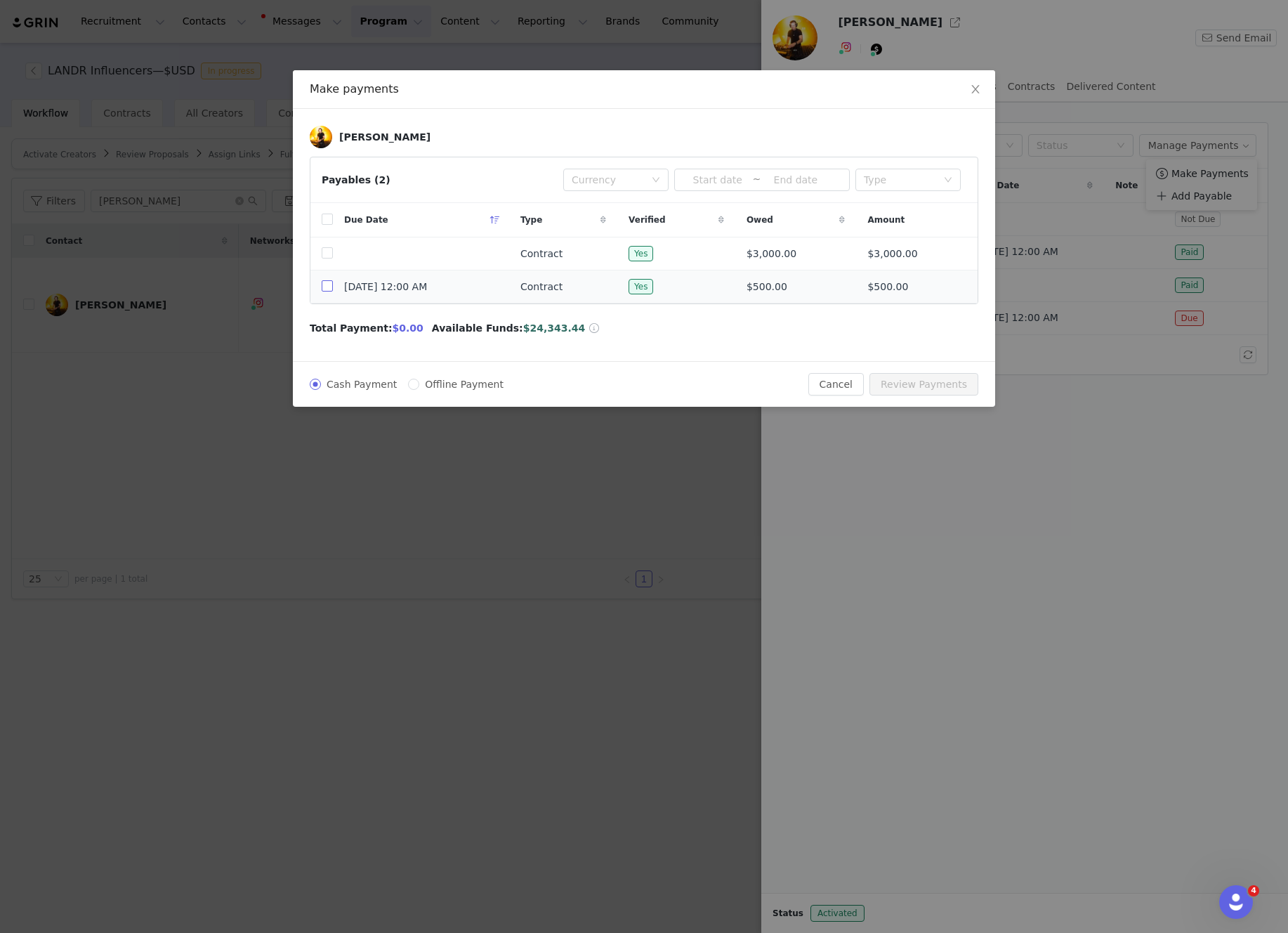
click at [326, 291] on input "checkbox" at bounding box center [327, 285] width 11 height 11
checkbox input "true"
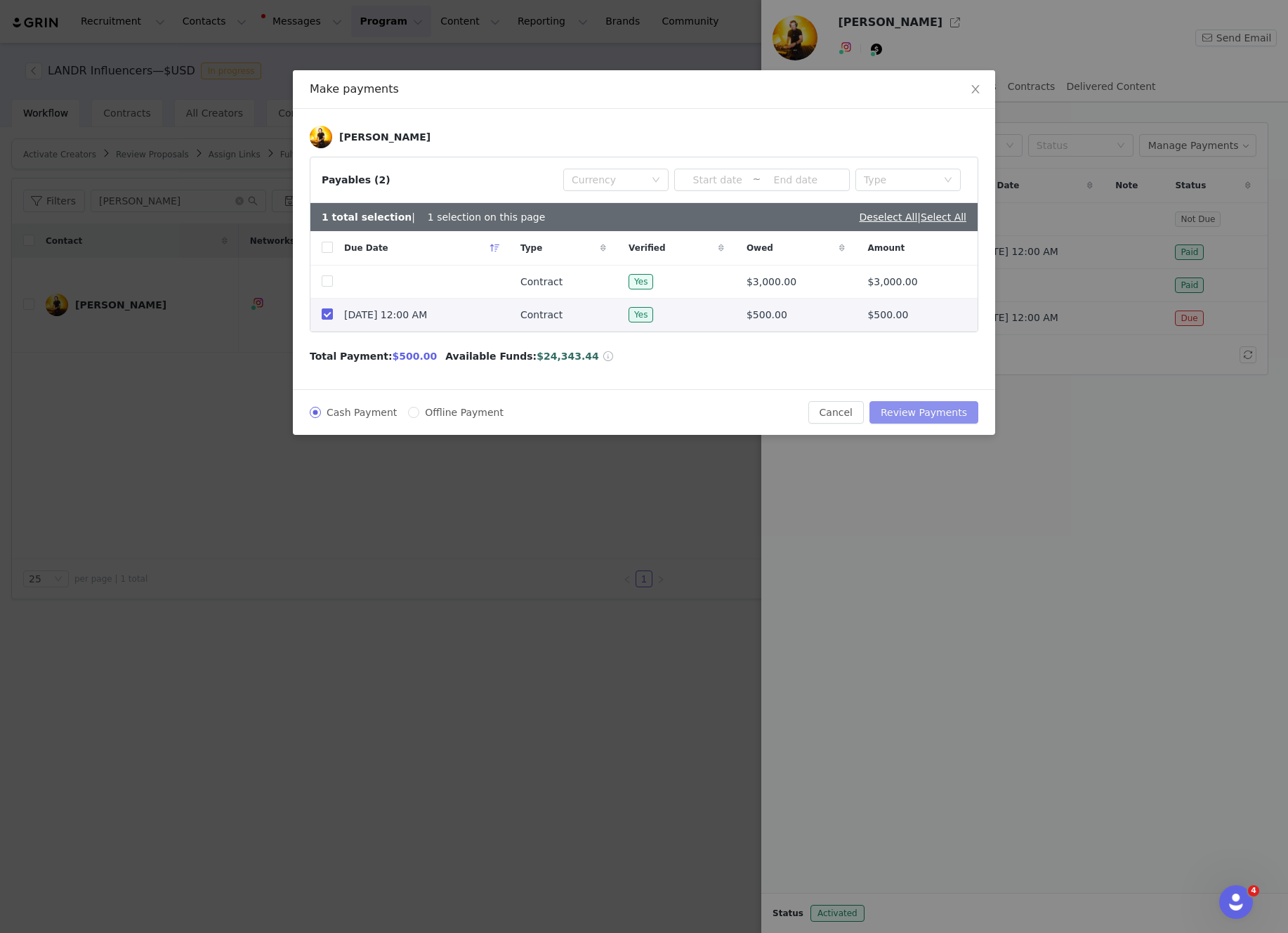
click at [951, 417] on button "Review Payments" at bounding box center [924, 412] width 109 height 23
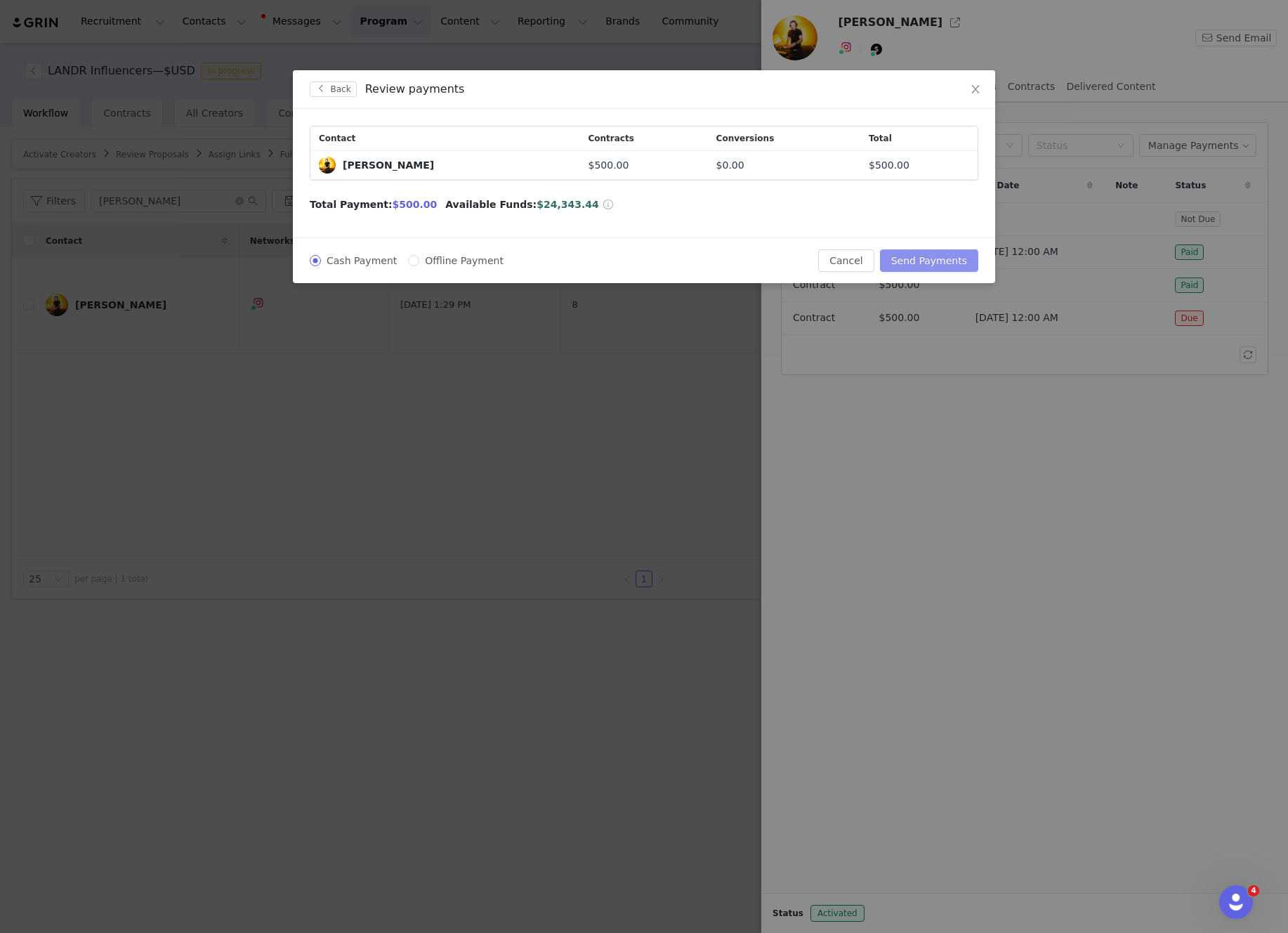
click at [939, 263] on button "Send Payments" at bounding box center [929, 261] width 98 height 23
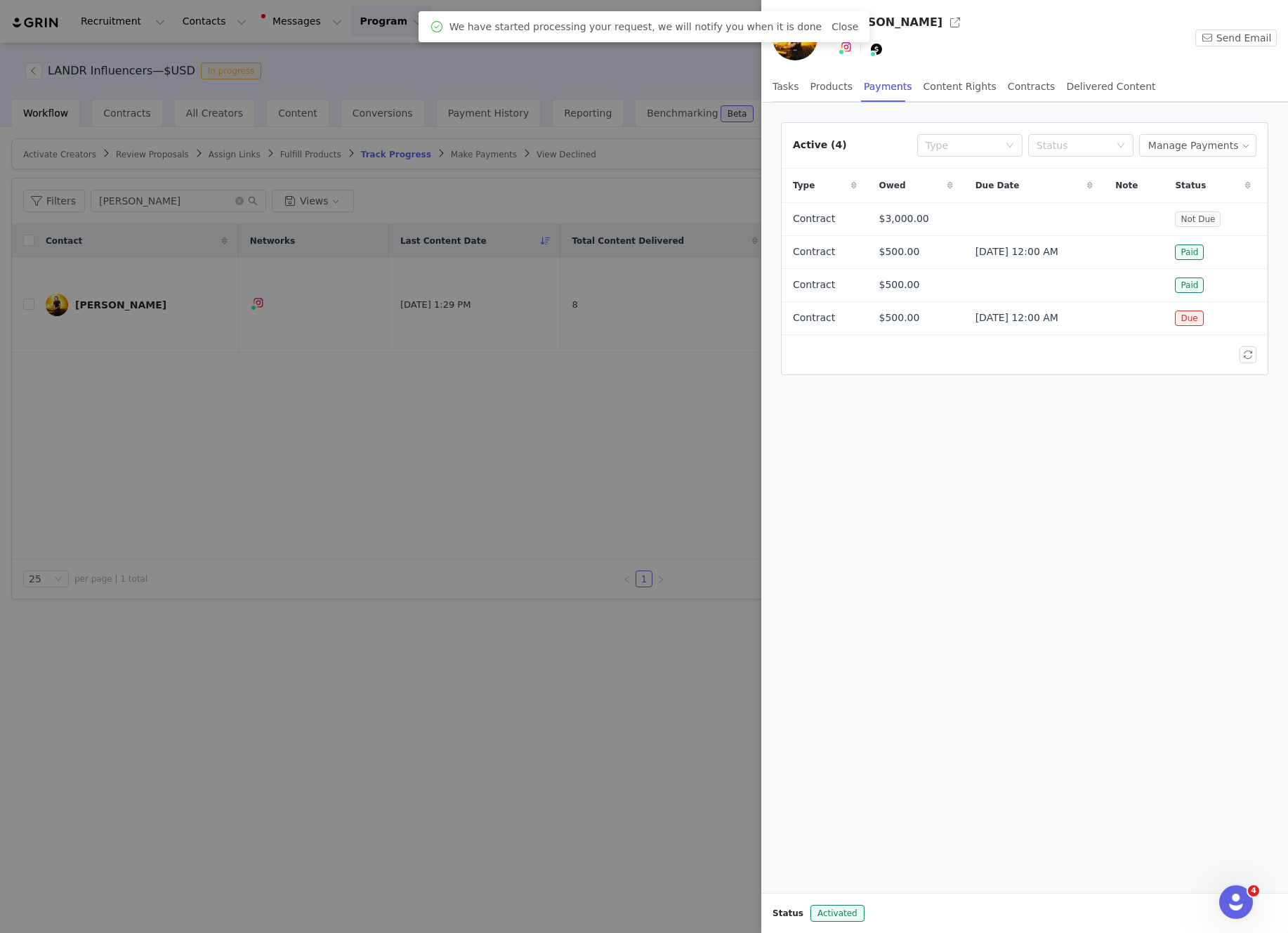
click at [968, 499] on div "Active (4) Type Status Manage Payments Type Owed Due Date Note Status Contract …" at bounding box center [1025, 498] width 526 height 791
click at [351, 66] on div at bounding box center [644, 466] width 1288 height 933
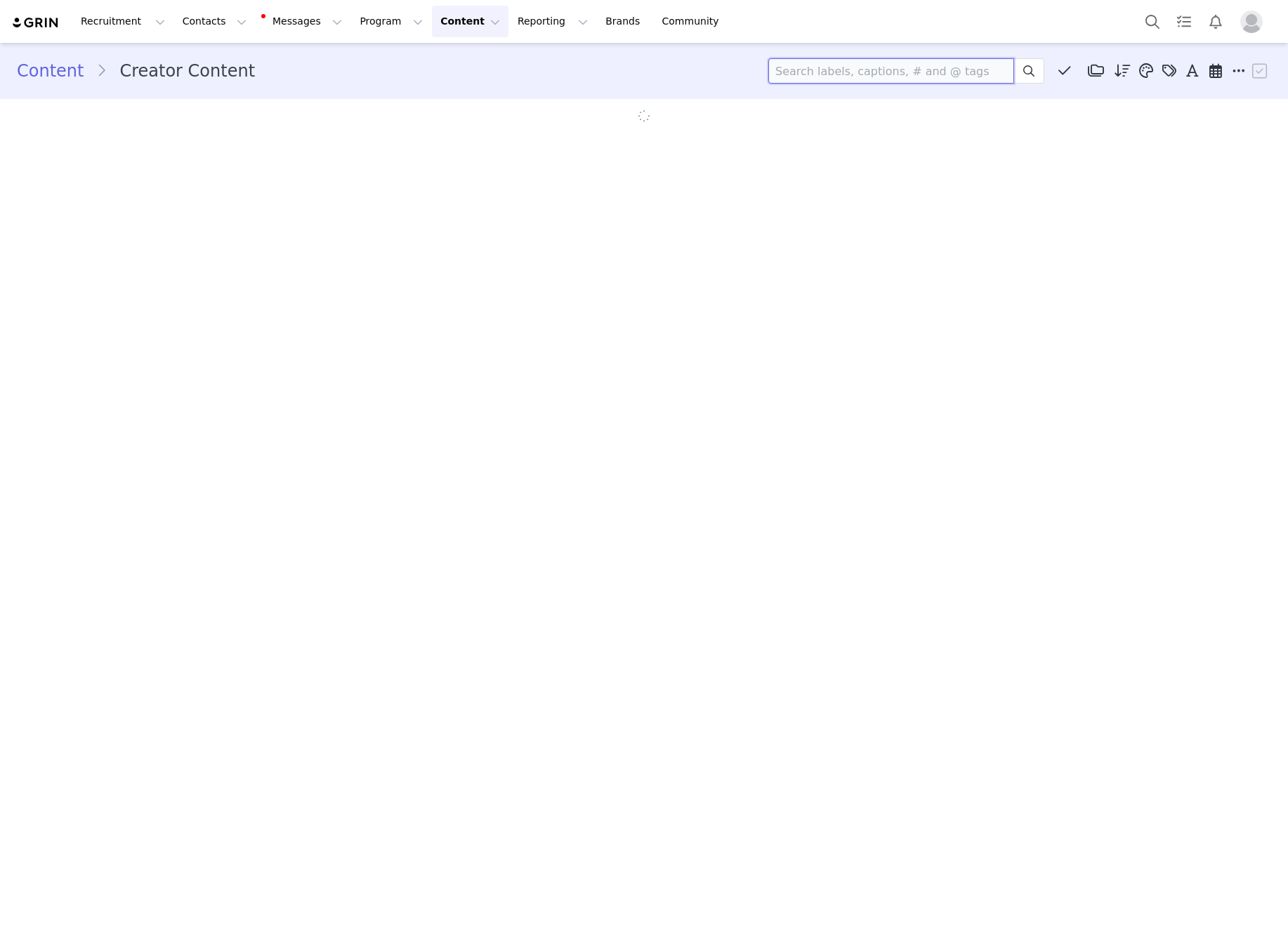
click at [893, 65] on input at bounding box center [891, 70] width 246 height 25
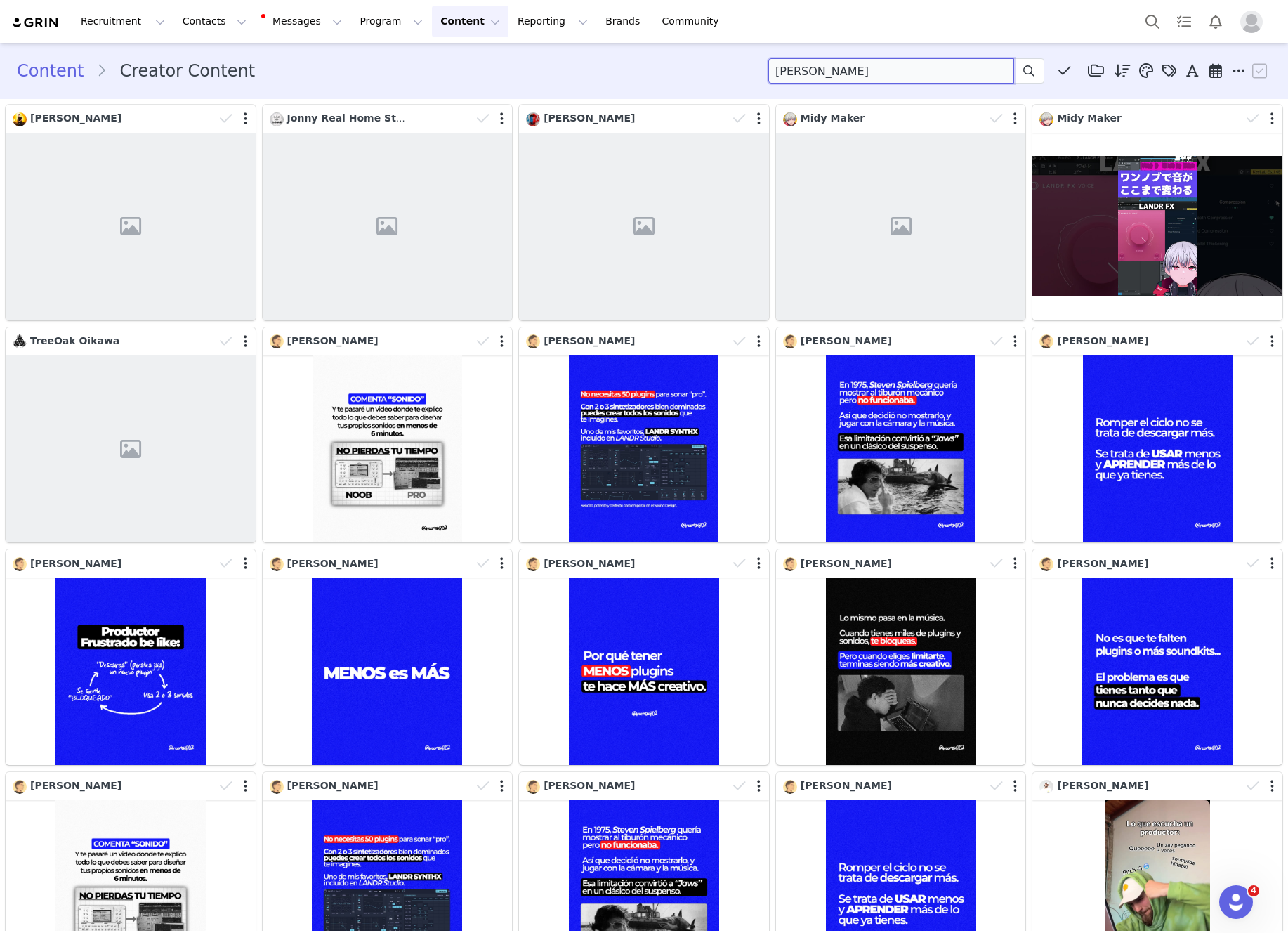
type input "[PERSON_NAME]"
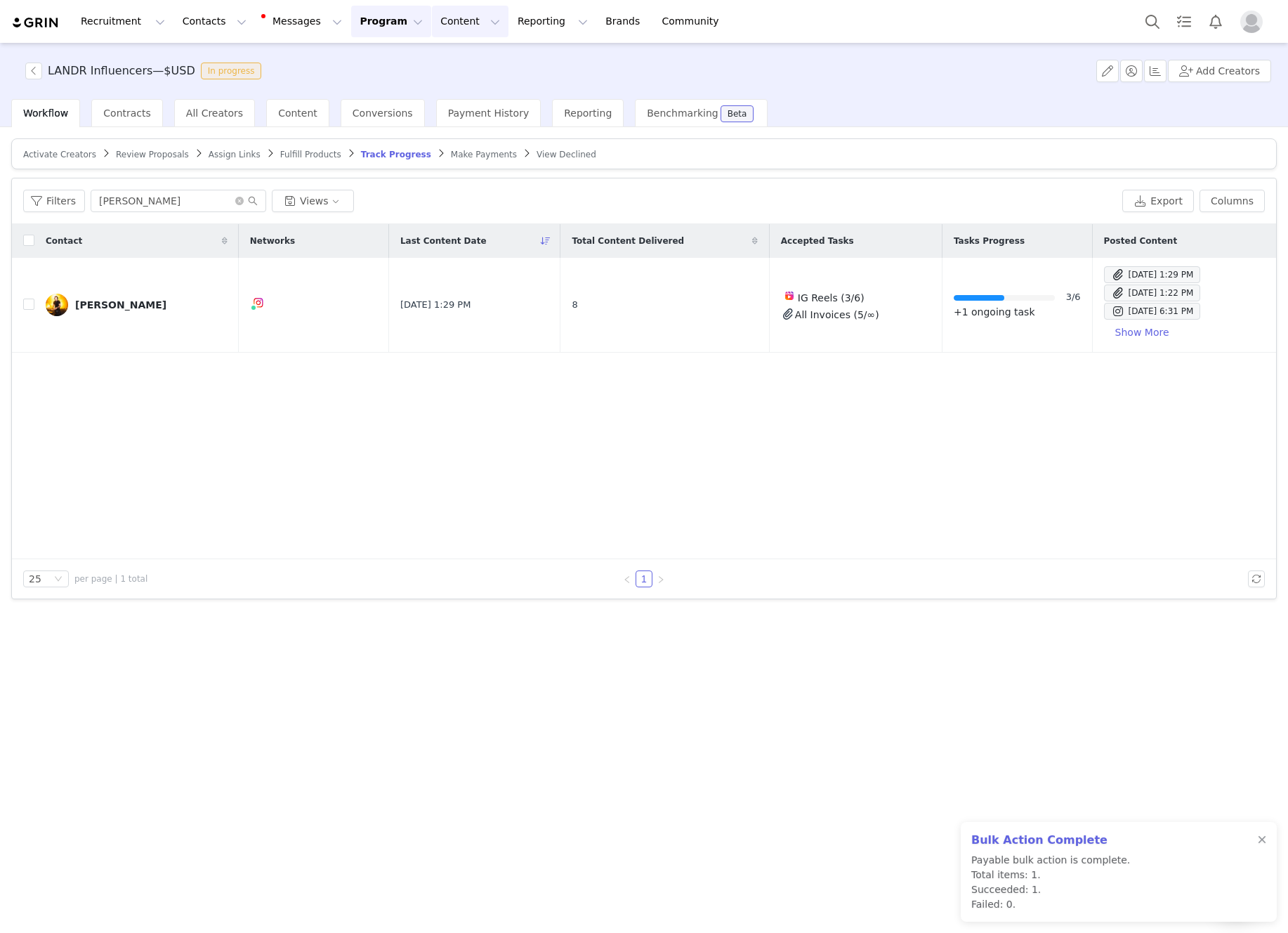
click at [442, 10] on button "Content Content" at bounding box center [470, 21] width 76 height 32
click at [385, 23] on button "Program Program" at bounding box center [391, 21] width 80 height 32
click at [447, 21] on button "Content Content" at bounding box center [470, 21] width 76 height 32
click at [447, 51] on link "Creator Content" at bounding box center [458, 62] width 111 height 26
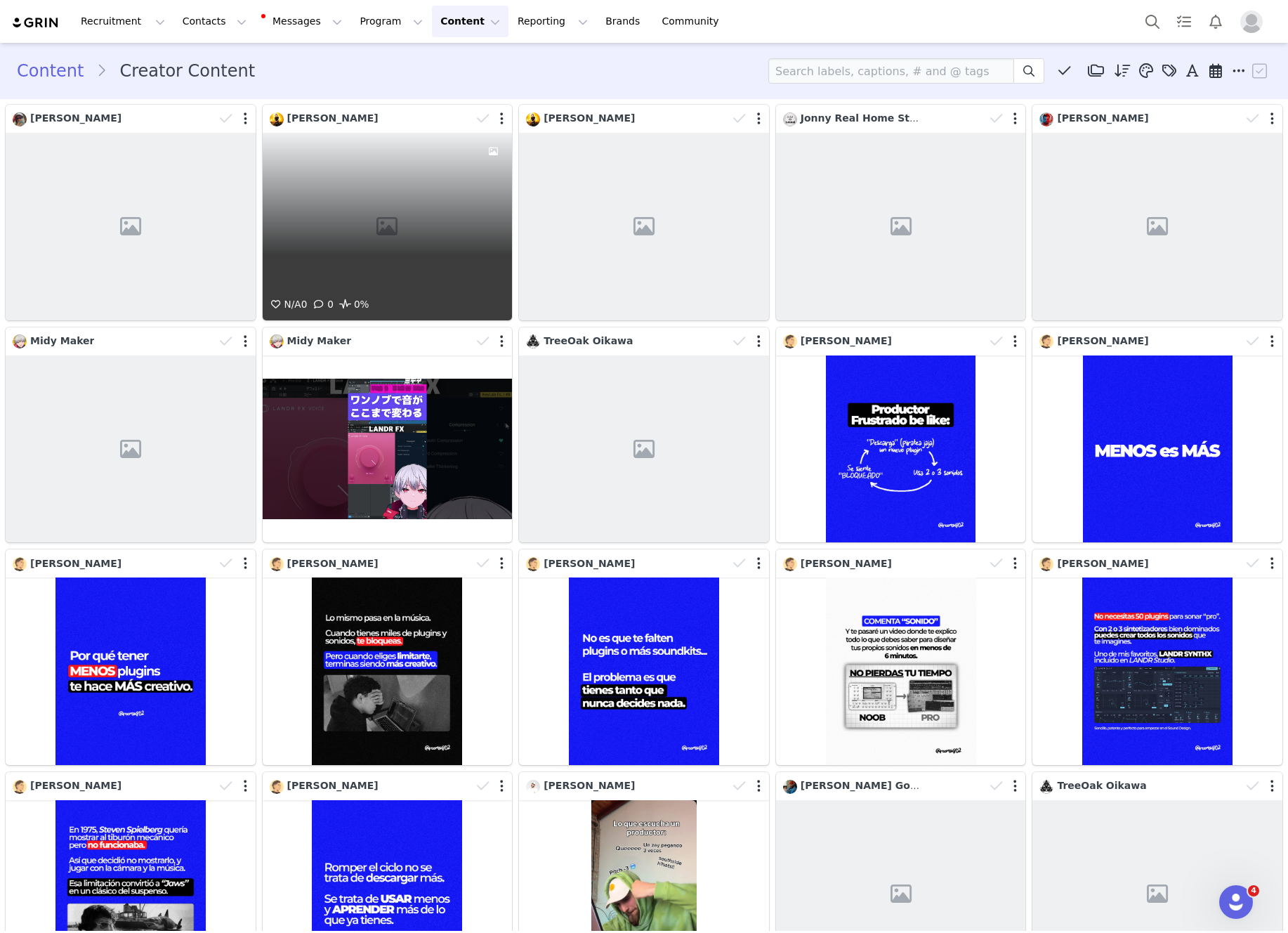
click at [421, 189] on div "N/A 0 0 0%" at bounding box center [387, 226] width 250 height 188
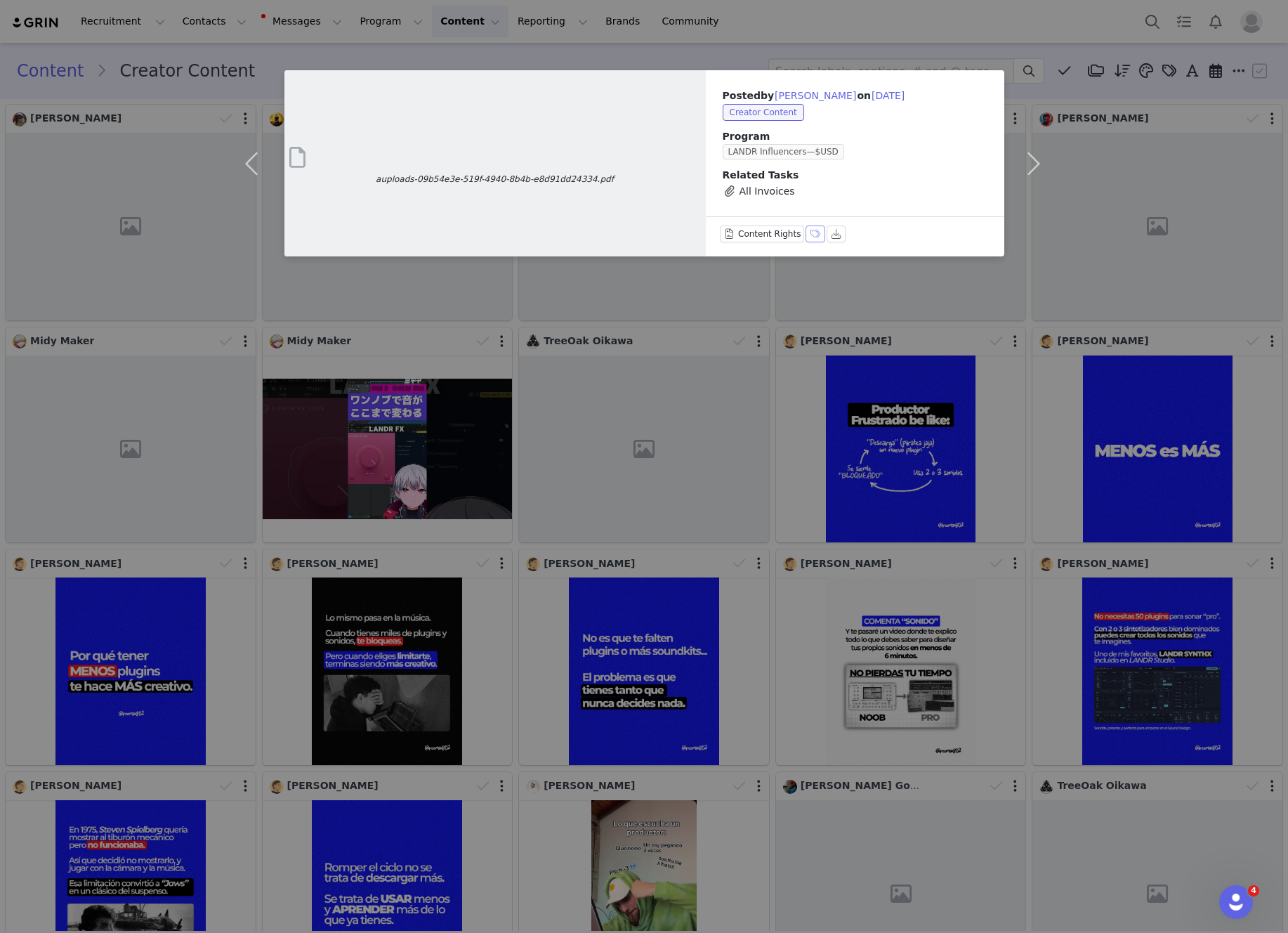
click at [805, 232] on button "Labels & Tags" at bounding box center [815, 234] width 20 height 17
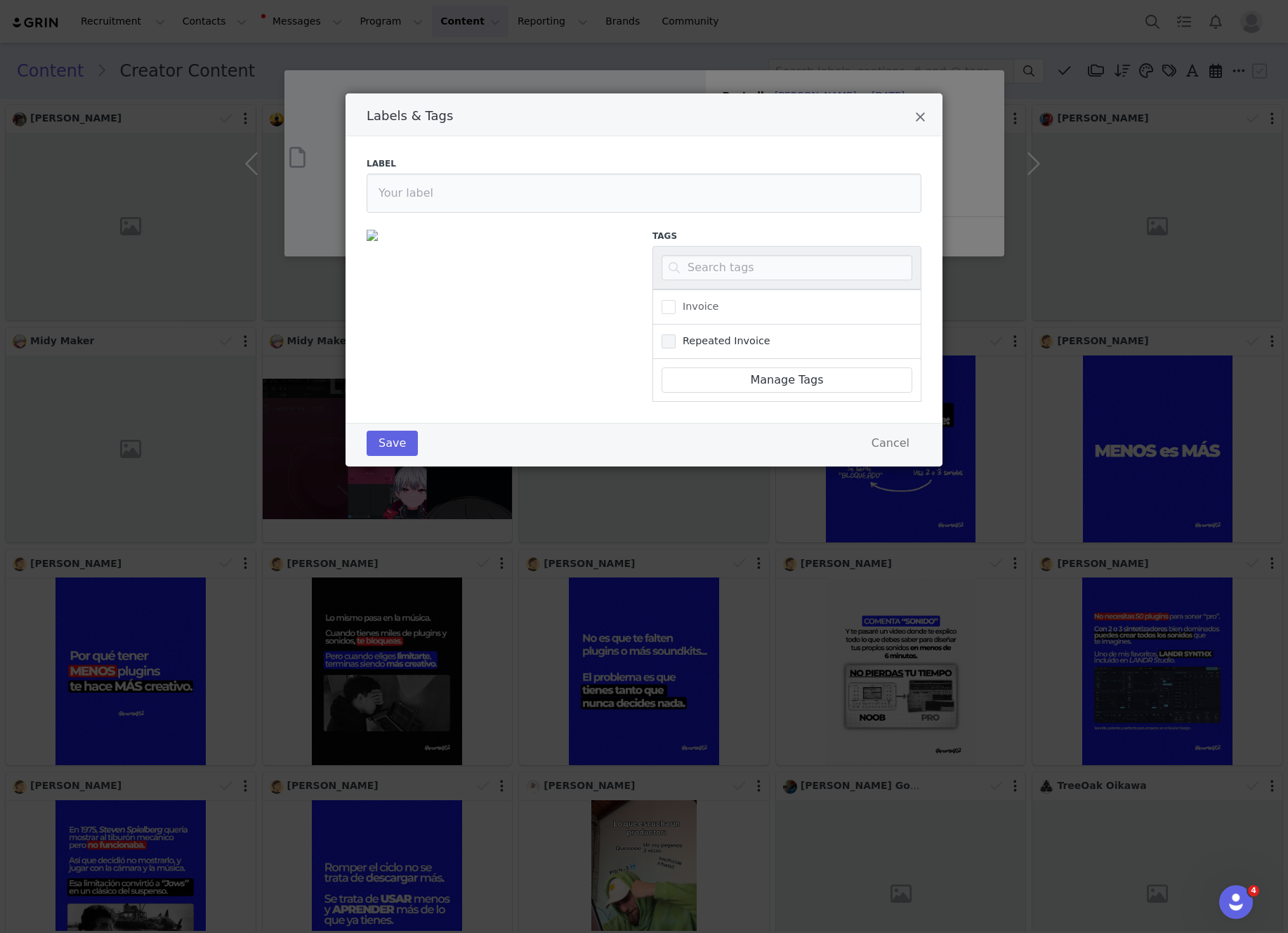
click at [669, 342] on span "Labels & Tags" at bounding box center [669, 341] width 14 height 14
click at [675, 334] on input "Repeated Invoice" at bounding box center [675, 334] width 0 height 0
click at [387, 440] on button "Save" at bounding box center [393, 443] width 51 height 25
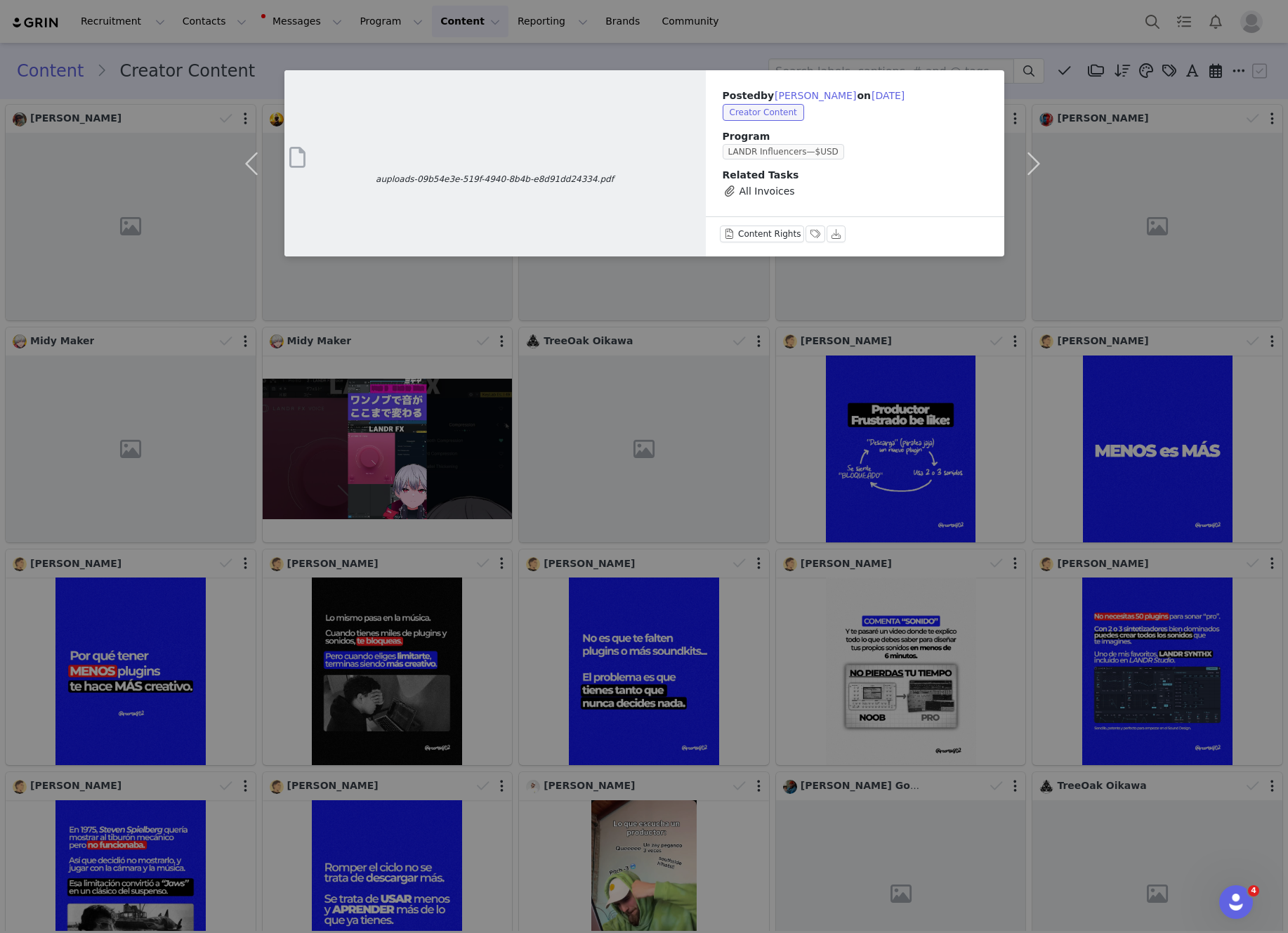
click at [743, 12] on div "auploads-09b54e3e-519f-4940-8b4b-e8d91dd24334.pdf Posted by Damon Sharpe on Sep…" at bounding box center [644, 466] width 1288 height 933
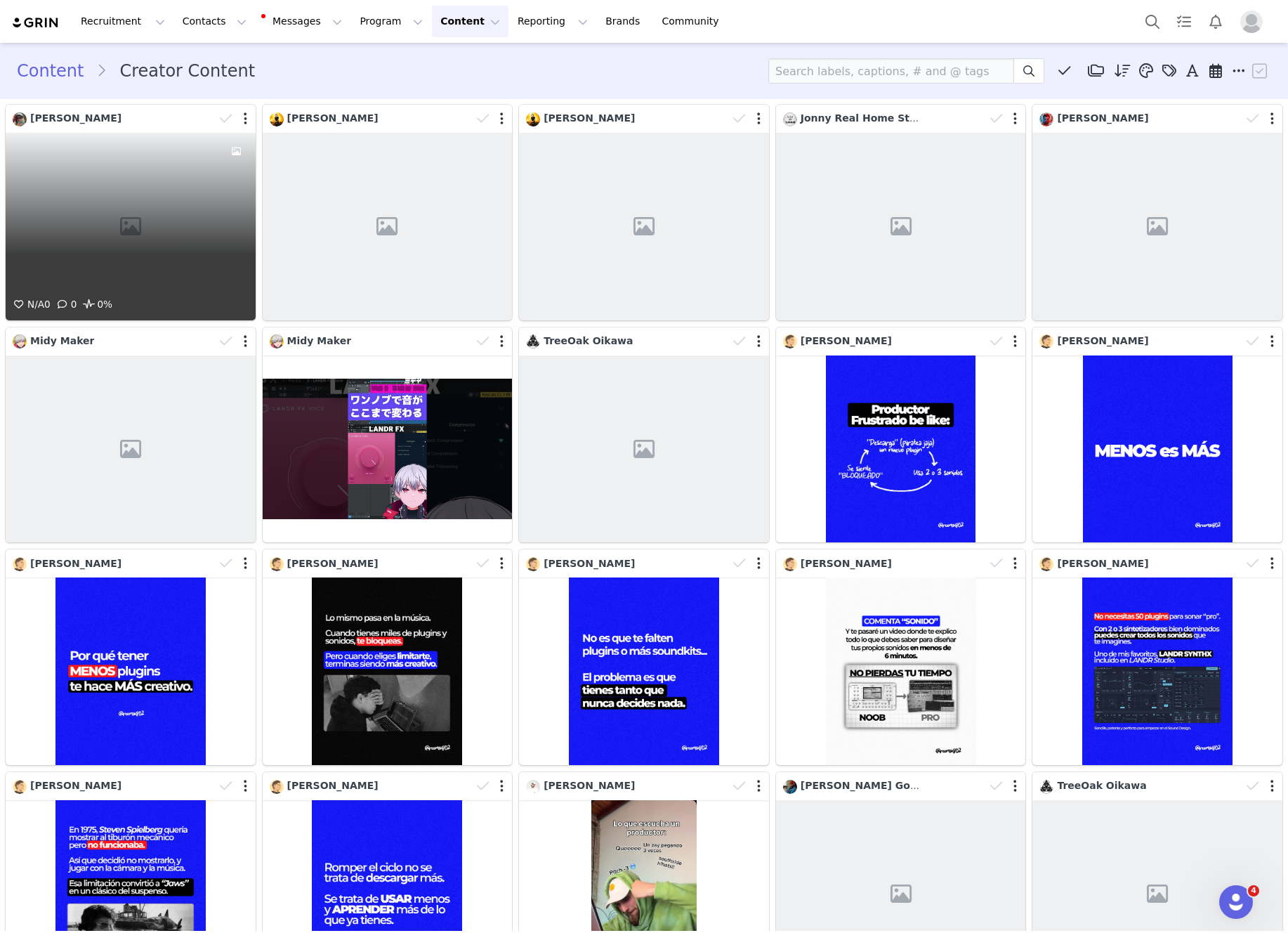
click at [199, 220] on div "N/A 0 0 0%" at bounding box center [130, 226] width 250 height 188
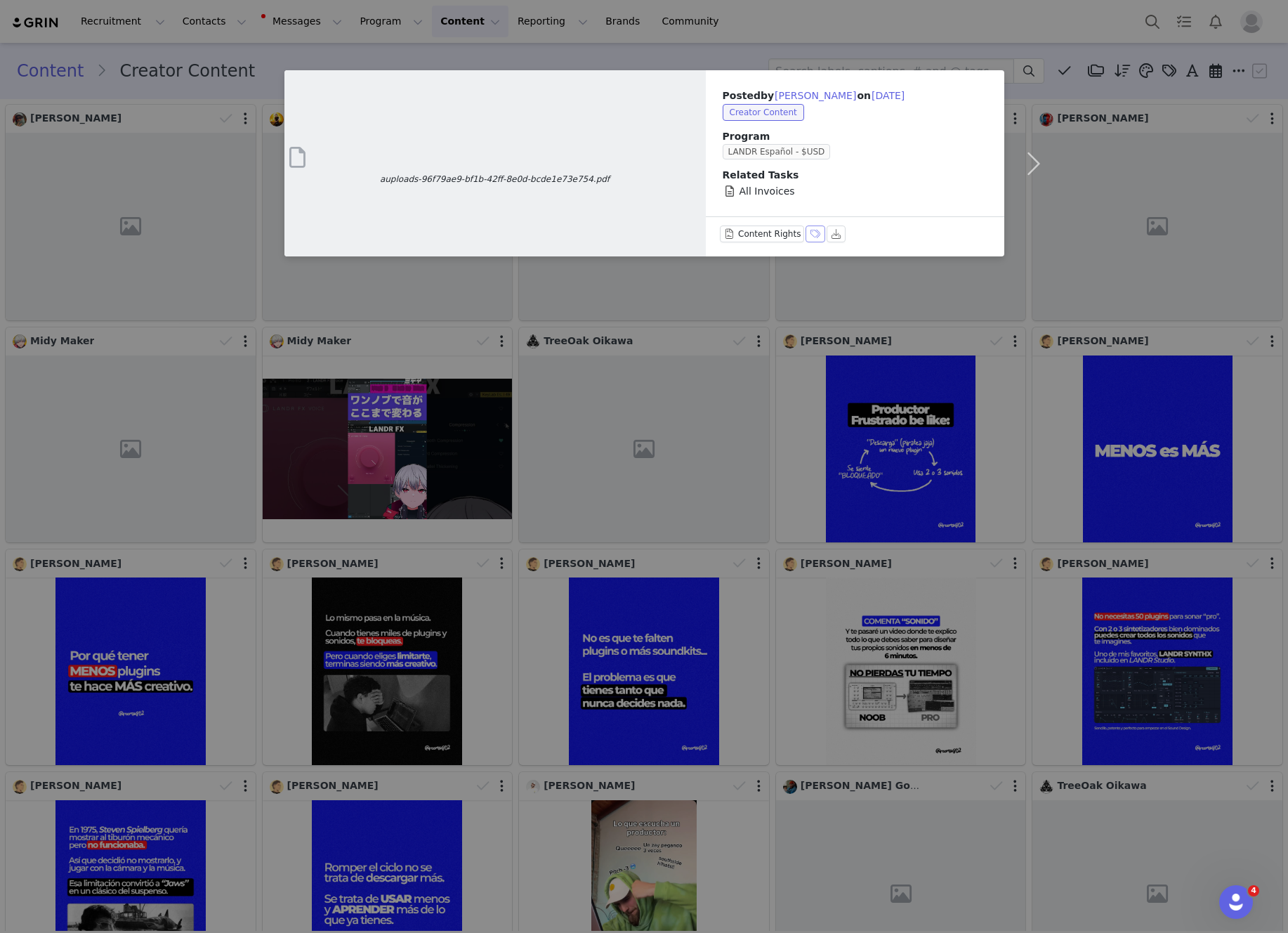
click at [813, 232] on button "Labels & Tags" at bounding box center [815, 234] width 20 height 17
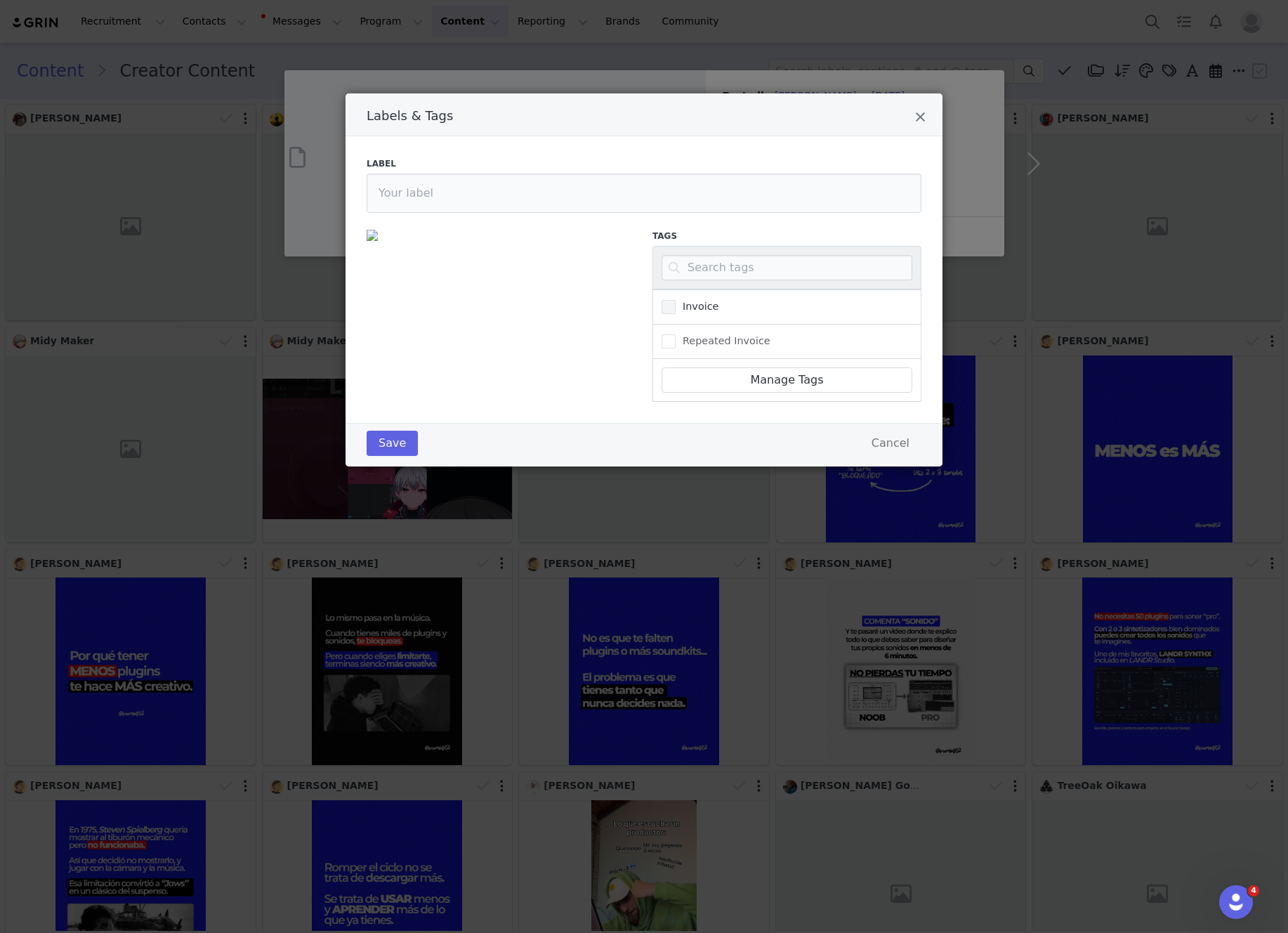
click at [678, 308] on span "Invoice" at bounding box center [697, 306] width 43 height 14
click at [675, 300] on input "Invoice" at bounding box center [675, 300] width 0 height 0
click at [369, 432] on button "Save" at bounding box center [393, 443] width 51 height 25
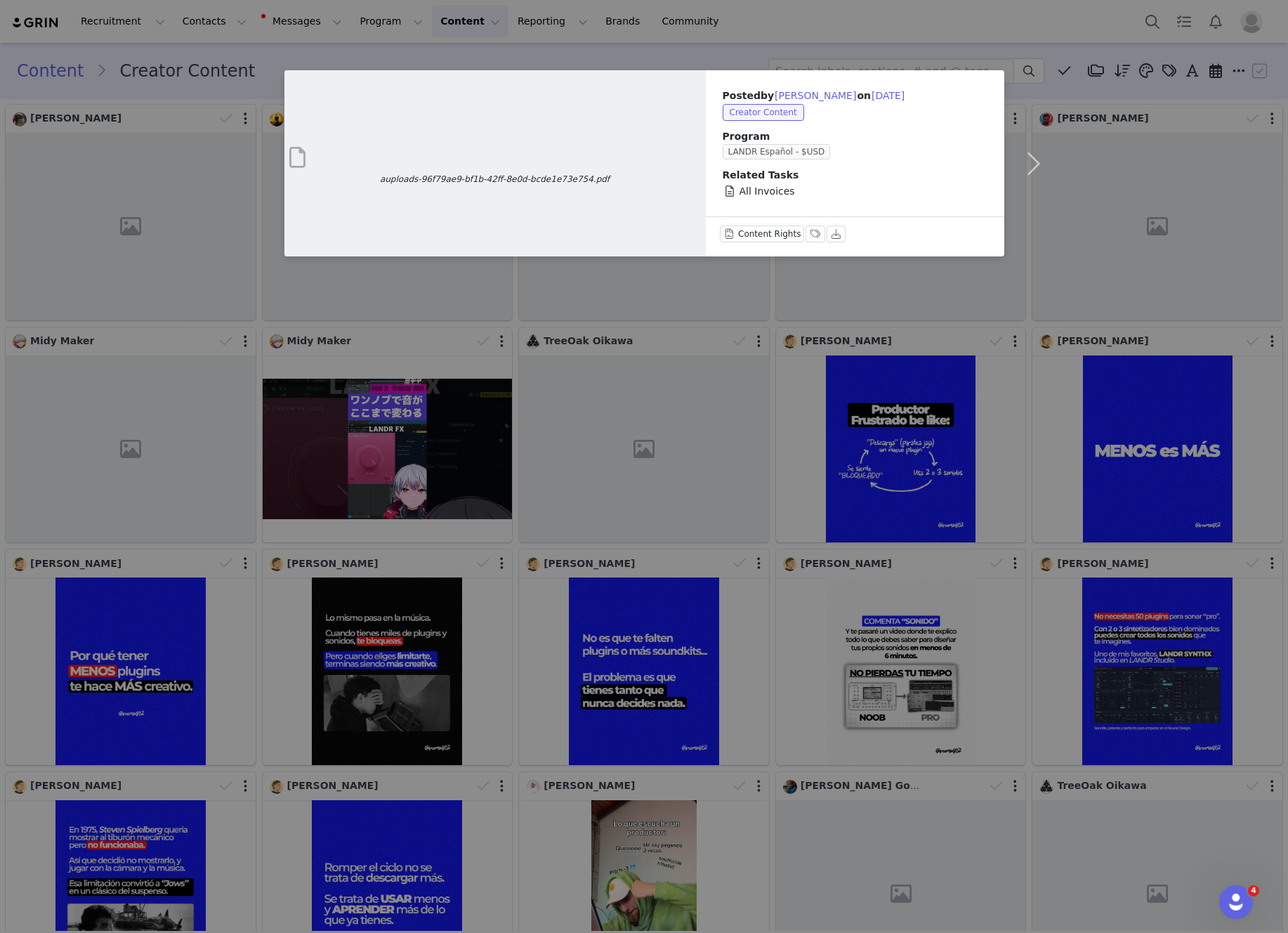
click at [709, 51] on div "auploads-96f79ae9-bf1b-42ff-8e0d-bcde1e73e754.pdf Posted by Felipe Saavedra on …" at bounding box center [644, 466] width 1288 height 933
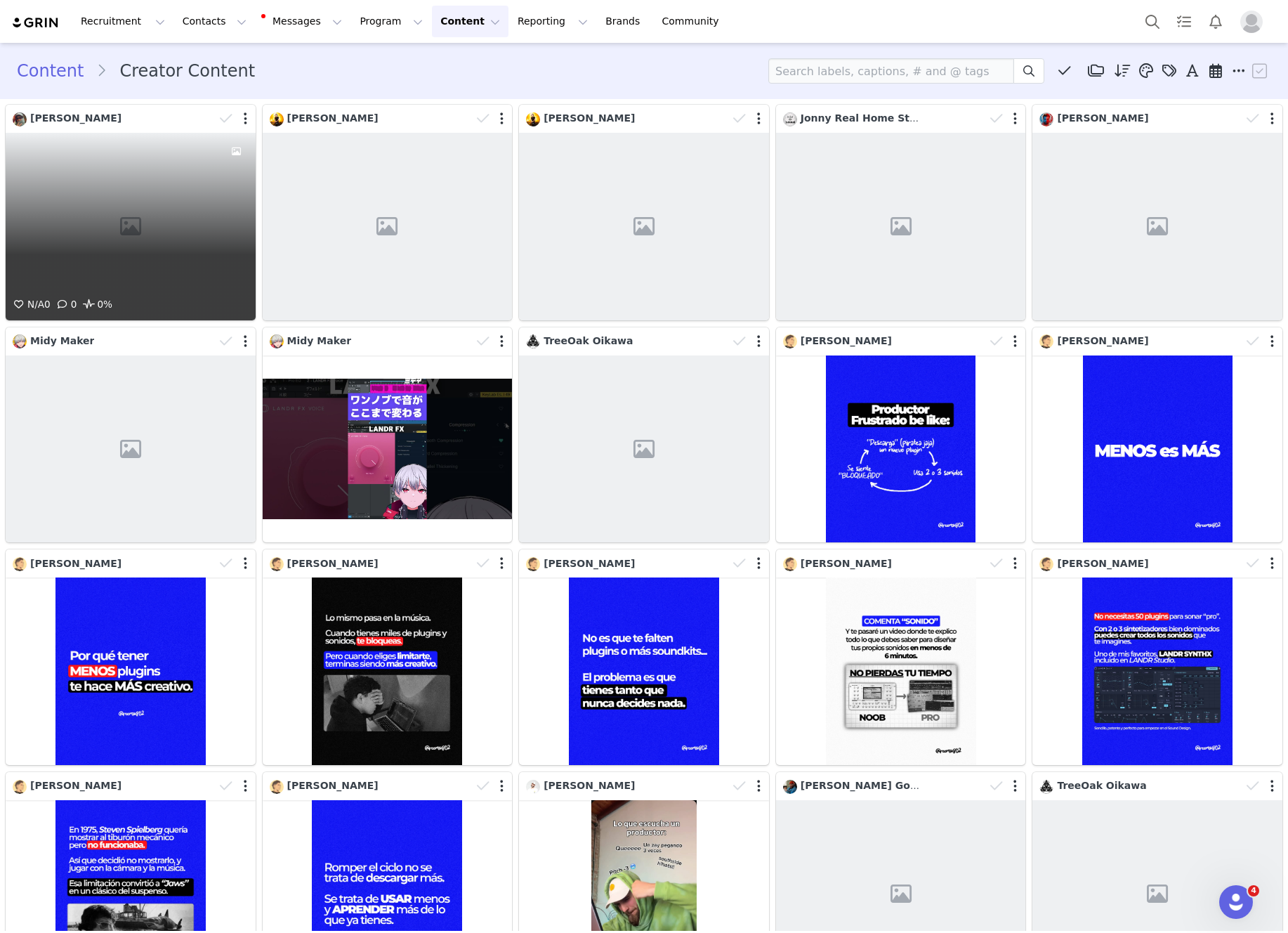
click at [200, 177] on div "N/A 0 0 0%" at bounding box center [130, 226] width 250 height 188
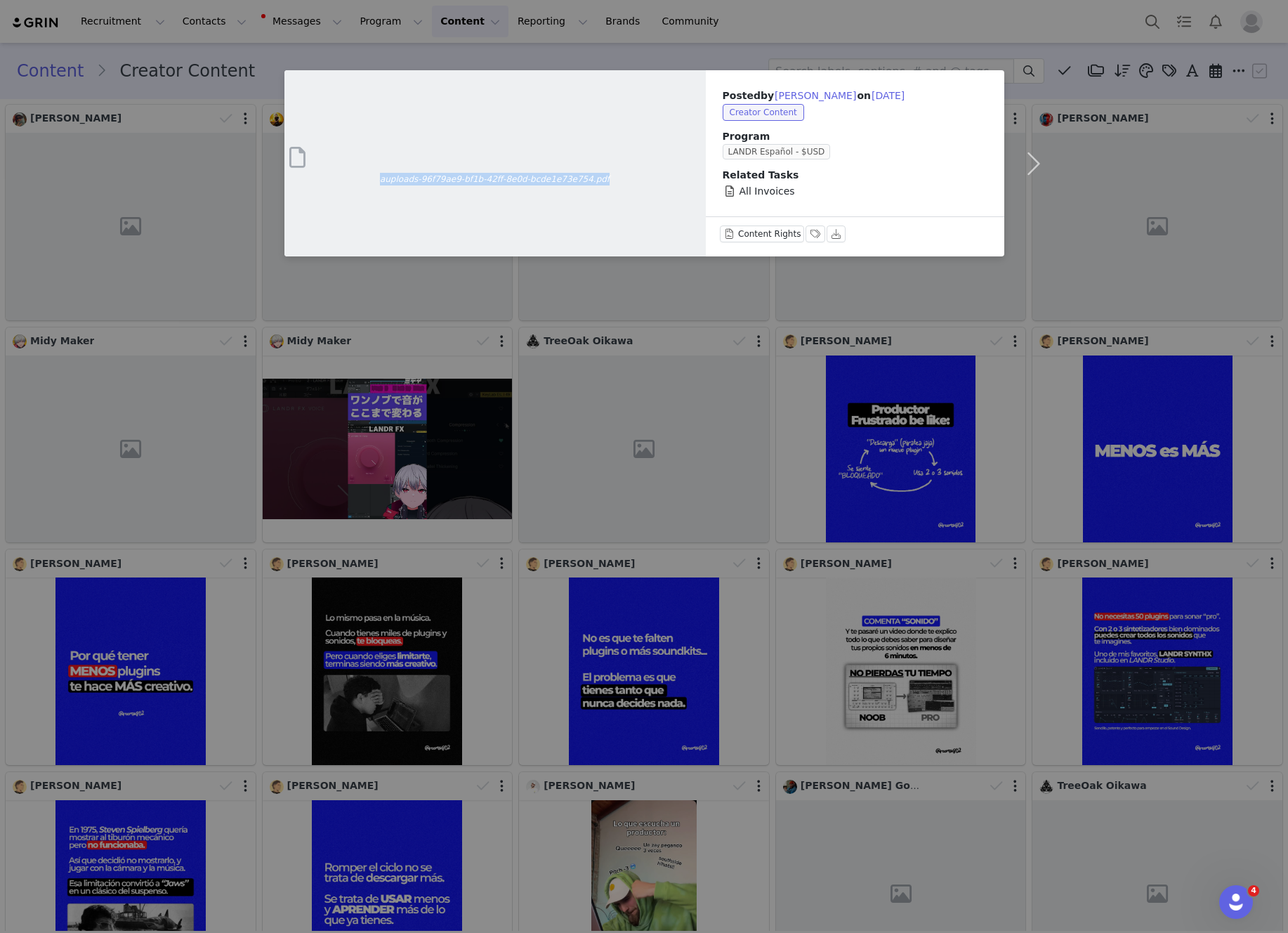
drag, startPoint x: 594, startPoint y: 182, endPoint x: 375, endPoint y: 184, distance: 219.0
click at [375, 184] on span "auploads-96f79ae9-bf1b-42ff-8e0d-bcde1e73e754.pdf" at bounding box center [495, 179] width 421 height 13
copy span "auploads-96f79ae9-bf1b-42ff-8e0d-bcde1e73e754.pdf"
click at [876, 23] on div "auploads-96f79ae9-bf1b-42ff-8e0d-bcde1e73e754.pdf Posted by Felipe Saavedra on …" at bounding box center [644, 466] width 1288 height 933
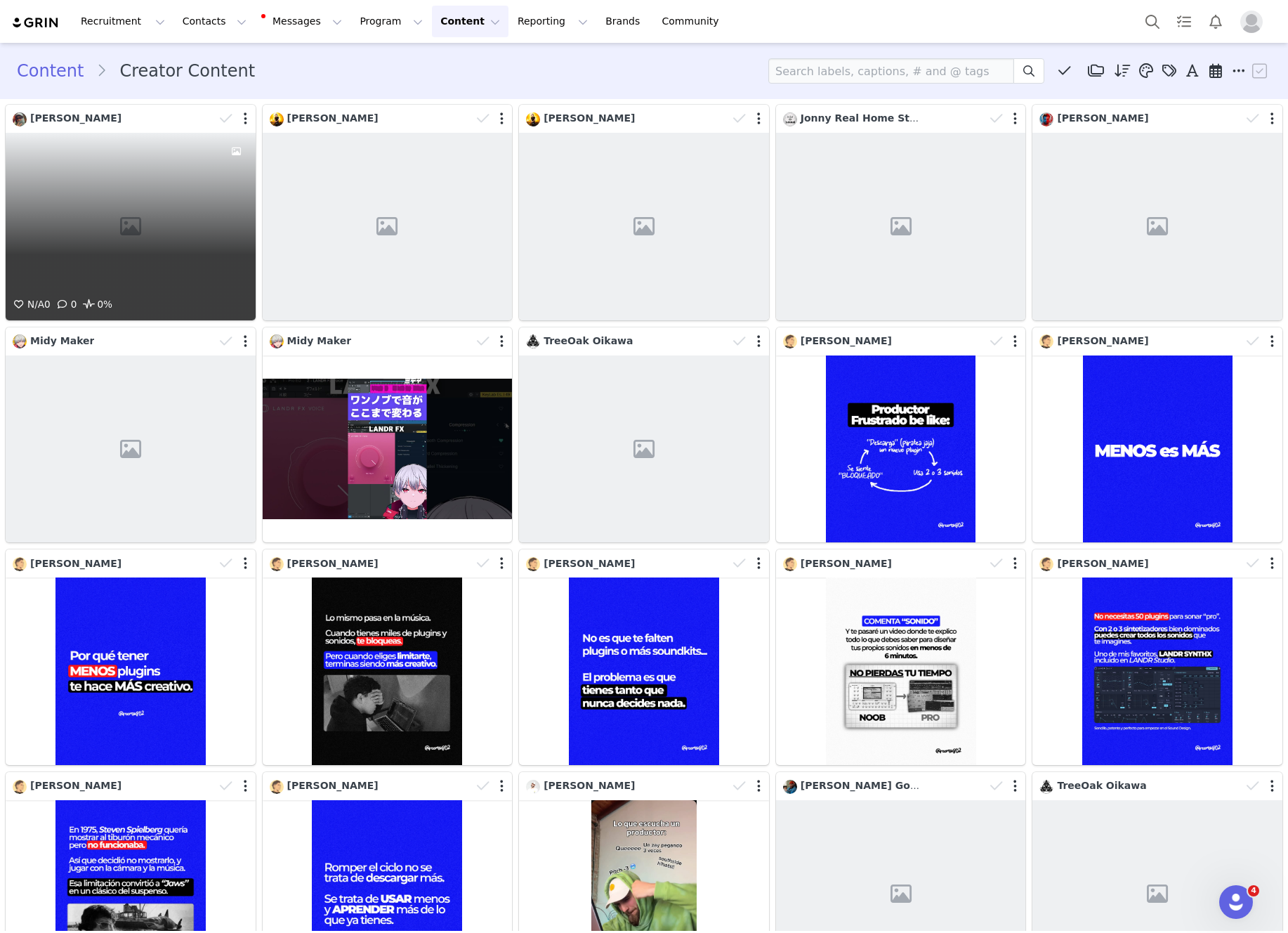
click at [85, 182] on div "N/A 0 0 0%" at bounding box center [130, 226] width 250 height 188
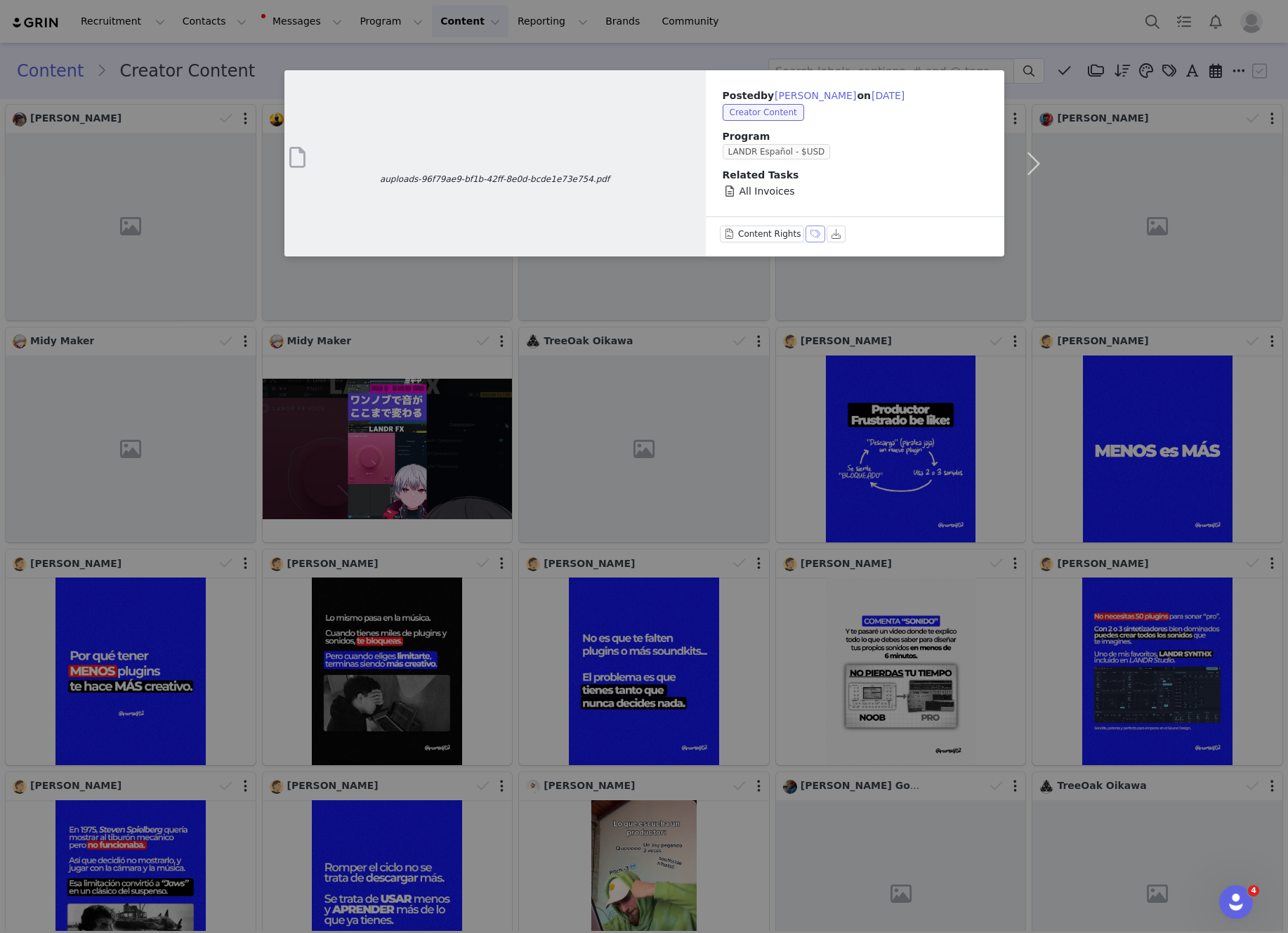
click at [812, 233] on button "Labels & Tags" at bounding box center [815, 234] width 20 height 17
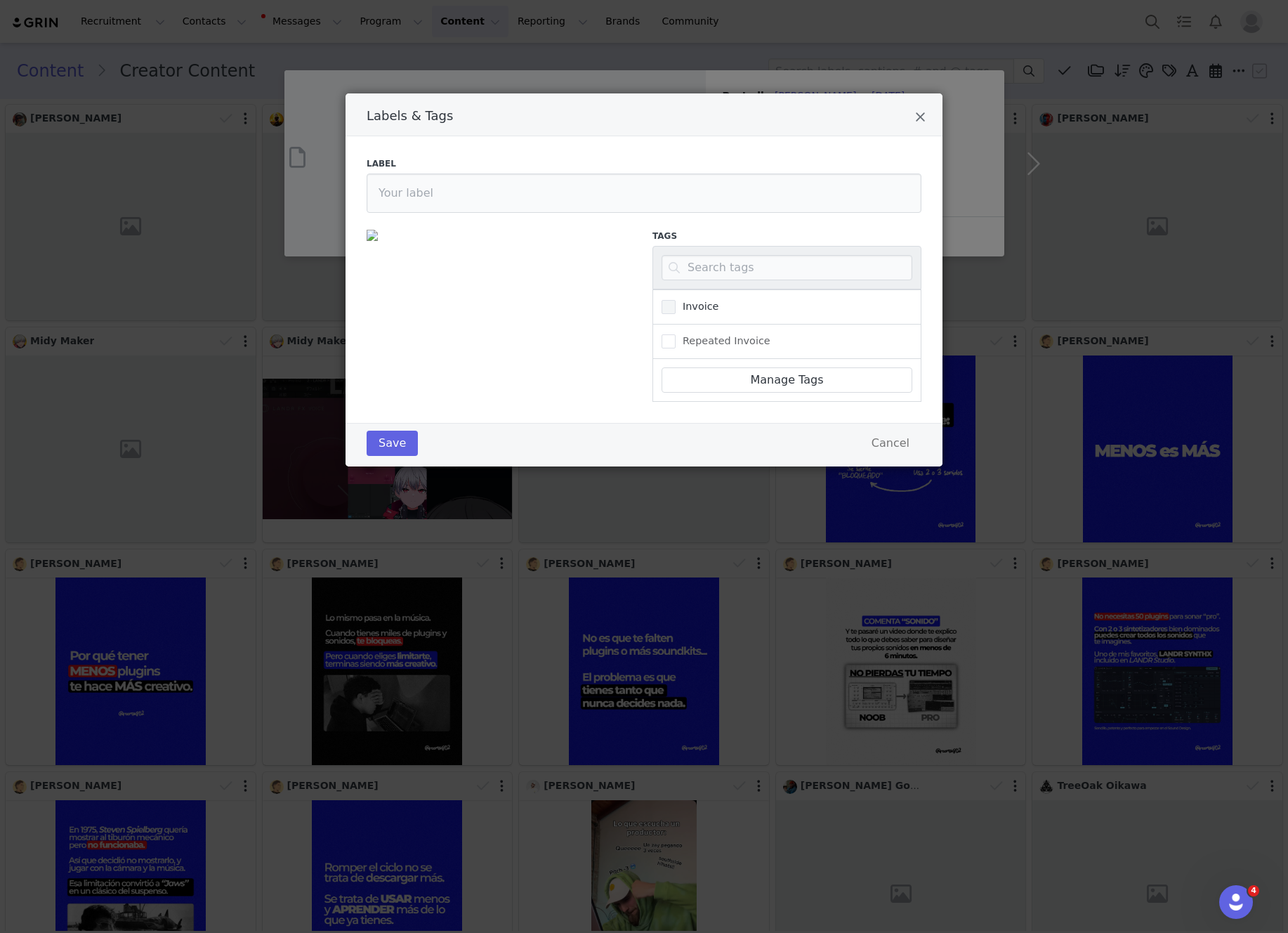
click at [684, 309] on span "Invoice" at bounding box center [697, 306] width 43 height 14
click at [675, 300] on input "Invoice" at bounding box center [675, 300] width 0 height 0
click at [406, 445] on button "Save" at bounding box center [393, 443] width 51 height 25
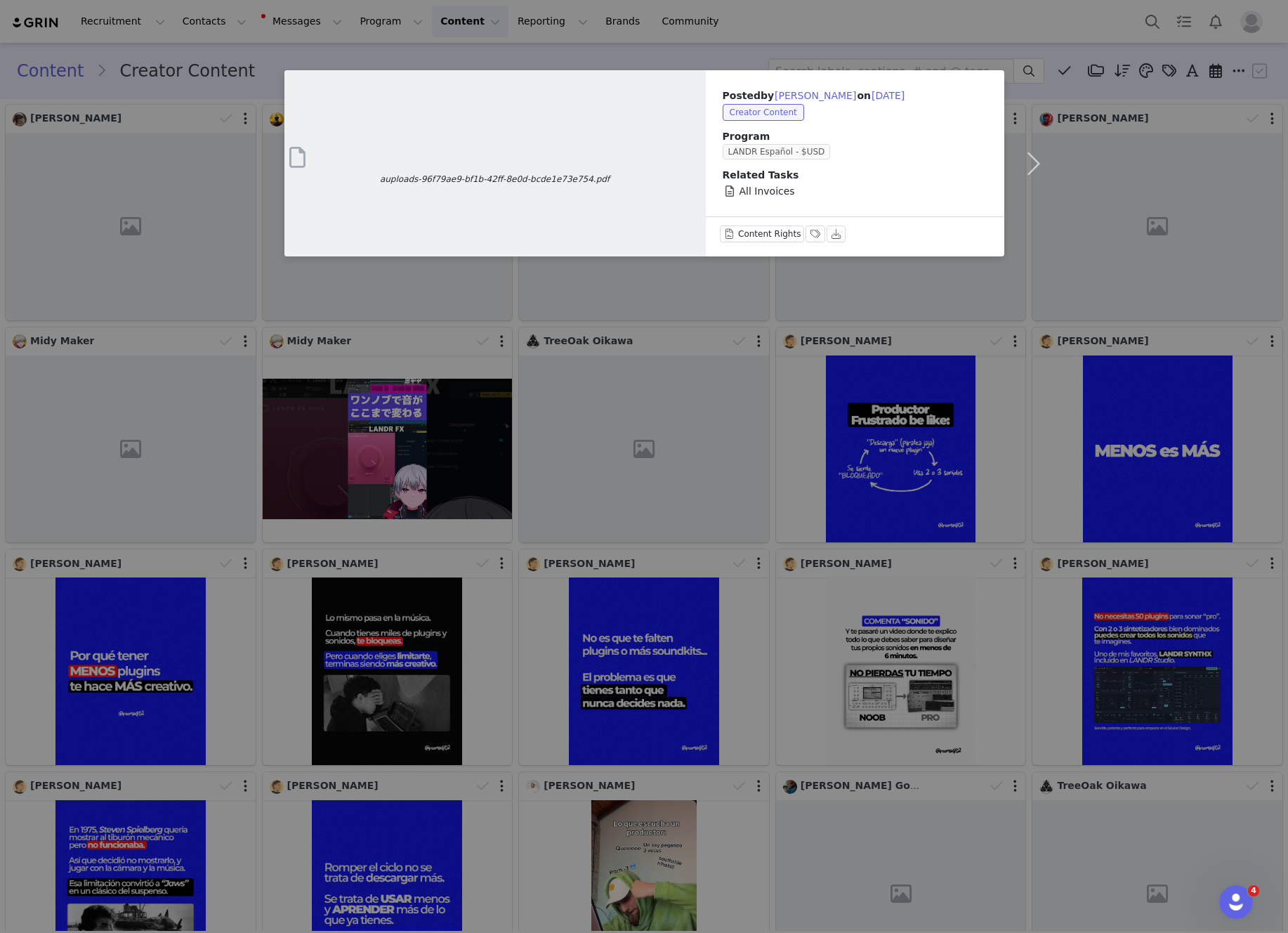
click at [729, 26] on div "auploads-96f79ae9-bf1b-42ff-8e0d-bcde1e73e754.pdf Posted by Felipe Saavedra on …" at bounding box center [644, 466] width 1288 height 933
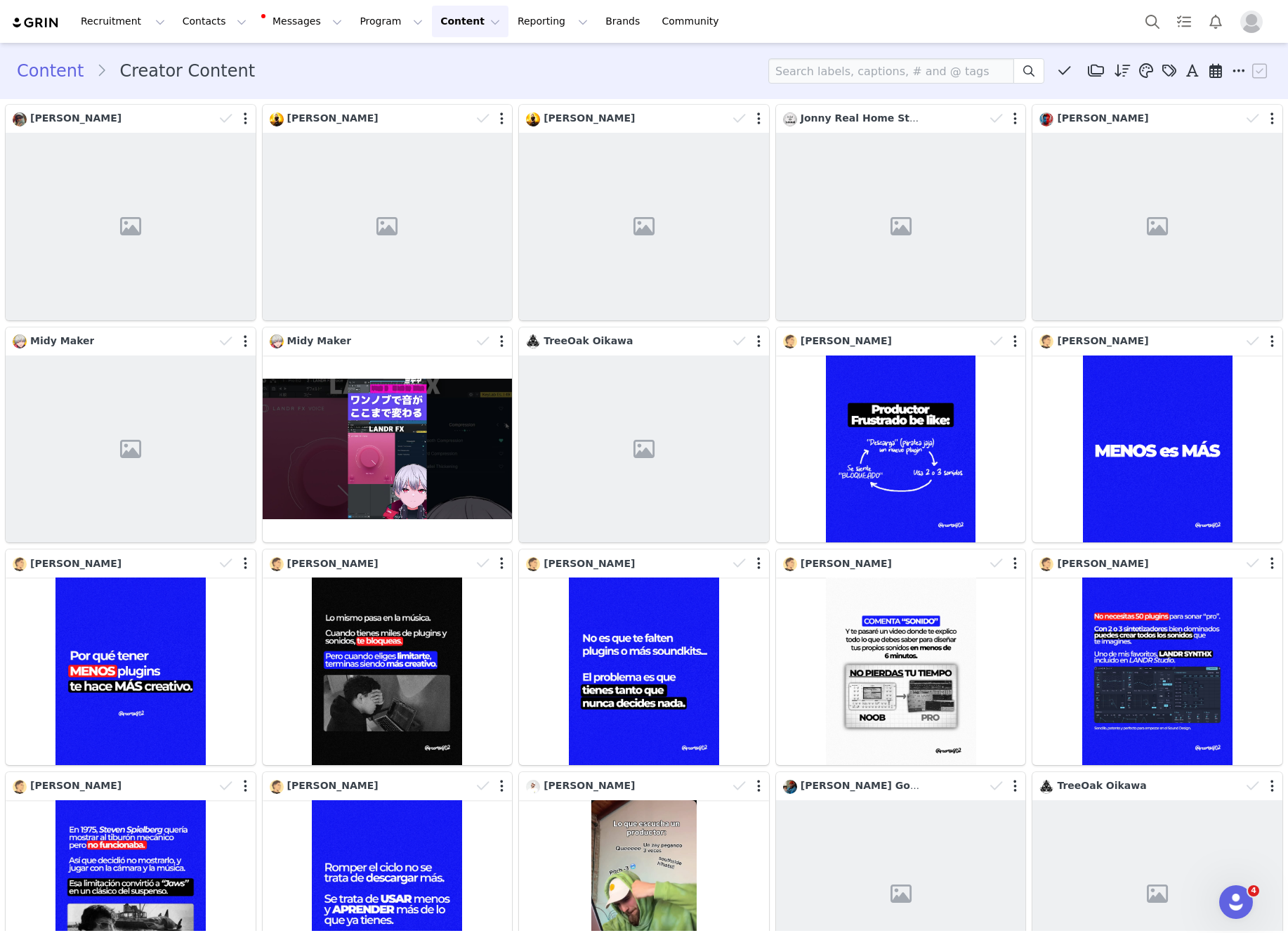
click at [433, 21] on button "Content Content" at bounding box center [470, 21] width 76 height 32
click at [368, 17] on button "Program Program" at bounding box center [391, 21] width 80 height 32
click at [368, 118] on p "Payments" at bounding box center [365, 114] width 48 height 14
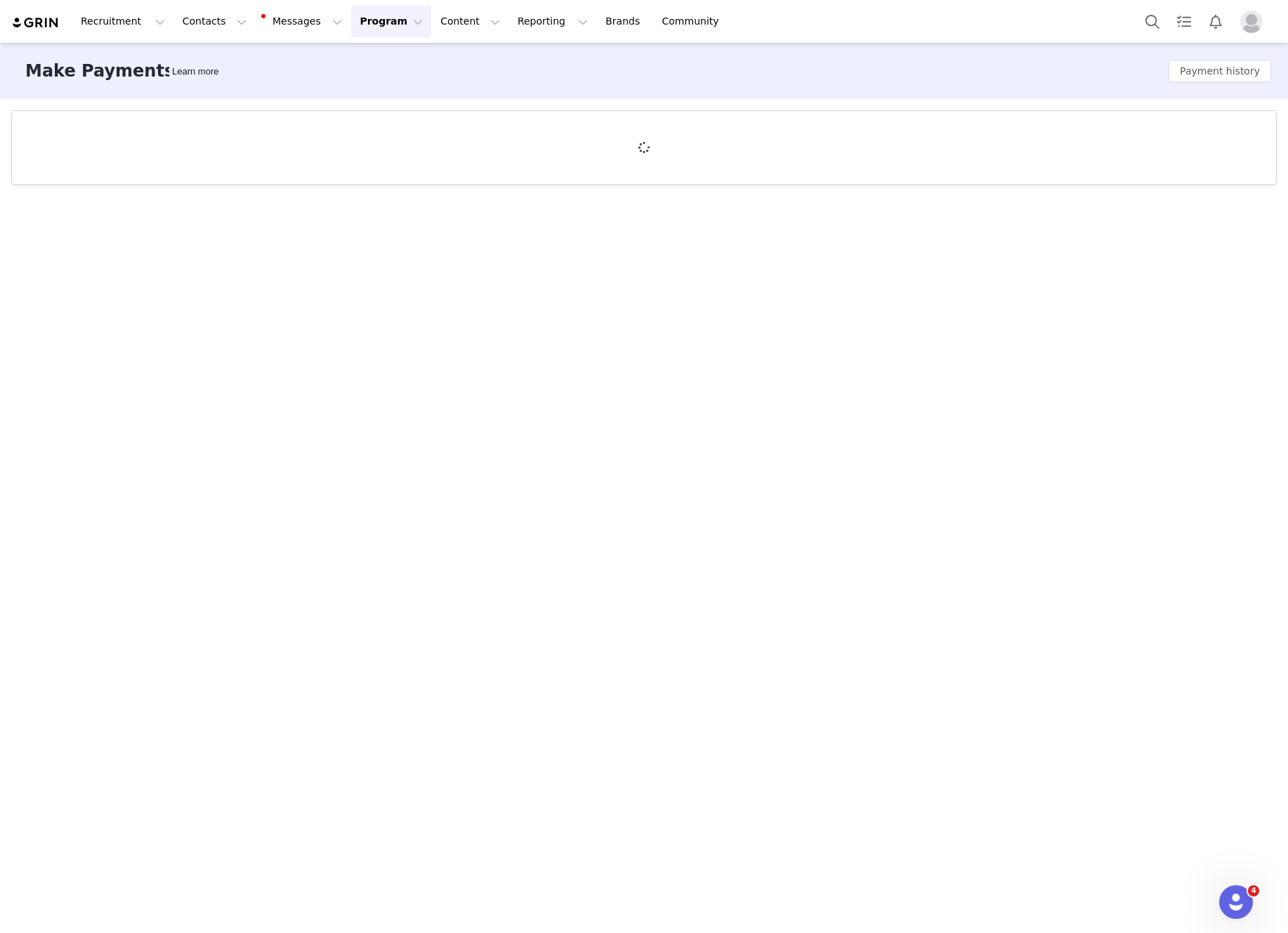
click at [368, 27] on button "Program Program" at bounding box center [391, 21] width 80 height 32
click at [378, 64] on p "Activations" at bounding box center [367, 61] width 54 height 14
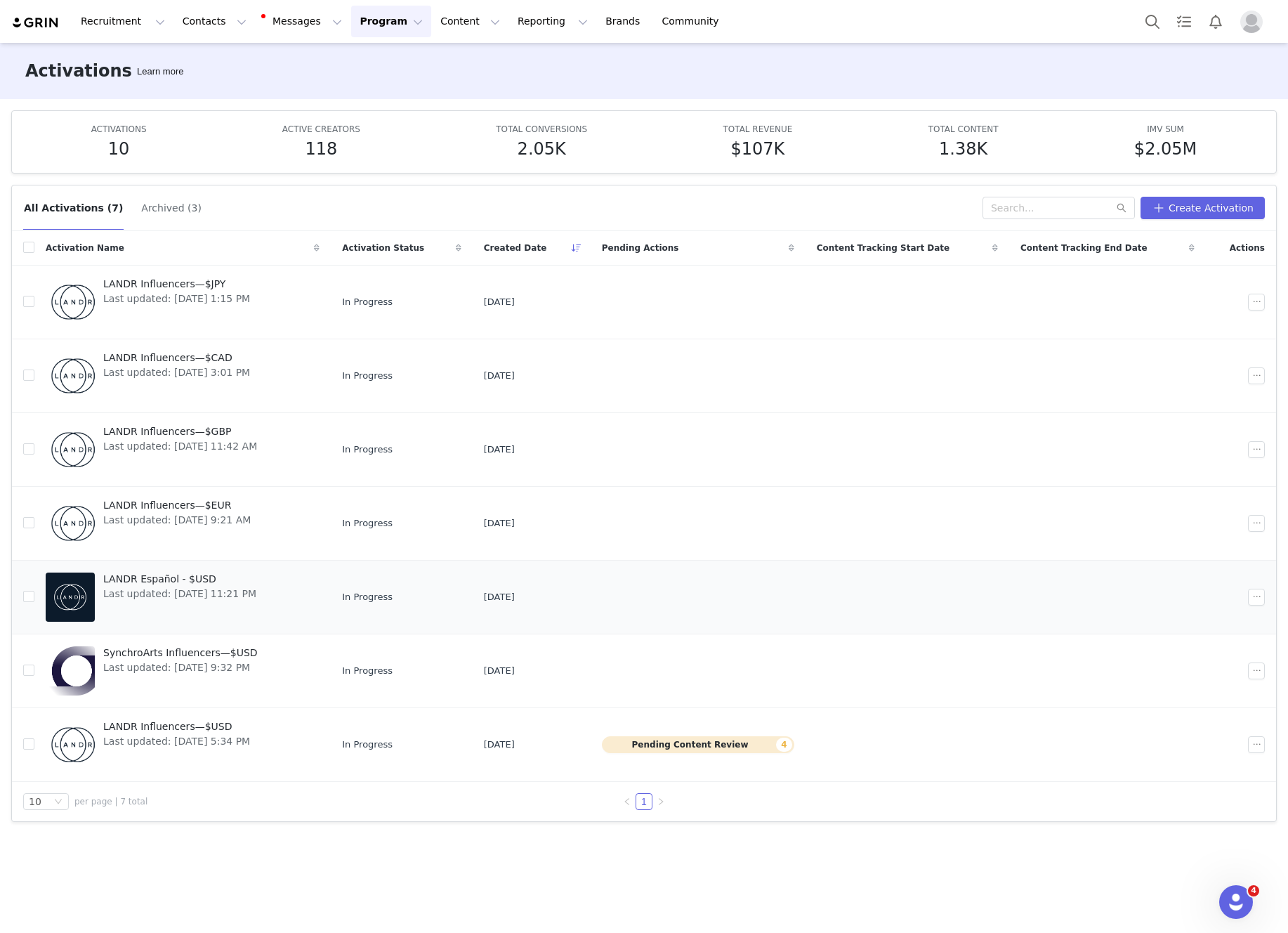
click at [159, 578] on span "LANDR Español - $USD" at bounding box center [179, 579] width 153 height 14
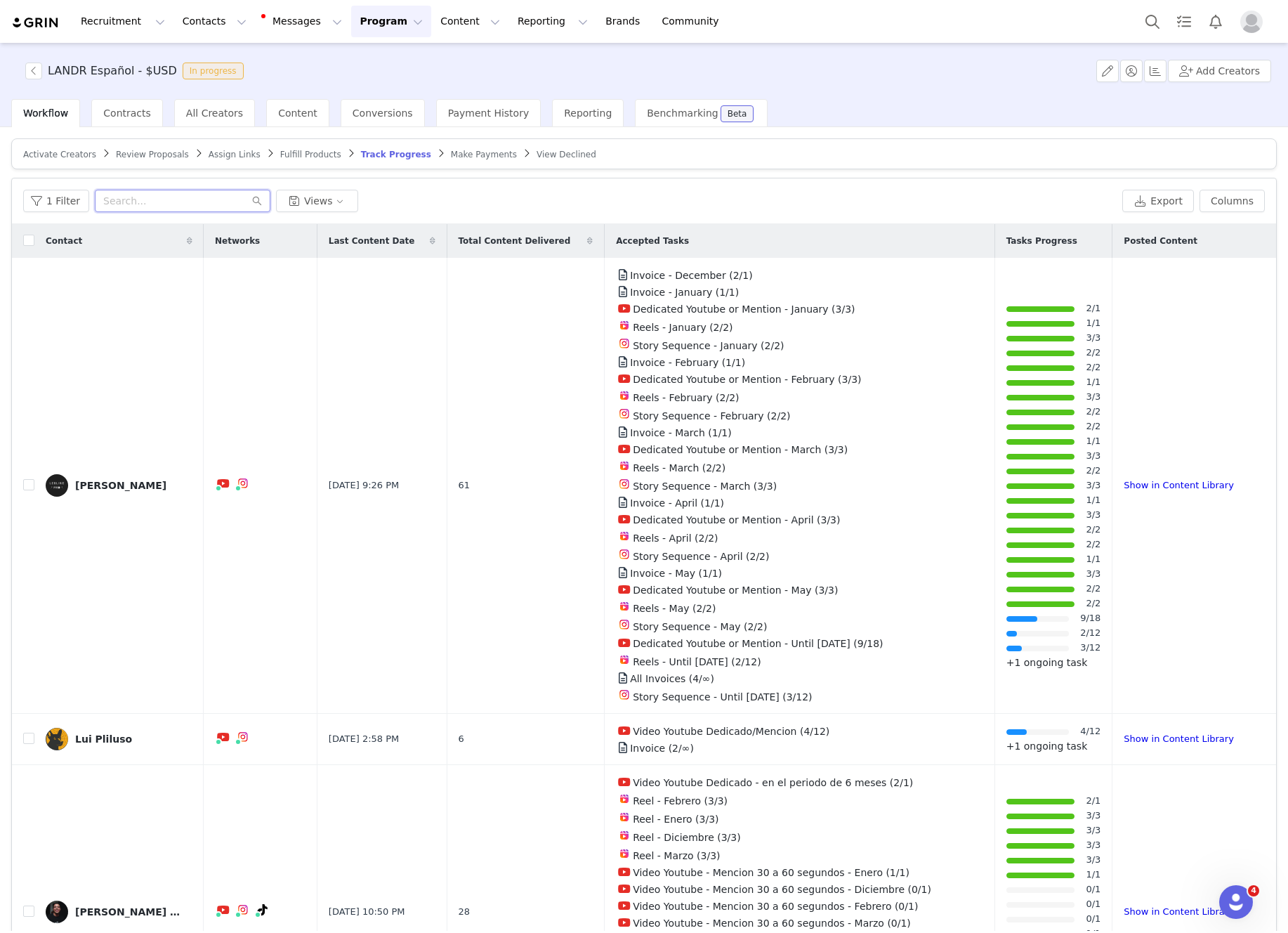
click at [145, 207] on input "text" at bounding box center [182, 201] width 175 height 23
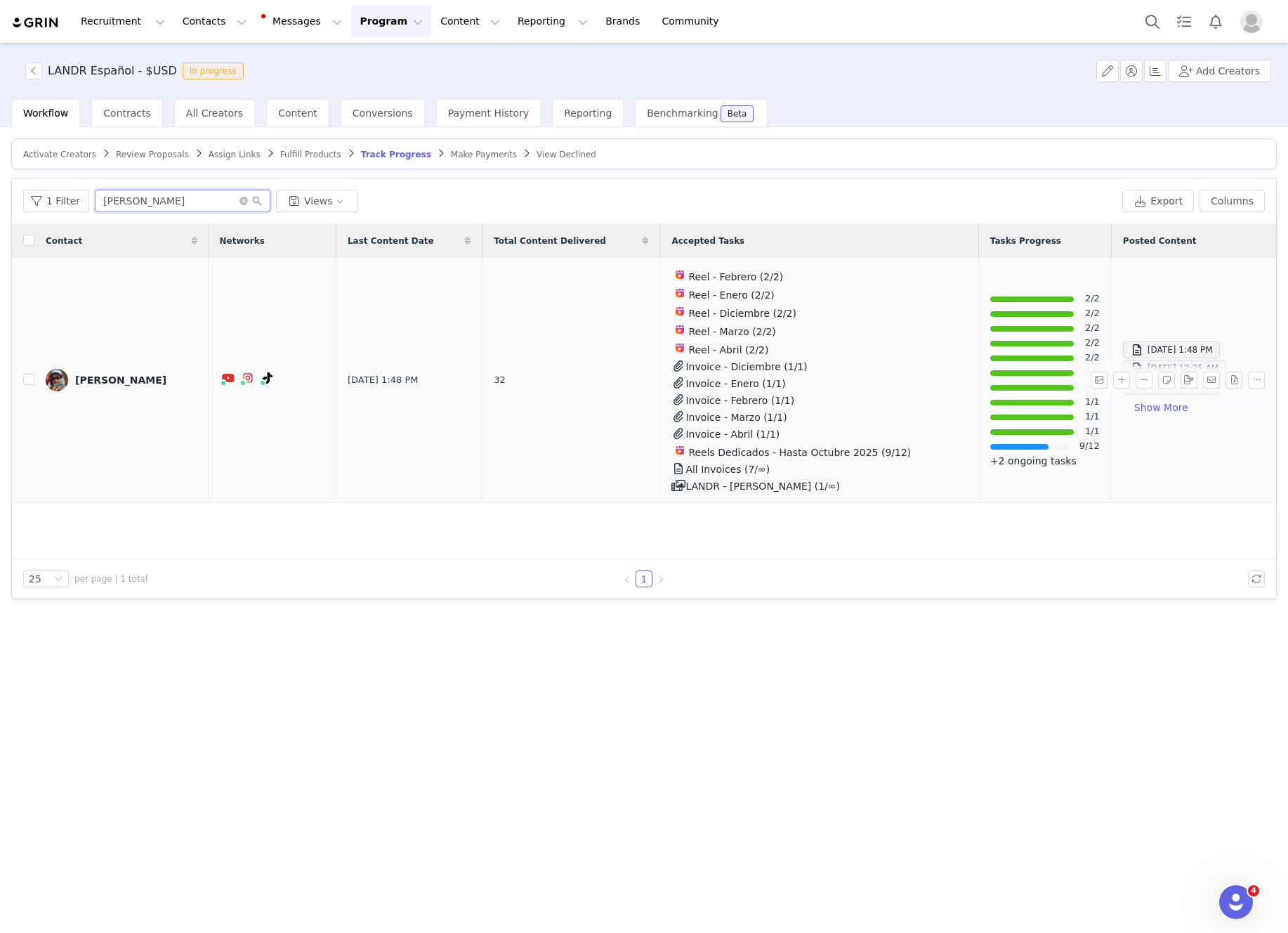
type input "felipe"
click at [113, 382] on div "[PERSON_NAME]" at bounding box center [120, 380] width 92 height 11
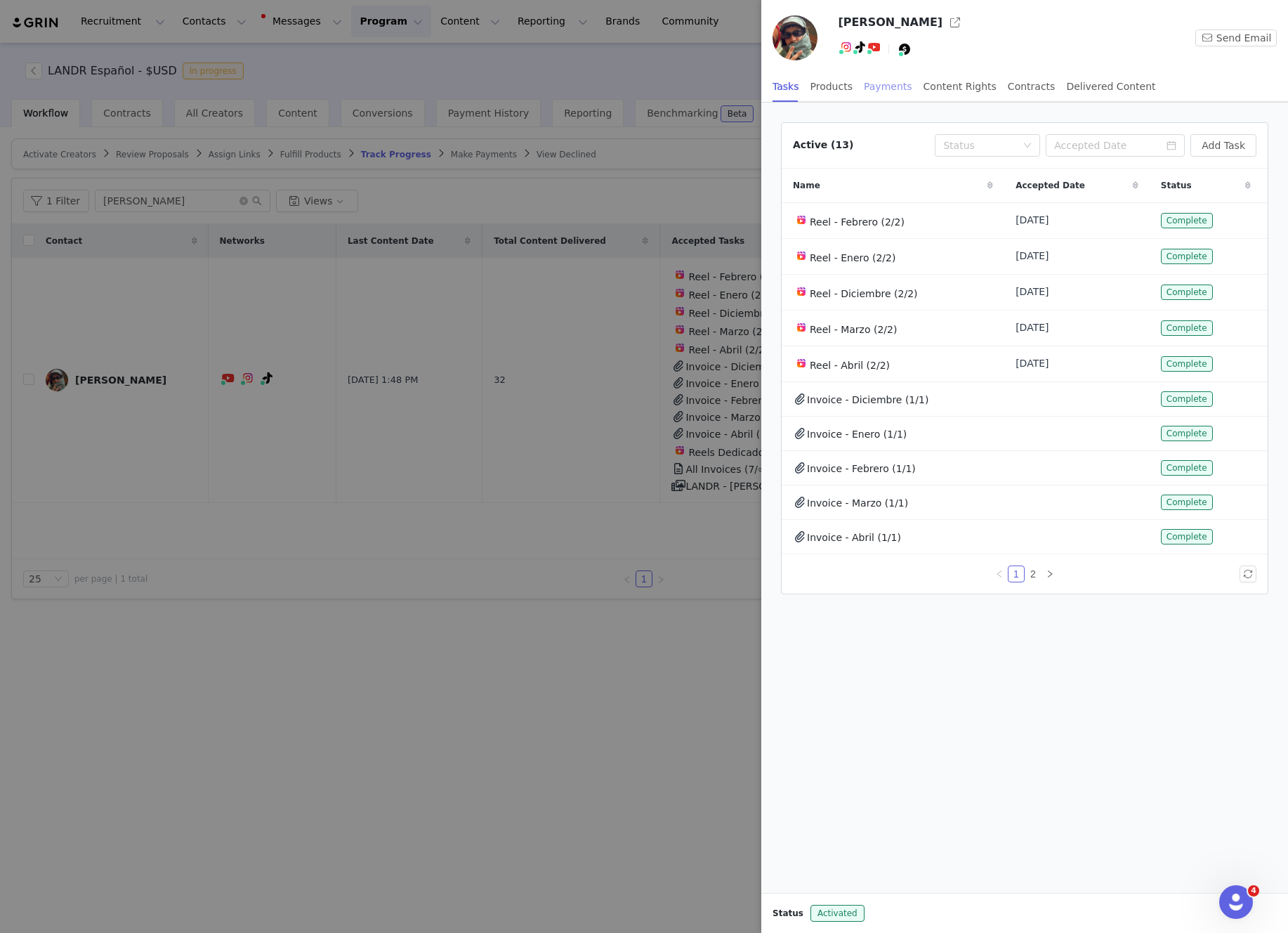
click at [897, 92] on div "Payments" at bounding box center [888, 87] width 48 height 32
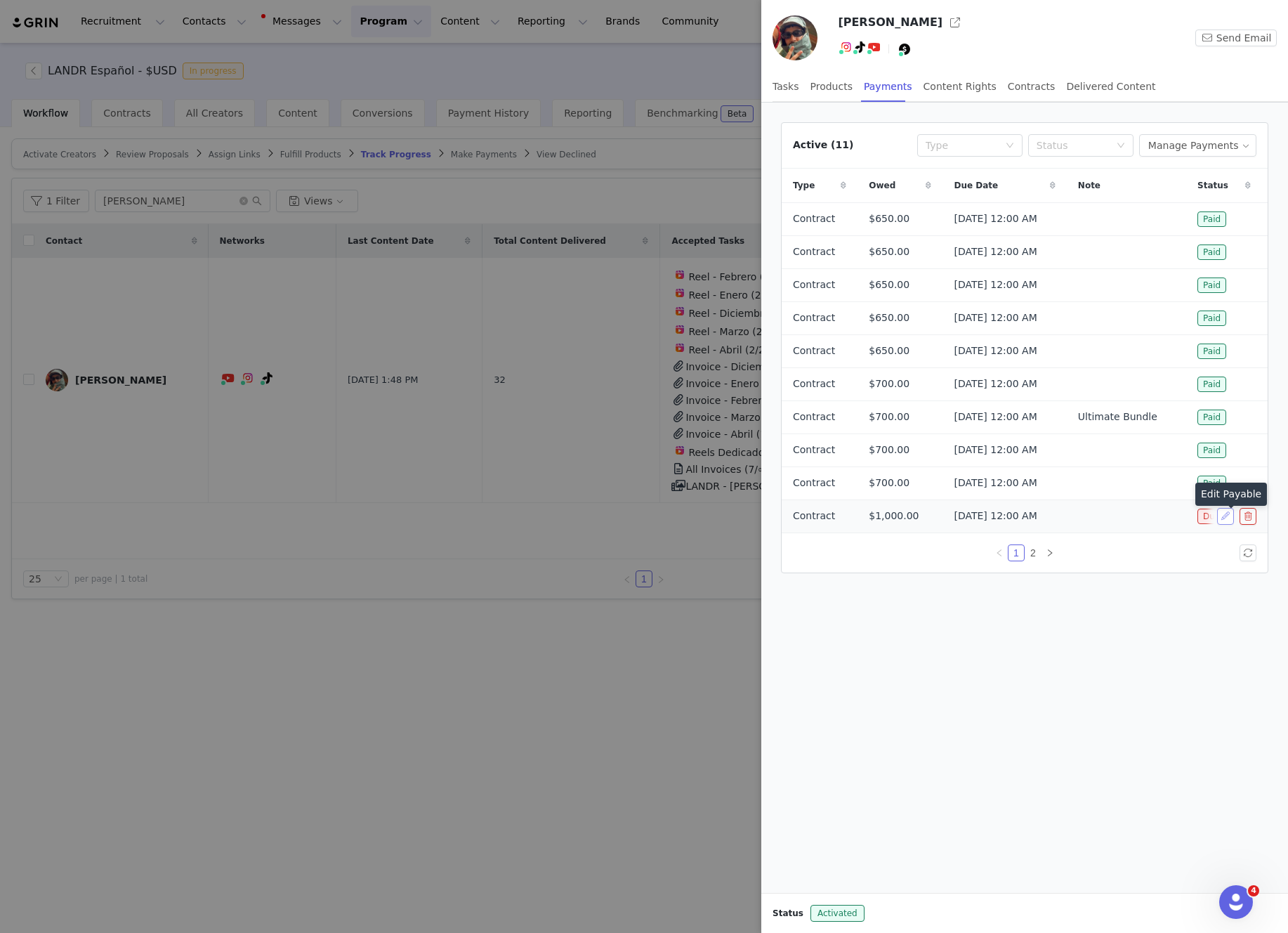
click at [1226, 522] on button "button" at bounding box center [1225, 516] width 17 height 17
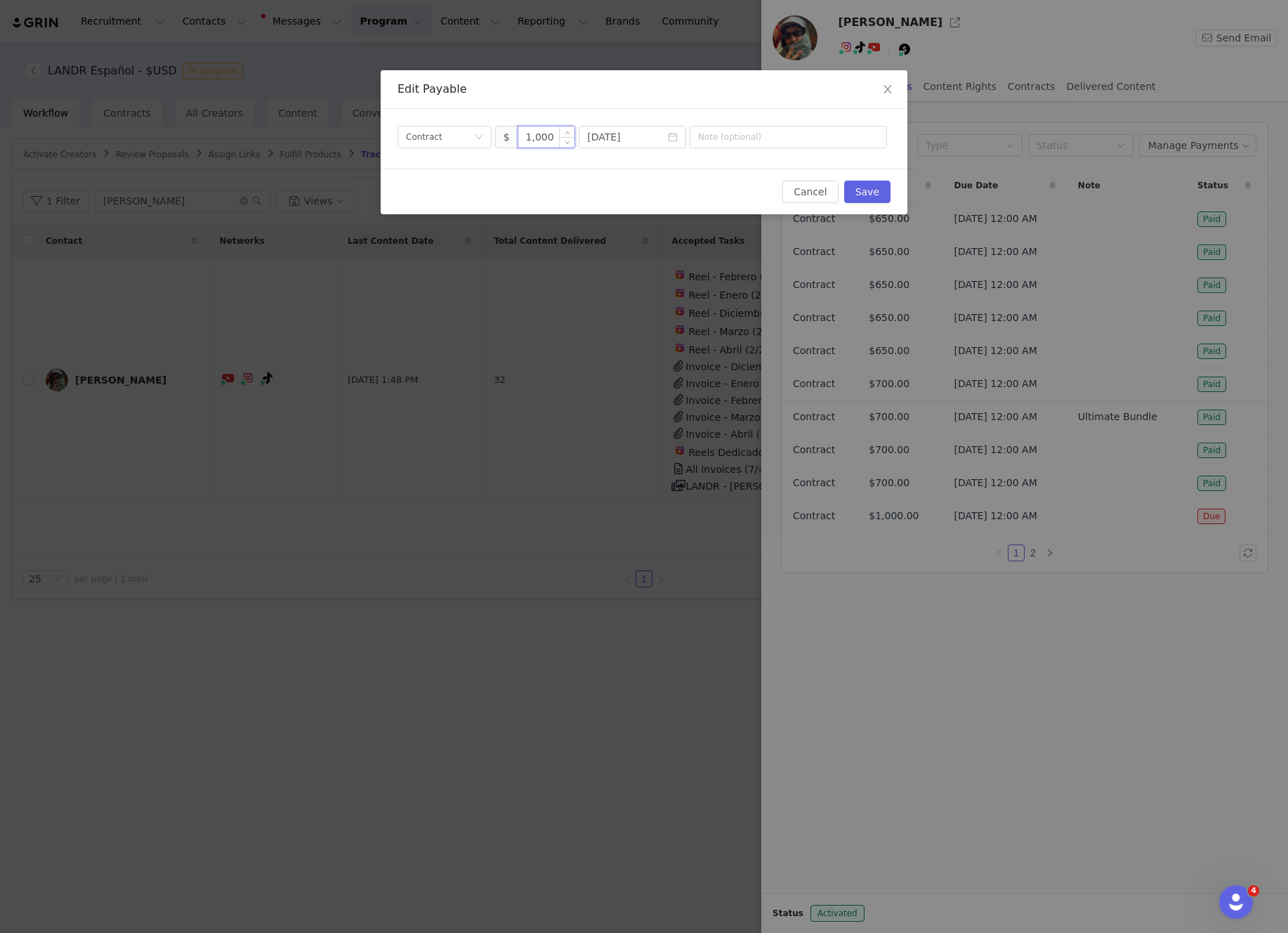
drag, startPoint x: 552, startPoint y: 135, endPoint x: 518, endPoint y: 135, distance: 34.0
click at [518, 135] on input "1,000" at bounding box center [546, 137] width 57 height 21
type input "400"
click at [498, 157] on div "Payment Type Contract $ 400 2025-08-30" at bounding box center [644, 138] width 526 height 60
click at [648, 138] on input "2025-08-30" at bounding box center [632, 137] width 107 height 23
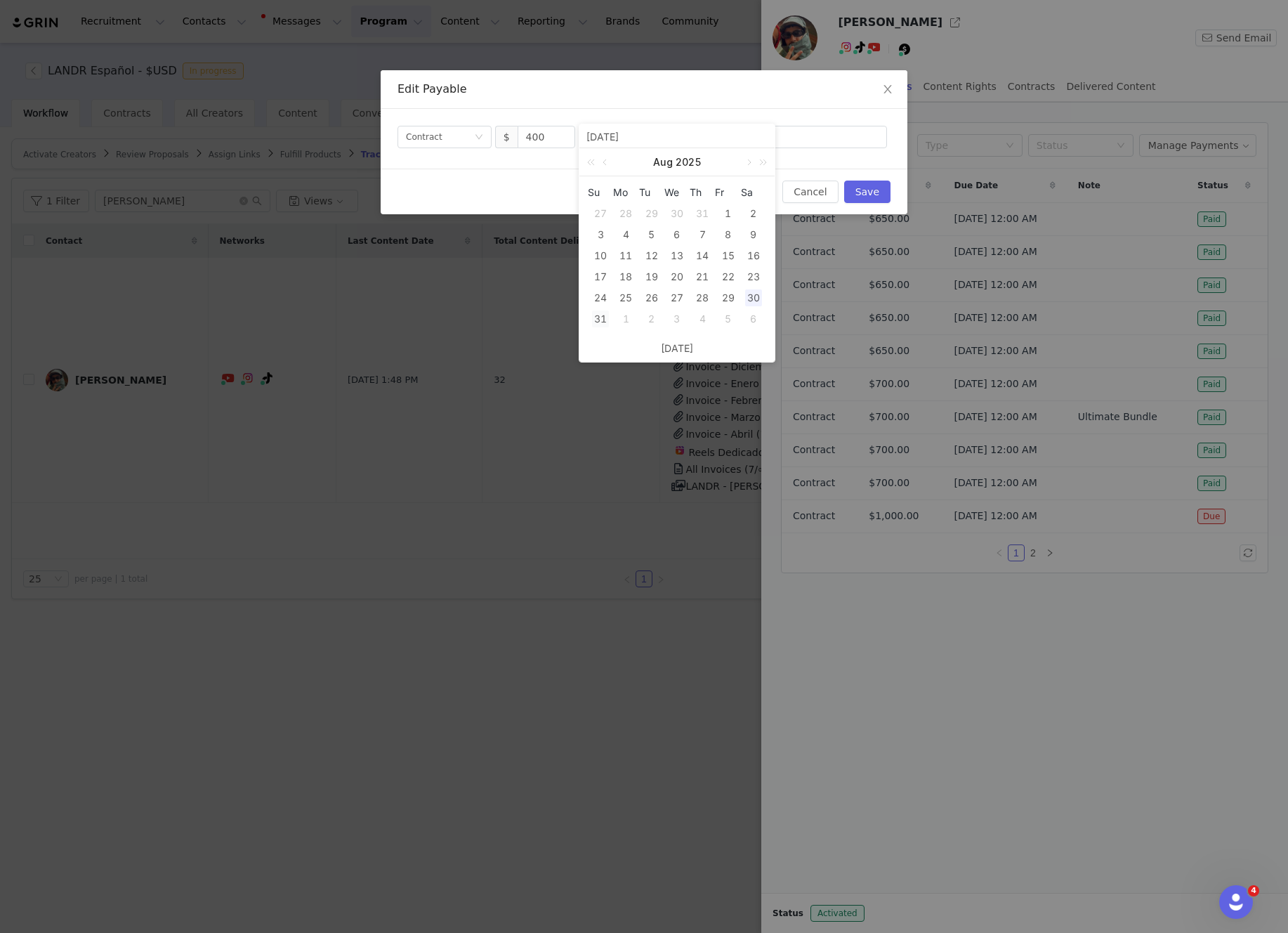
click at [601, 316] on div "31" at bounding box center [601, 319] width 17 height 17
type input "2025-08-31"
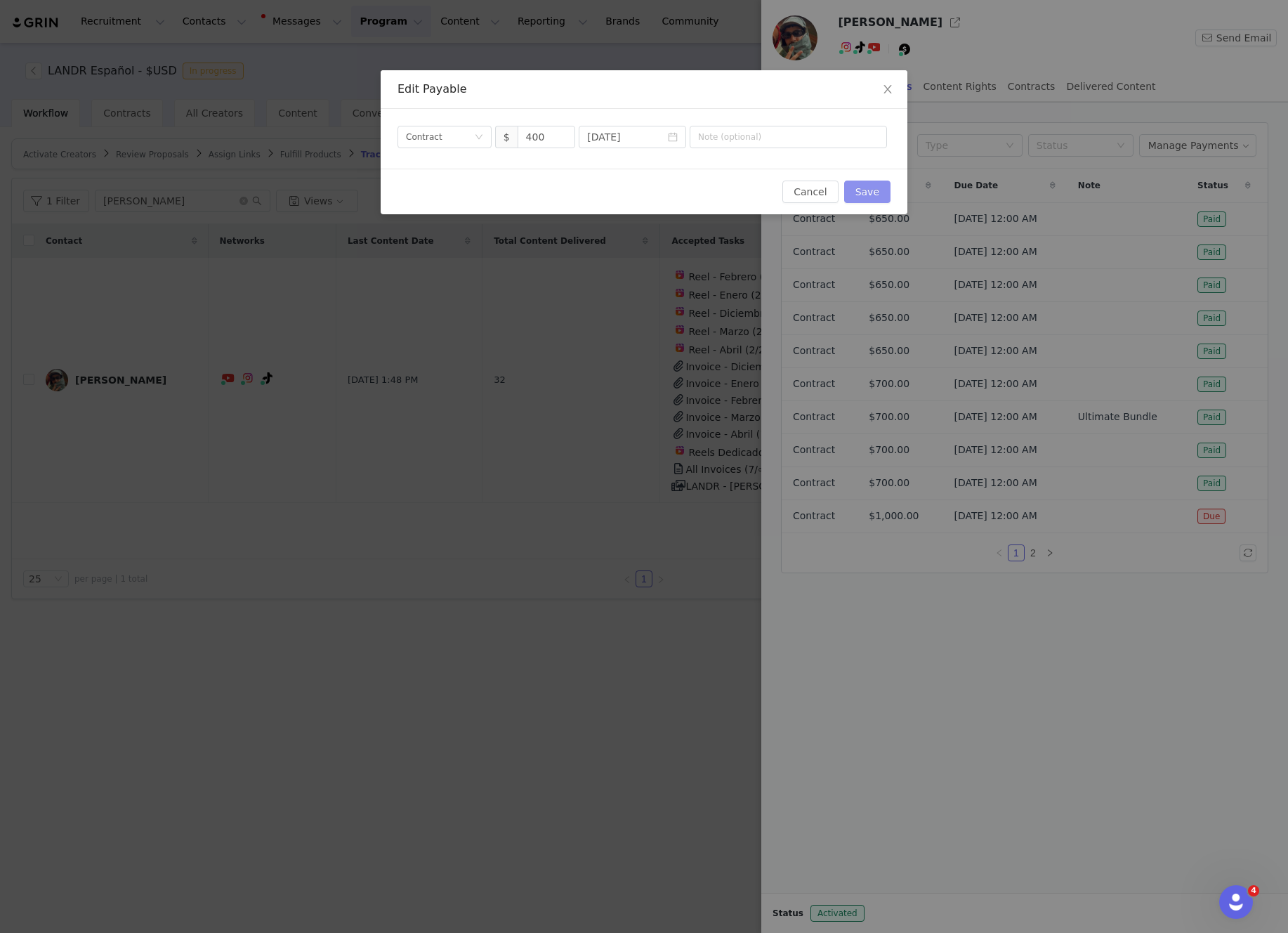
click at [870, 192] on button "Save" at bounding box center [867, 192] width 46 height 23
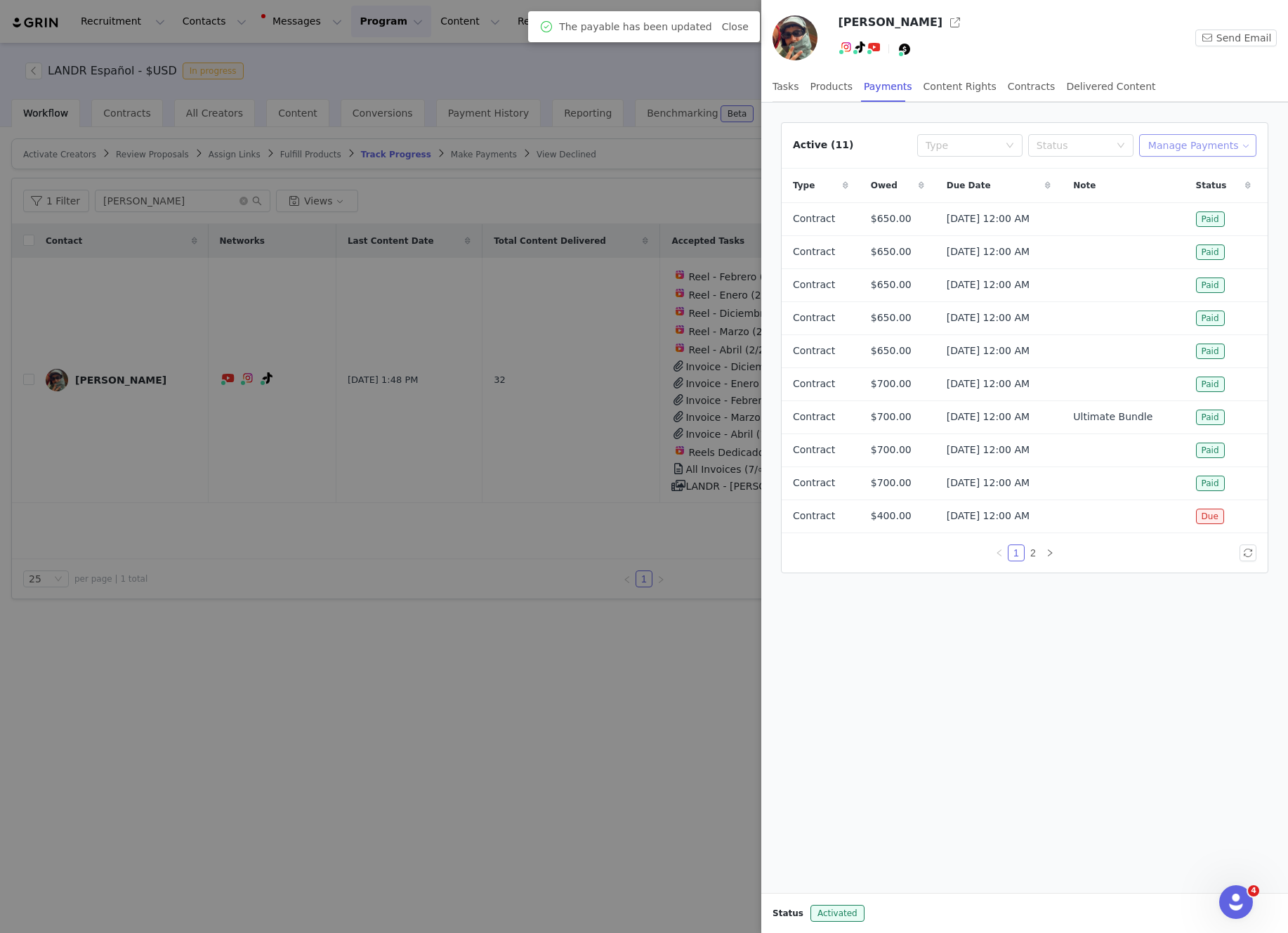
click at [1213, 147] on button "Manage Payments" at bounding box center [1197, 145] width 117 height 23
click at [1159, 96] on div "Tasks Products Payments Content Rights Contracts Delivered Content" at bounding box center [1030, 87] width 516 height 32
click at [1196, 143] on button "Manage Payments" at bounding box center [1197, 145] width 117 height 23
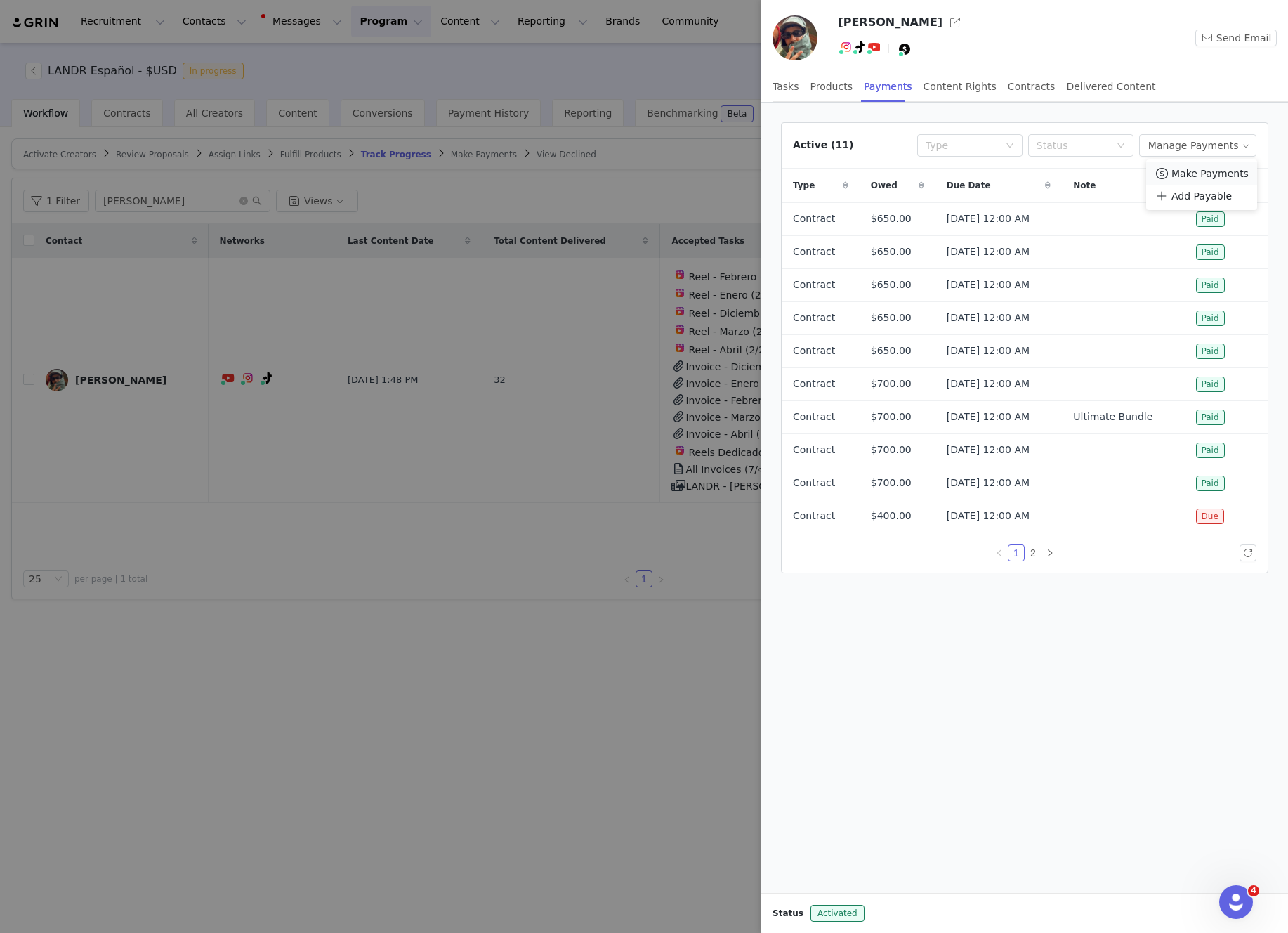
click at [1196, 177] on span "Make Payments" at bounding box center [1210, 173] width 77 height 15
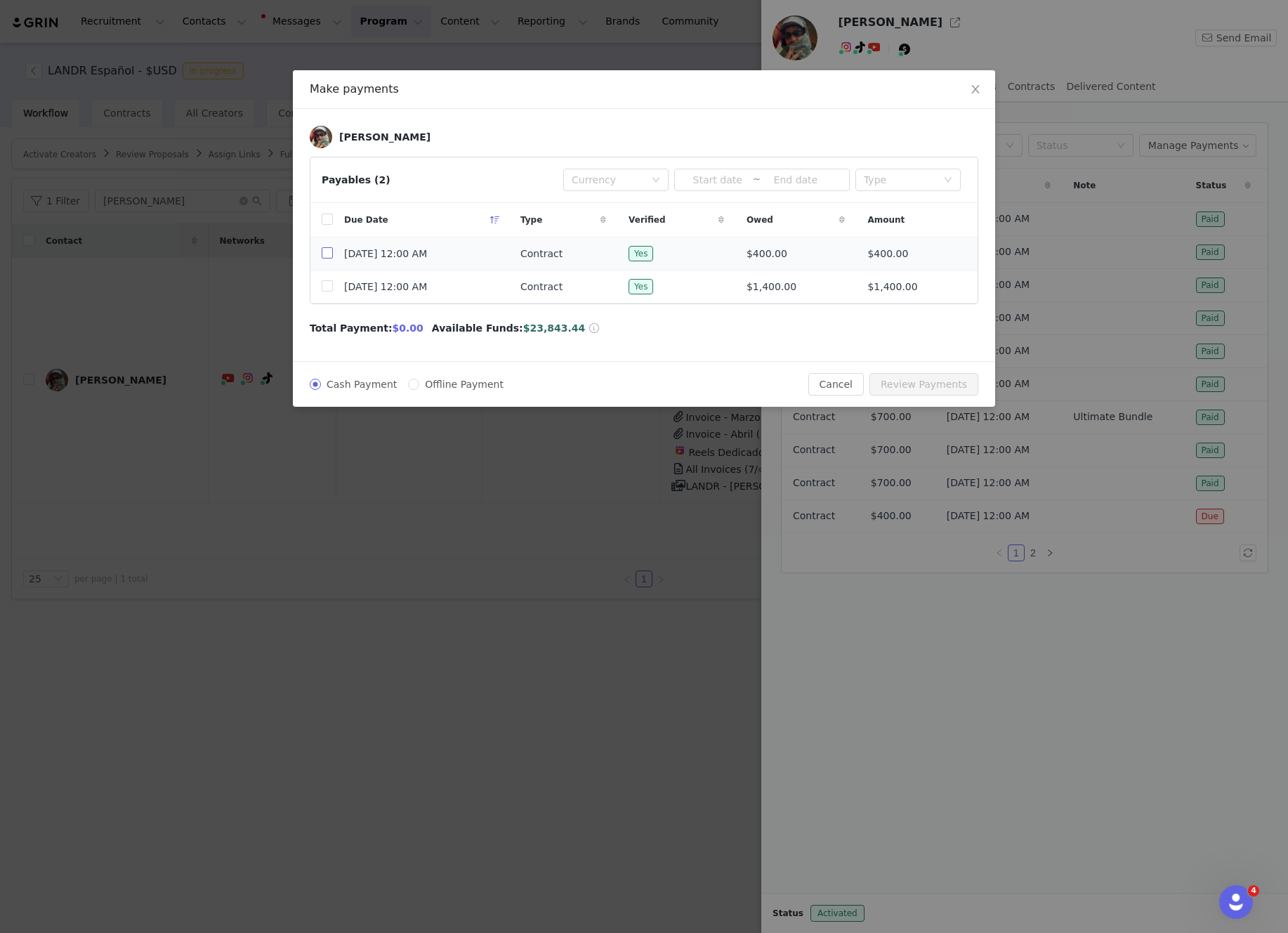
click at [329, 255] on input "checkbox" at bounding box center [327, 253] width 11 height 11
checkbox input "true"
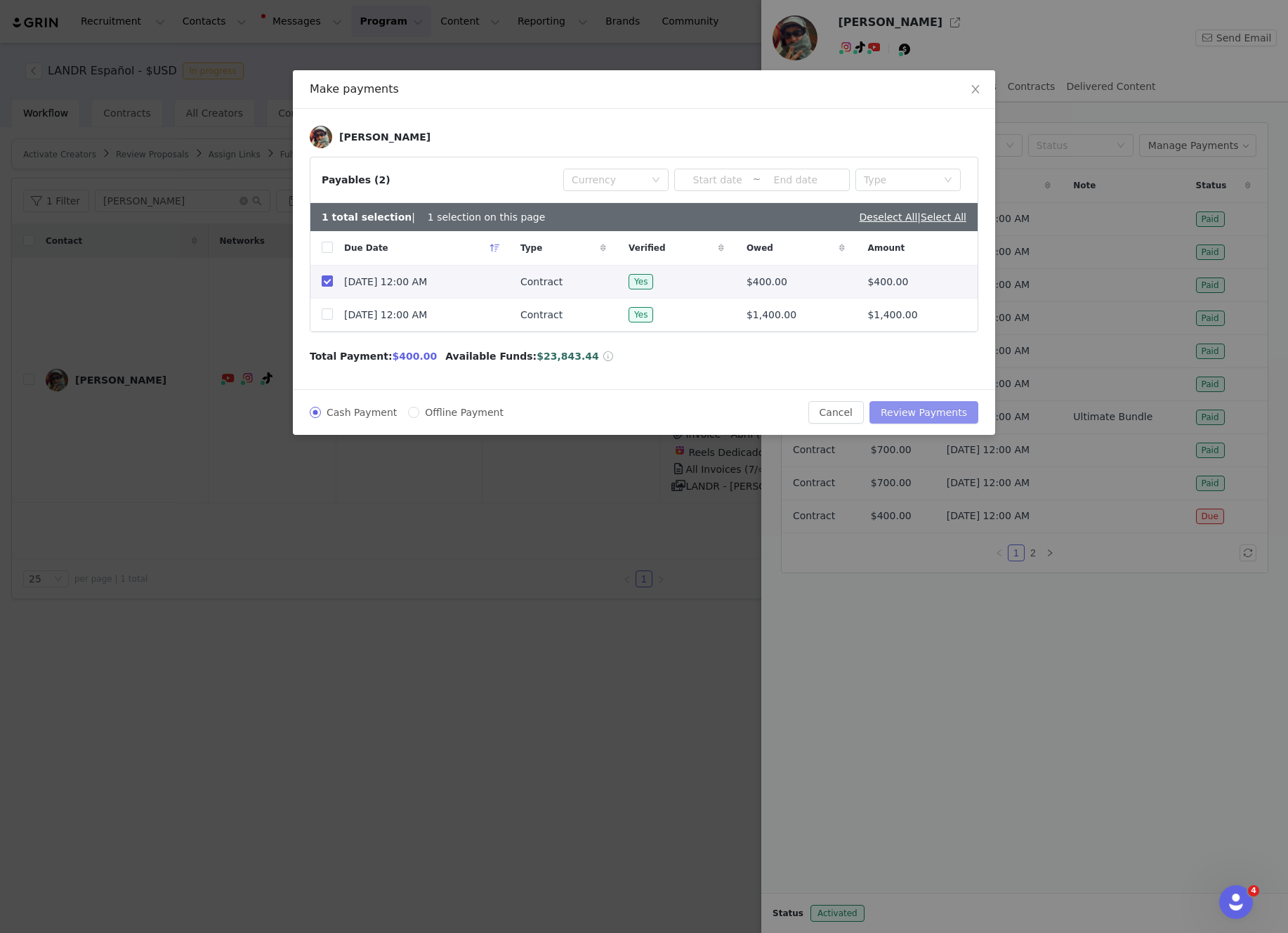
click at [938, 409] on button "Review Payments" at bounding box center [924, 412] width 109 height 23
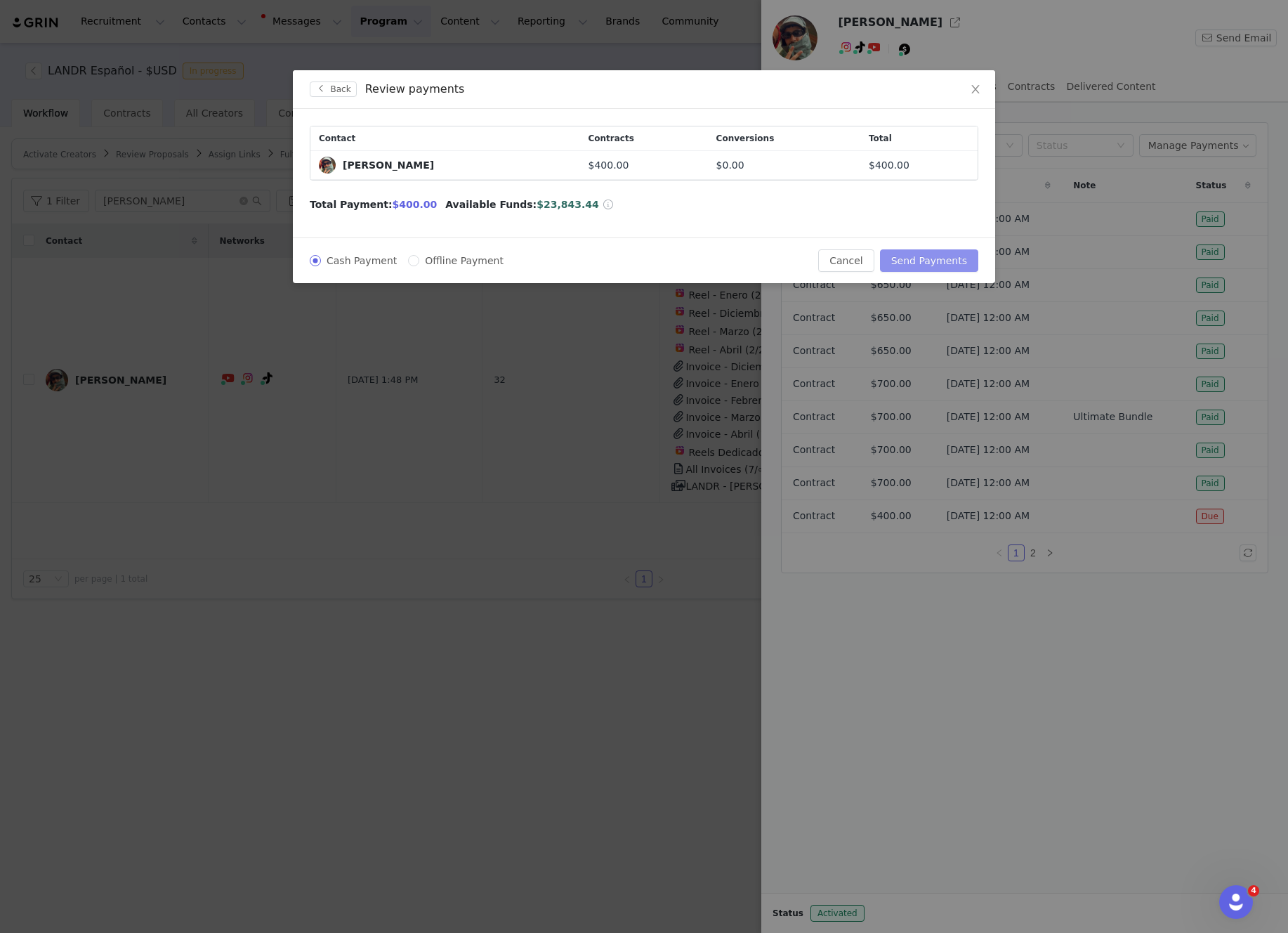
click at [941, 264] on button "Send Payments" at bounding box center [929, 261] width 98 height 23
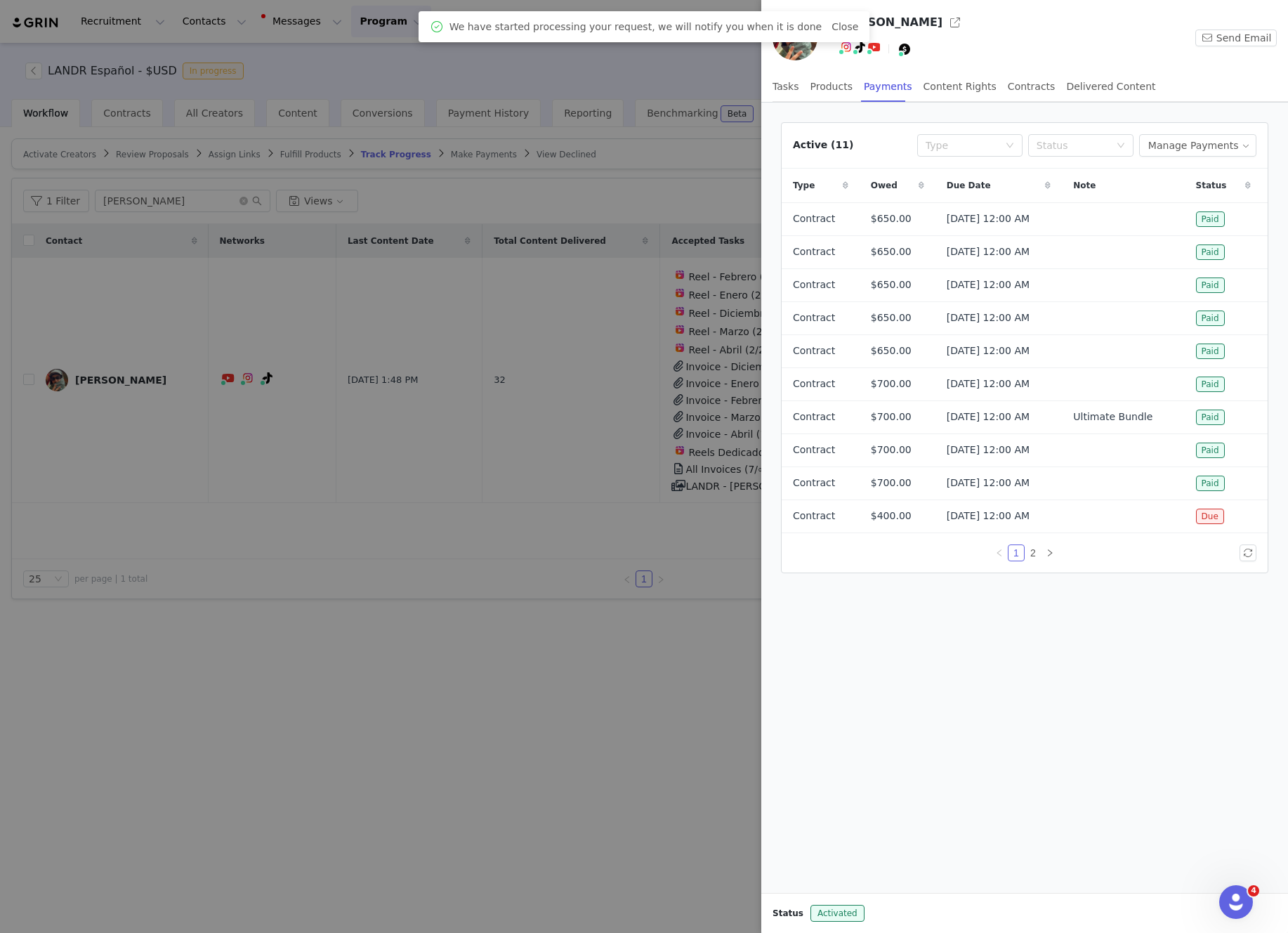
click at [661, 715] on div at bounding box center [644, 466] width 1288 height 933
